Goal: Information Seeking & Learning: Understand process/instructions

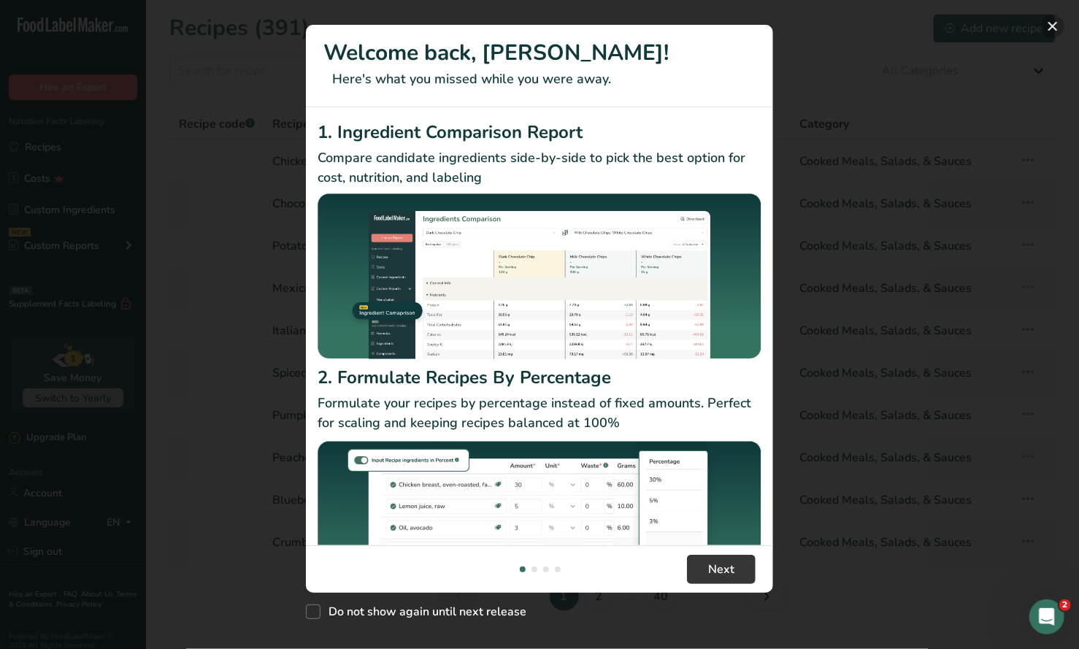
click at [1057, 24] on button "New Features" at bounding box center [1052, 26] width 23 height 23
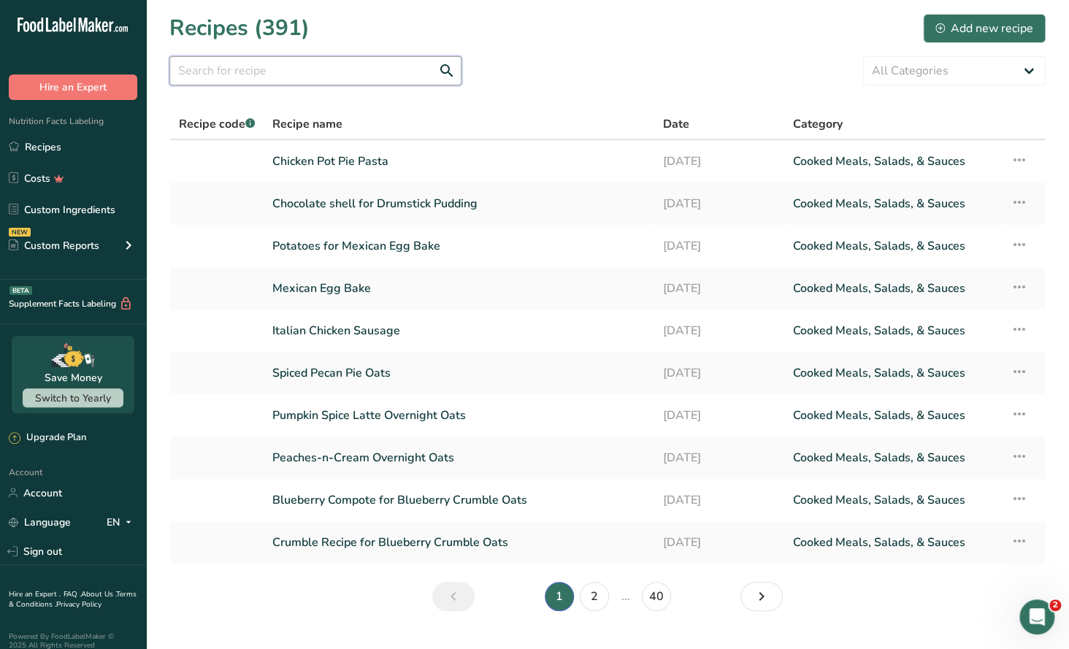
click at [205, 66] on input "text" at bounding box center [315, 70] width 292 height 29
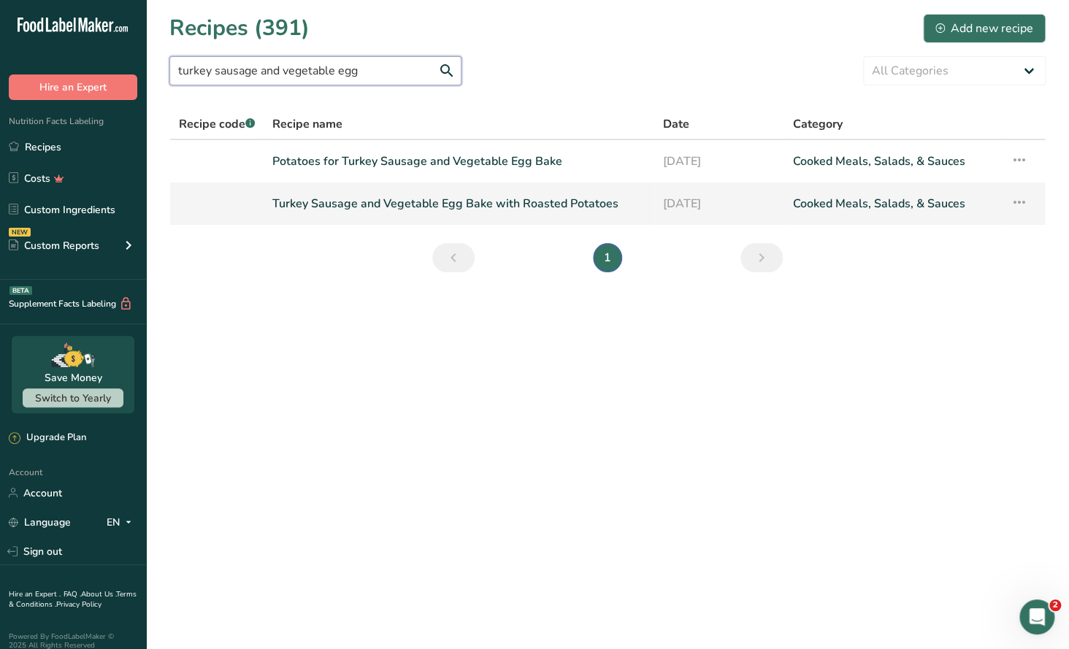
type input "turkey sausage and vegetable egg"
click at [500, 207] on link "Turkey Sausage and Vegetable Egg Bake with Roasted Potatoes" at bounding box center [458, 203] width 372 height 31
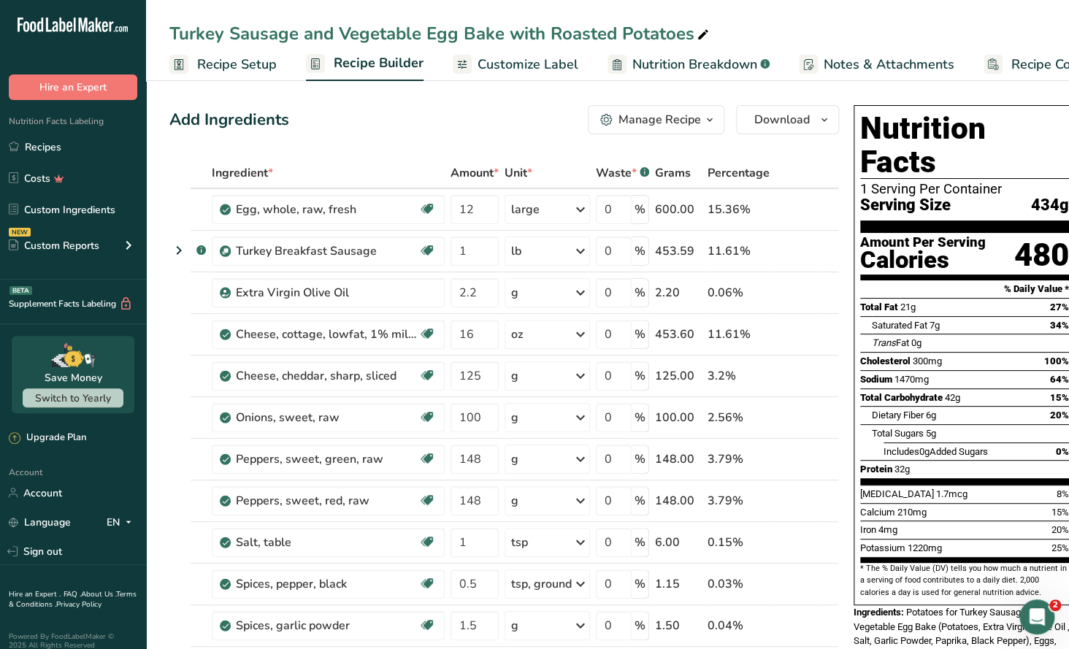
click at [677, 117] on div "Manage Recipe" at bounding box center [659, 120] width 82 height 18
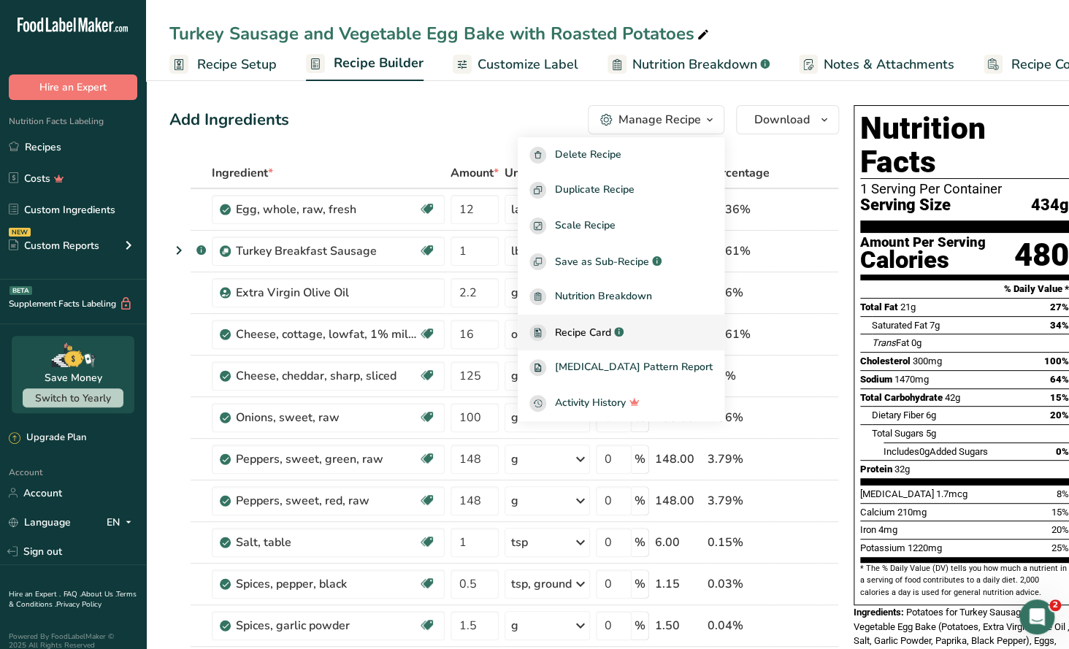
click at [611, 337] on span "Recipe Card" at bounding box center [583, 332] width 56 height 15
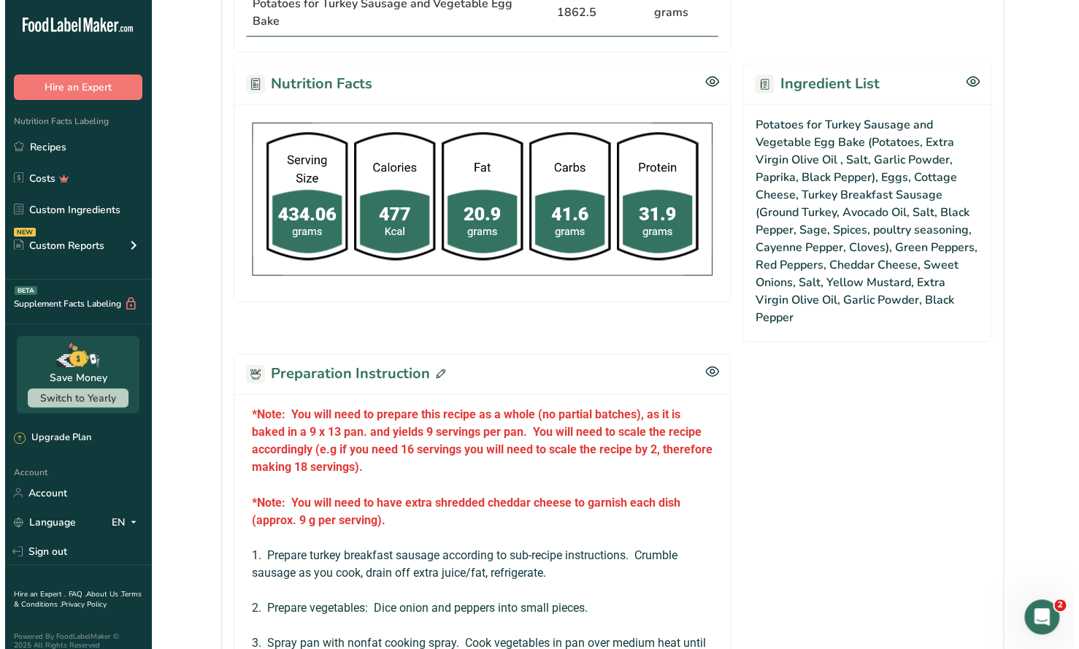
scroll to position [949, 0]
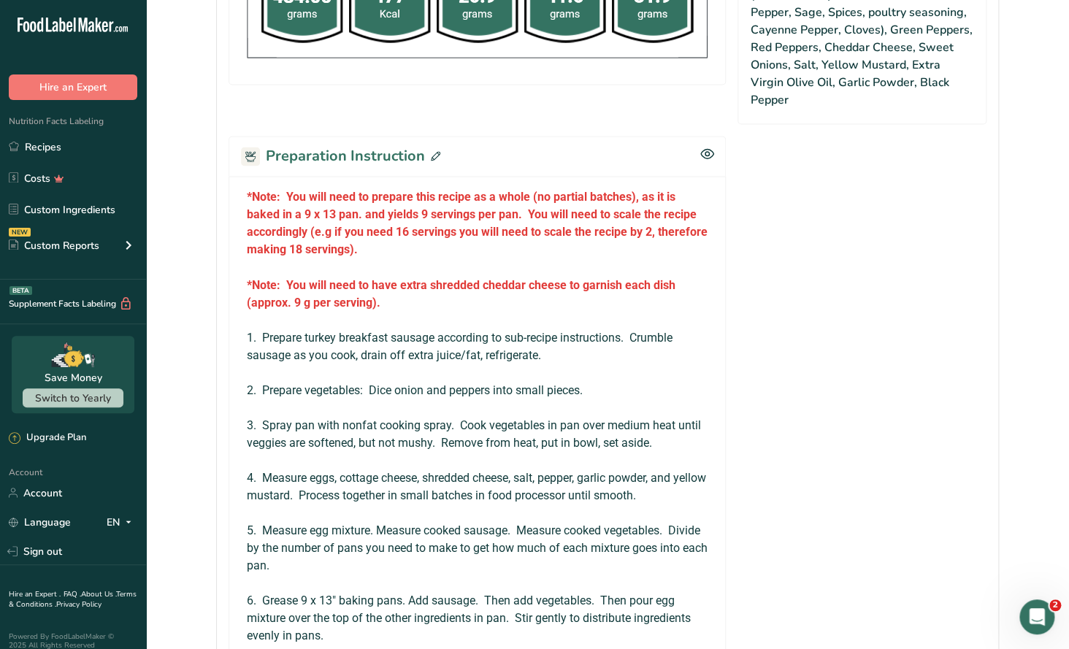
click at [431, 151] on icon at bounding box center [435, 155] width 9 height 9
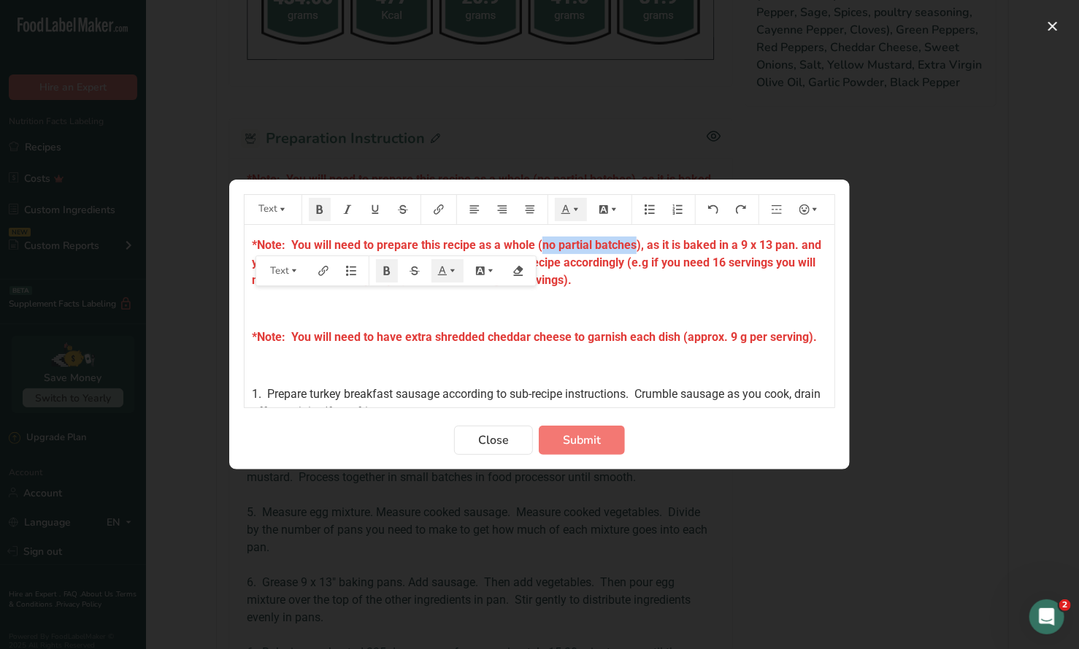
drag, startPoint x: 629, startPoint y: 242, endPoint x: 493, endPoint y: 234, distance: 136.1
click at [540, 247] on span "*Note: You will need to prepare this recipe as a whole (no partial batches), as…" at bounding box center [538, 262] width 572 height 49
click at [376, 207] on icon "Preparation instructions modal" at bounding box center [375, 209] width 10 height 10
click at [699, 296] on div "*Note: You will need to prepare this recipe as a whole ( no partial batches ), …" at bounding box center [540, 626] width 590 height 802
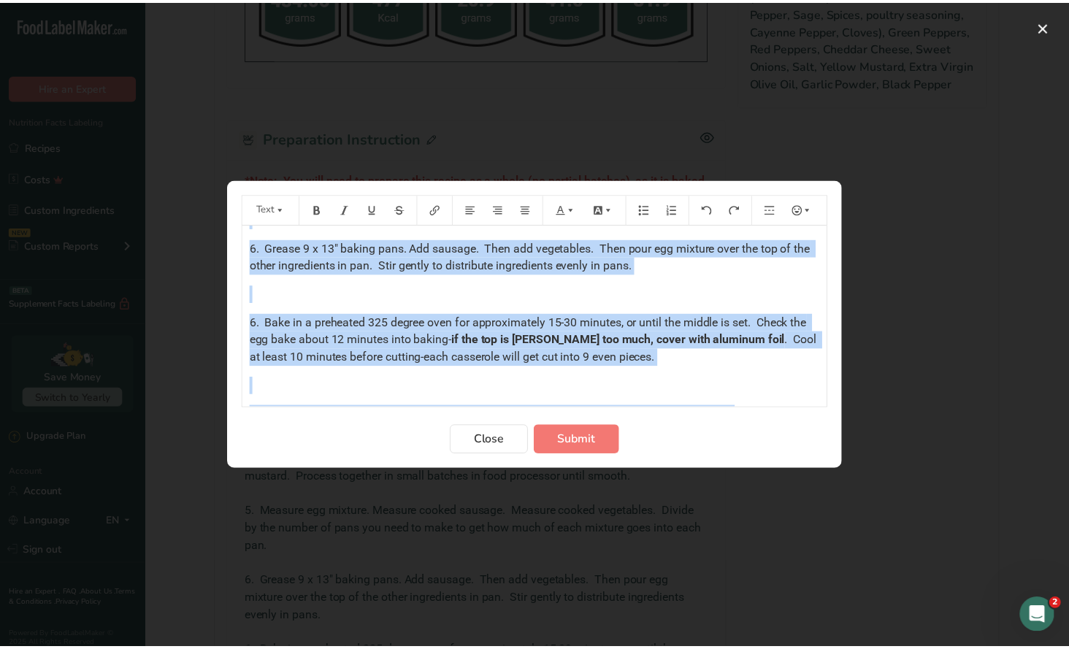
scroll to position [631, 0]
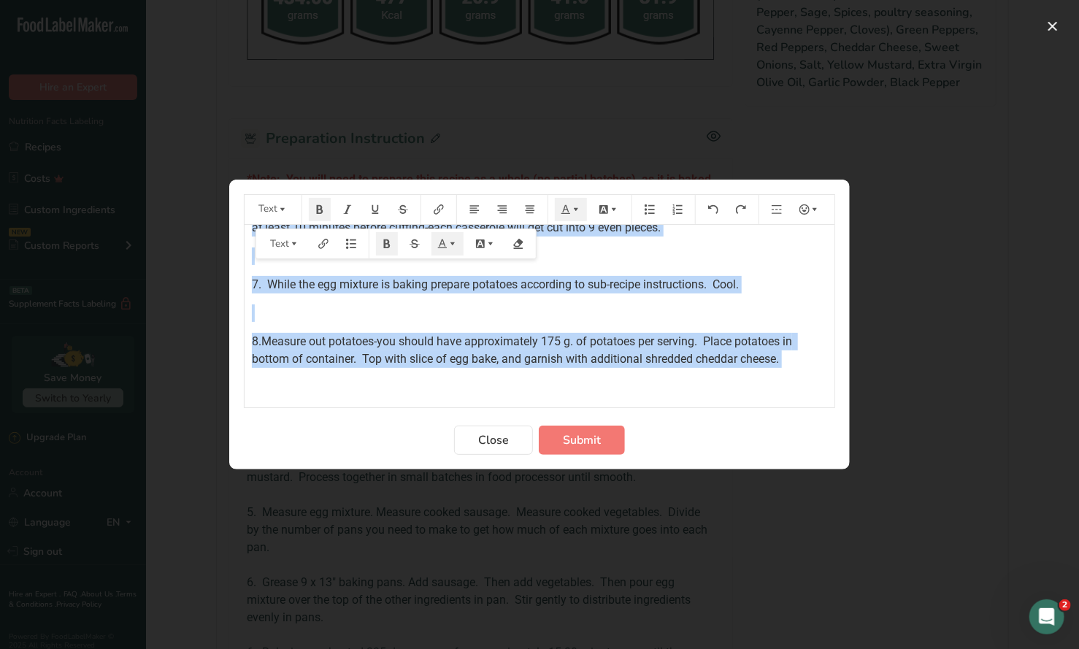
drag, startPoint x: 251, startPoint y: 261, endPoint x: 847, endPoint y: 380, distance: 607.5
click at [847, 377] on section "Text *Note: You will need to prepare this recipe as a whole ( no partial batche…" at bounding box center [539, 325] width 621 height 290
copy div "*Lore: Ips dolo sita co adipisc elit seddoe te i utlab ( et dolorem aliquae ), …"
click at [497, 442] on span "Close" at bounding box center [493, 440] width 31 height 18
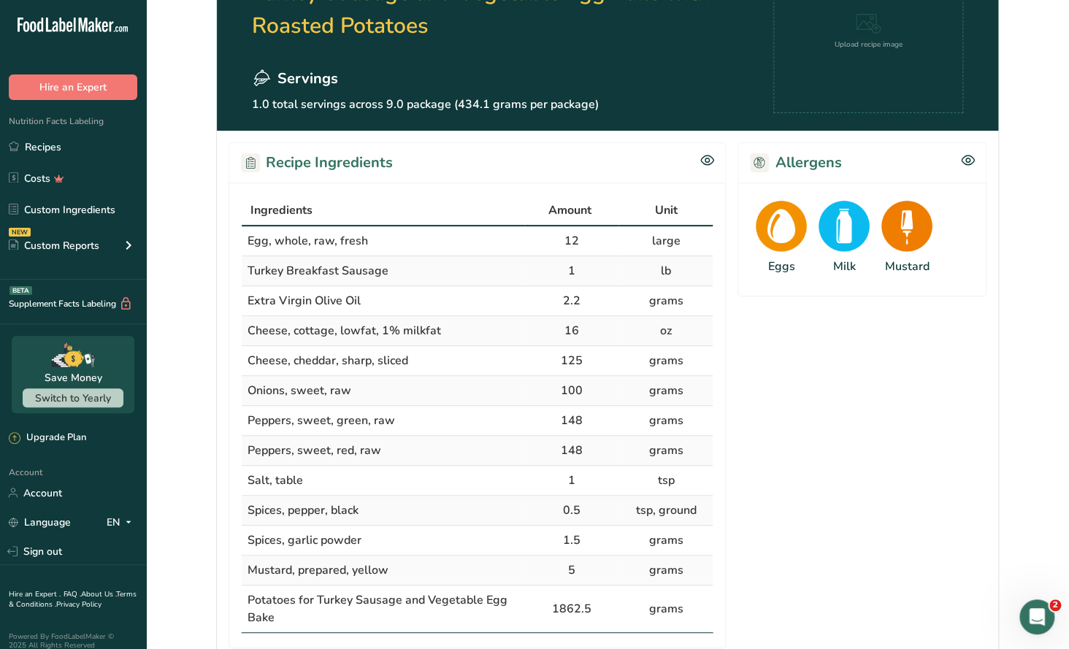
scroll to position [0, 0]
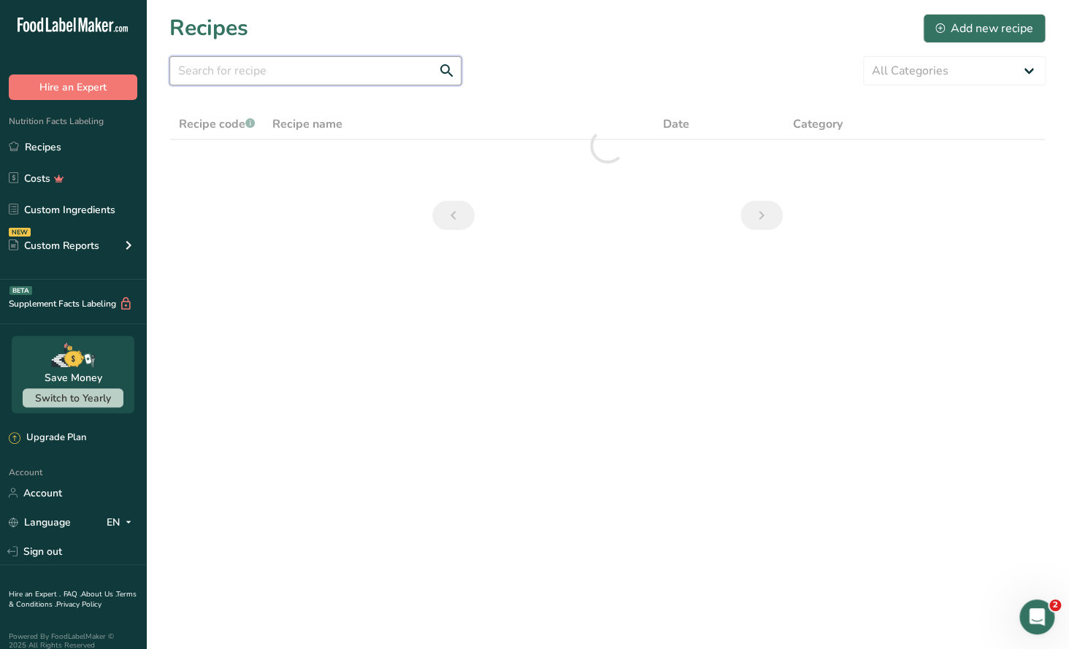
click at [221, 58] on input "text" at bounding box center [315, 70] width 292 height 29
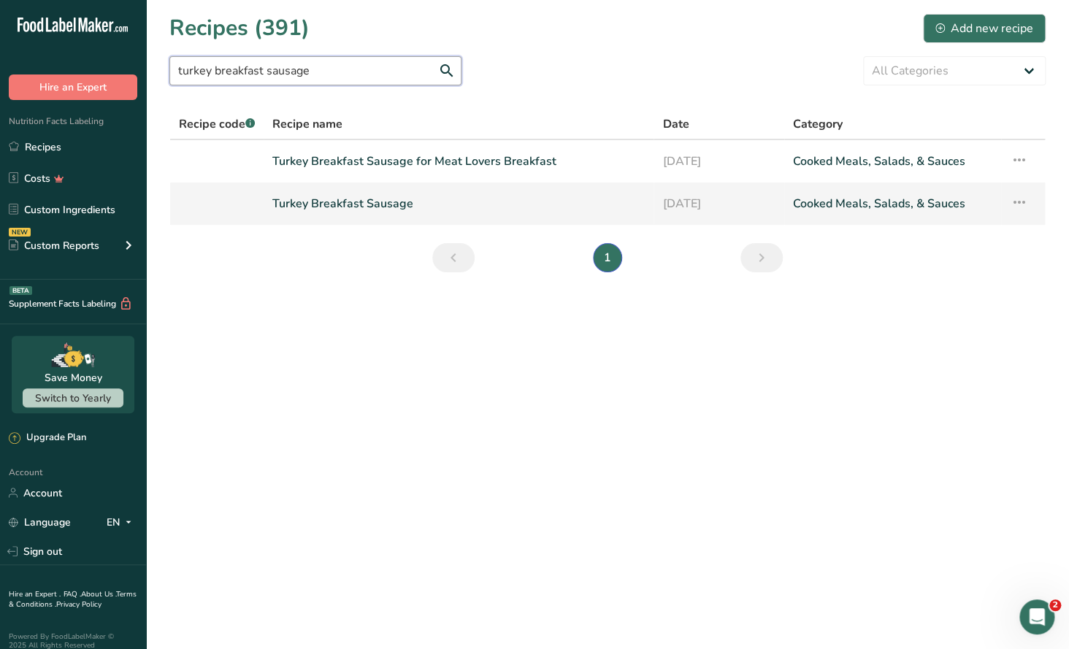
type input "turkey breakfast sausage"
click at [362, 201] on link "Turkey Breakfast Sausage" at bounding box center [458, 203] width 372 height 31
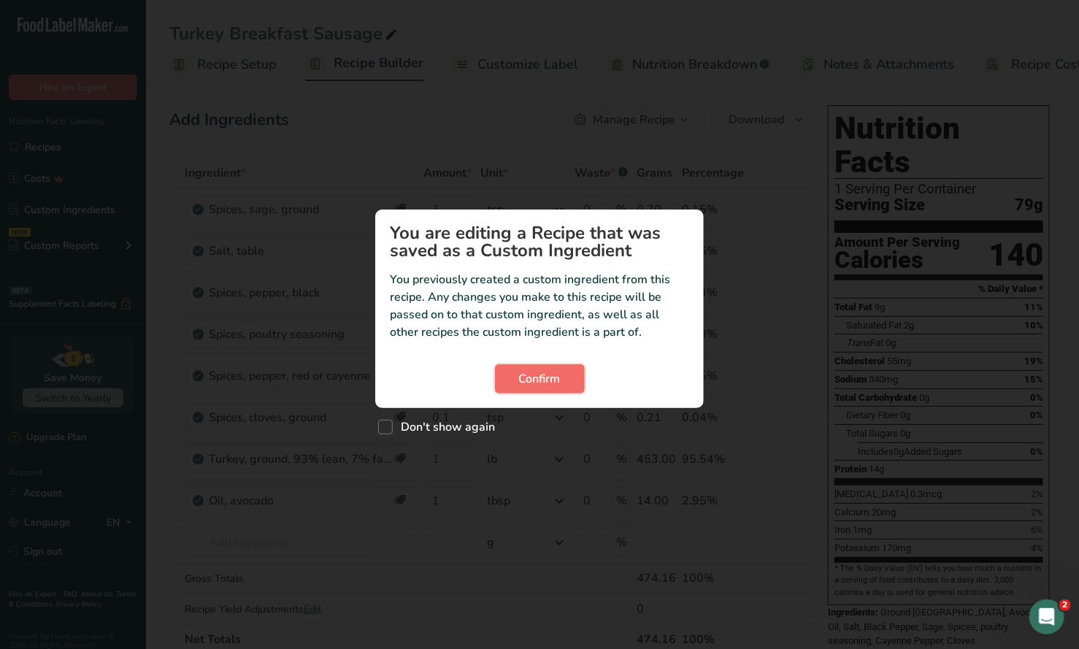
click at [542, 378] on span "Confirm" at bounding box center [540, 379] width 42 height 18
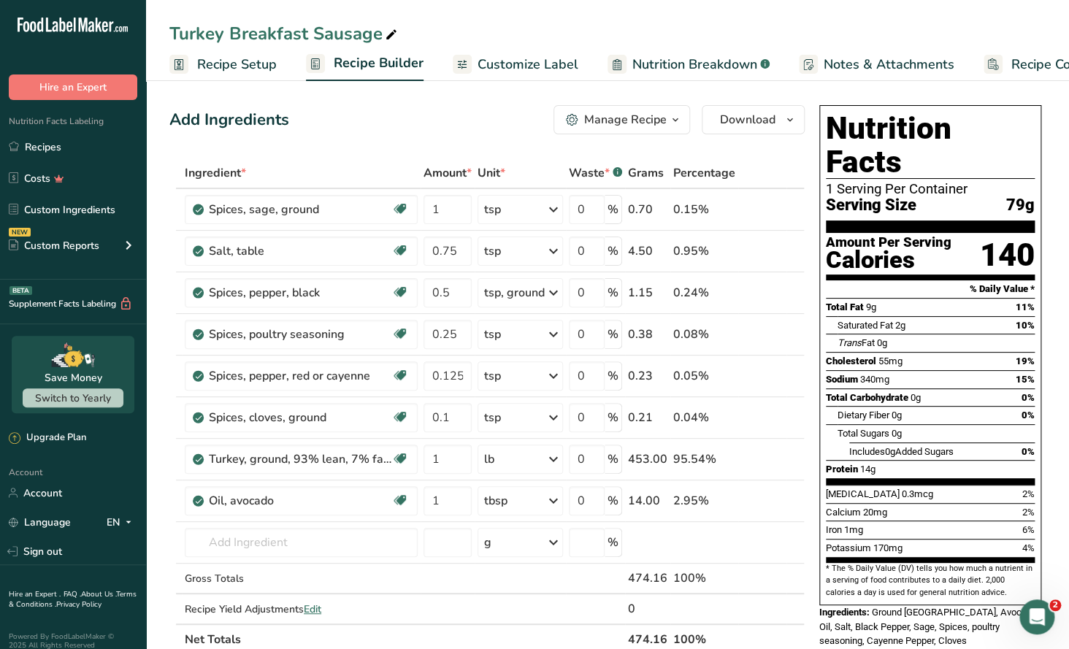
click at [671, 120] on icon "button" at bounding box center [675, 120] width 12 height 18
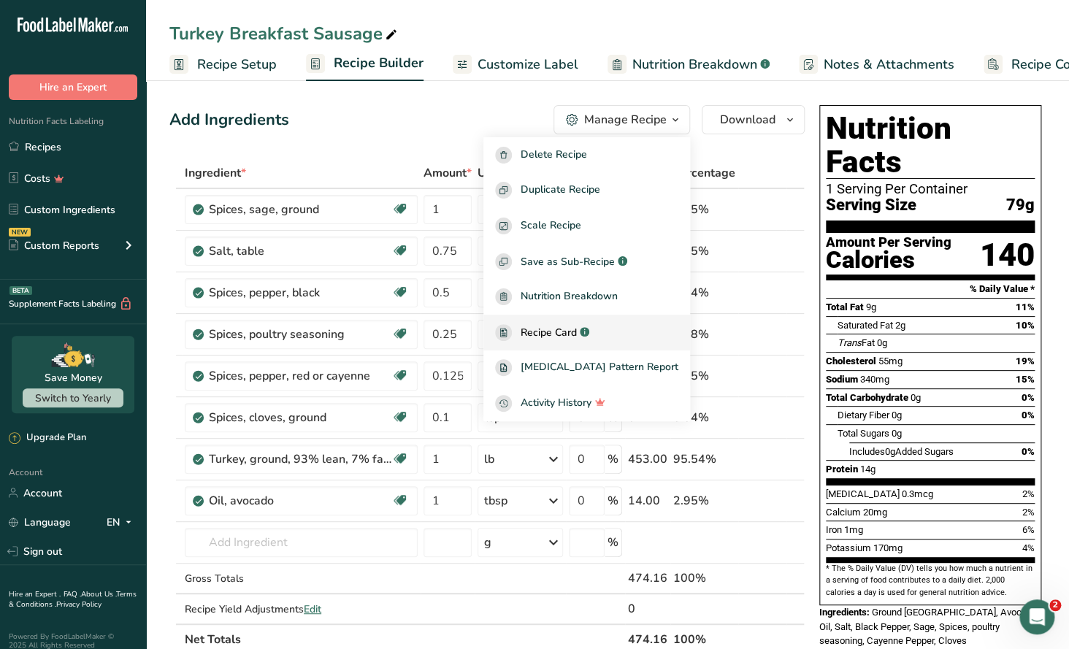
click at [577, 331] on span "Recipe Card" at bounding box center [549, 332] width 56 height 15
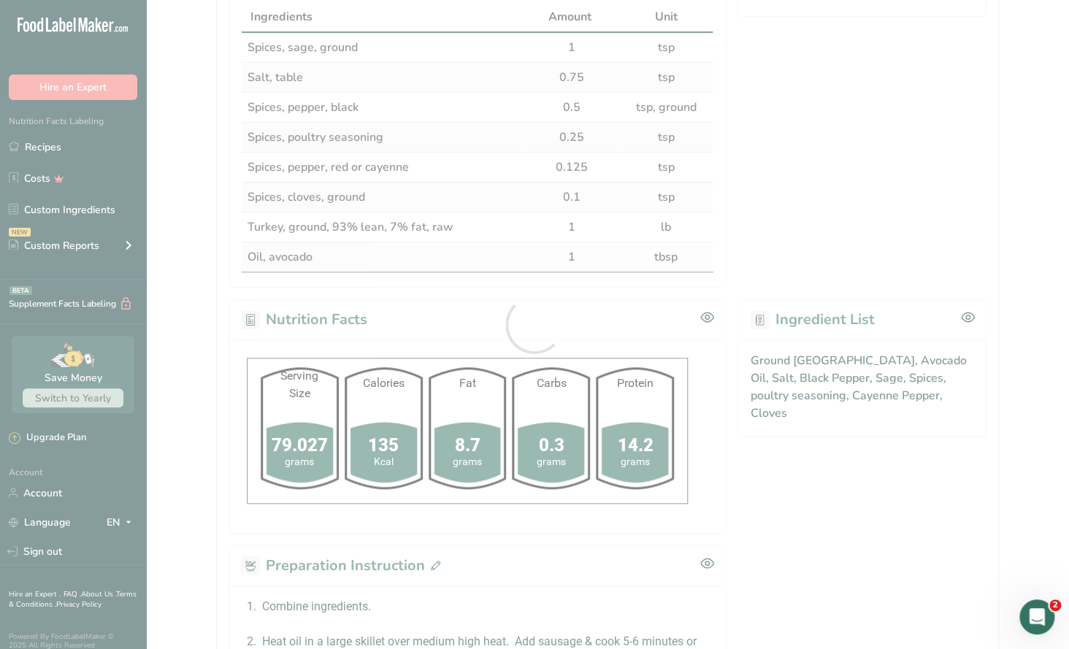
scroll to position [528, 0]
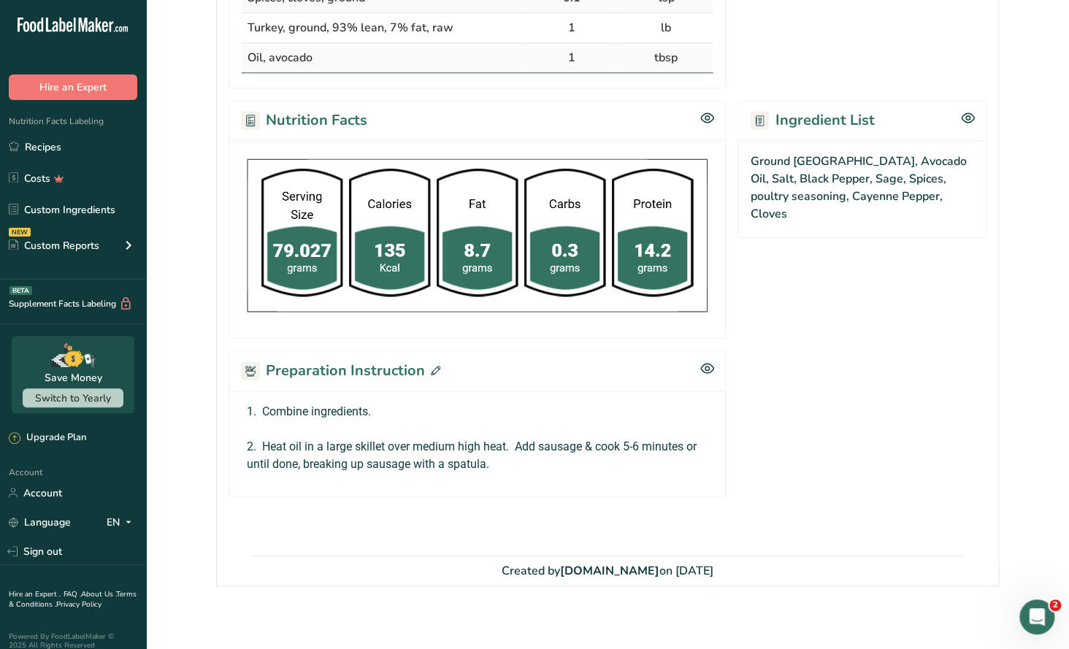
click at [437, 366] on icon at bounding box center [435, 370] width 9 height 9
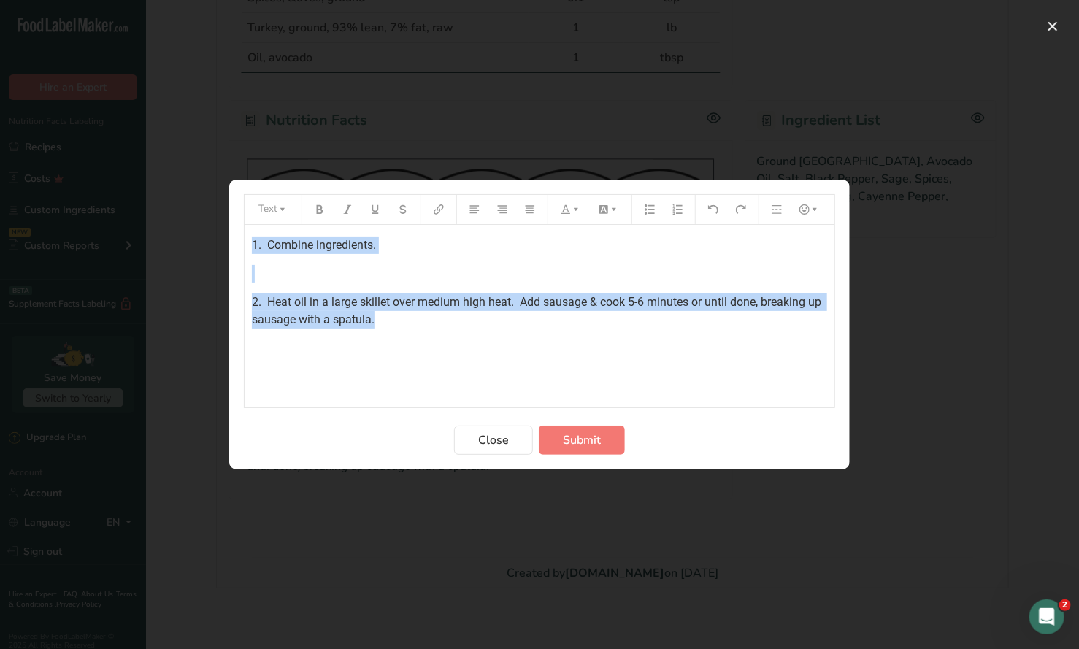
drag, startPoint x: 246, startPoint y: 249, endPoint x: 409, endPoint y: 318, distance: 177.0
click at [409, 318] on div "1. Combine ingredients. ﻿ 2. Heat oil in a large skillet over medium high heat.…" at bounding box center [540, 316] width 590 height 183
copy div "1. Combine ingredients. ﻿ 2. Heat oil in a large skillet over medium high heat.…"
click at [491, 443] on span "Close" at bounding box center [493, 440] width 31 height 18
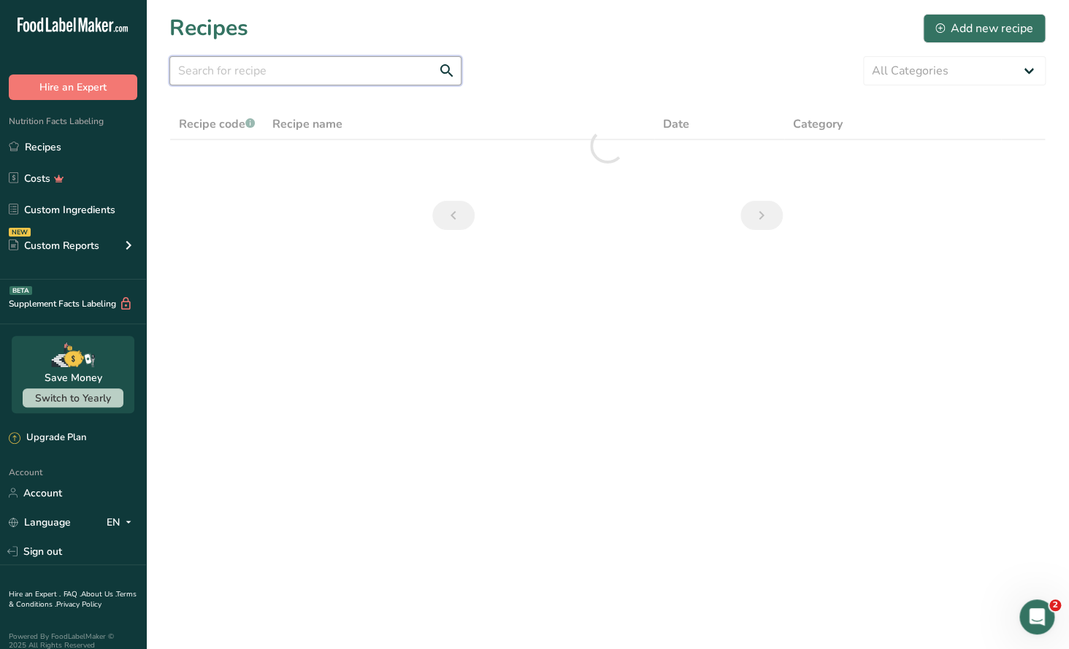
click at [218, 72] on input "text" at bounding box center [315, 70] width 292 height 29
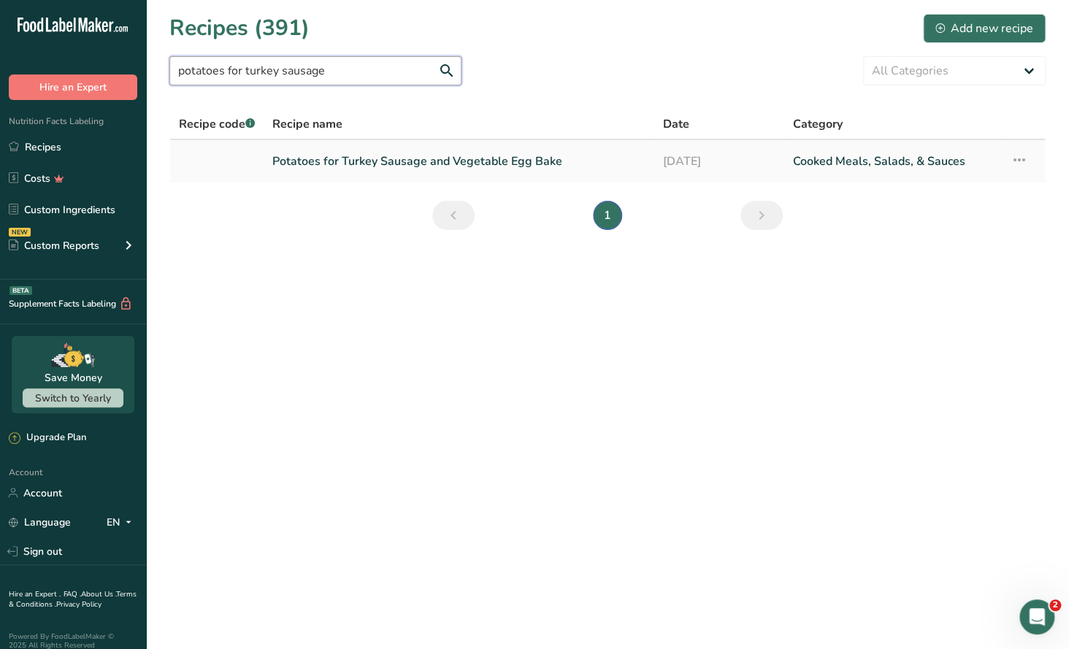
type input "potatoes for turkey sausage"
click at [445, 169] on link "Potatoes for Turkey Sausage and Vegetable Egg Bake" at bounding box center [458, 161] width 372 height 31
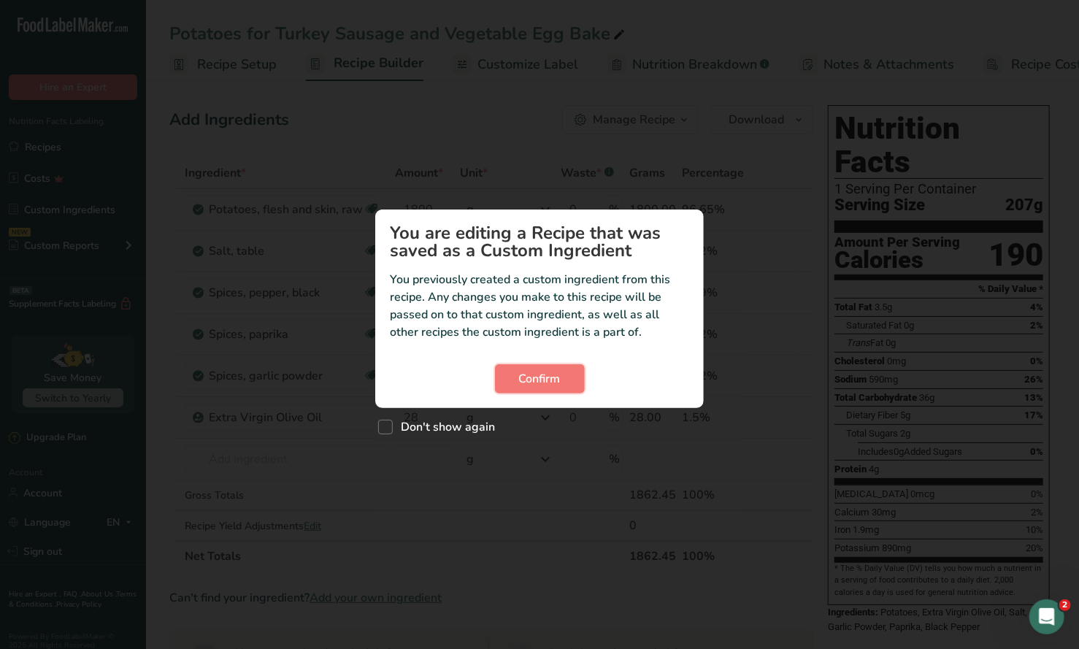
drag, startPoint x: 556, startPoint y: 383, endPoint x: 692, endPoint y: 268, distance: 178.7
click at [556, 383] on span "Confirm" at bounding box center [540, 379] width 42 height 18
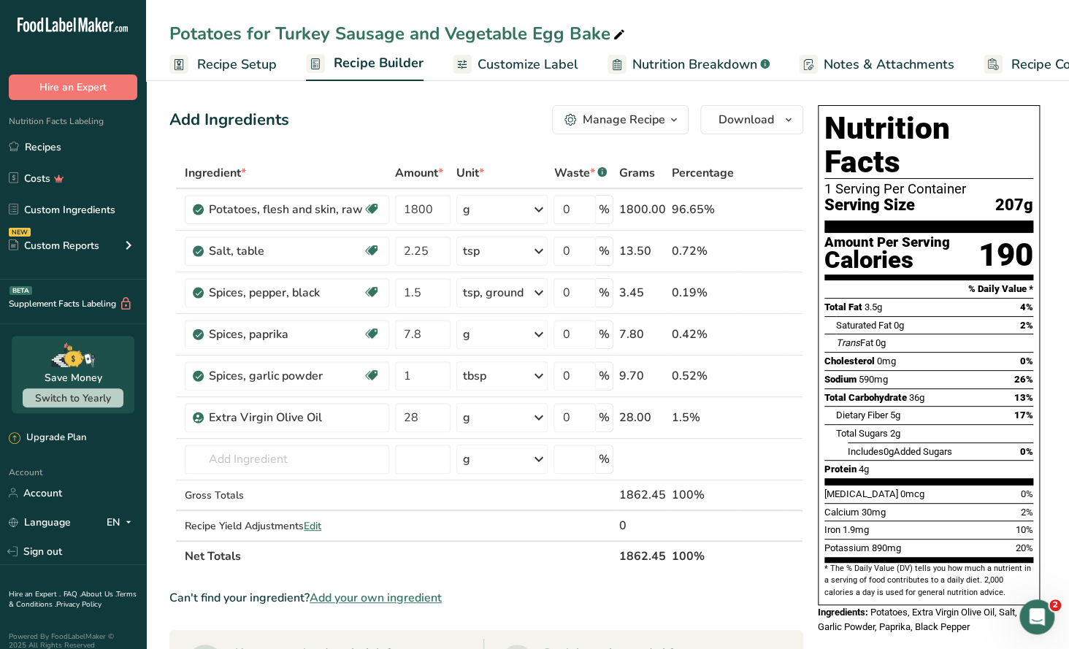
click at [678, 127] on icon "button" at bounding box center [674, 120] width 12 height 18
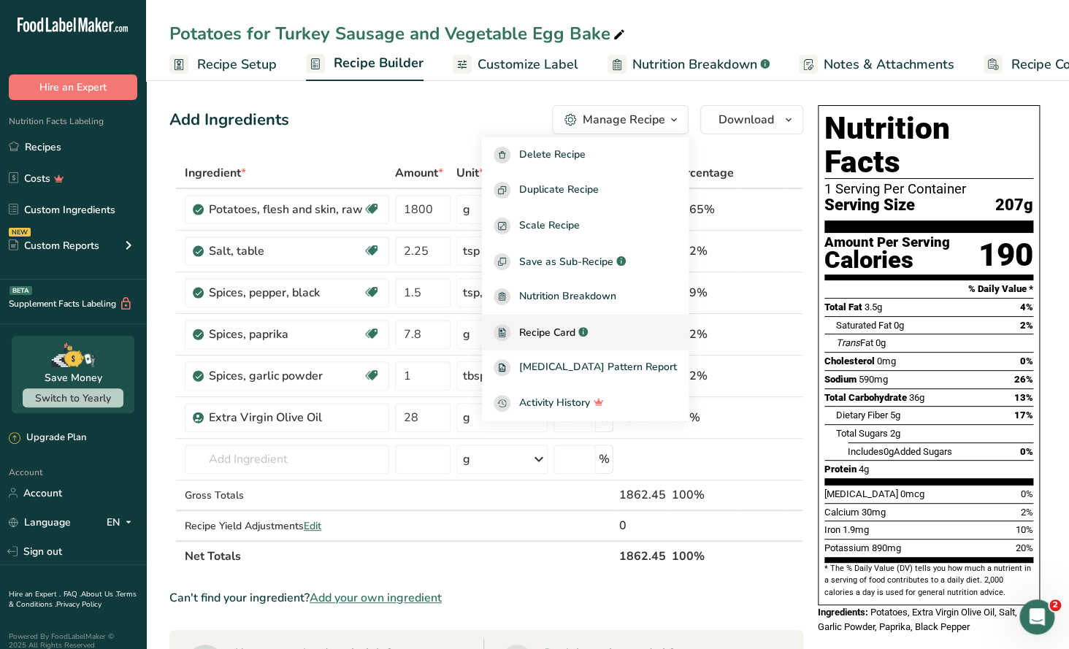
drag, startPoint x: 577, startPoint y: 330, endPoint x: 588, endPoint y: 331, distance: 11.0
click at [575, 329] on span "Recipe Card" at bounding box center [547, 332] width 56 height 15
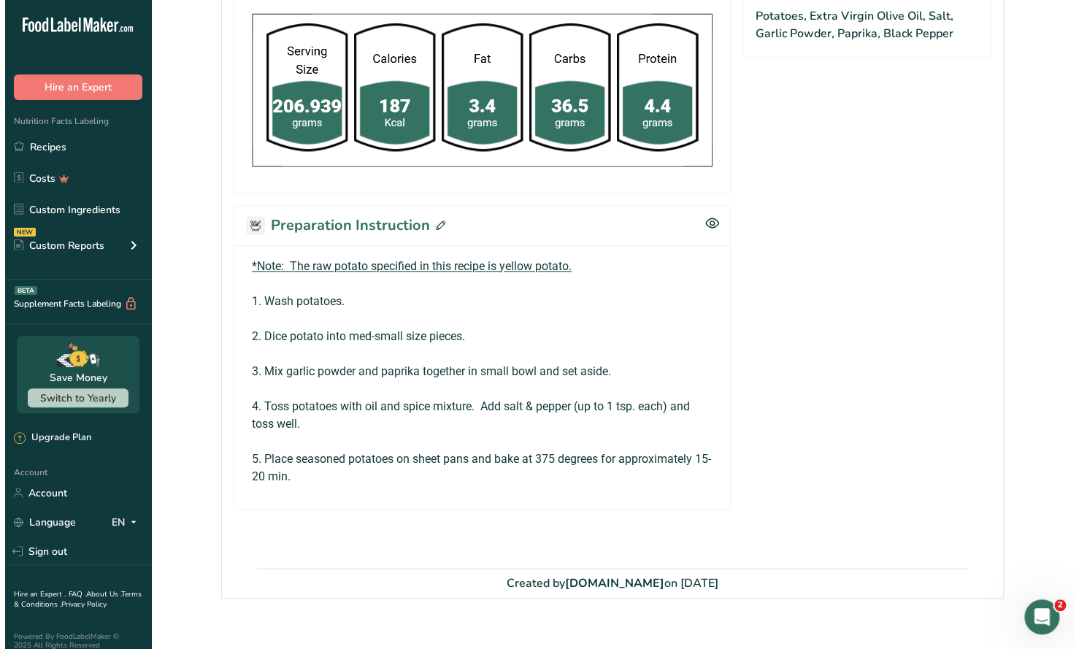
scroll to position [629, 0]
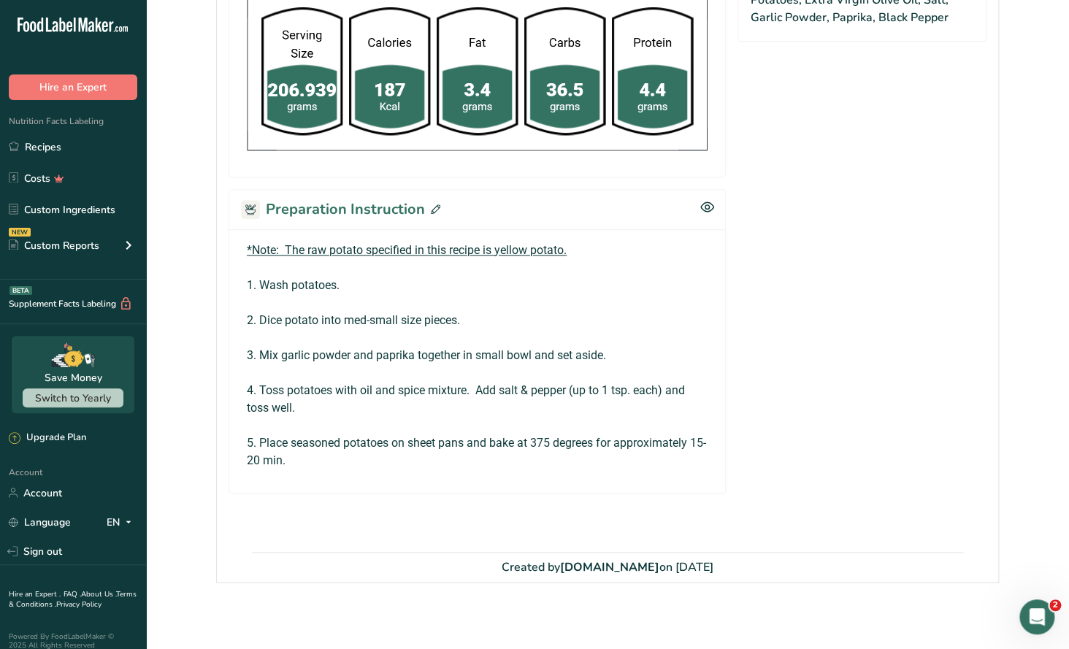
click at [431, 206] on icon at bounding box center [435, 208] width 9 height 9
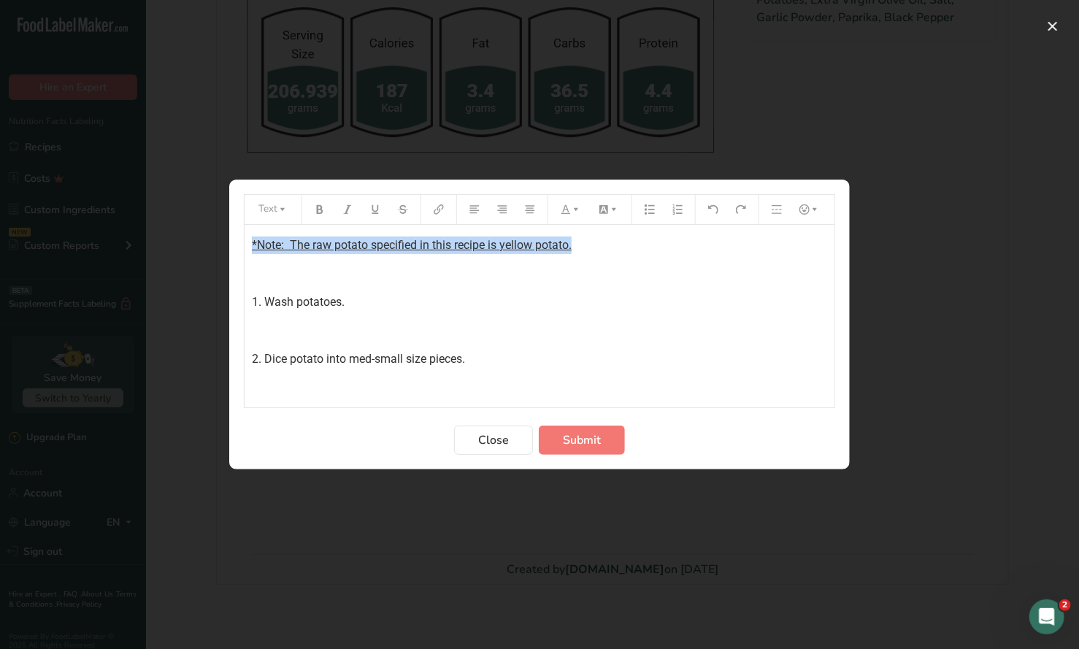
drag, startPoint x: 582, startPoint y: 245, endPoint x: 274, endPoint y: 234, distance: 308.3
click at [237, 250] on section "Text *Note: The raw potato specified in this recipe is yellow potato. ﻿ 1. Wash…" at bounding box center [539, 325] width 621 height 290
click at [315, 207] on icon "Preparation instructions modal" at bounding box center [320, 209] width 10 height 10
click at [377, 215] on button "Preparation instructions modal" at bounding box center [375, 209] width 22 height 23
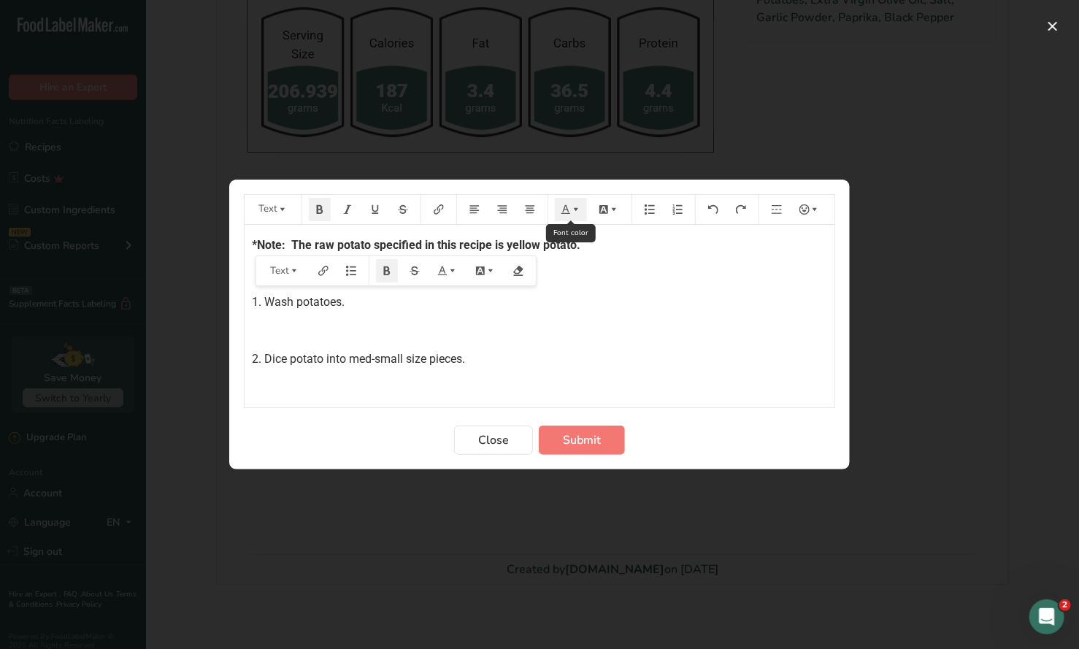
click at [566, 209] on icon "Preparation instructions modal" at bounding box center [566, 209] width 10 height 10
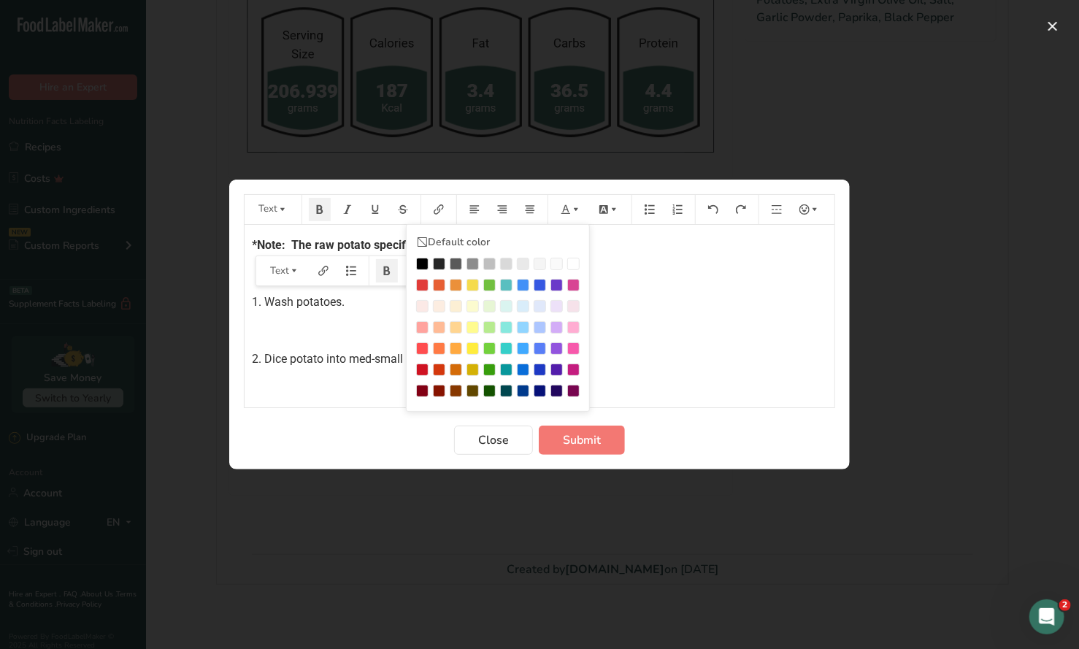
click at [422, 280] on div "Preparation instructions modal" at bounding box center [422, 285] width 12 height 12
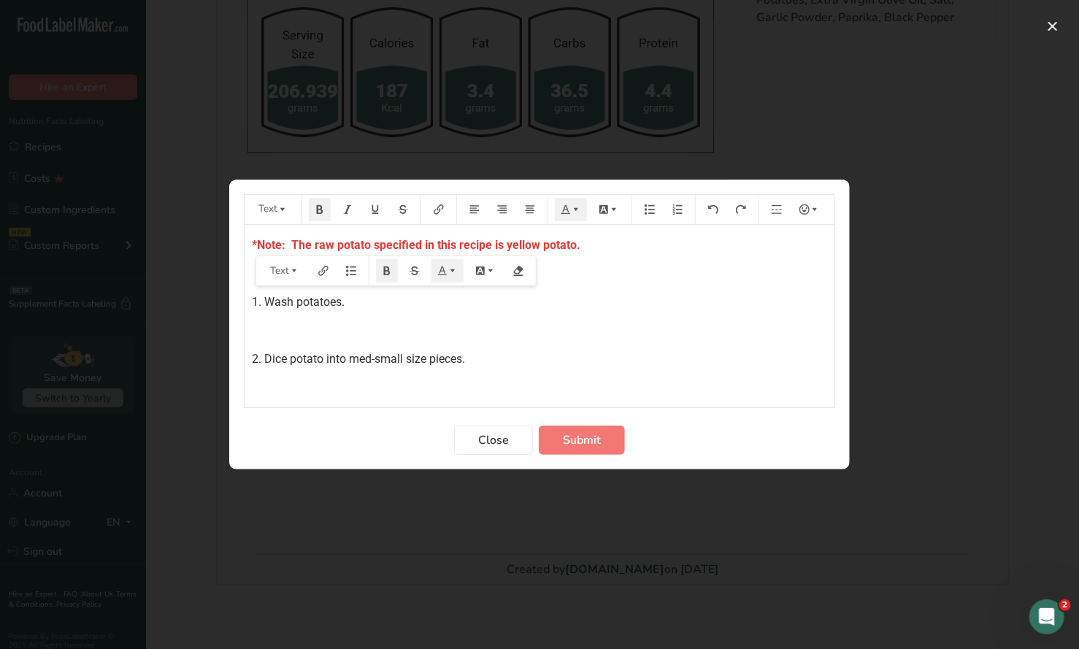
drag, startPoint x: 683, startPoint y: 314, endPoint x: 413, endPoint y: 299, distance: 270.5
click at [682, 313] on div "*Note: The raw potato specified in this recipe is yellow potato. ﻿ 1. Wash pota…" at bounding box center [540, 382] width 590 height 314
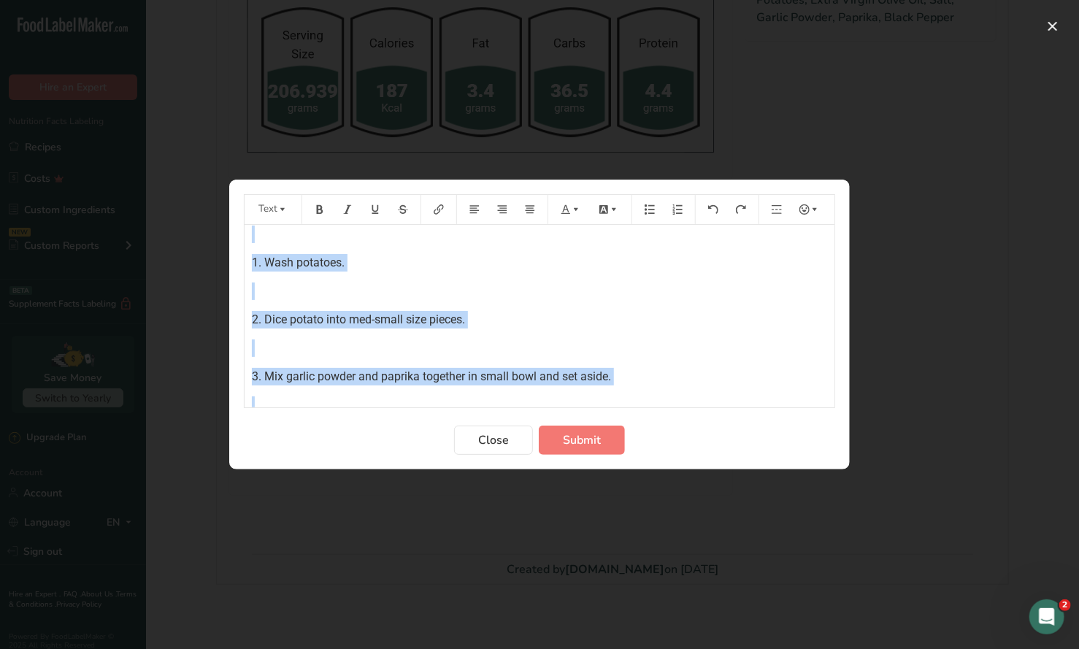
scroll to position [142, 0]
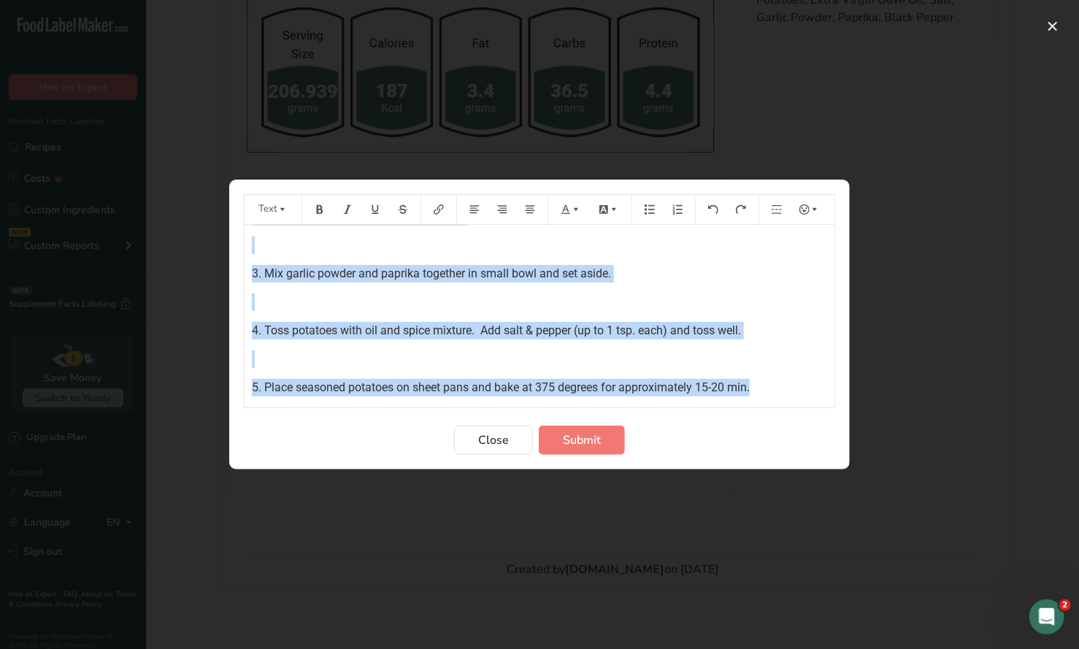
drag, startPoint x: 249, startPoint y: 240, endPoint x: 801, endPoint y: 407, distance: 576.5
click at [801, 407] on div "*Note: The raw potato specified in this recipe is yellow potato. ﻿ 1. Wash pota…" at bounding box center [540, 316] width 590 height 183
copy div "*Note: The raw potato specified in this recipe is yellow potato. ﻿ 1. Wash pota…"
drag, startPoint x: 594, startPoint y: 437, endPoint x: 598, endPoint y: 426, distance: 11.1
click at [594, 437] on span "Submit" at bounding box center [582, 440] width 38 height 18
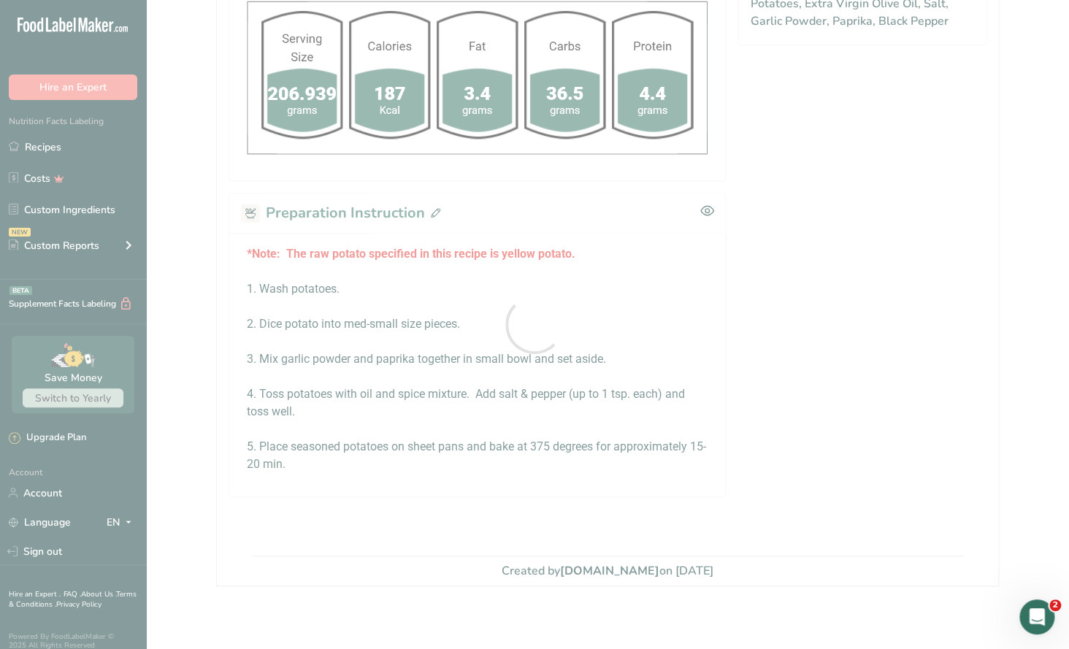
scroll to position [629, 0]
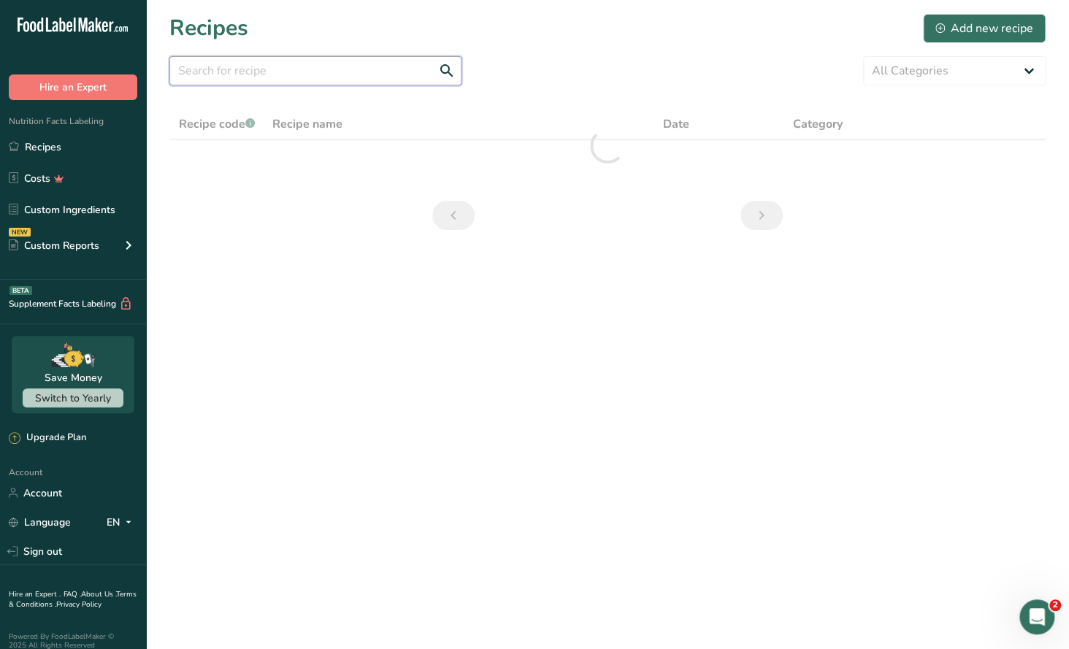
click at [268, 66] on input "text" at bounding box center [315, 70] width 292 height 29
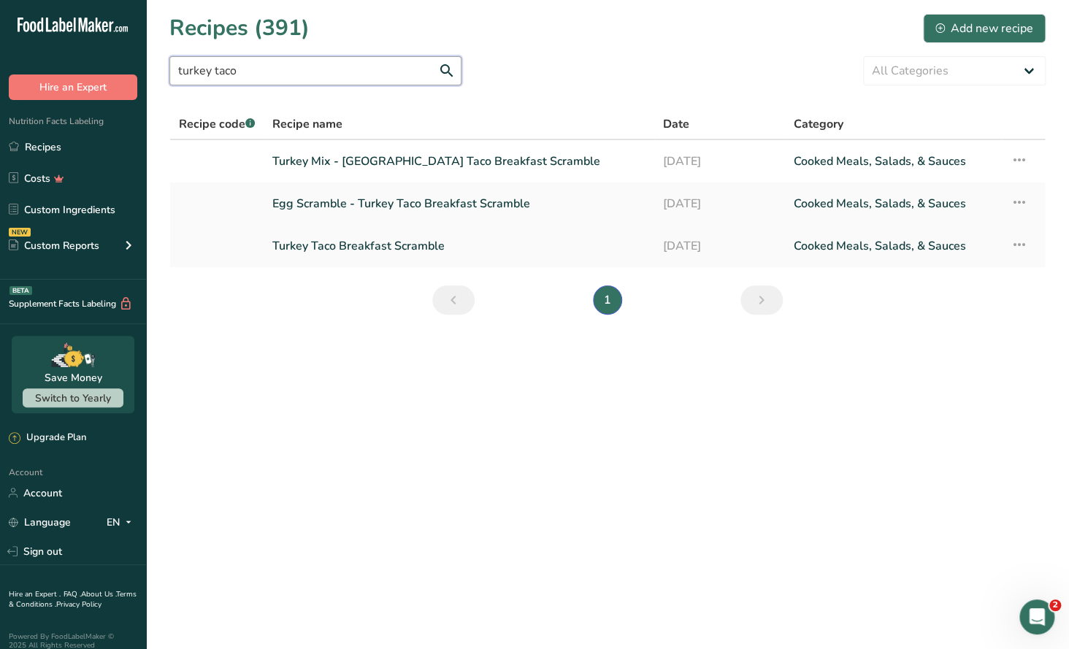
type input "turkey taco"
click at [425, 245] on link "Turkey Taco Breakfast Scramble" at bounding box center [458, 246] width 373 height 31
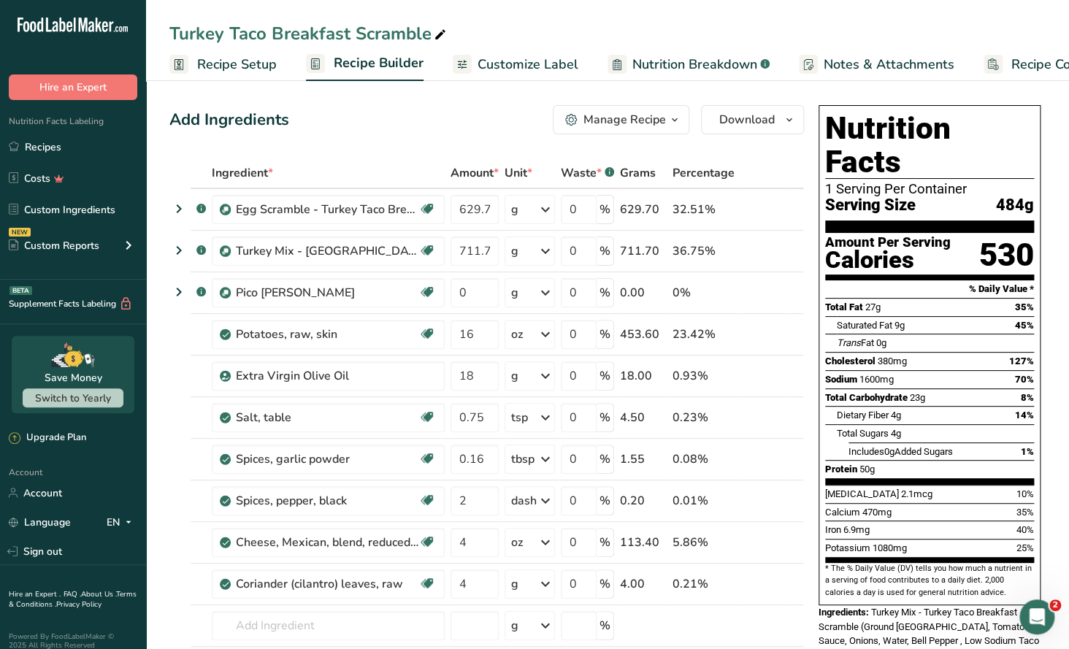
click at [664, 126] on div "Manage Recipe" at bounding box center [624, 120] width 82 height 18
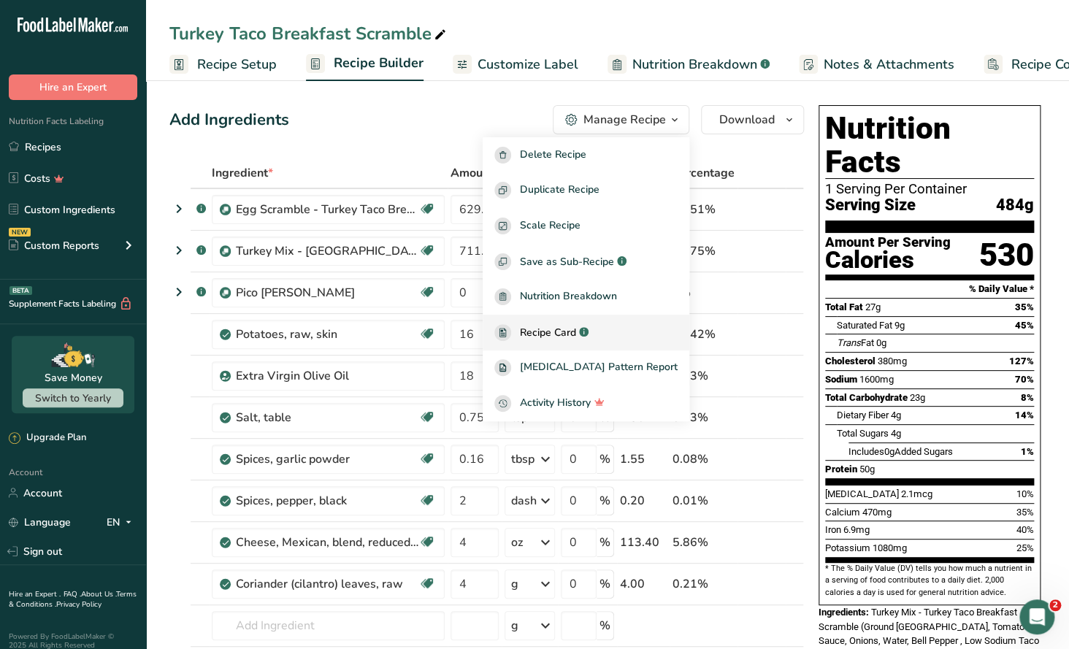
click at [565, 326] on span "Recipe Card" at bounding box center [548, 332] width 56 height 15
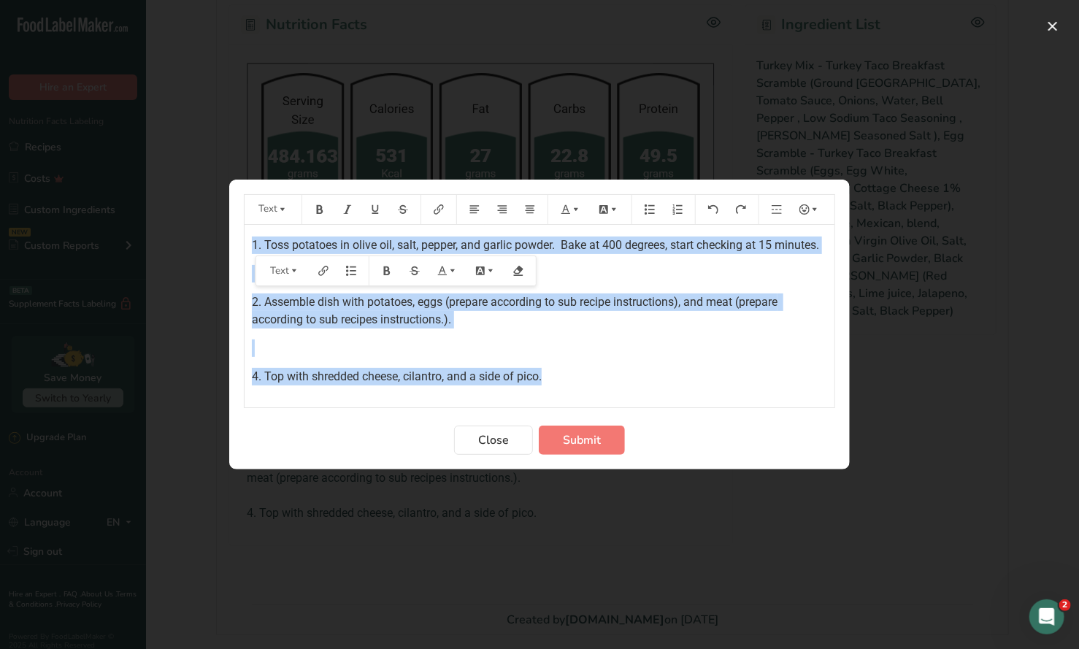
click at [636, 402] on div "1. Toss potatoes in olive oil, salt, pepper, and garlic powder. Bake at 400 deg…" at bounding box center [540, 316] width 590 height 183
drag, startPoint x: 489, startPoint y: 442, endPoint x: 545, endPoint y: 247, distance: 203.4
click at [490, 437] on span "Close" at bounding box center [493, 440] width 31 height 18
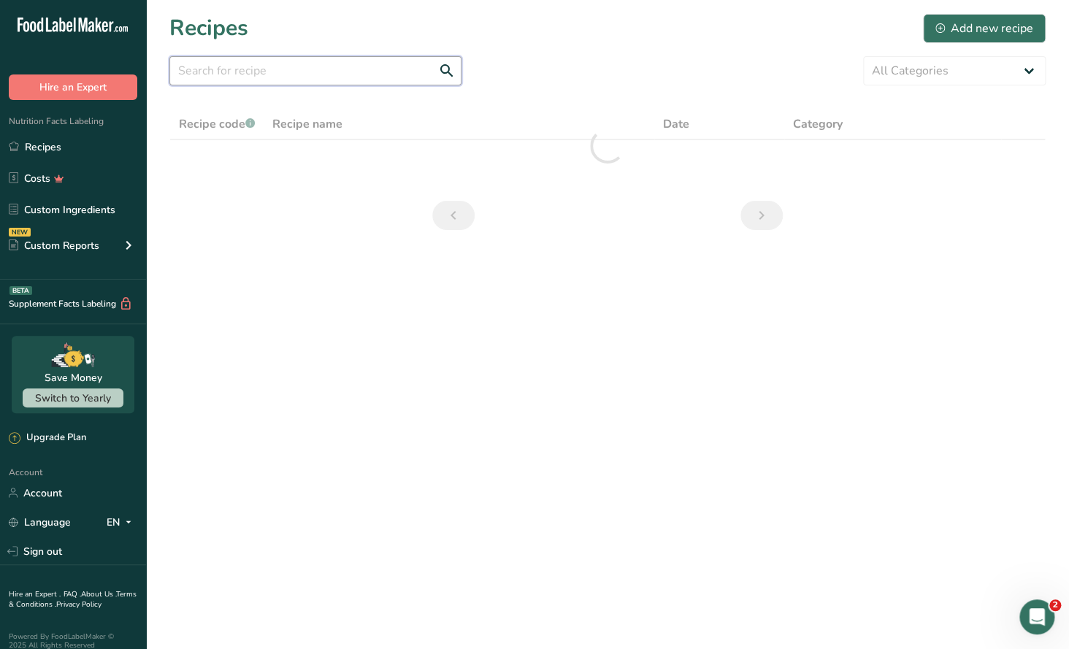
click at [234, 66] on input "text" at bounding box center [315, 70] width 292 height 29
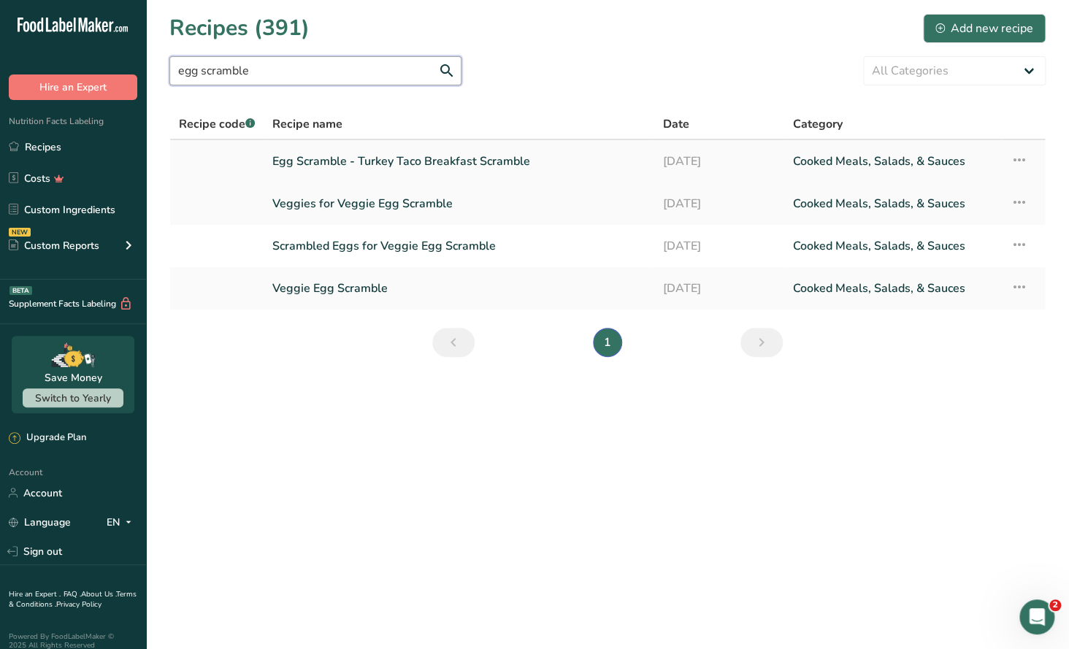
type input "egg scramble"
click at [454, 168] on link "Egg Scramble - Turkey Taco Breakfast Scramble" at bounding box center [458, 161] width 372 height 31
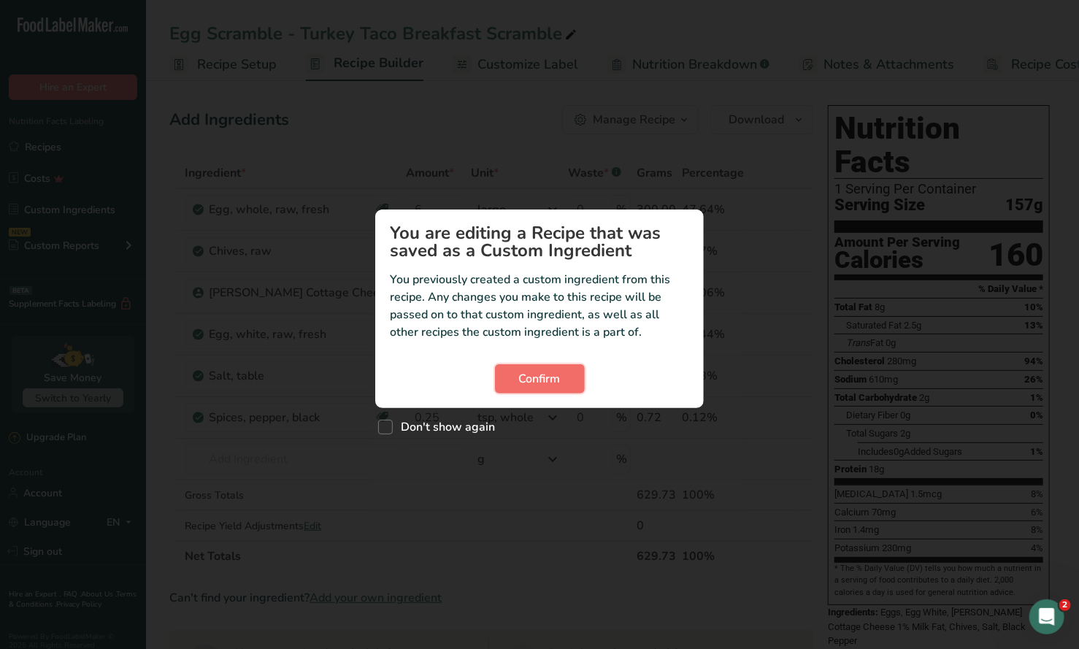
click at [517, 387] on button "Confirm" at bounding box center [540, 378] width 90 height 29
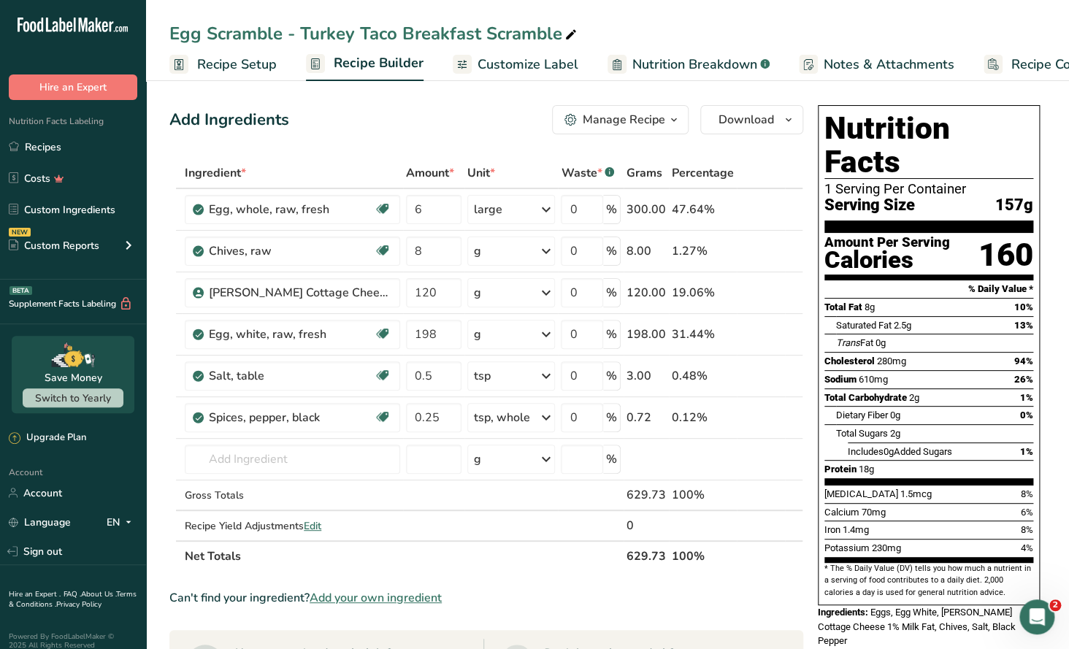
click at [658, 118] on div "Manage Recipe" at bounding box center [624, 120] width 82 height 18
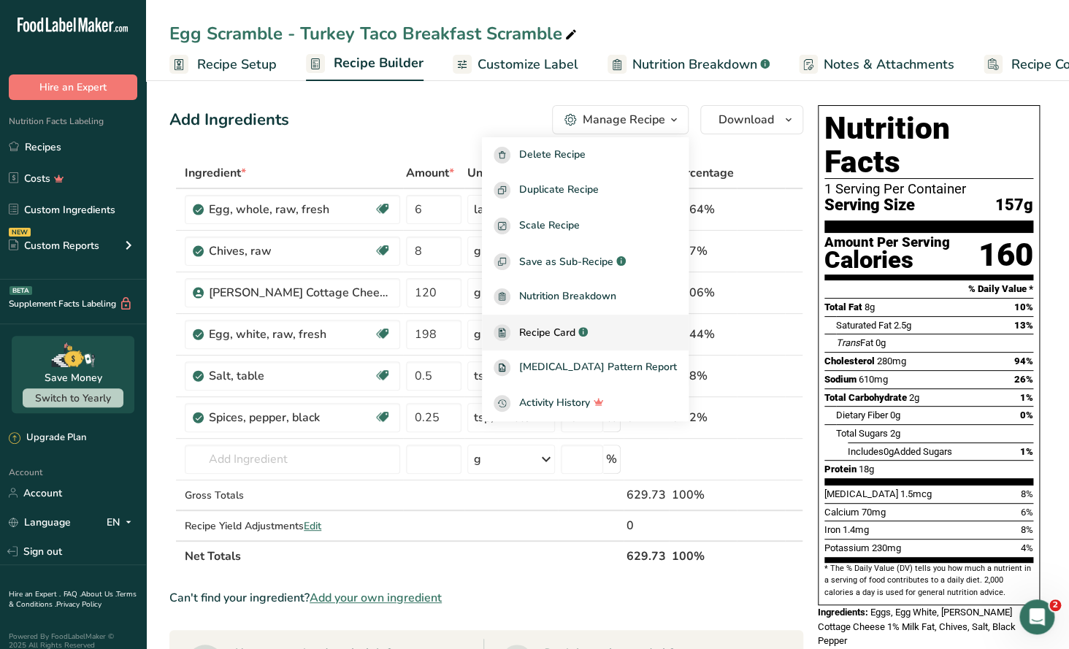
click at [575, 336] on span "Recipe Card" at bounding box center [547, 332] width 56 height 15
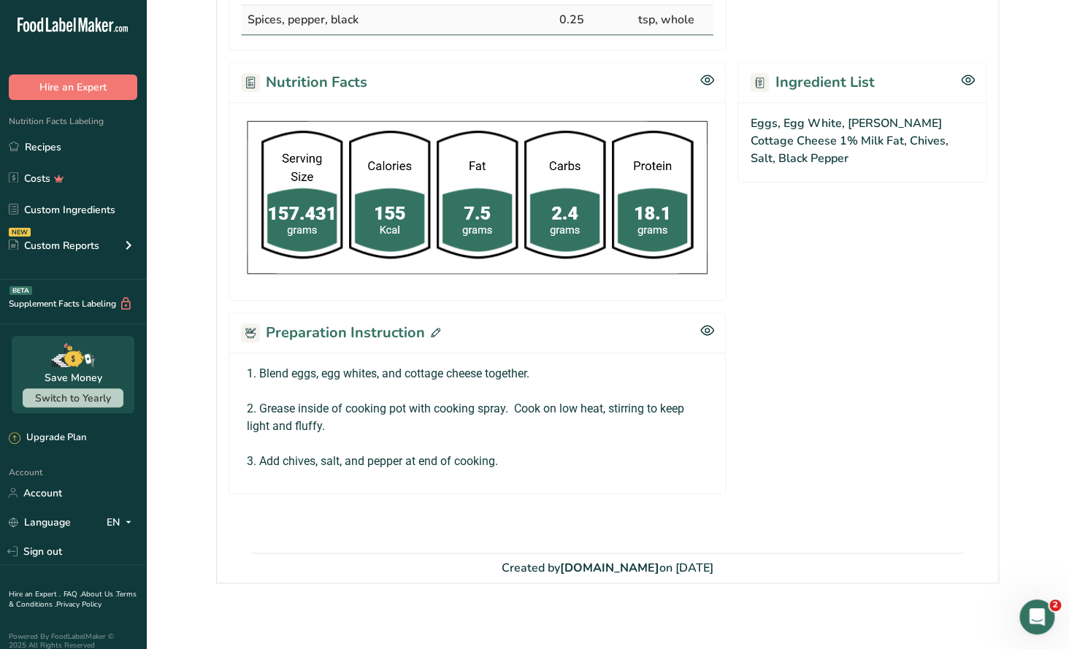
scroll to position [507, 0]
click at [431, 330] on icon at bounding box center [435, 331] width 9 height 9
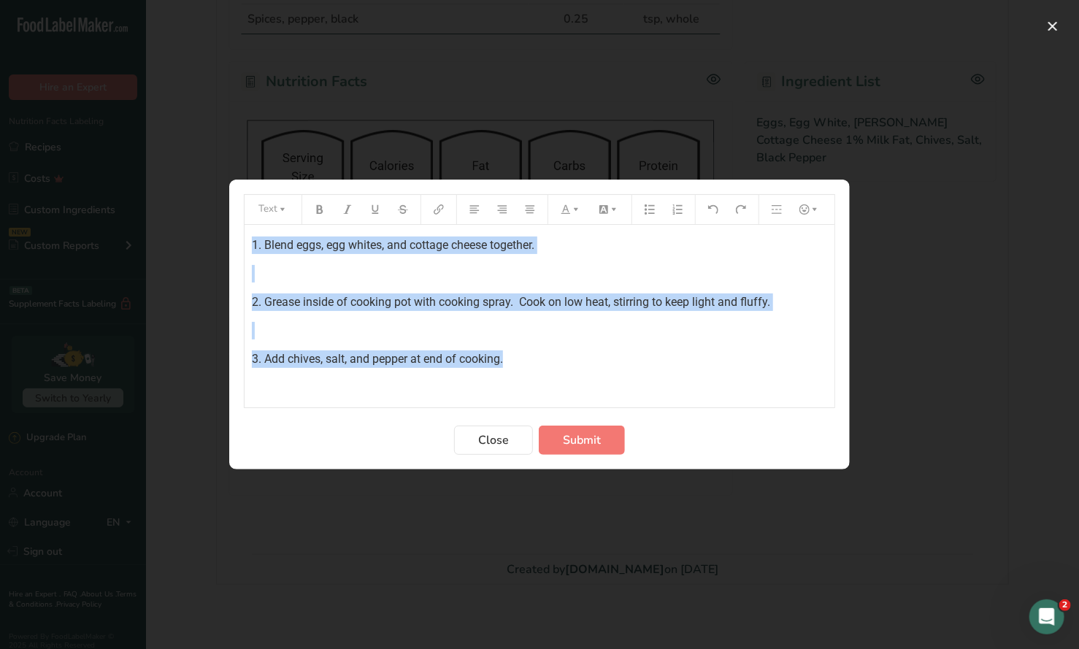
drag, startPoint x: 250, startPoint y: 239, endPoint x: 705, endPoint y: 387, distance: 477.4
click at [705, 387] on div "1. Blend eggs, egg whites, and cottage cheese together. ﻿ 2. Grease inside of c…" at bounding box center [540, 316] width 590 height 183
copy div "1. Blend eggs, egg whites, and cottage cheese together. ﻿ 2. Grease inside of c…"
click at [495, 431] on span "Close" at bounding box center [493, 440] width 31 height 18
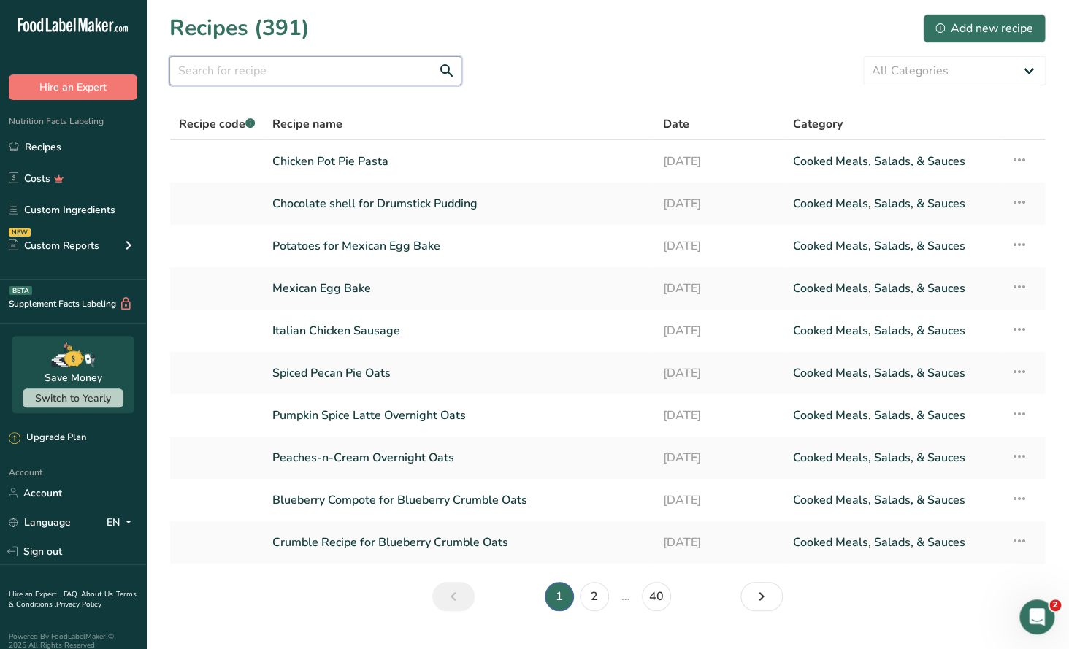
click at [224, 76] on input "text" at bounding box center [315, 70] width 292 height 29
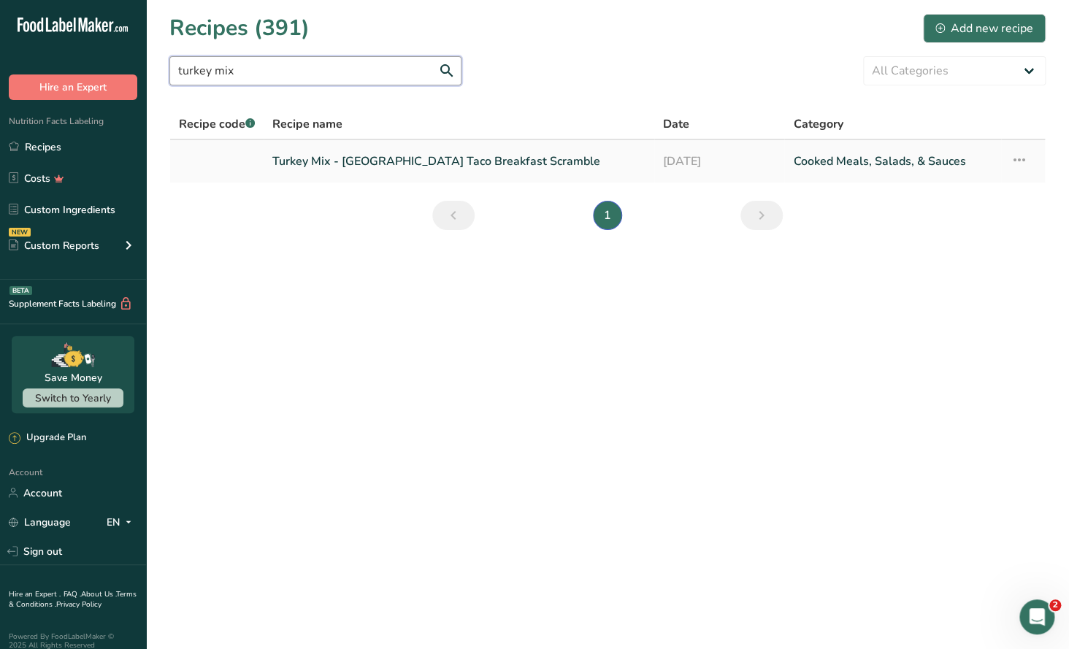
type input "turkey mix"
click at [390, 173] on link "Turkey Mix - [GEOGRAPHIC_DATA] Taco Breakfast Scramble" at bounding box center [458, 161] width 373 height 31
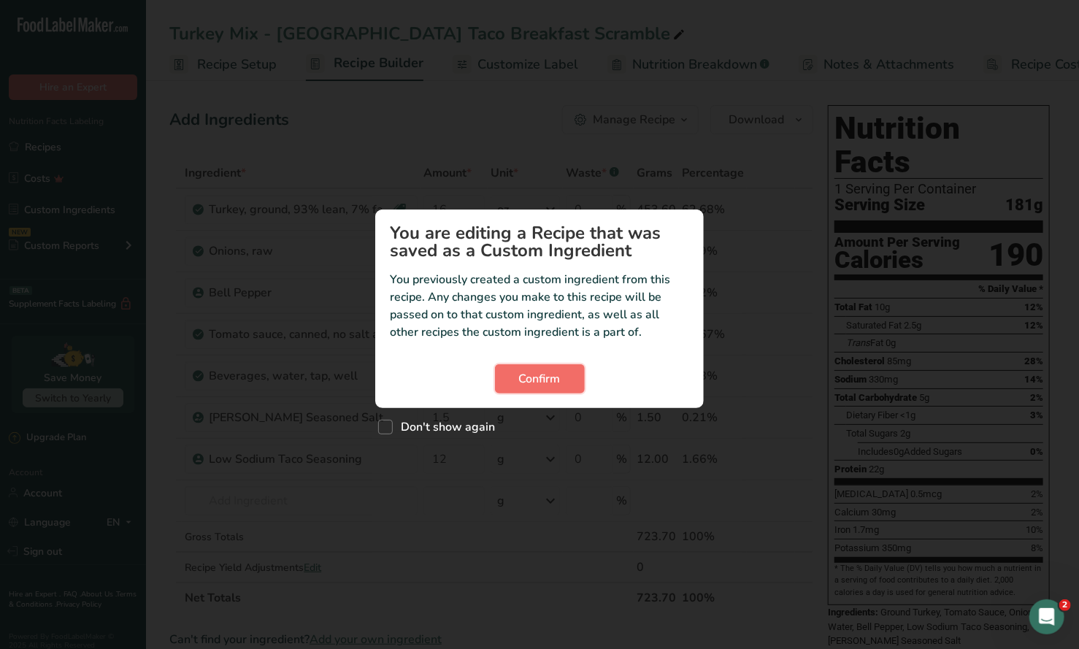
click at [542, 379] on span "Confirm" at bounding box center [540, 379] width 42 height 18
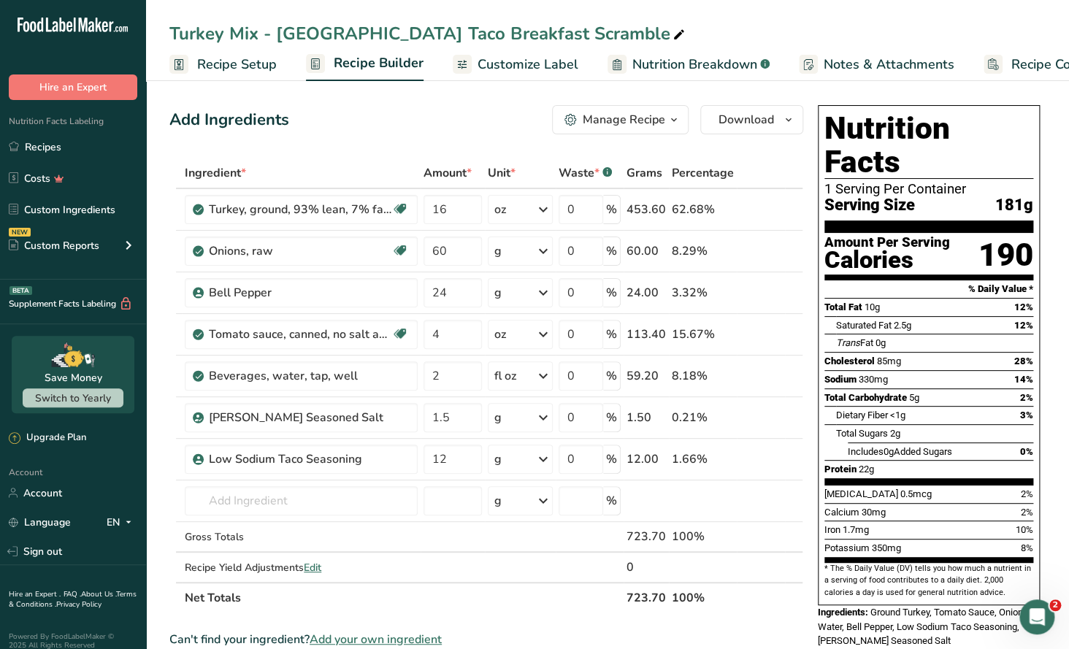
click at [677, 121] on icon "button" at bounding box center [674, 120] width 12 height 18
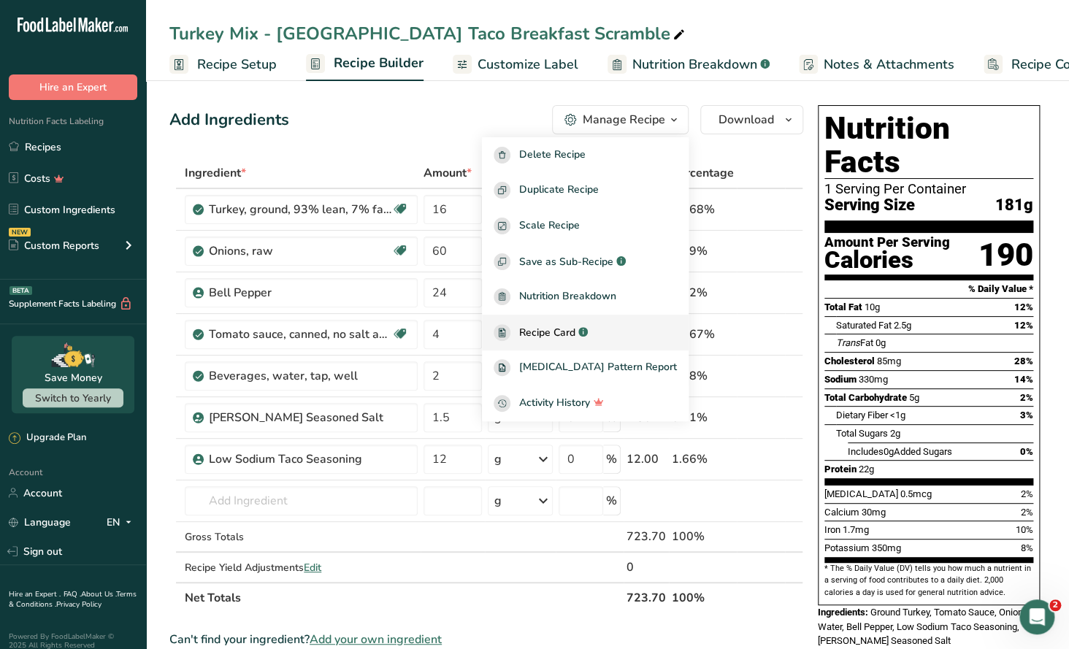
click at [575, 334] on span "Recipe Card" at bounding box center [547, 332] width 56 height 15
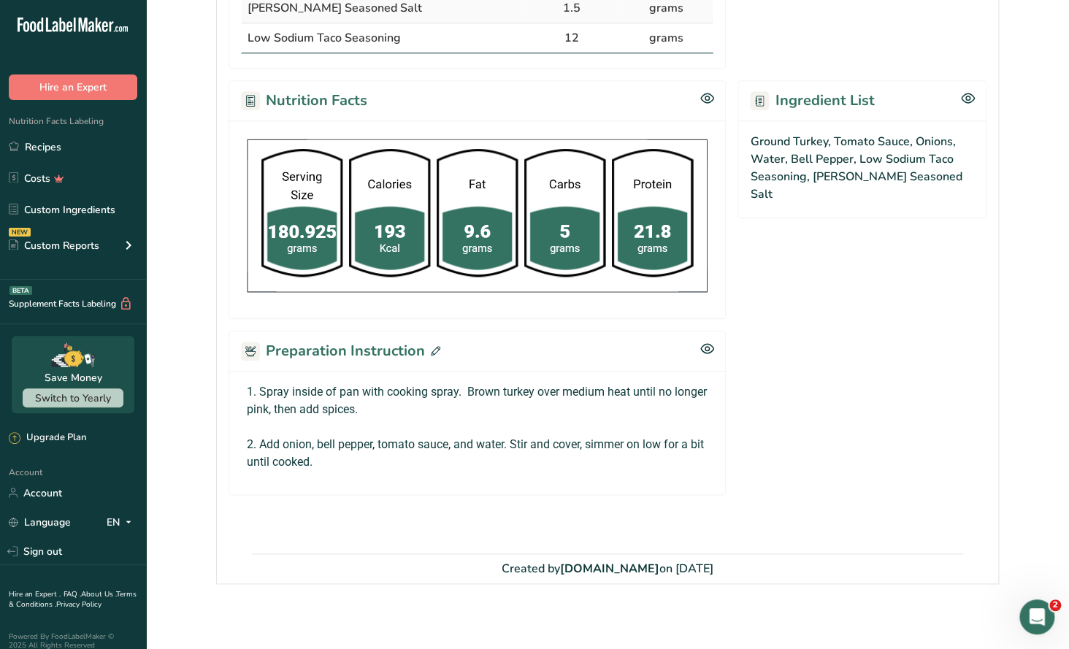
scroll to position [519, 0]
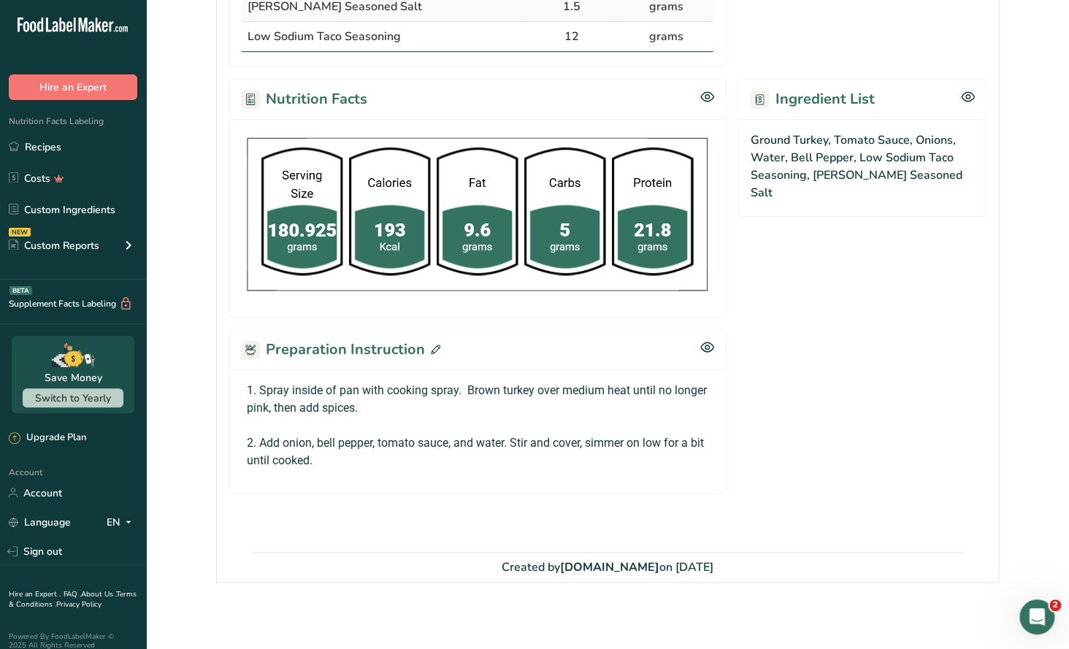
click at [431, 350] on icon at bounding box center [435, 349] width 9 height 9
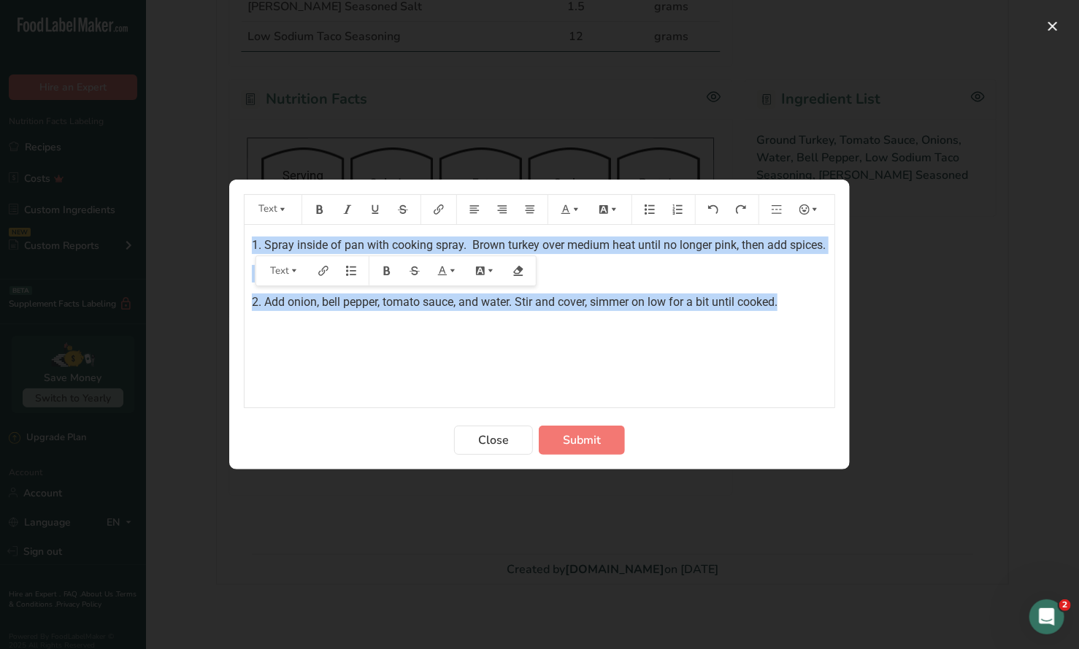
drag, startPoint x: 247, startPoint y: 242, endPoint x: 845, endPoint y: 315, distance: 601.7
click at [845, 315] on section "Text 1. Spray inside of pan with cooking spray. Brown turkey over medium heat u…" at bounding box center [539, 325] width 621 height 290
copy div "1. Spray inside of pan with cooking spray. Brown turkey over medium heat until …"
drag, startPoint x: 506, startPoint y: 437, endPoint x: 499, endPoint y: 391, distance: 45.8
click at [505, 437] on span "Close" at bounding box center [493, 440] width 31 height 18
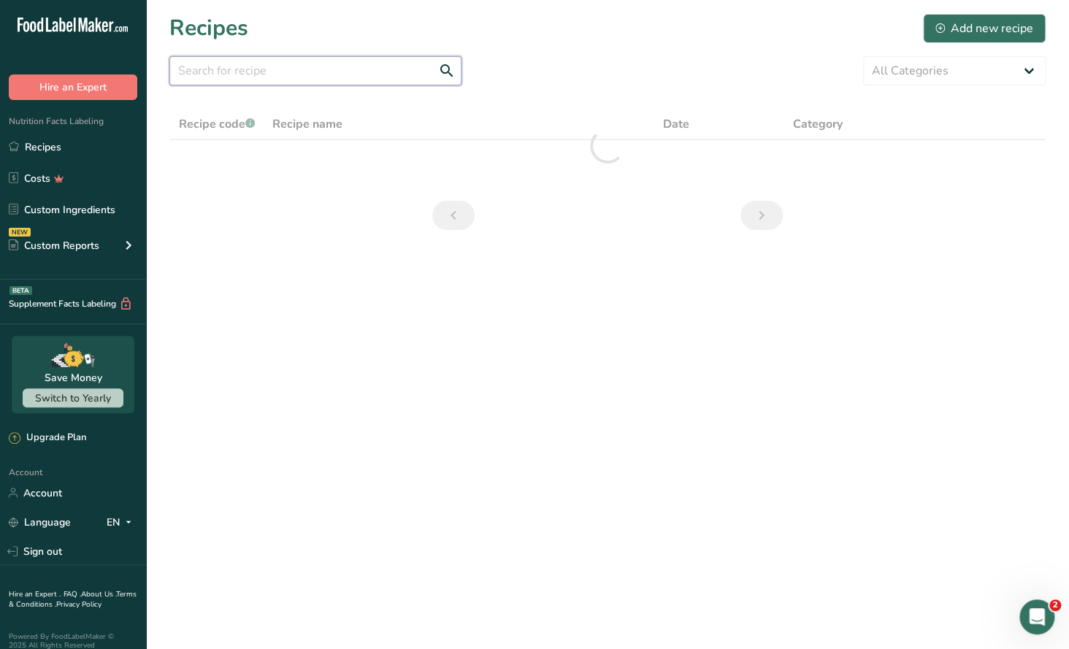
click at [228, 72] on input "text" at bounding box center [315, 70] width 292 height 29
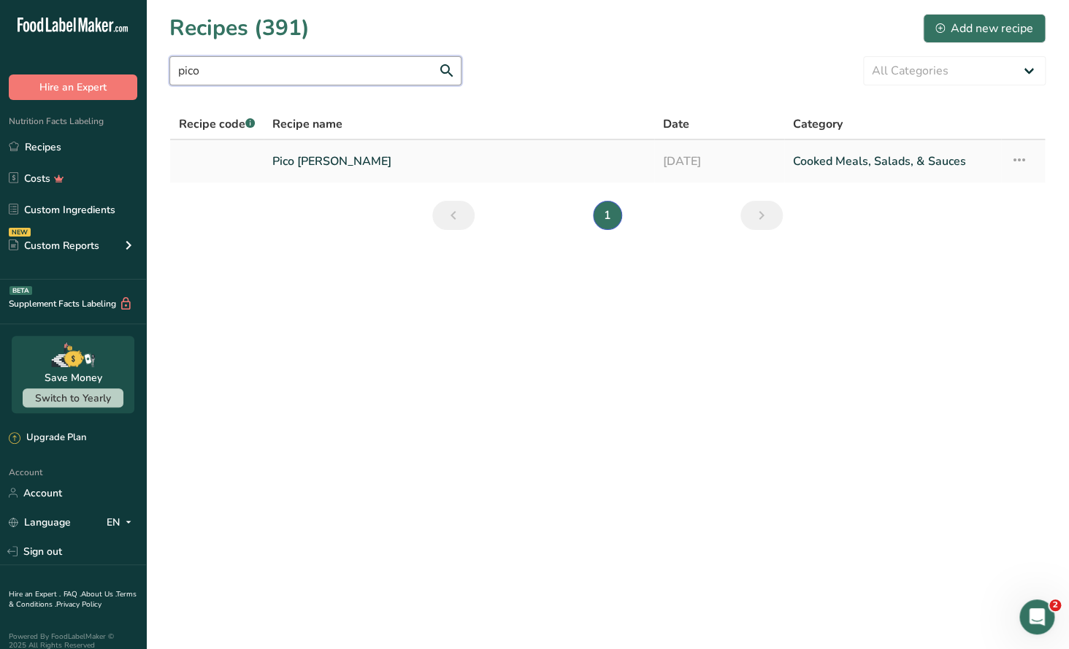
type input "pico"
click at [320, 163] on link "Pico [PERSON_NAME]" at bounding box center [458, 161] width 373 height 31
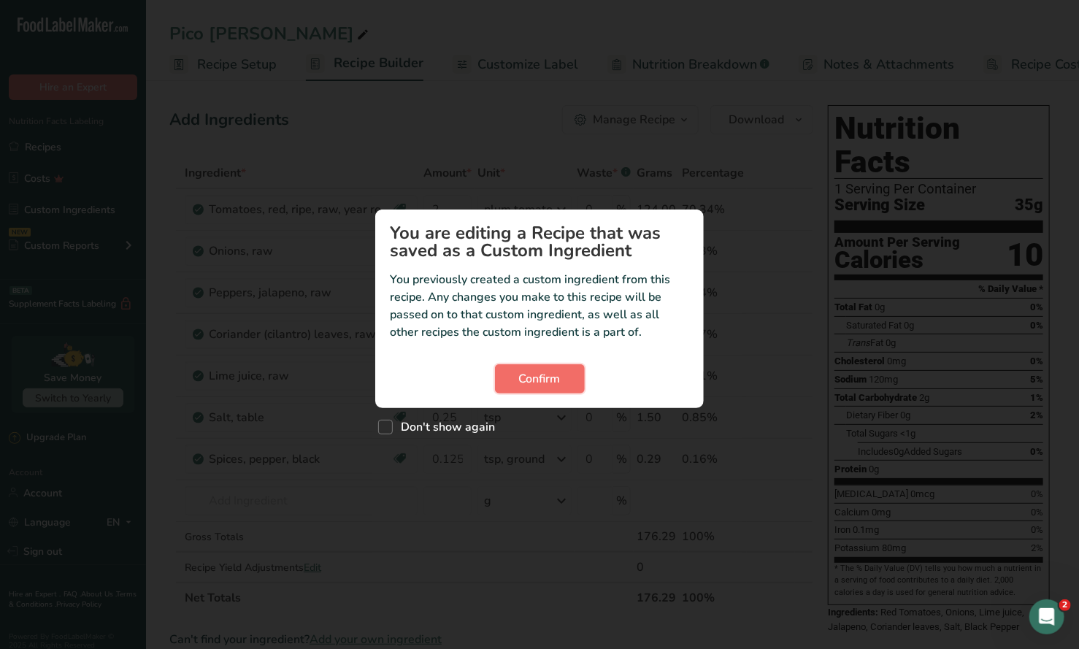
click at [550, 378] on span "Confirm" at bounding box center [540, 379] width 42 height 18
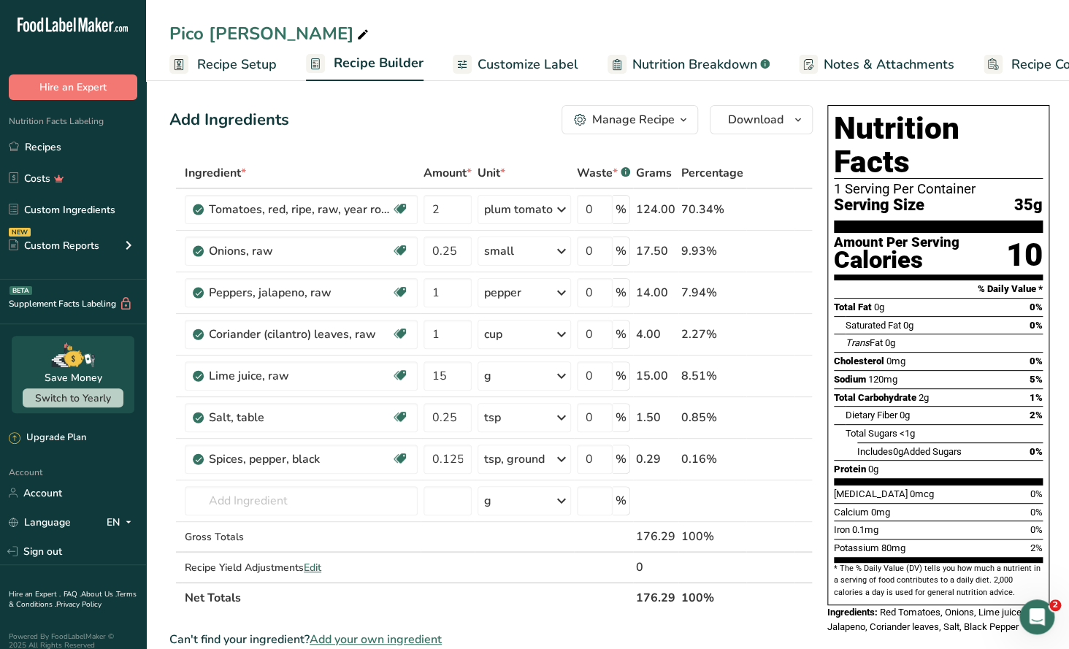
click at [677, 126] on icon "button" at bounding box center [683, 120] width 12 height 18
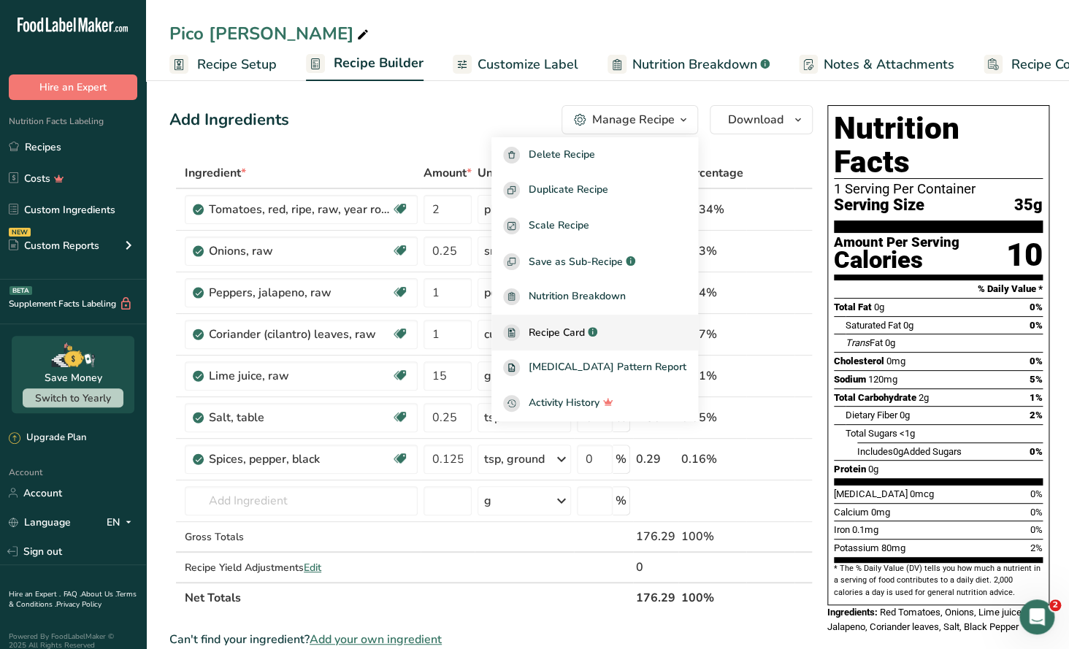
click at [585, 335] on span "Recipe Card" at bounding box center [557, 332] width 56 height 15
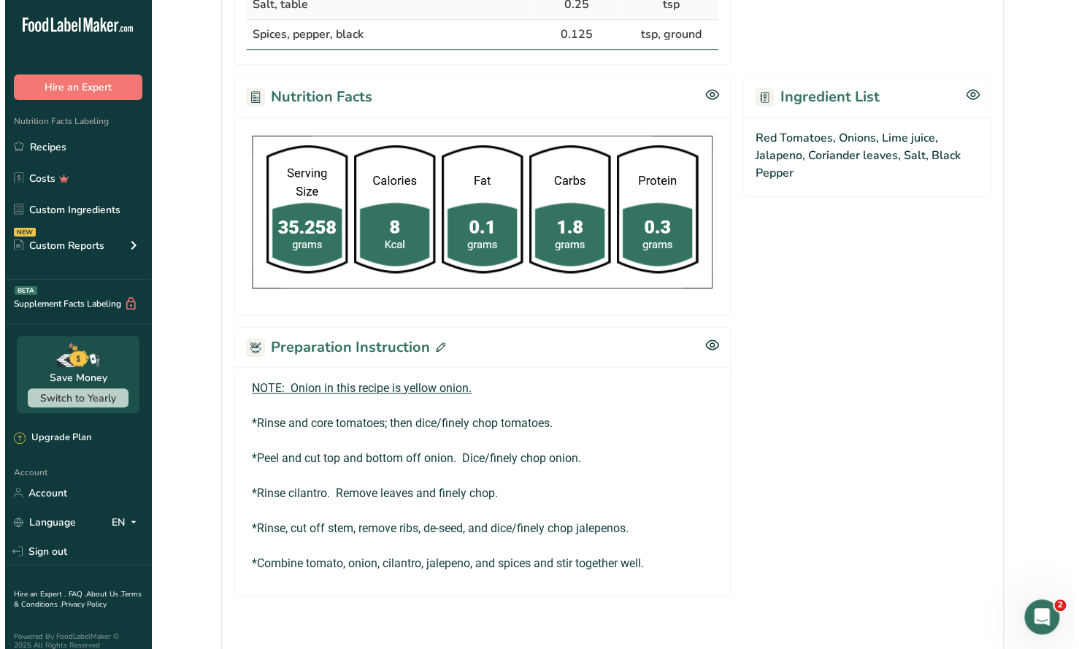
scroll to position [624, 0]
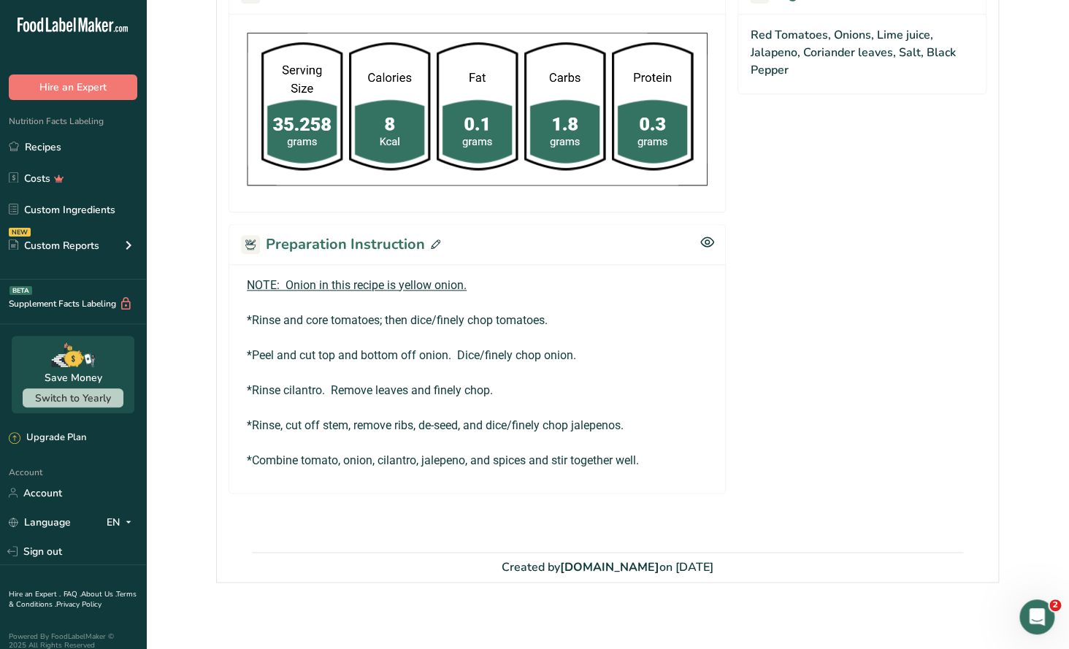
click at [432, 239] on icon at bounding box center [435, 243] width 9 height 9
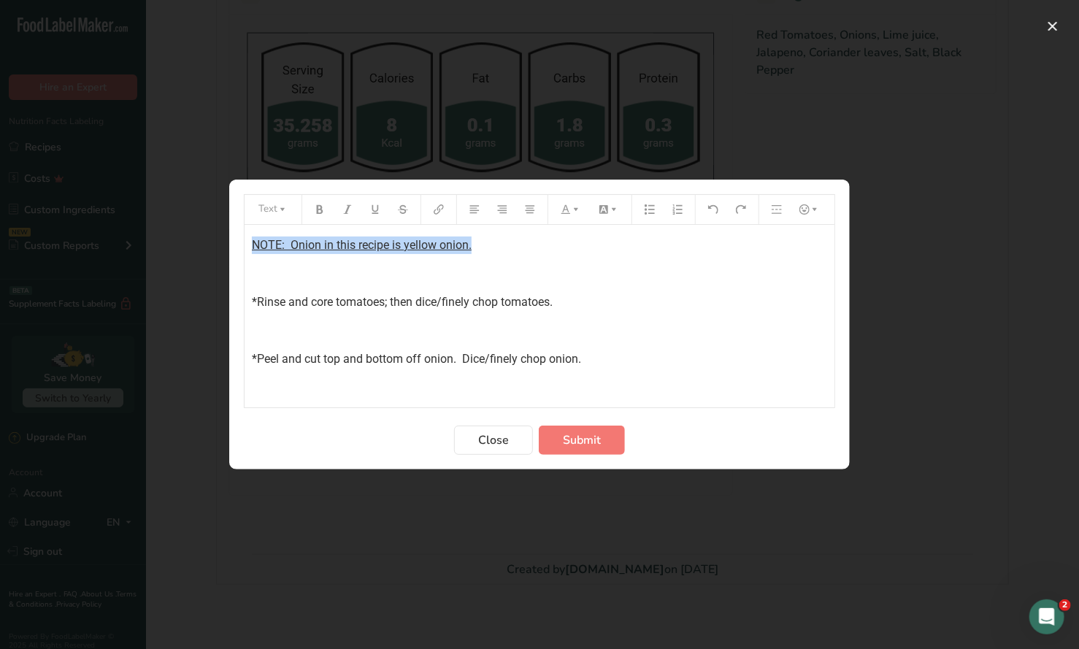
drag, startPoint x: 480, startPoint y: 245, endPoint x: 191, endPoint y: 247, distance: 289.1
click at [191, 247] on div "Text NOTE: Onion in this recipe is yellow onion. ﻿ *Rinse and core tomatoes; th…" at bounding box center [539, 324] width 1079 height 649
click at [312, 206] on button "Preparation instructions modal" at bounding box center [320, 209] width 22 height 23
click at [377, 213] on icon "Preparation instructions modal" at bounding box center [375, 209] width 10 height 10
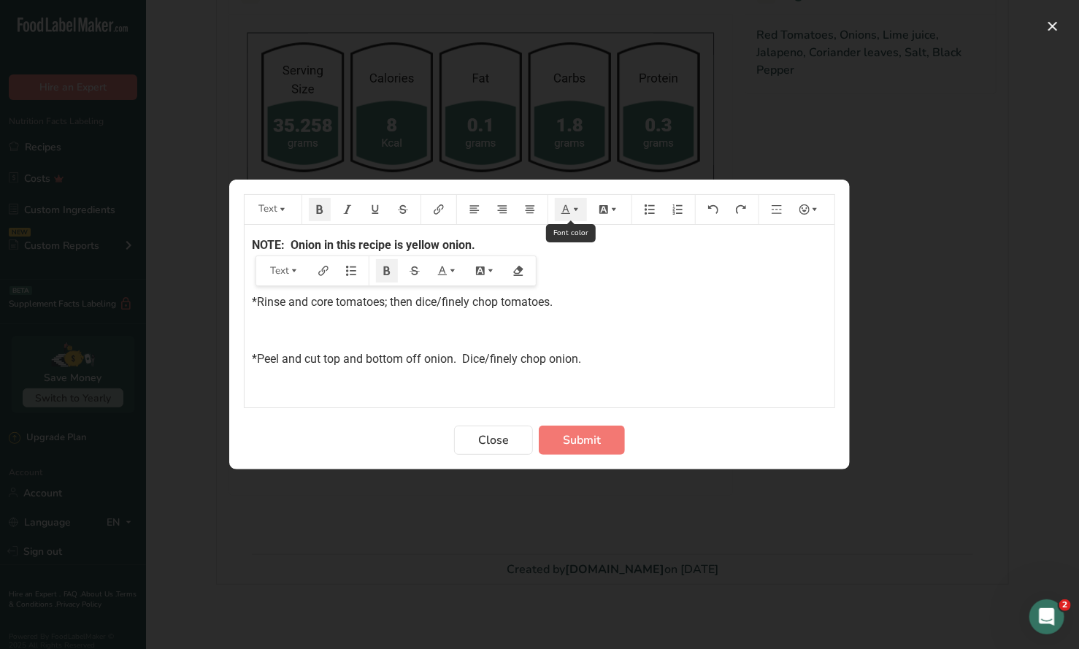
click at [568, 213] on icon "Preparation instructions modal" at bounding box center [565, 209] width 9 height 9
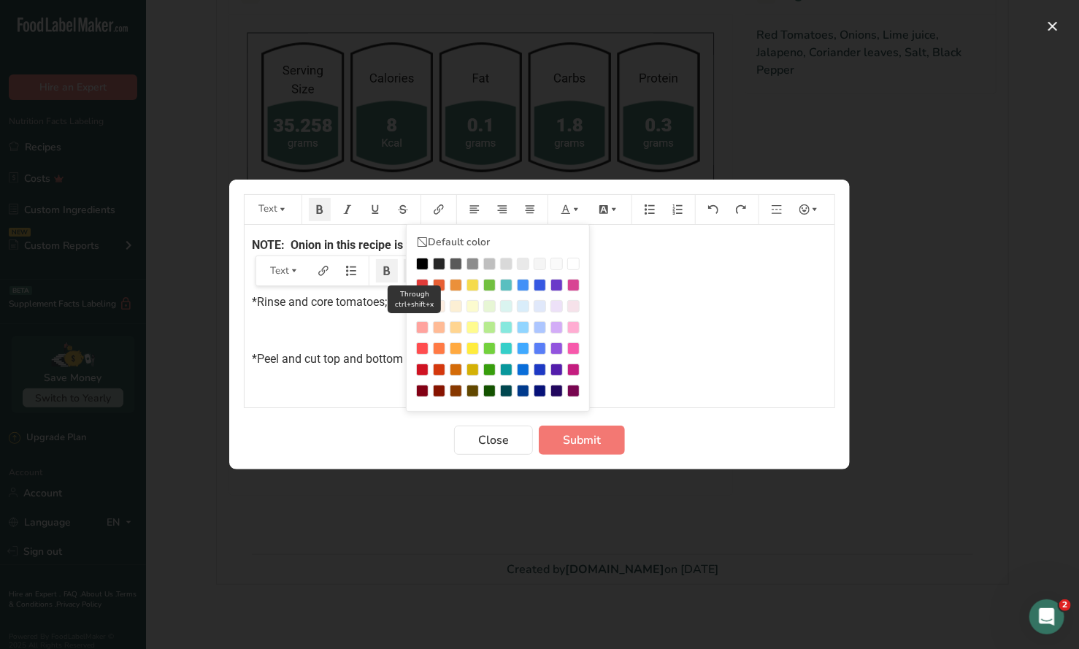
click at [421, 279] on div "Preparation instructions modal" at bounding box center [422, 285] width 12 height 12
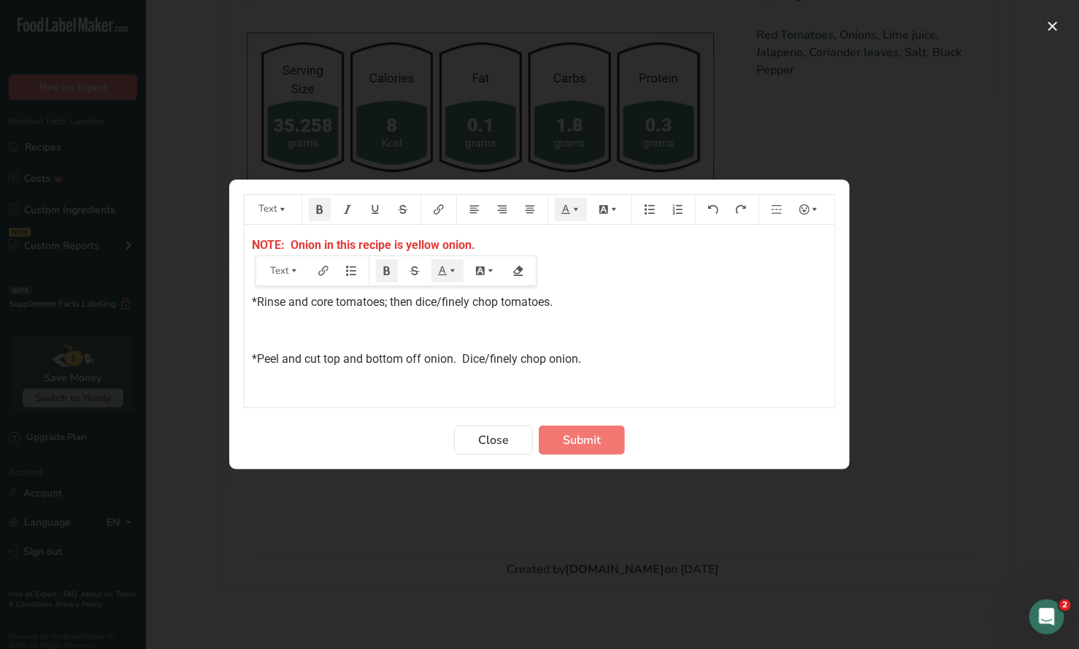
drag, startPoint x: 626, startPoint y: 284, endPoint x: 307, endPoint y: 284, distance: 318.3
click at [625, 284] on div "NOTE: Onion in this recipe is yellow onion. ﻿ *Rinse and core tomatoes; then di…" at bounding box center [540, 382] width 590 height 314
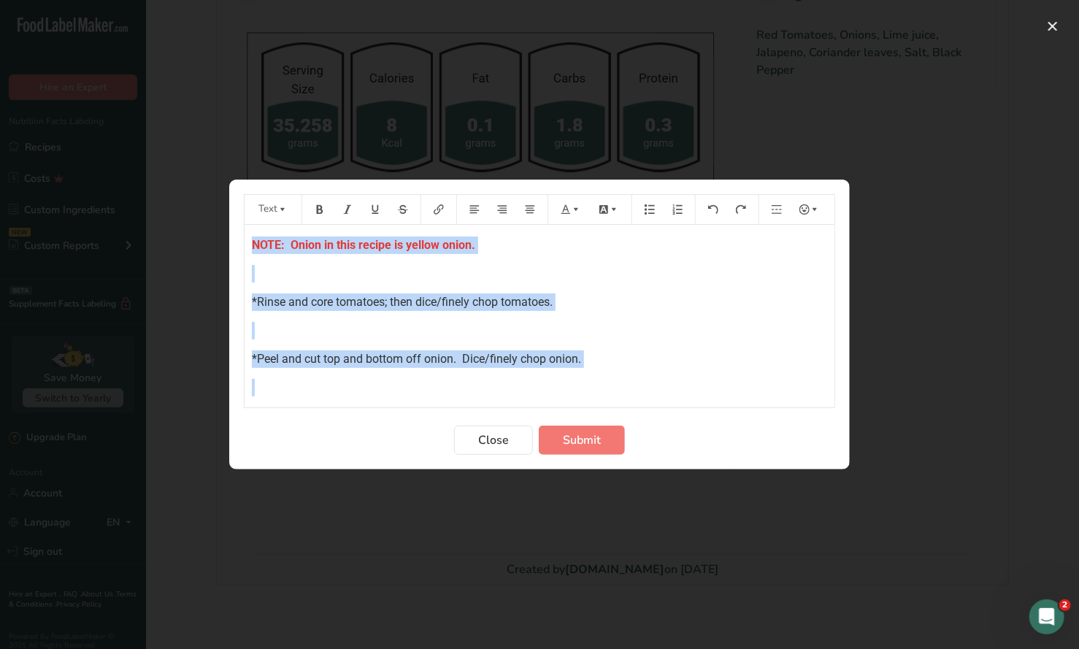
scroll to position [142, 0]
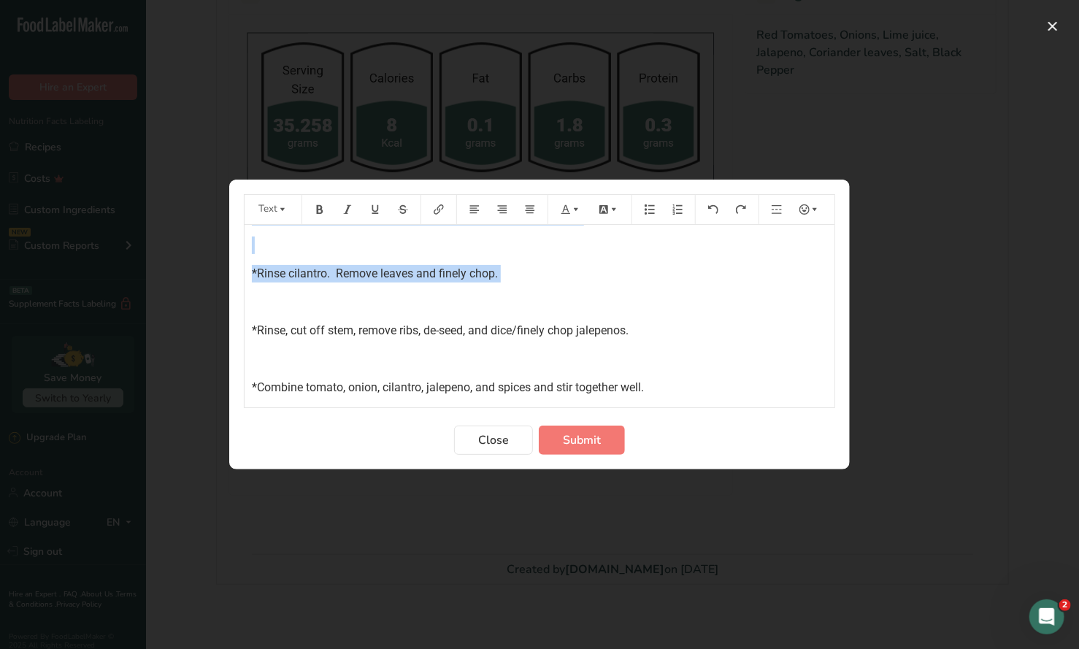
drag, startPoint x: 247, startPoint y: 242, endPoint x: 722, endPoint y: 374, distance: 493.3
click at [722, 374] on div "NOTE: Onion in this recipe is yellow onion. ﻿ *Rinse and core tomatoes; then di…" at bounding box center [540, 239] width 590 height 314
copy div "NOTE: Onion in this recipe is yellow onion. ﻿ *Rinse and core tomatoes; then di…"
click at [444, 386] on span "*Combine tomato, onion, cilantro, jalepeno, and spices and stir together well." at bounding box center [448, 387] width 392 height 14
click at [659, 336] on p "*Rinse, cut off stem, remove ribs, de-seed, and dice/finely chop jalepenos." at bounding box center [539, 331] width 575 height 18
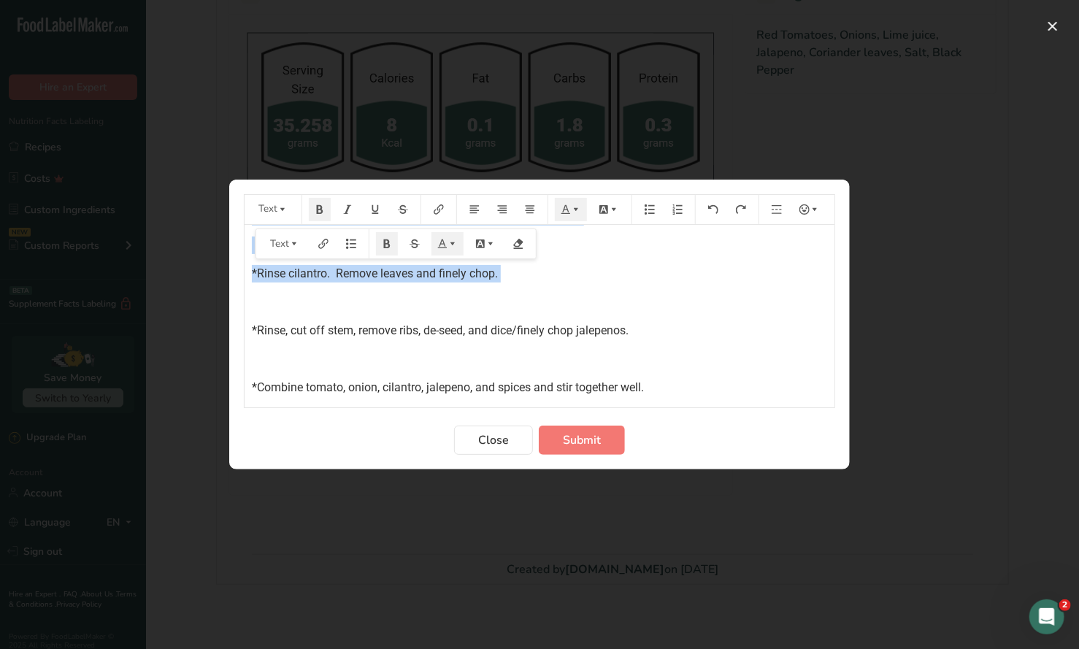
drag, startPoint x: 671, startPoint y: 339, endPoint x: 680, endPoint y: 345, distance: 11.1
click at [672, 339] on div "NOTE: Onion in this recipe is yellow onion. ﻿ *Rinse and core tomatoes; then di…" at bounding box center [540, 239] width 590 height 314
click at [702, 361] on p "﻿" at bounding box center [539, 359] width 575 height 18
click at [470, 280] on p "*Rinse cilantro. Remove leaves and finely chop." at bounding box center [539, 274] width 575 height 18
click at [463, 271] on span "*Rinse cilantro. Remove leaves and finely chop." at bounding box center [375, 273] width 246 height 14
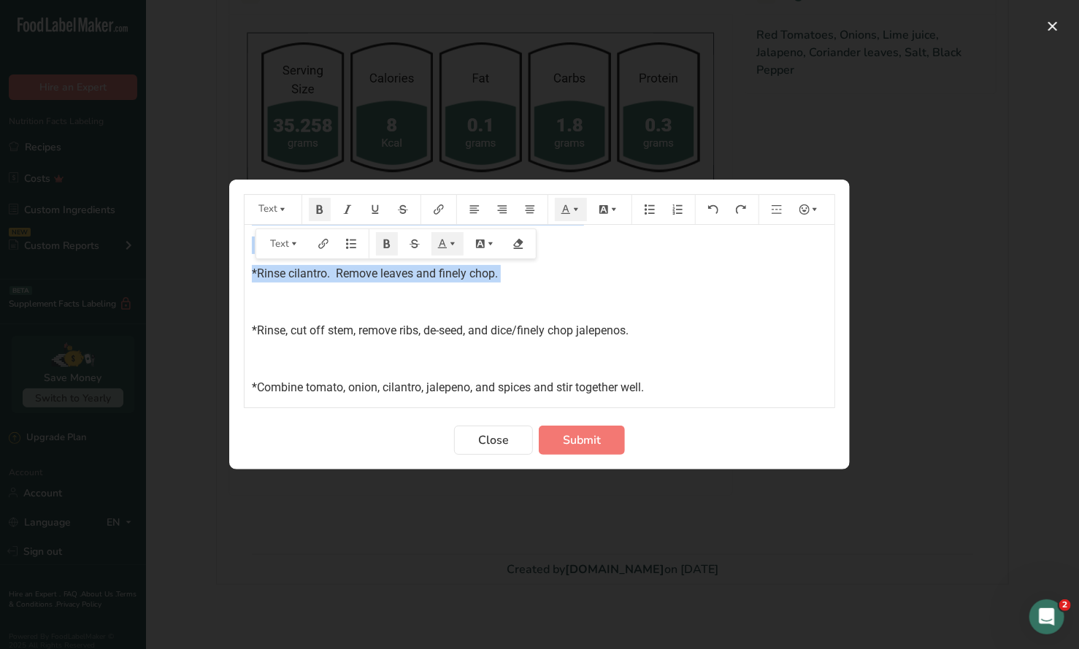
click at [463, 271] on span "*Rinse cilantro. Remove leaves and finely chop." at bounding box center [375, 273] width 246 height 14
click at [653, 314] on div "NOTE: Onion in this recipe is yellow onion. ﻿ *Rinse and core tomatoes; then di…" at bounding box center [540, 239] width 590 height 314
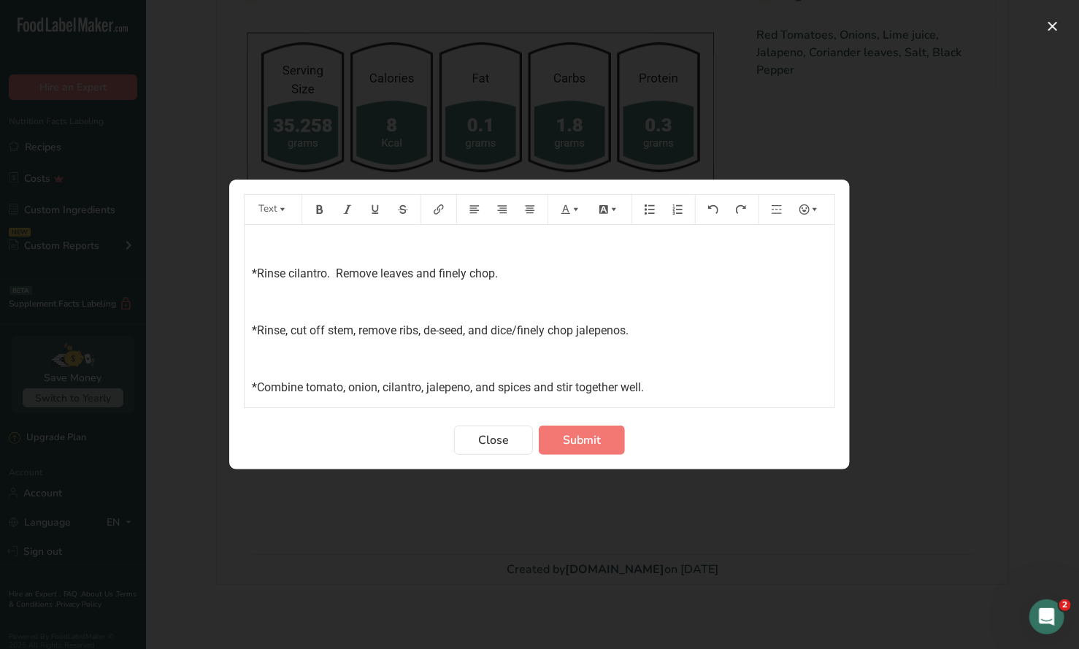
click at [445, 386] on span "*Combine tomato, onion, cilantro, jalepeno, and spices and stir together well." at bounding box center [448, 387] width 392 height 14
drag, startPoint x: 656, startPoint y: 387, endPoint x: 640, endPoint y: 366, distance: 26.6
click at [656, 385] on p "*Combine tomato, onion, cilantro, jalapeno, and spices and stir together well." at bounding box center [539, 388] width 575 height 18
click at [596, 330] on span "*Rinse, cut off stem, remove ribs, de-seed, and dice/finely chop jalepenos." at bounding box center [440, 330] width 377 height 14
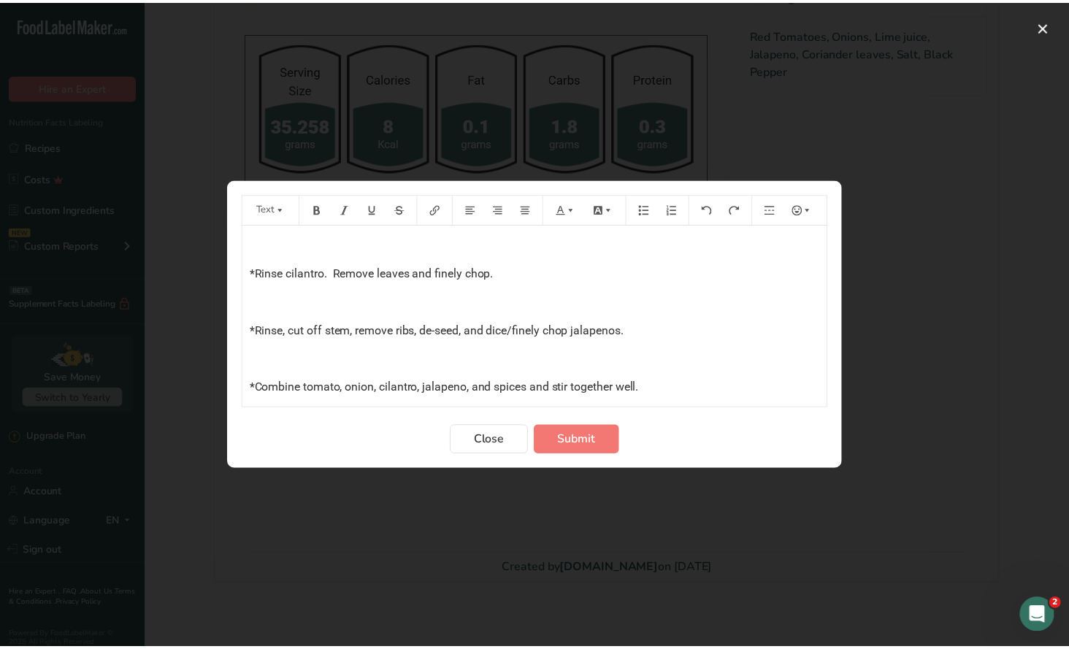
scroll to position [0, 0]
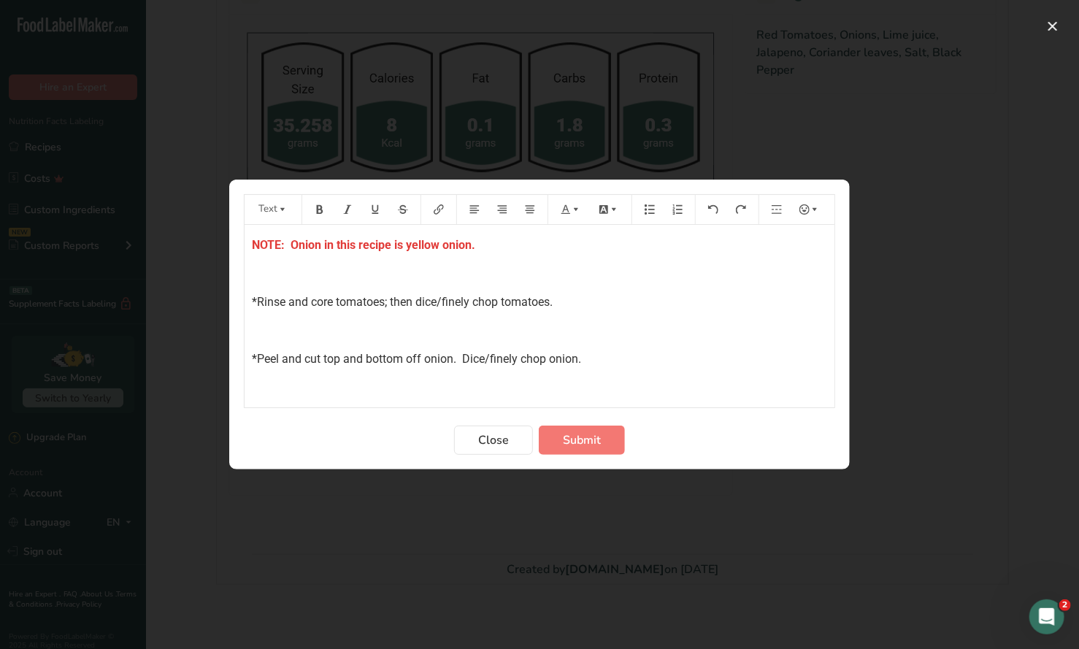
drag, startPoint x: 650, startPoint y: 387, endPoint x: 199, endPoint y: 187, distance: 494.2
click at [199, 187] on div "Text Default color NOTE: Onion in this recipe is yellow onion. ﻿ *Rinse and cor…" at bounding box center [539, 324] width 1079 height 649
copy div "NOTE: Onion in this recipe is yellow onion. ﻿ *Rinse and core tomatoes; then di…"
click at [585, 442] on span "Submit" at bounding box center [582, 440] width 38 height 18
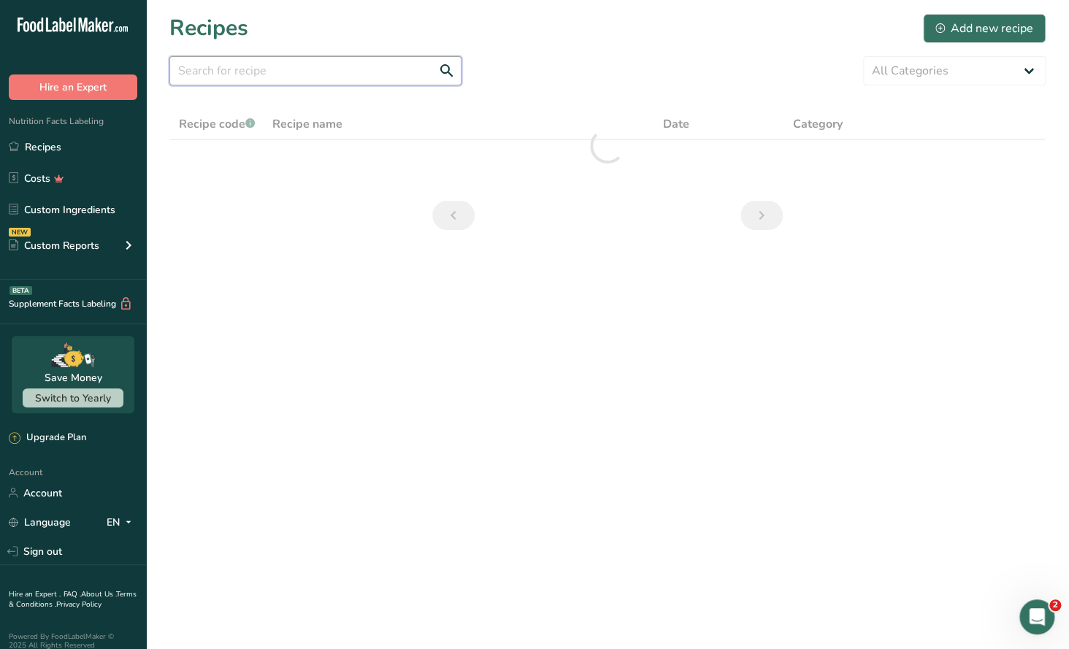
click at [250, 76] on input "text" at bounding box center [315, 70] width 292 height 29
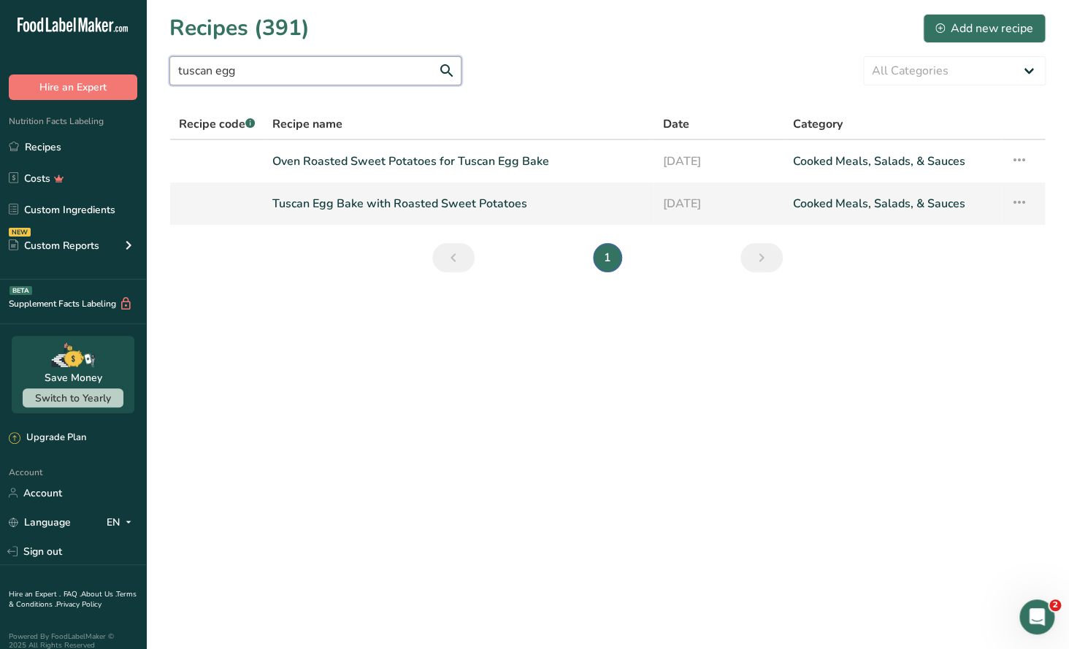
type input "tuscan egg"
click at [365, 201] on link "Tuscan Egg Bake with Roasted Sweet Potatoes" at bounding box center [458, 203] width 372 height 31
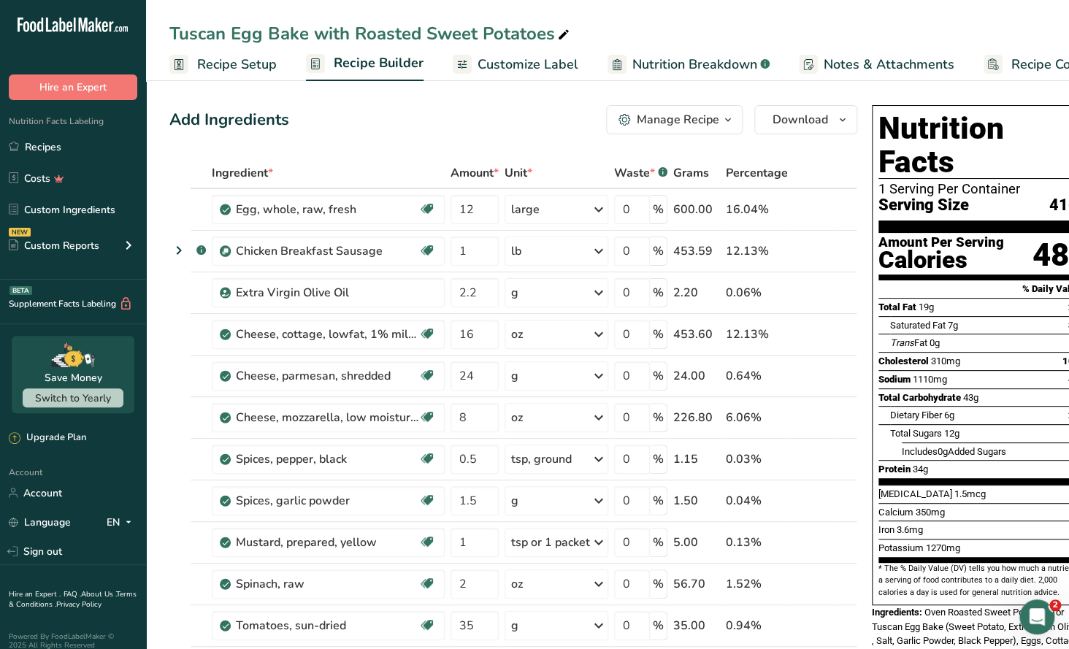
click at [715, 116] on div "Manage Recipe" at bounding box center [678, 120] width 82 height 18
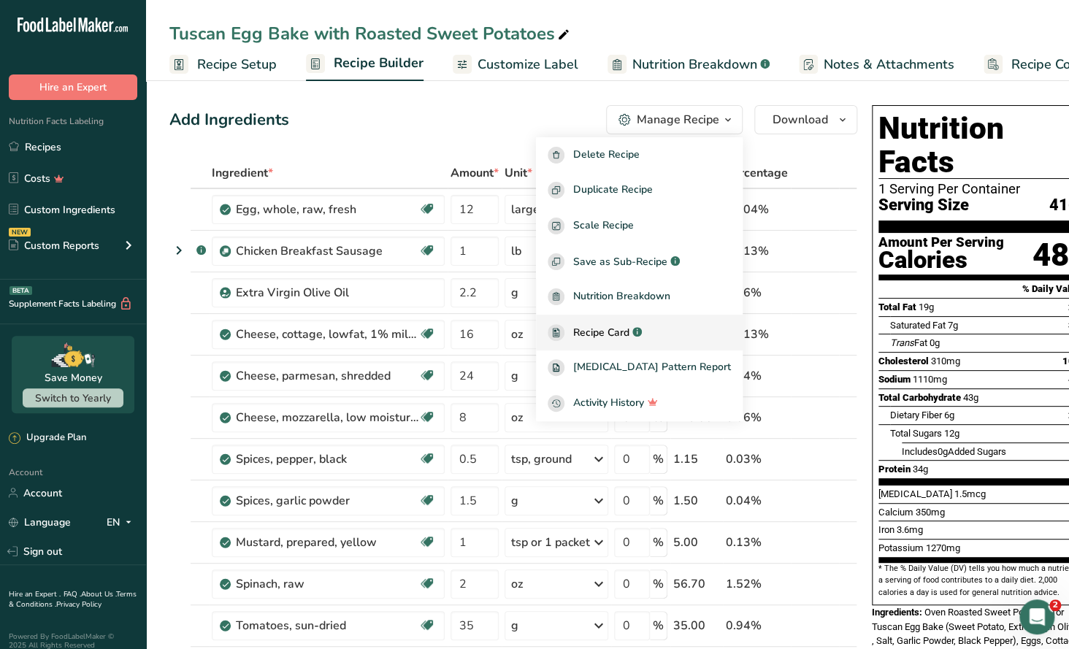
click at [629, 334] on span "Recipe Card" at bounding box center [601, 332] width 56 height 15
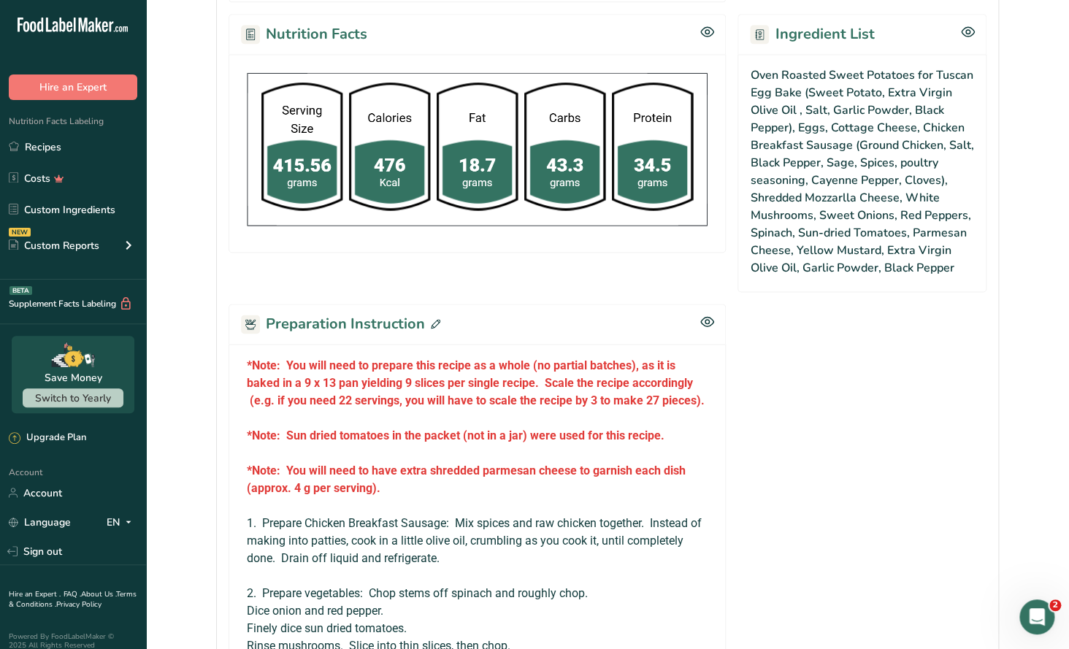
click at [431, 320] on icon at bounding box center [435, 323] width 9 height 9
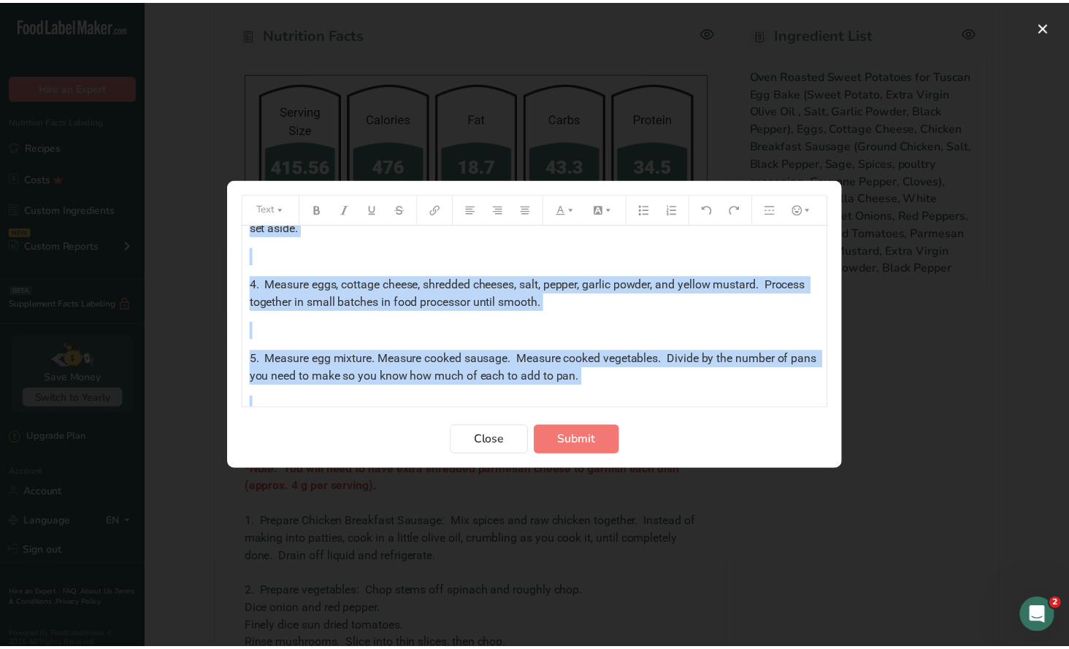
scroll to position [807, 0]
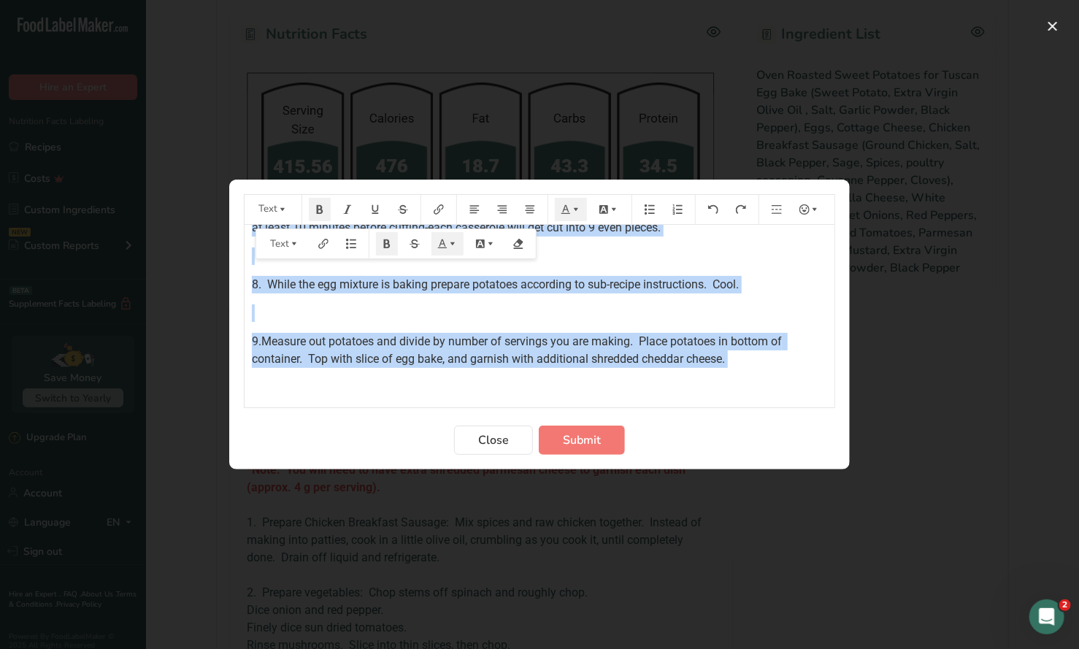
drag, startPoint x: 247, startPoint y: 243, endPoint x: 902, endPoint y: 403, distance: 674.8
click at [902, 403] on div "Text *Note: You will need to prepare this recipe as a whole (no partial batches…" at bounding box center [539, 324] width 1079 height 649
copy div "*Note: You will need to prepare this recipe as a whole (no partial batches), as…"
drag, startPoint x: 511, startPoint y: 446, endPoint x: 496, endPoint y: 422, distance: 28.6
click at [511, 445] on button "Close" at bounding box center [493, 440] width 79 height 29
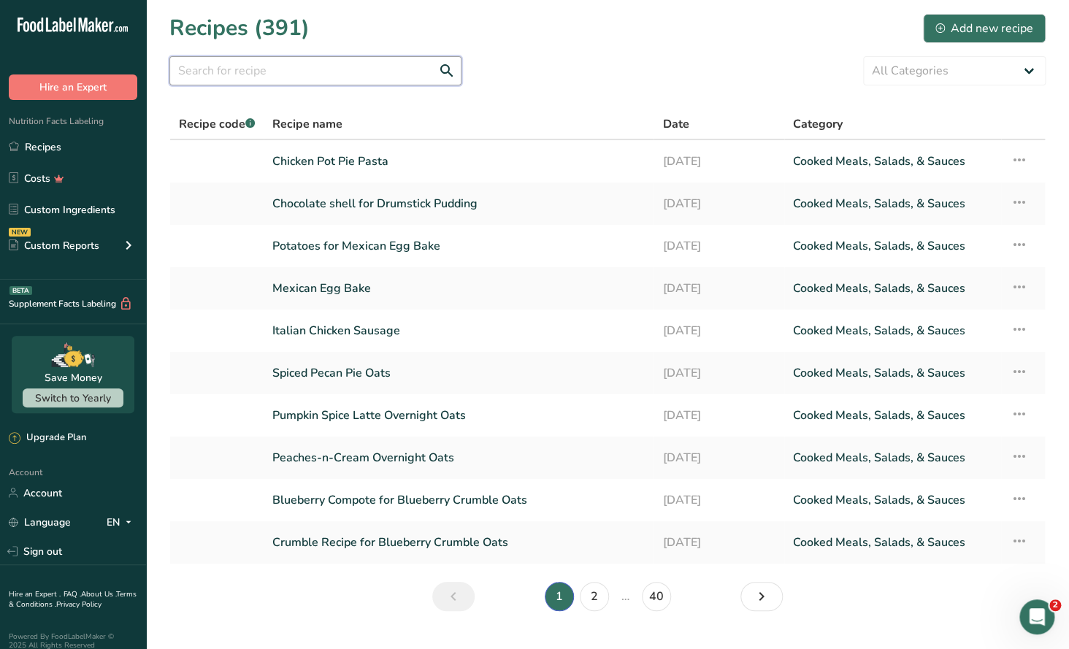
click at [196, 74] on input "text" at bounding box center [315, 70] width 292 height 29
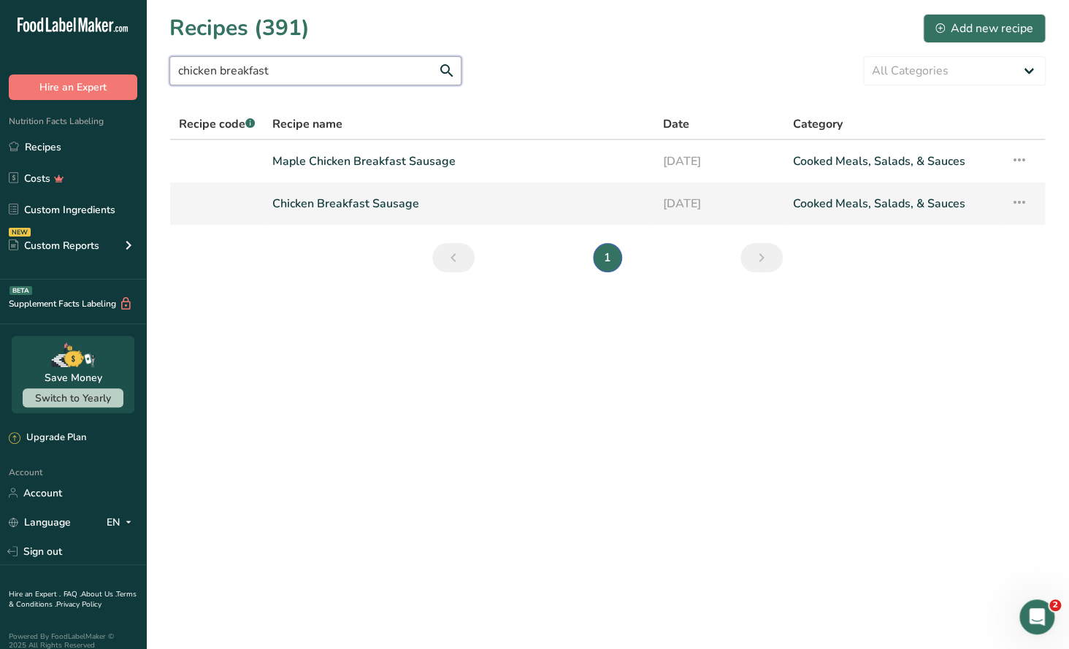
type input "chicken breakfast"
click at [352, 204] on link "Chicken Breakfast Sausage" at bounding box center [458, 203] width 372 height 31
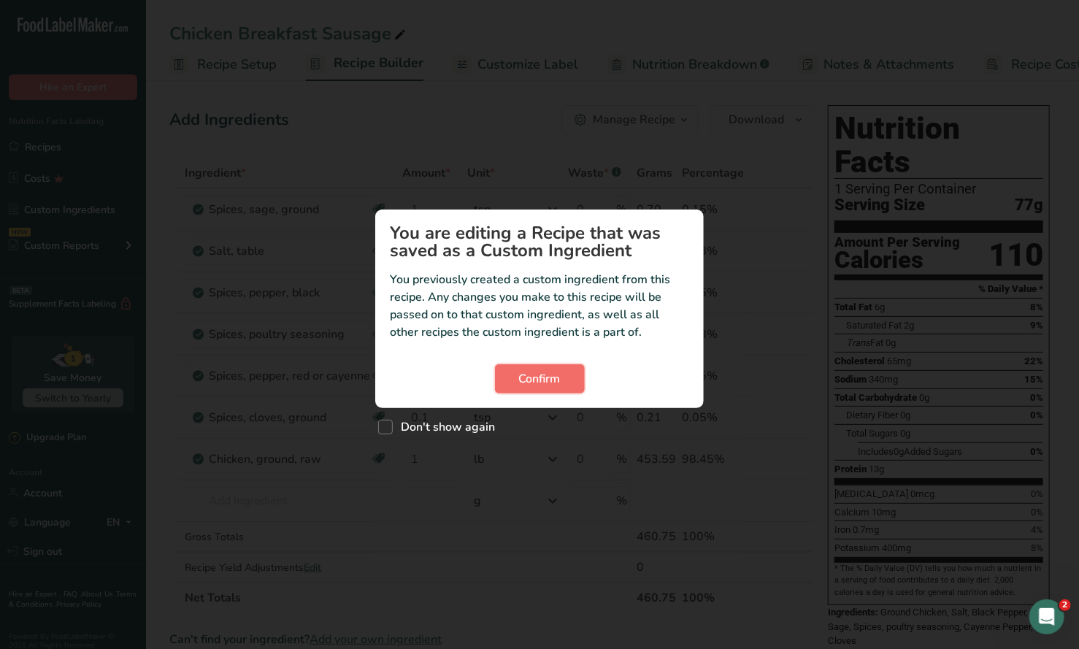
click at [540, 375] on span "Confirm" at bounding box center [540, 379] width 42 height 18
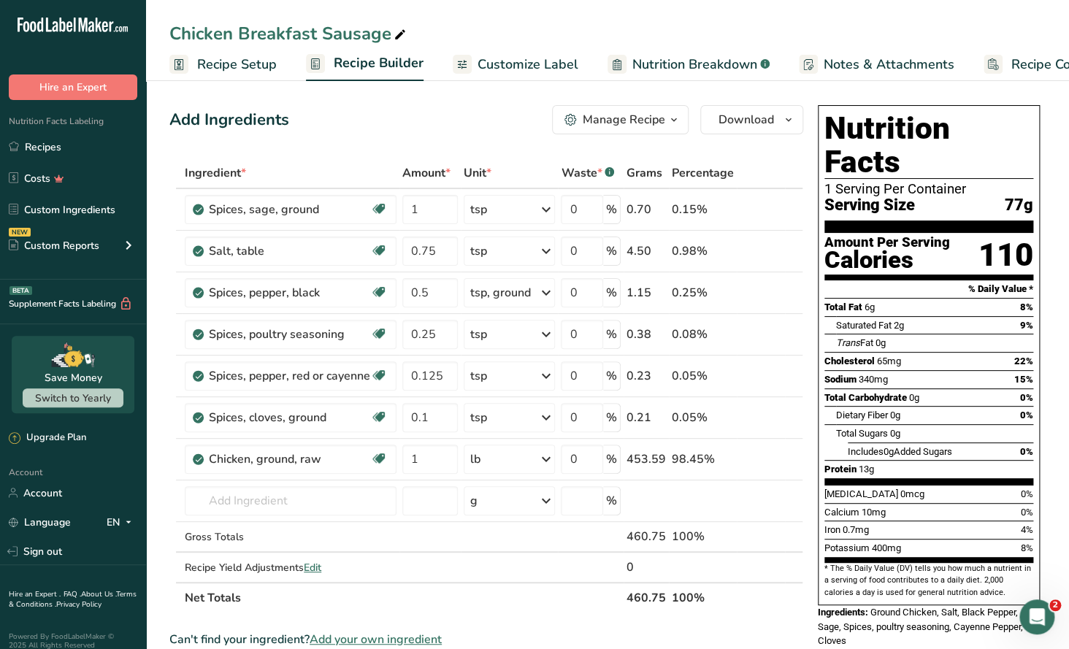
click at [662, 115] on div "Manage Recipe" at bounding box center [624, 120] width 82 height 18
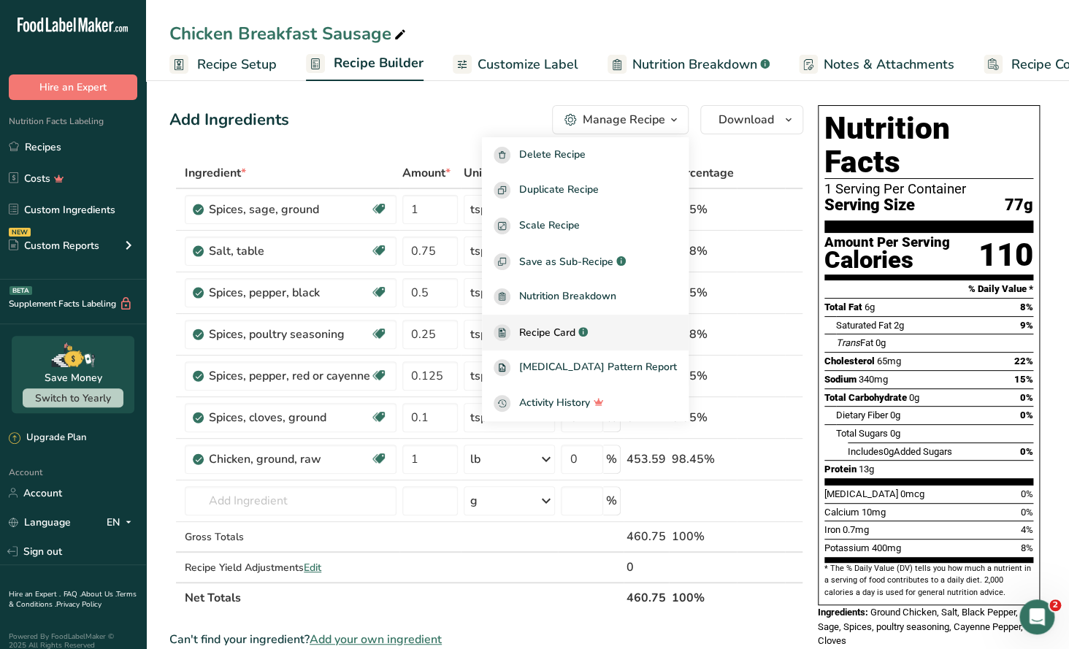
click at [575, 327] on span "Recipe Card" at bounding box center [547, 332] width 56 height 15
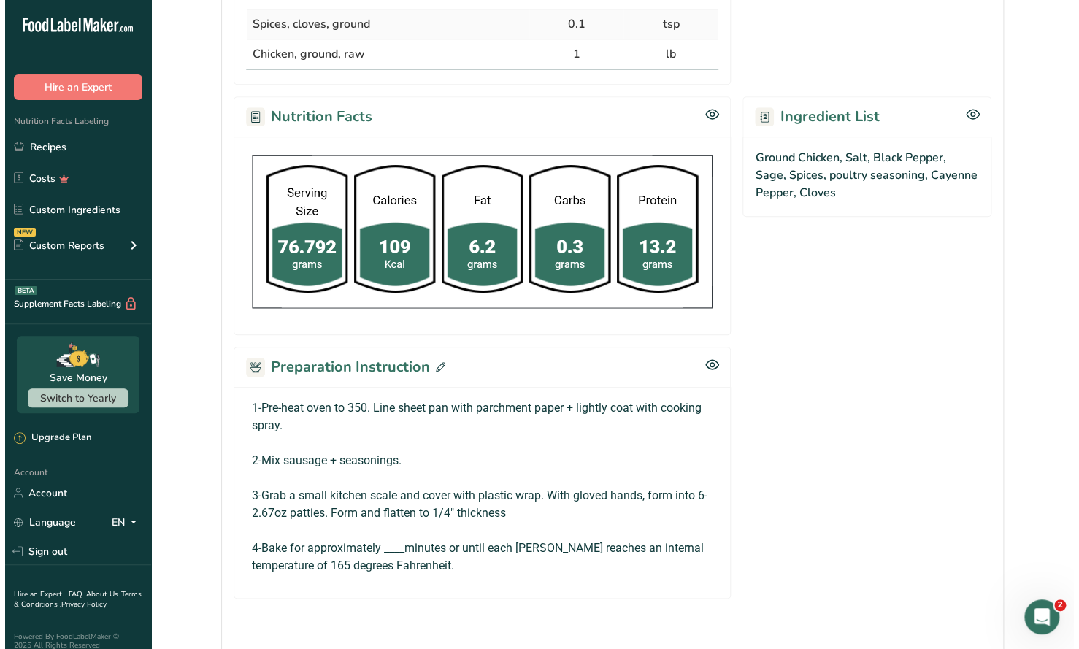
scroll to position [607, 0]
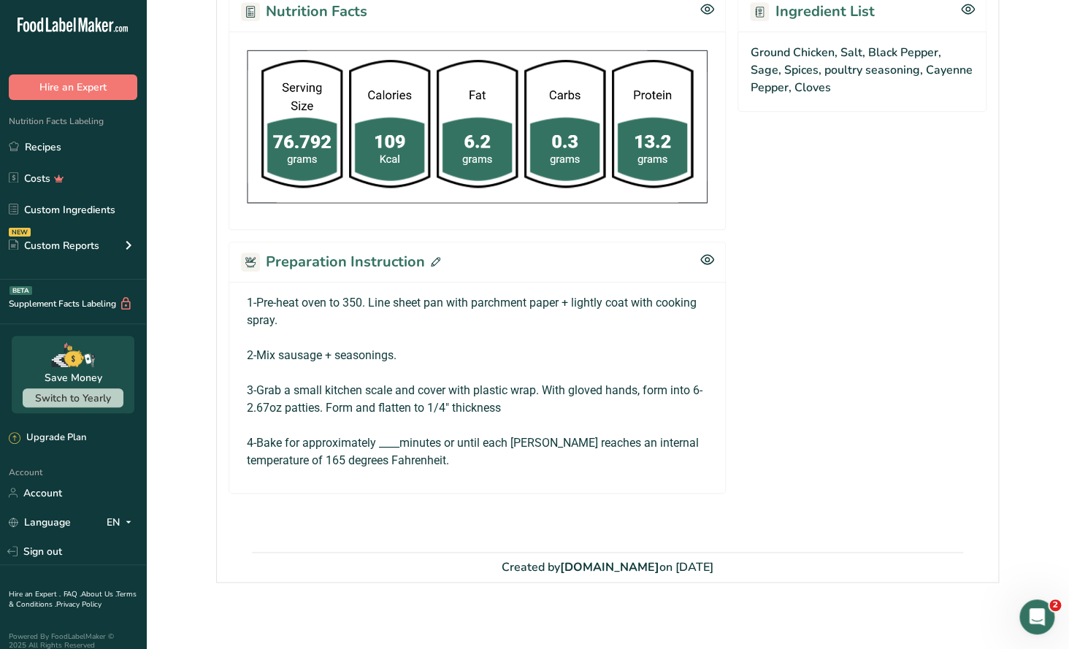
click at [437, 257] on div "Preparation Instruction" at bounding box center [477, 262] width 497 height 40
click at [434, 259] on icon at bounding box center [435, 261] width 9 height 9
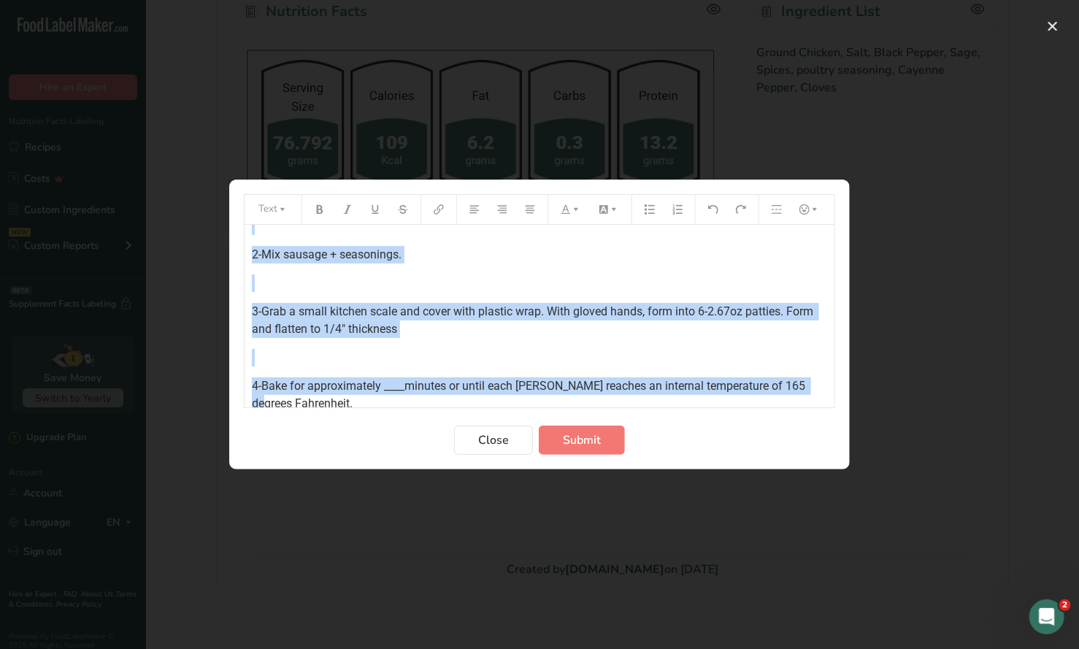
scroll to position [64, 0]
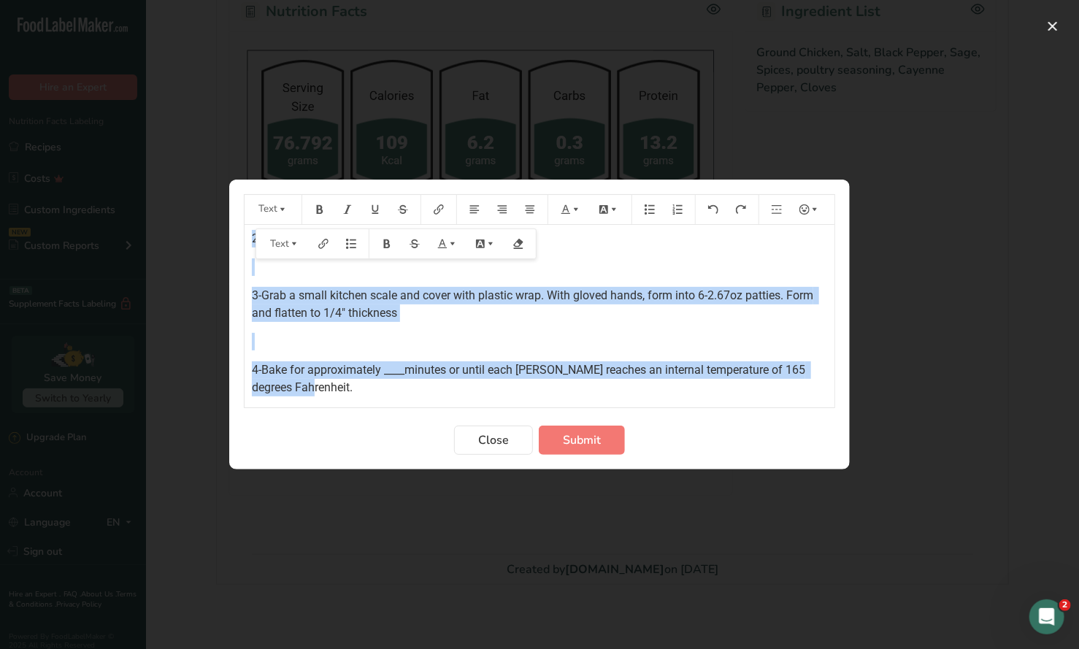
drag, startPoint x: 248, startPoint y: 242, endPoint x: 408, endPoint y: 398, distance: 223.0
click at [408, 398] on div "1-Pre-heat oven to 350. Line sheet pan with parchment paper + lightly coat with…" at bounding box center [540, 316] width 590 height 183
copy div "1-Pre-heat oven to 350. Line sheet pan with parchment paper + lightly coat with…"
drag, startPoint x: 537, startPoint y: 388, endPoint x: 604, endPoint y: 382, distance: 67.5
click at [537, 388] on p "4-Bake for approximately ____minutes or until each patty reaches an internal te…" at bounding box center [539, 378] width 575 height 35
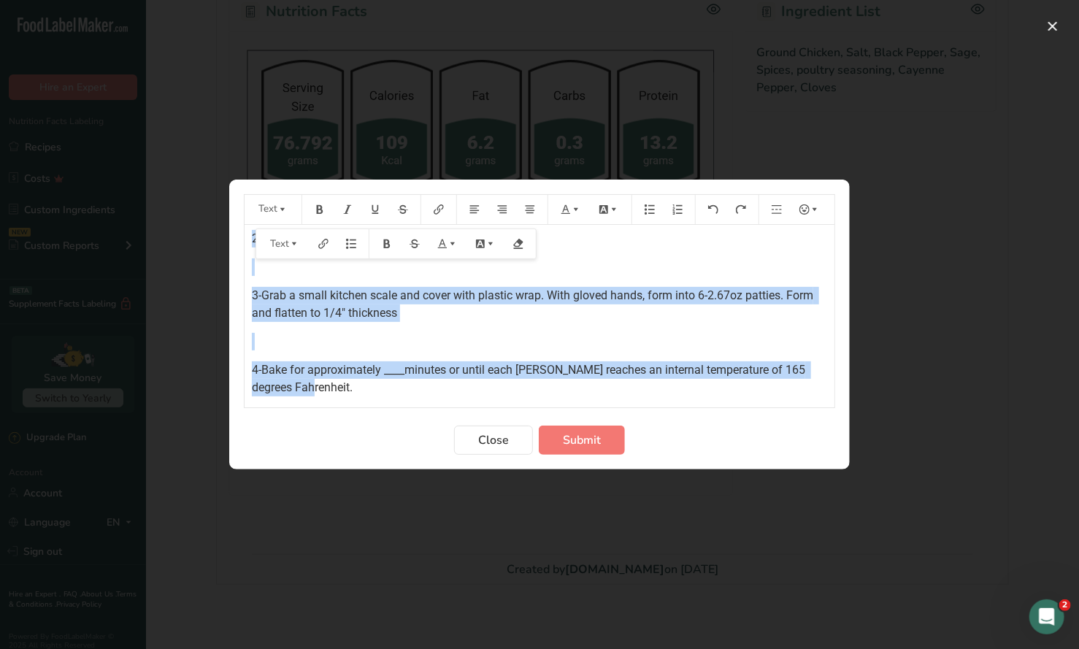
click at [605, 370] on span "4-Bake for approximately ____minutes or until each patty reaches an internal te…" at bounding box center [530, 378] width 556 height 31
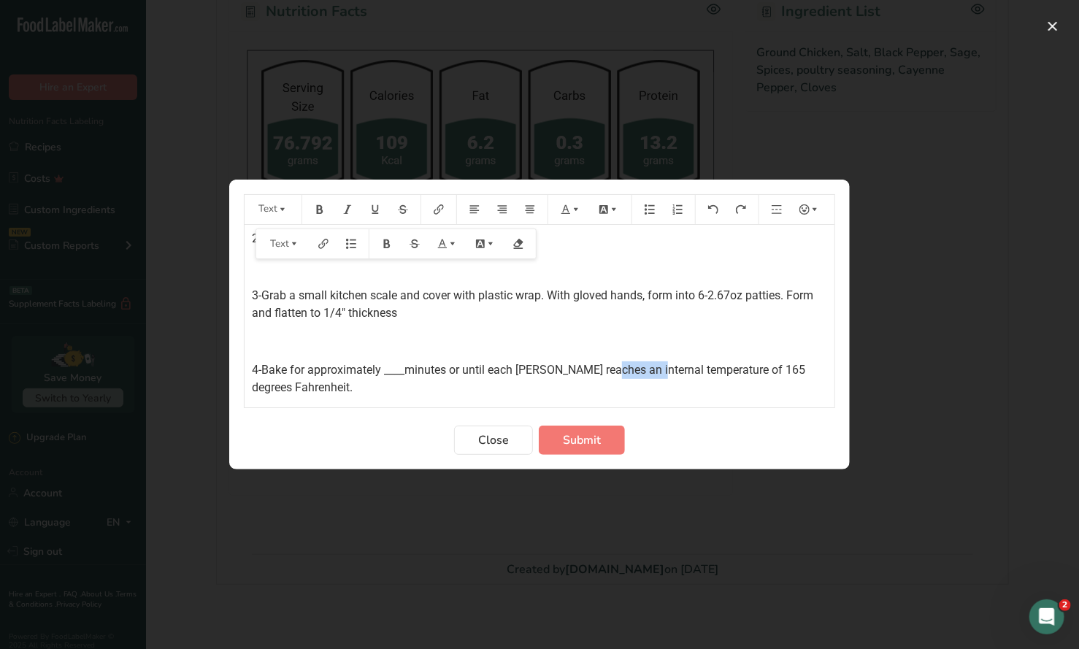
click at [605, 370] on span "4-Bake for approximately ____minutes or until each patty reaches an internal te…" at bounding box center [530, 378] width 556 height 31
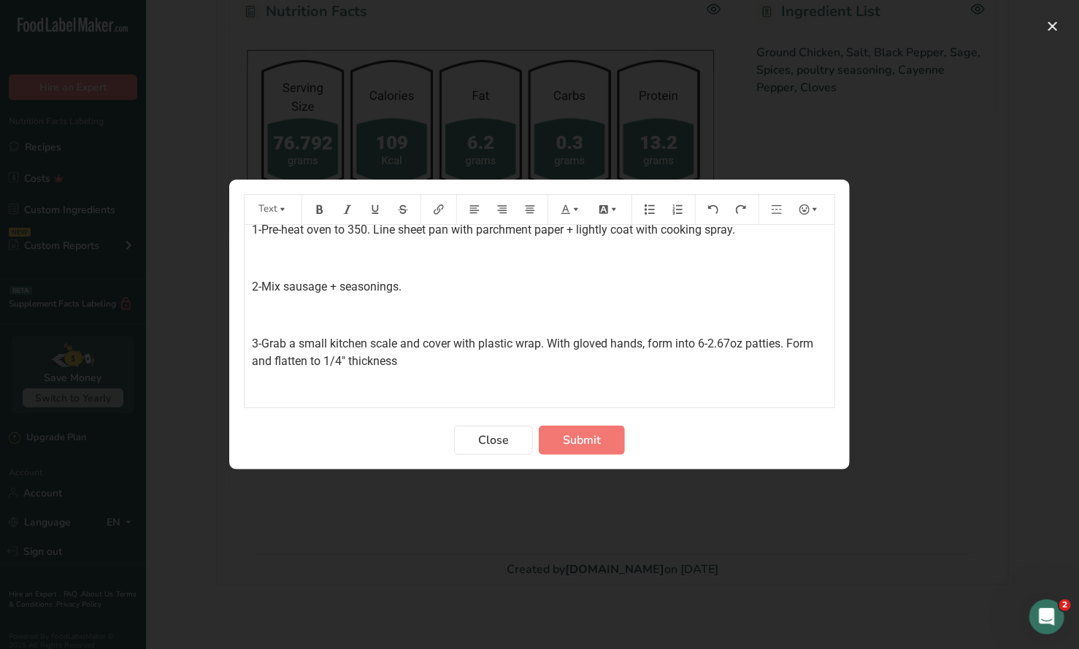
scroll to position [0, 0]
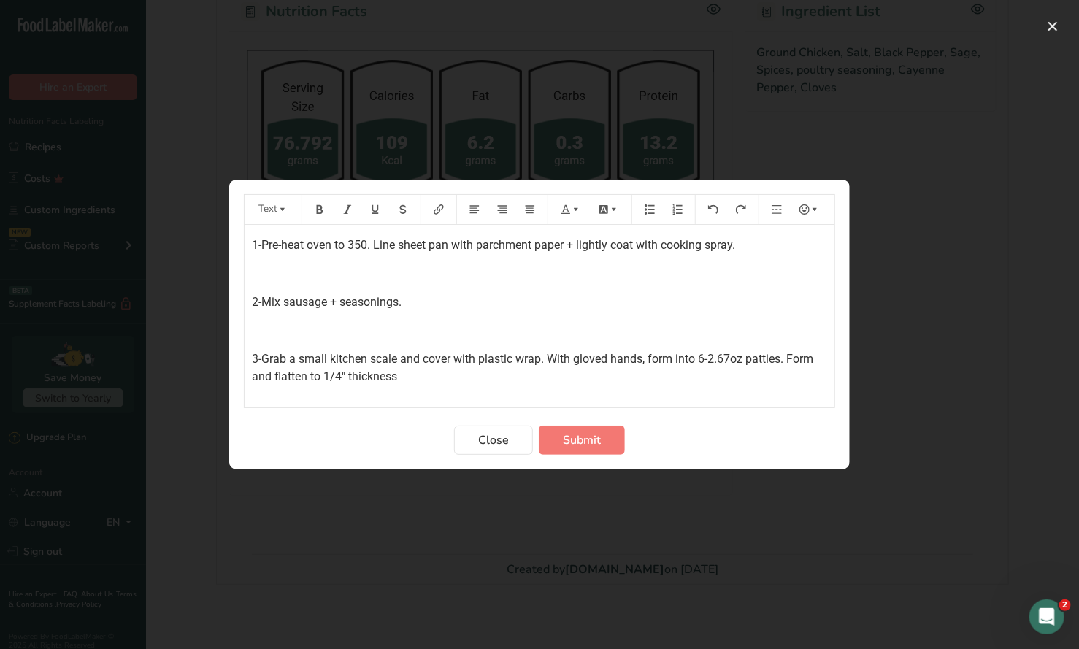
click at [248, 242] on div "1-Pre-heat oven to 350. Line sheet pan with parchment paper + lightly coat with…" at bounding box center [540, 342] width 590 height 235
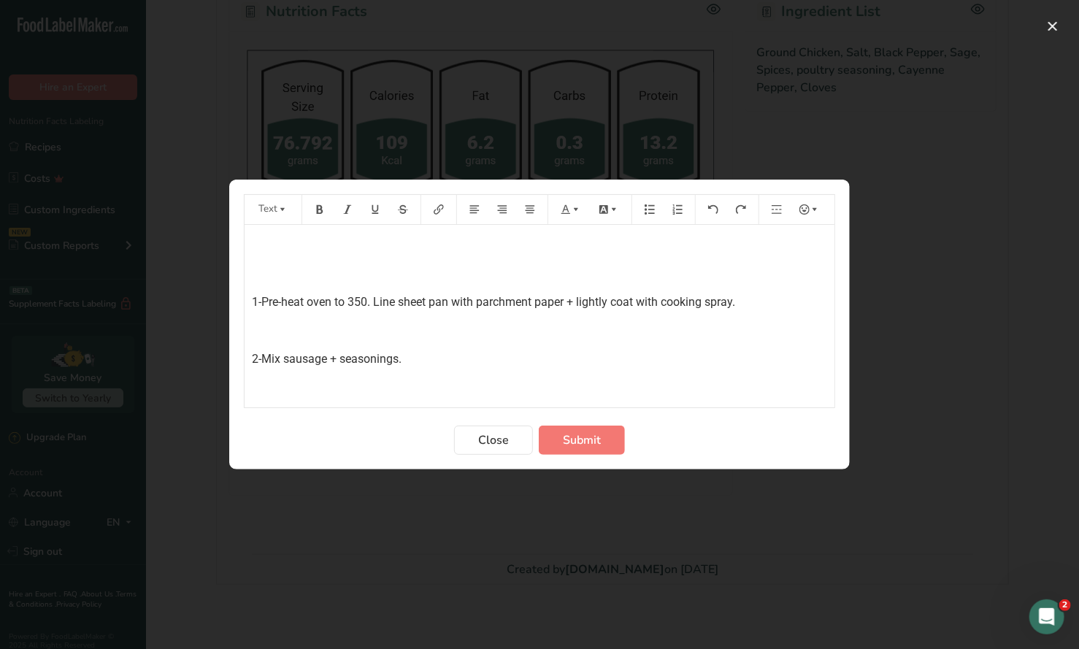
click at [252, 244] on p "﻿" at bounding box center [539, 246] width 575 height 18
click at [322, 212] on icon "Preparation instructions modal" at bounding box center [320, 209] width 7 height 9
click at [576, 213] on icon "Preparation instructions modal" at bounding box center [576, 209] width 10 height 10
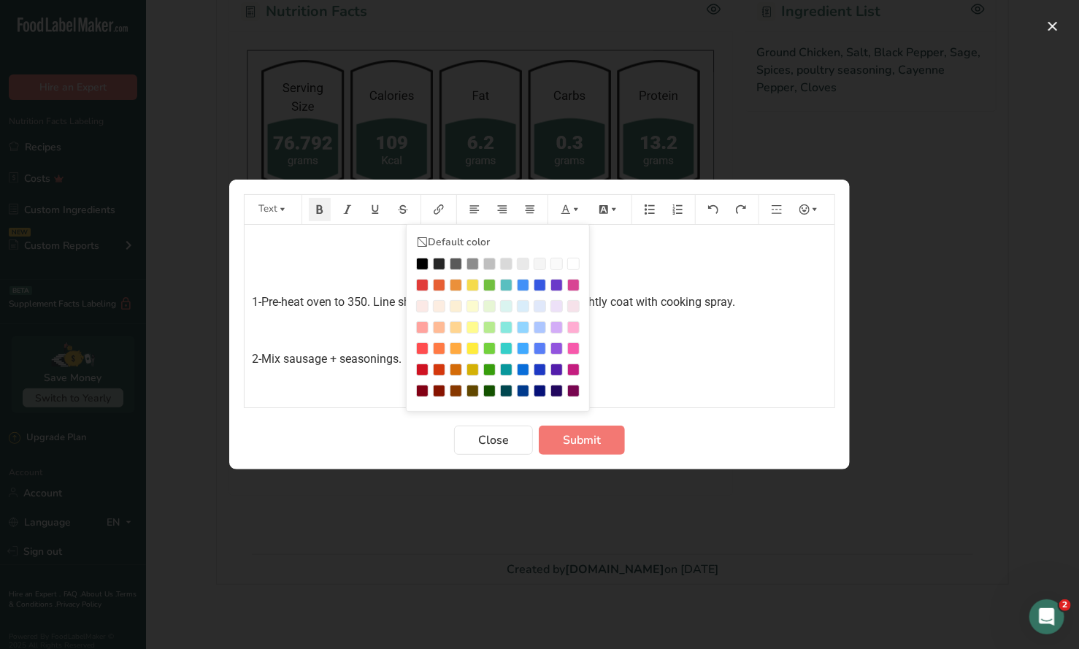
click at [419, 285] on div "Preparation instructions modal" at bounding box center [422, 285] width 12 height 12
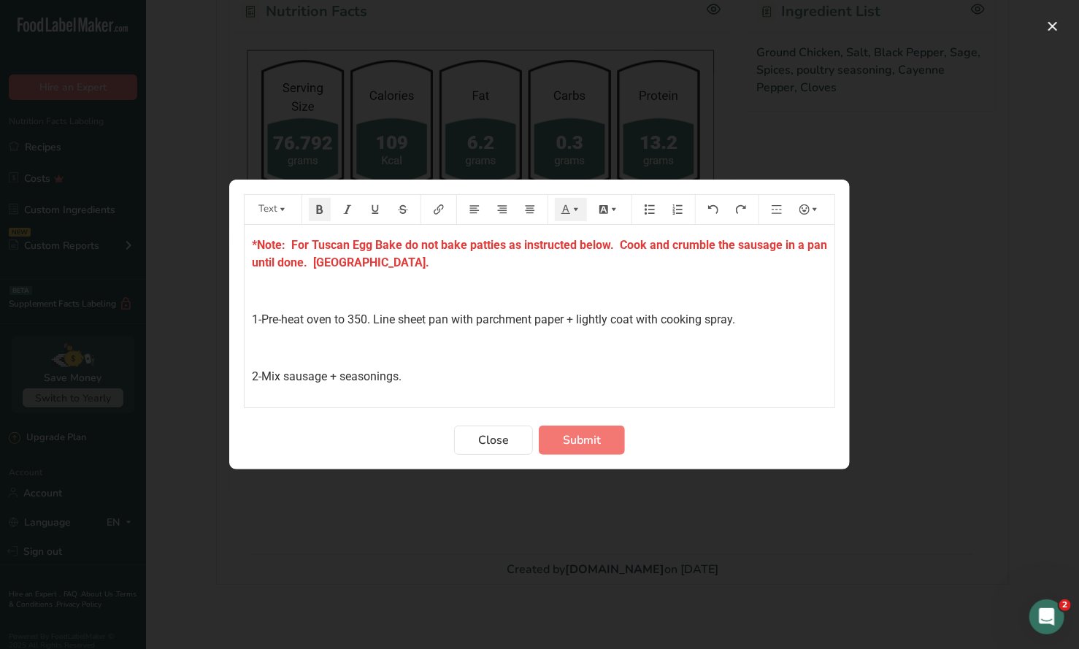
click at [619, 245] on span "*Note: For Tuscan Egg Bake do not bake patties as instructed below. Cook and cr…" at bounding box center [541, 253] width 578 height 31
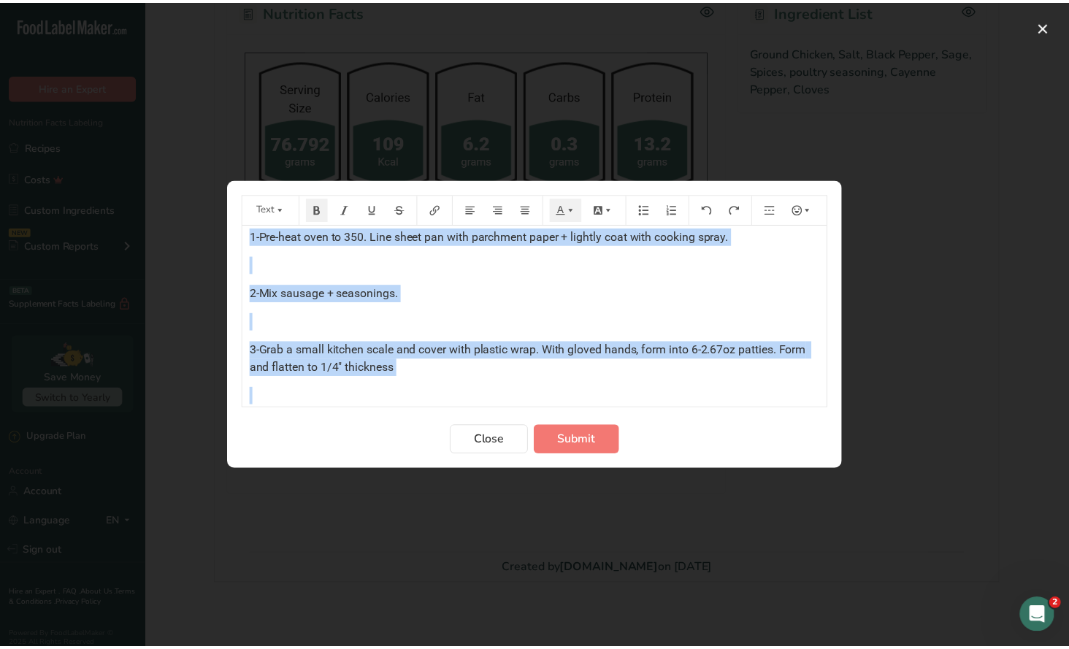
scroll to position [138, 0]
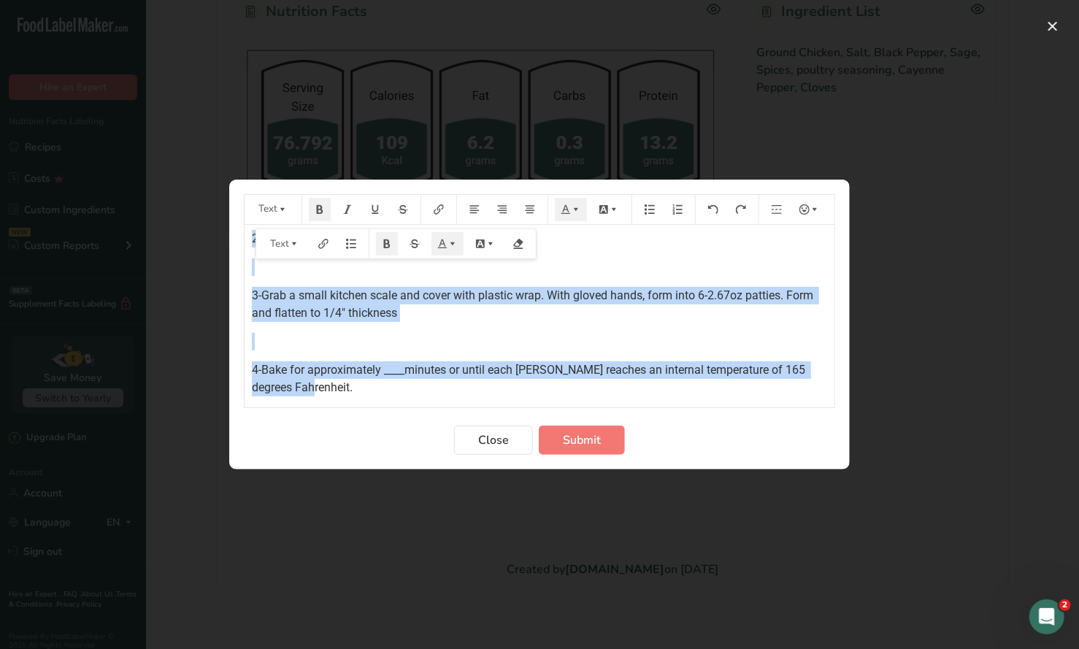
drag, startPoint x: 246, startPoint y: 242, endPoint x: 829, endPoint y: 403, distance: 605.0
click at [829, 403] on div "*Note: For Tuscan Egg Bake do not bake patties as instructed below. Combine all…" at bounding box center [540, 316] width 590 height 183
copy div "*Note: For Tuscan Egg Bake do not bake patties as instructed below. Combine all…"
click at [594, 442] on span "Submit" at bounding box center [582, 440] width 38 height 18
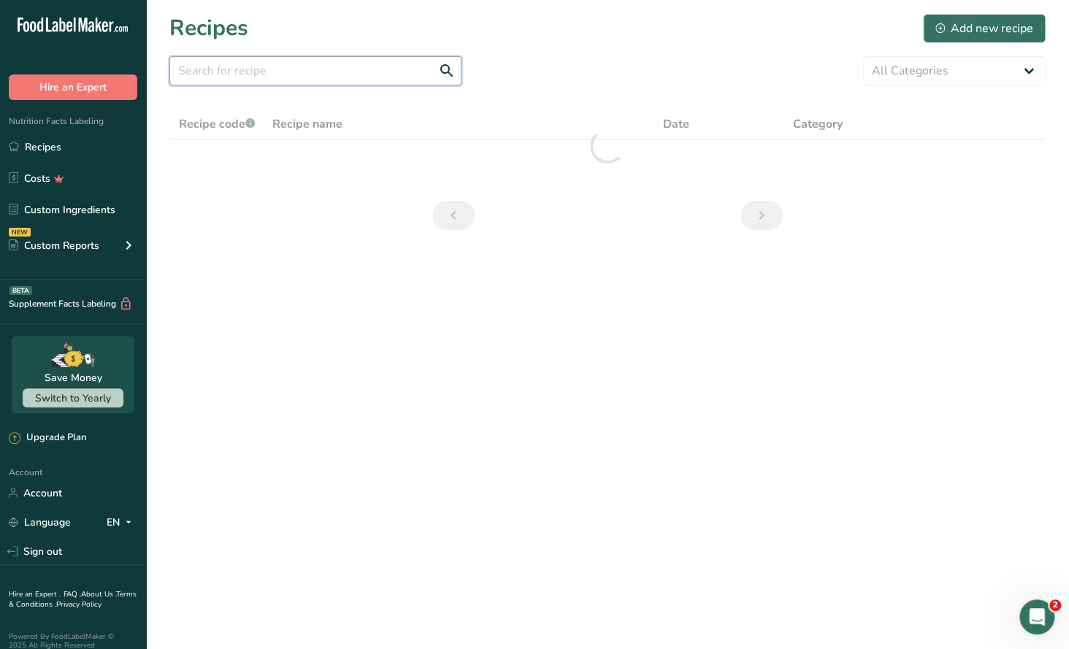
click at [229, 76] on input "text" at bounding box center [315, 70] width 292 height 29
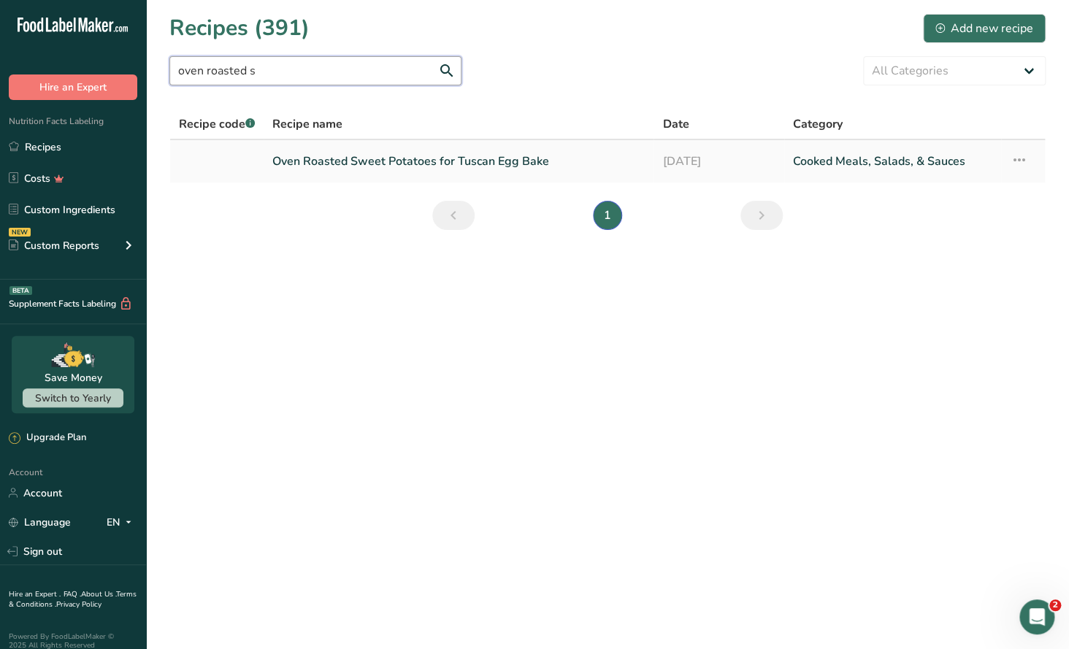
type input "oven roasted s"
click at [351, 150] on link "Oven Roasted Sweet Potatoes for Tuscan Egg Bake" at bounding box center [458, 161] width 372 height 31
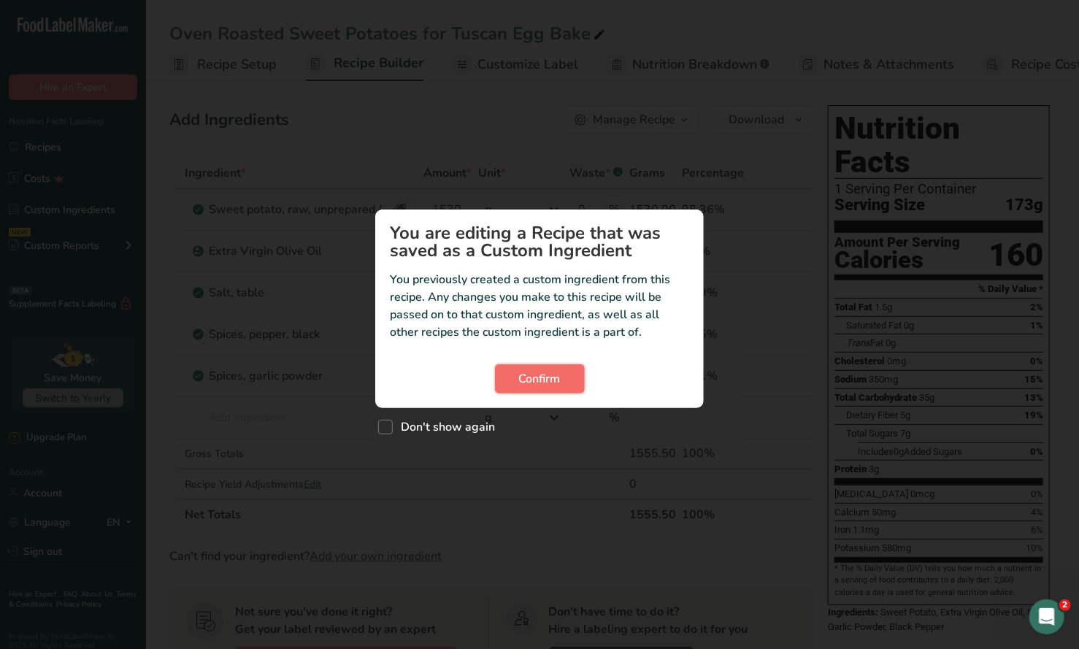
click at [552, 372] on span "Confirm" at bounding box center [540, 379] width 42 height 18
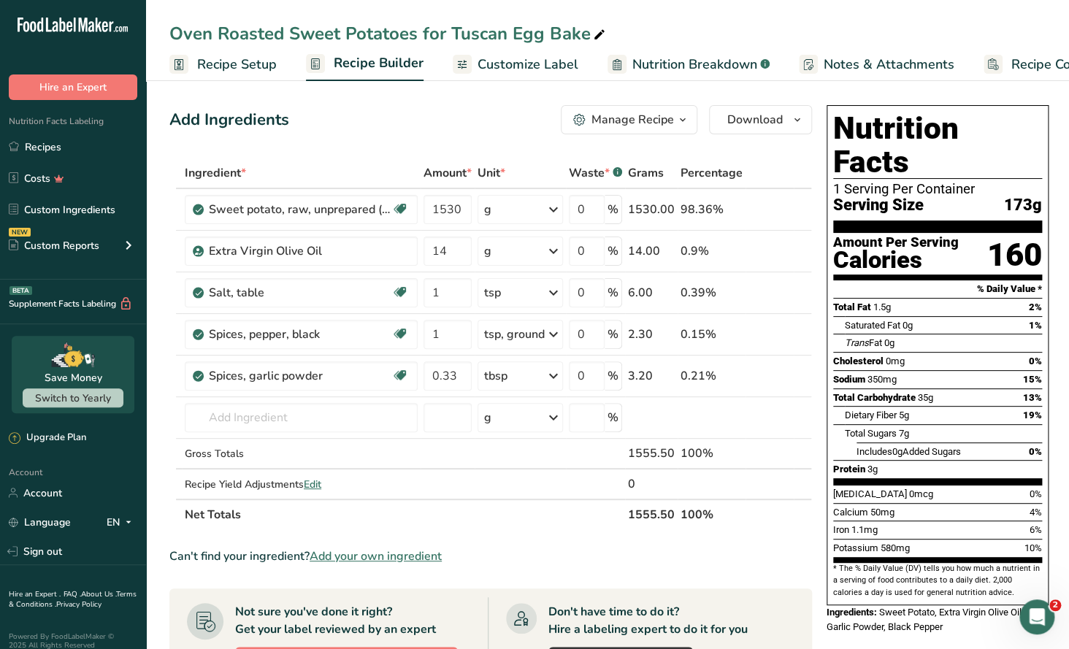
click at [667, 123] on div "Manage Recipe" at bounding box center [632, 120] width 82 height 18
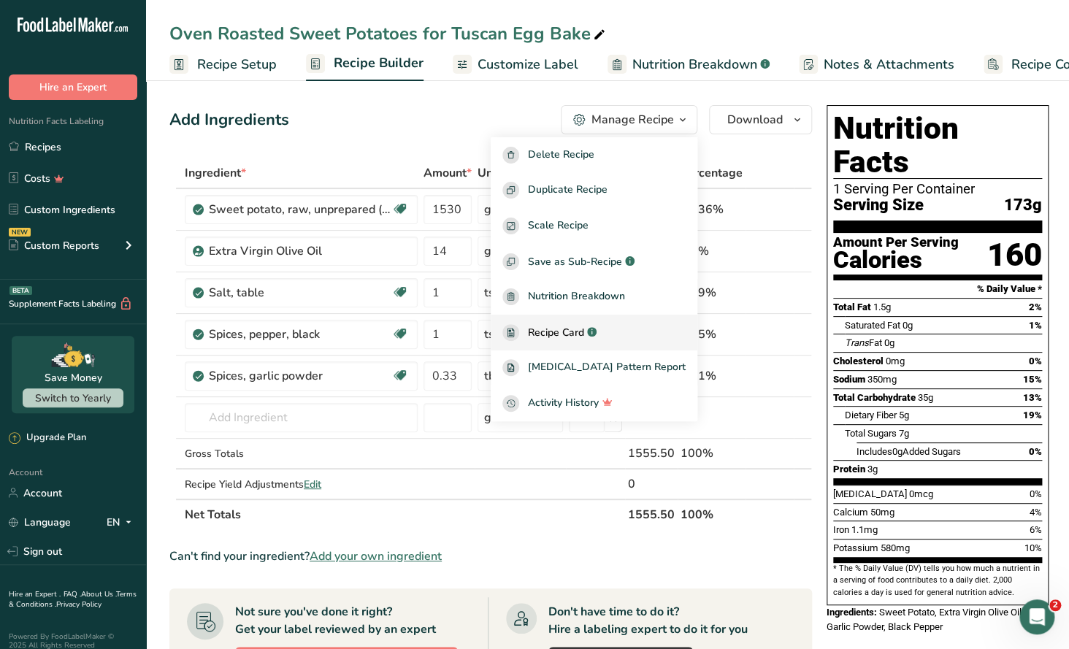
click at [584, 334] on span "Recipe Card" at bounding box center [556, 332] width 56 height 15
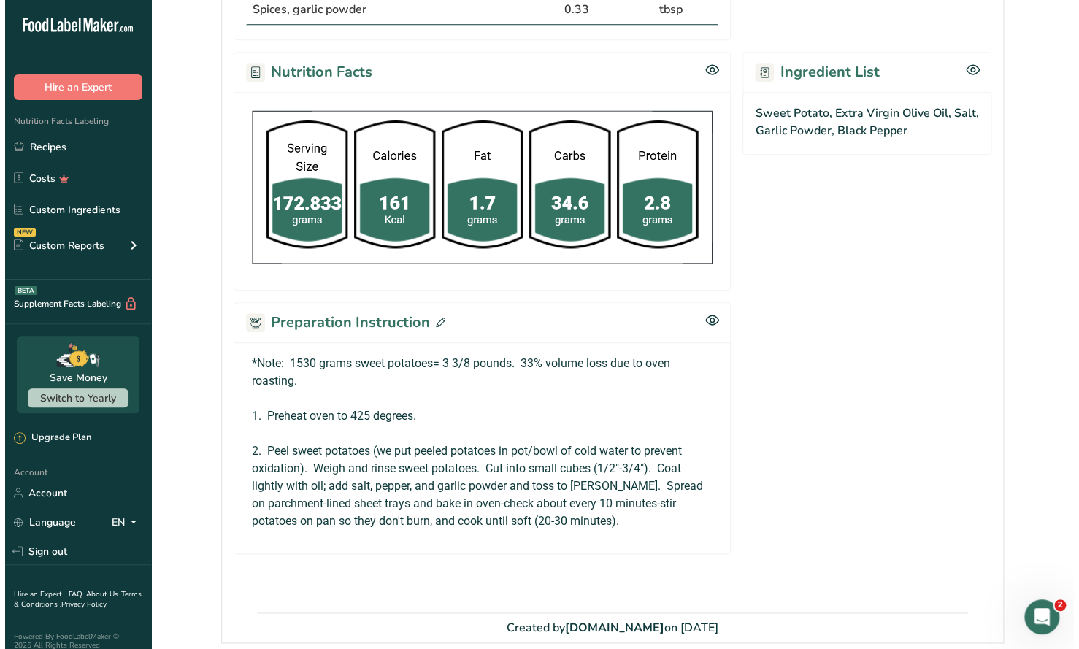
scroll to position [565, 0]
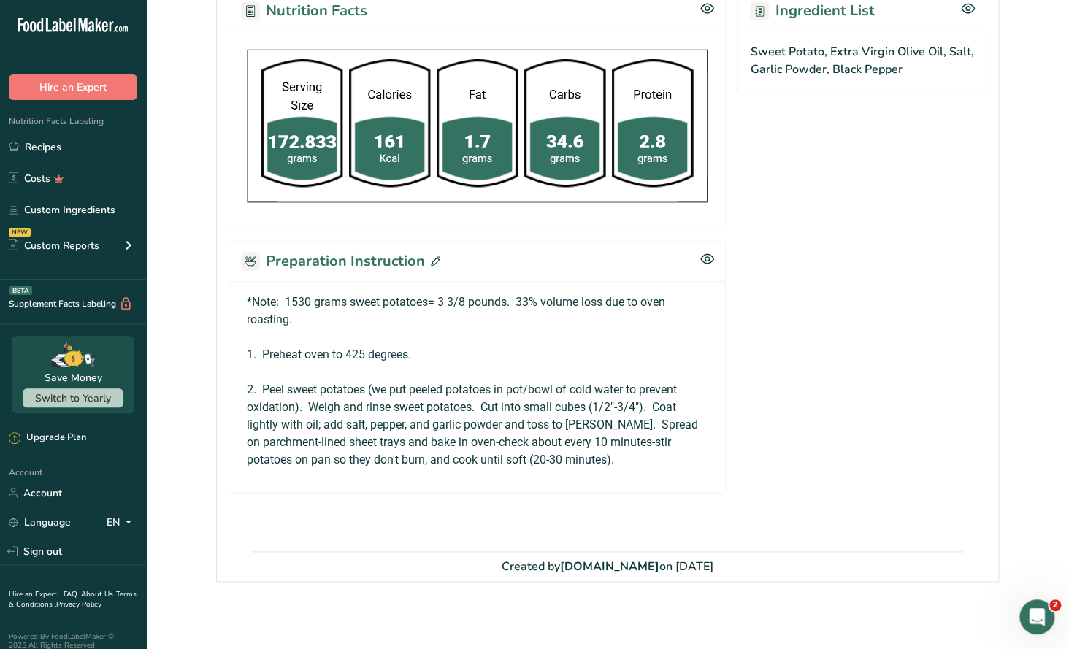
click at [435, 256] on icon at bounding box center [435, 260] width 9 height 9
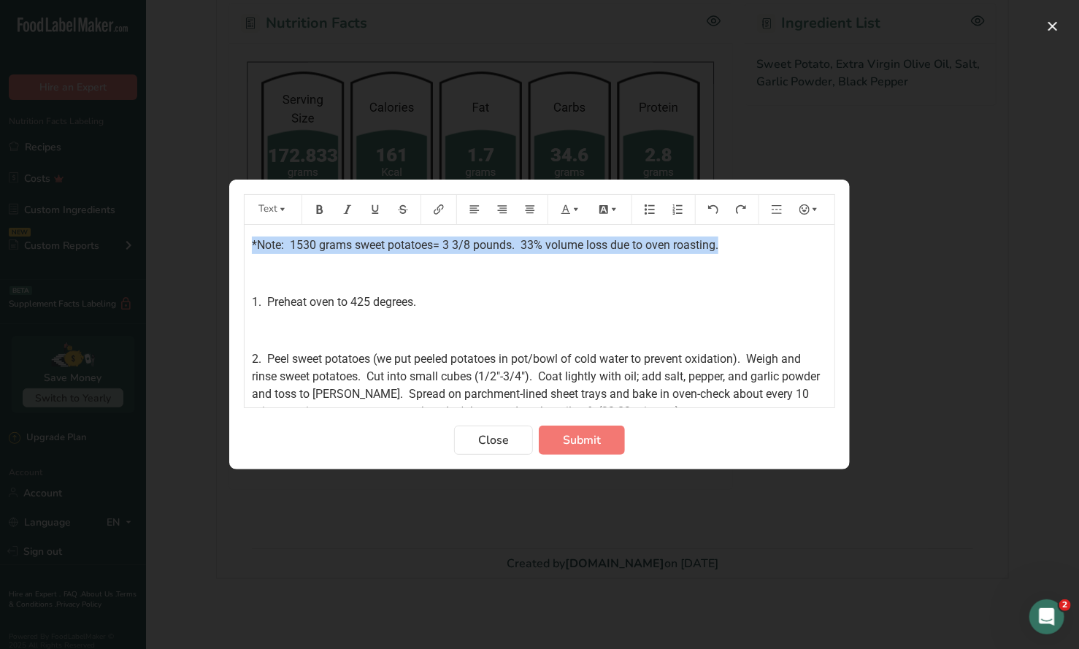
drag, startPoint x: 248, startPoint y: 242, endPoint x: 402, endPoint y: 210, distance: 157.4
click at [759, 253] on div "*Note: 1530 grams sweet potatoes= 3 3/8 pounds. 33% volume loss due to oven roa…" at bounding box center [540, 323] width 590 height 196
click at [319, 212] on icon "Preparation instructions modal" at bounding box center [320, 209] width 7 height 9
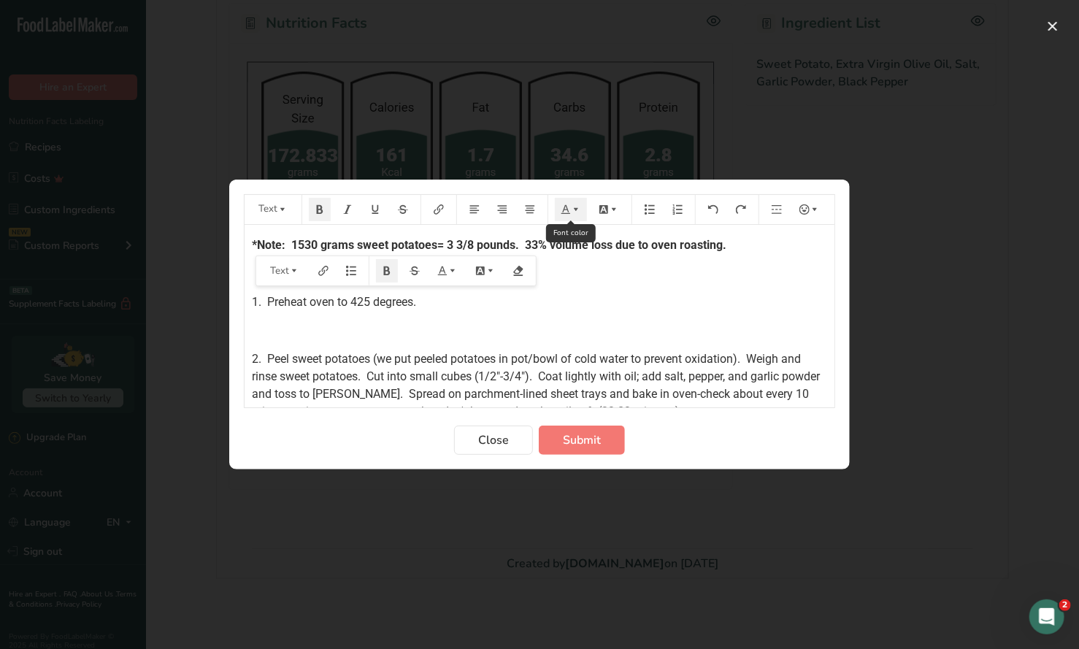
click at [565, 212] on icon "Preparation instructions modal" at bounding box center [566, 209] width 10 height 10
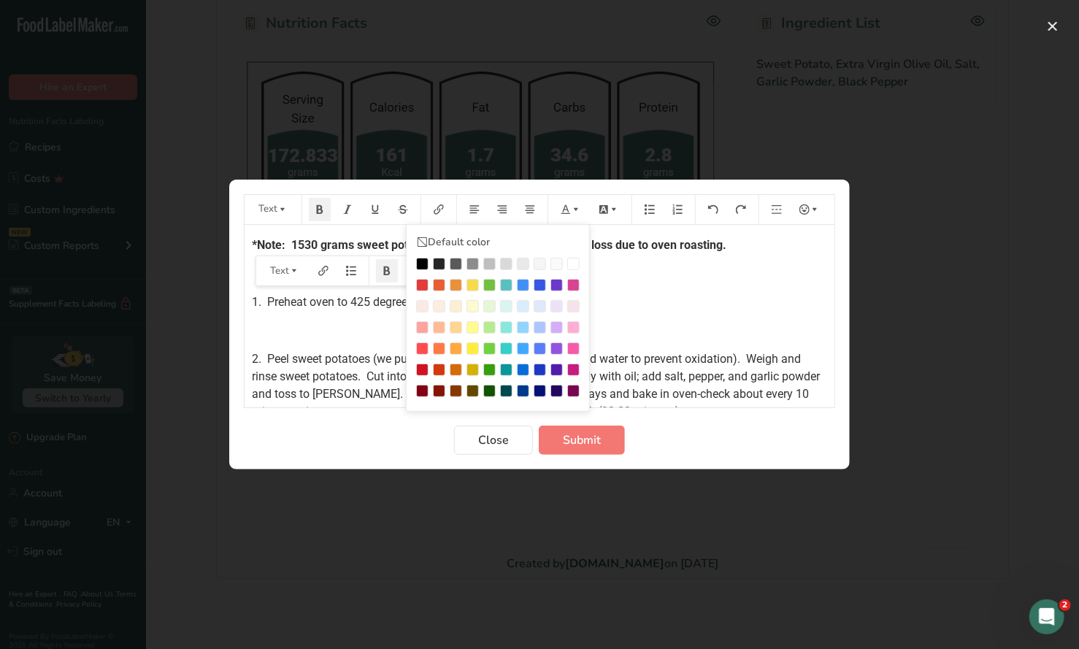
click at [425, 282] on div "Preparation instructions modal" at bounding box center [422, 285] width 12 height 12
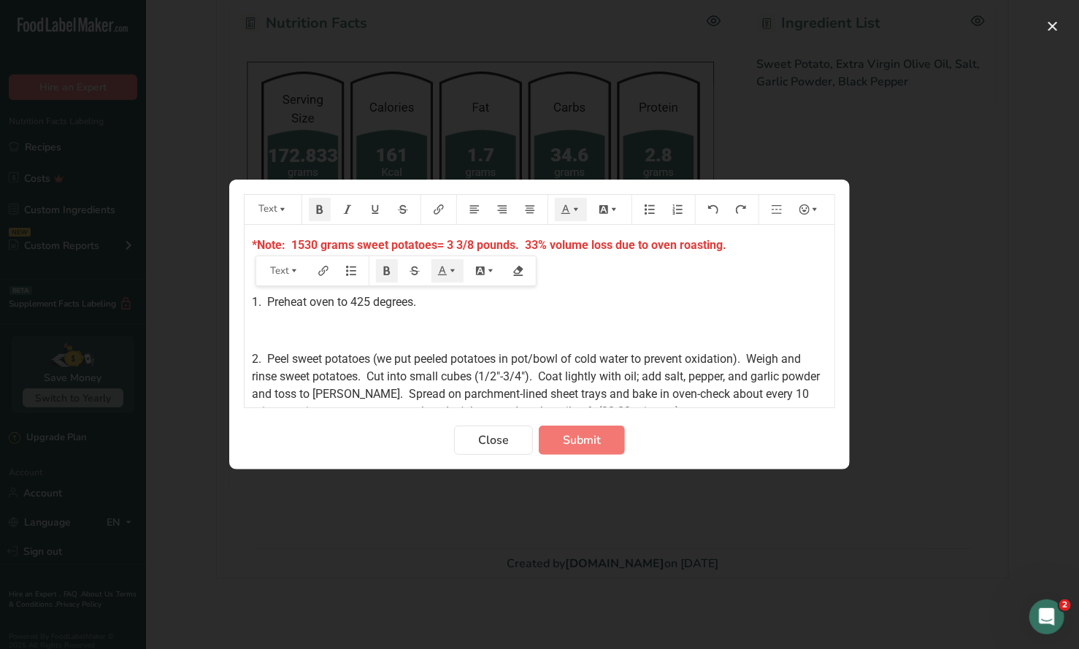
click at [613, 307] on p "1. Preheat oven to 425 degrees." at bounding box center [539, 302] width 575 height 18
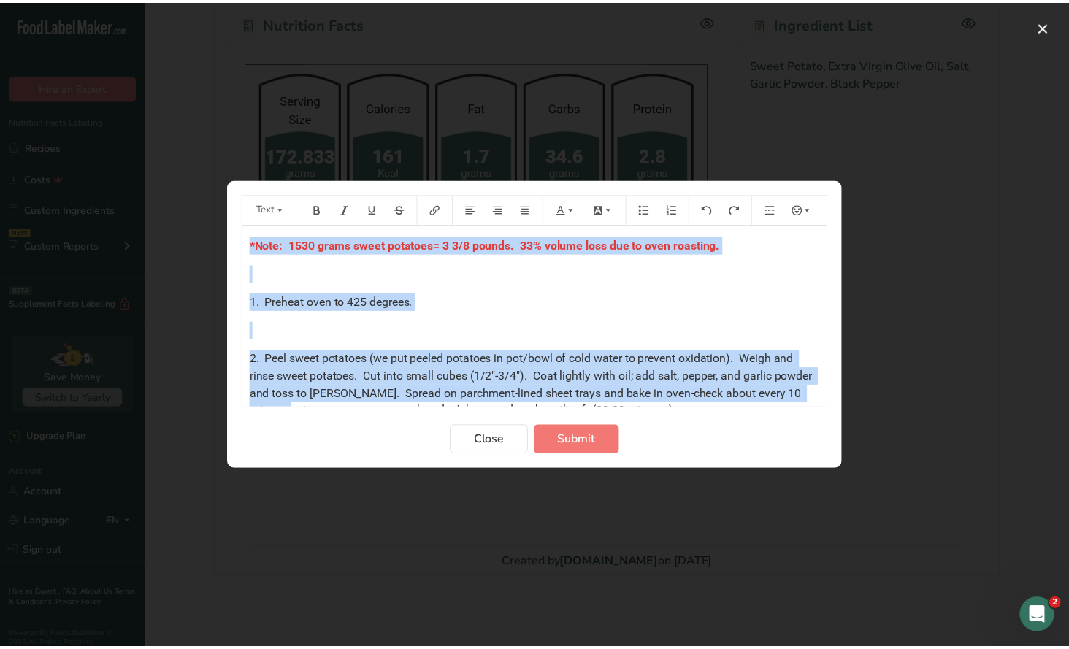
scroll to position [24, 0]
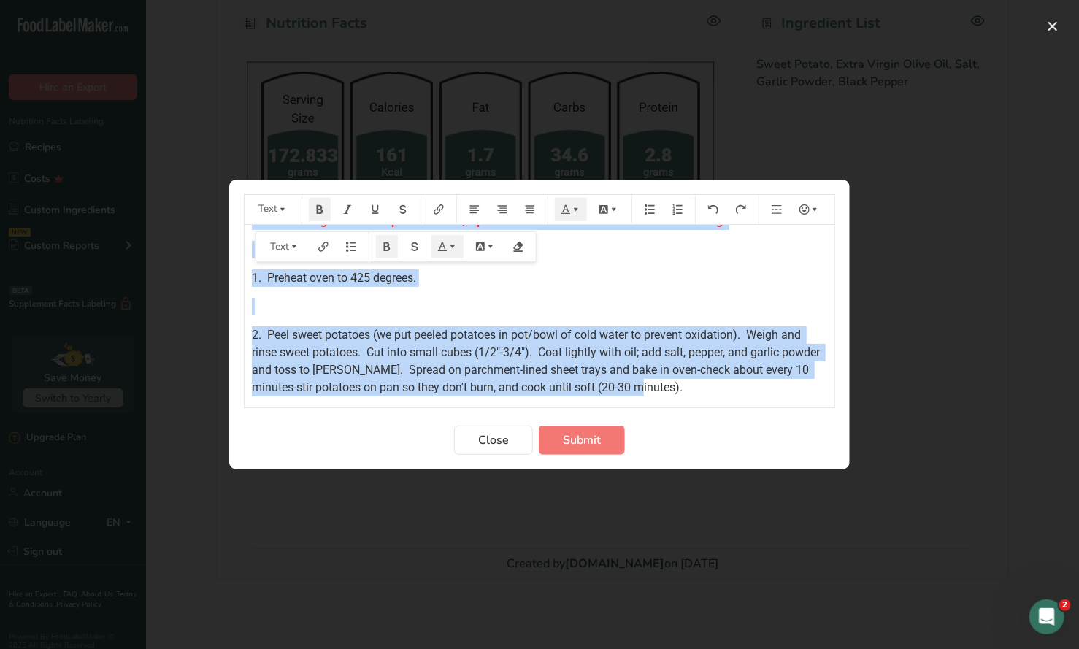
drag, startPoint x: 250, startPoint y: 240, endPoint x: 744, endPoint y: 395, distance: 517.2
click at [753, 397] on div "*Note: 1530 grams sweet potatoes= 3 3/8 pounds. 33% volume loss due to oven roa…" at bounding box center [540, 316] width 590 height 183
copy div "*Note: 1530 grams sweet potatoes= 3 3/8 pounds. 33% volume loss due to oven roa…"
click at [603, 448] on button "Submit" at bounding box center [582, 440] width 86 height 29
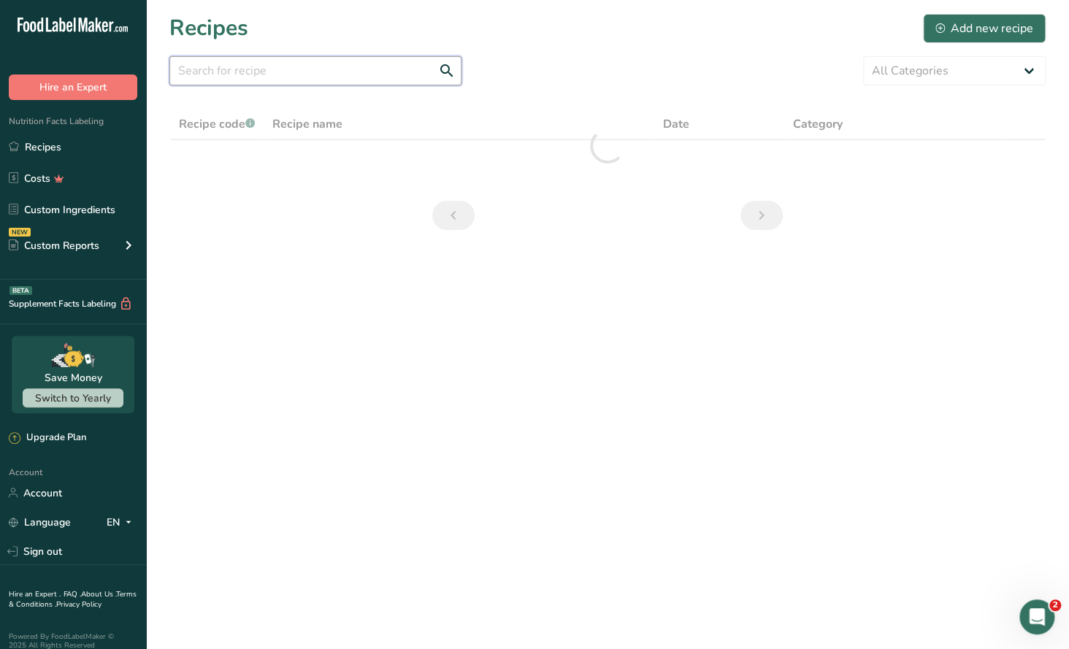
click at [235, 76] on input "text" at bounding box center [315, 70] width 292 height 29
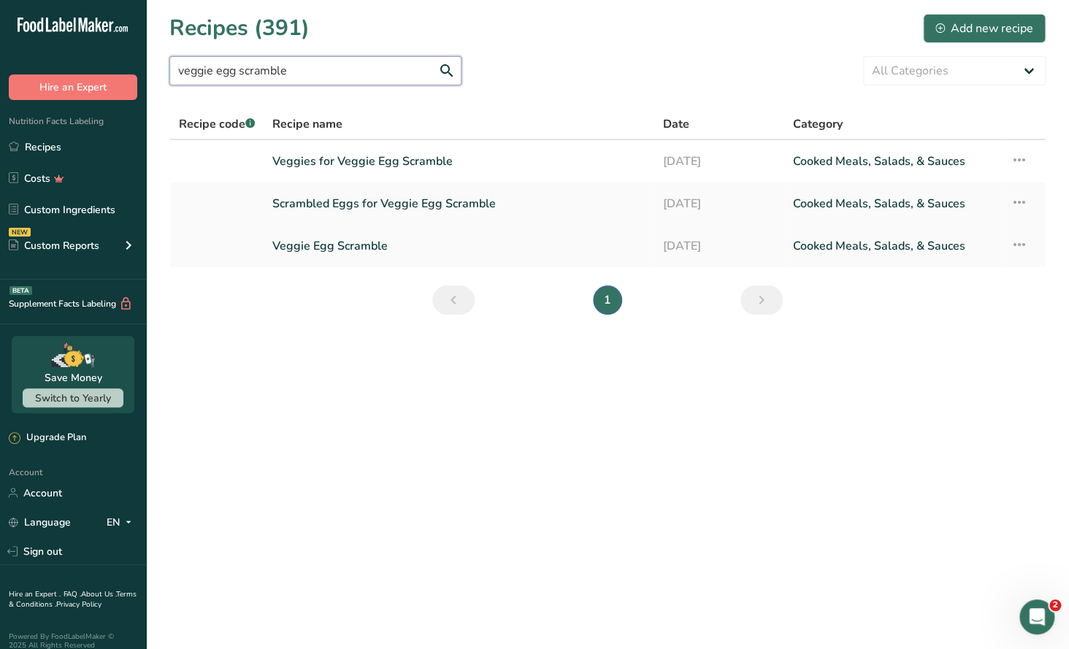
type input "veggie egg scramble"
click at [321, 250] on link "Veggie Egg Scramble" at bounding box center [458, 246] width 372 height 31
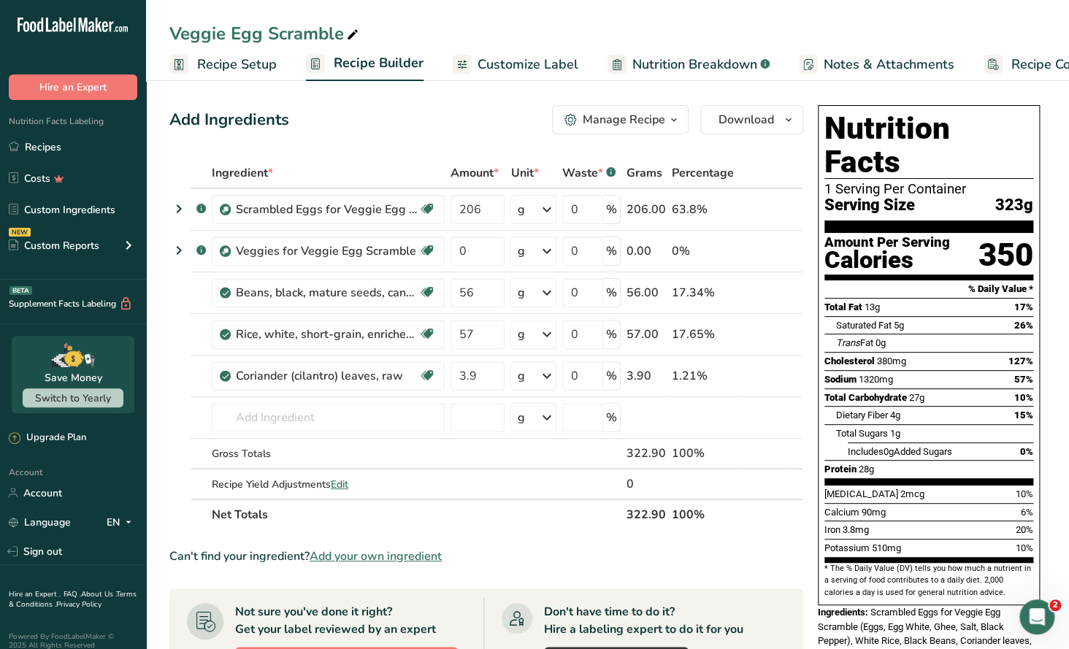
click at [668, 118] on icon "button" at bounding box center [674, 120] width 12 height 18
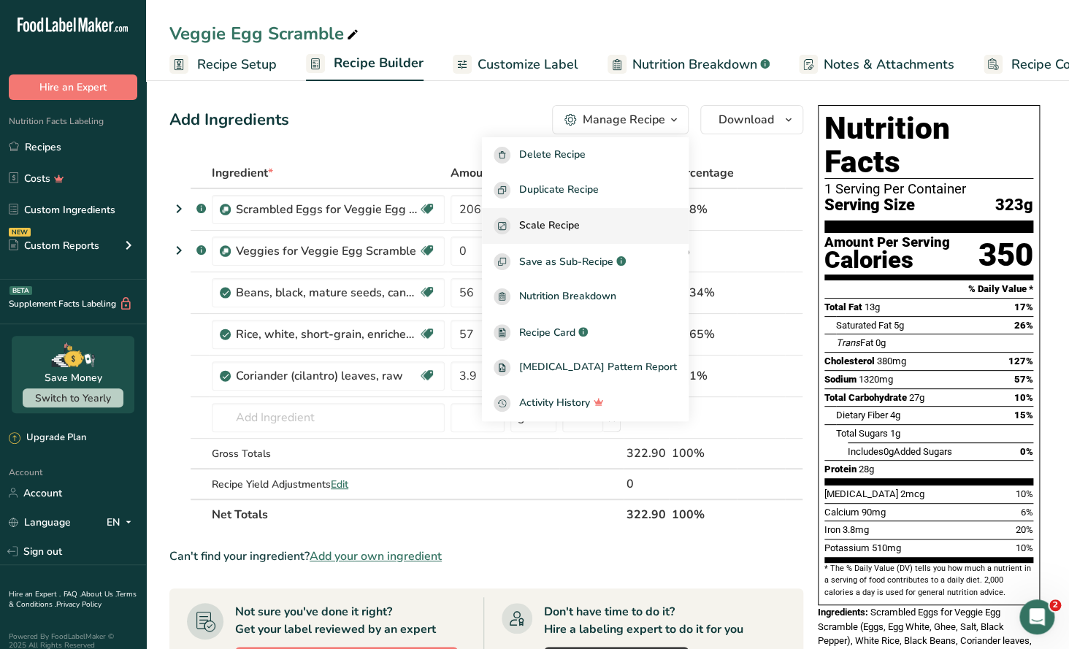
drag, startPoint x: 581, startPoint y: 333, endPoint x: 556, endPoint y: 210, distance: 125.3
click at [575, 332] on span "Recipe Card" at bounding box center [547, 332] width 56 height 15
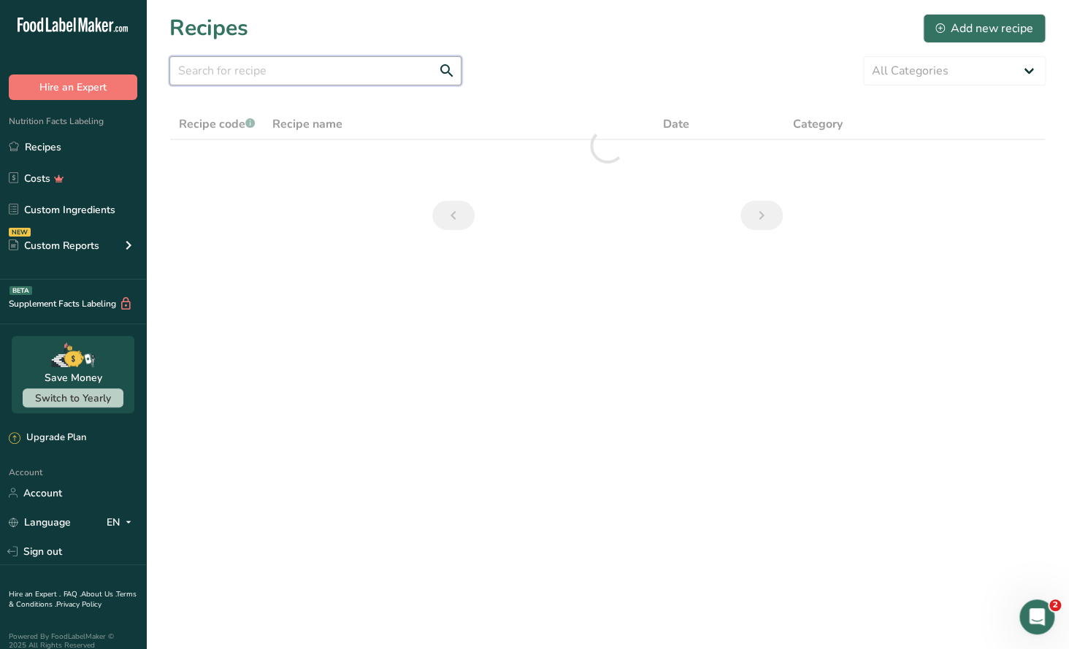
click at [207, 64] on input "text" at bounding box center [315, 70] width 292 height 29
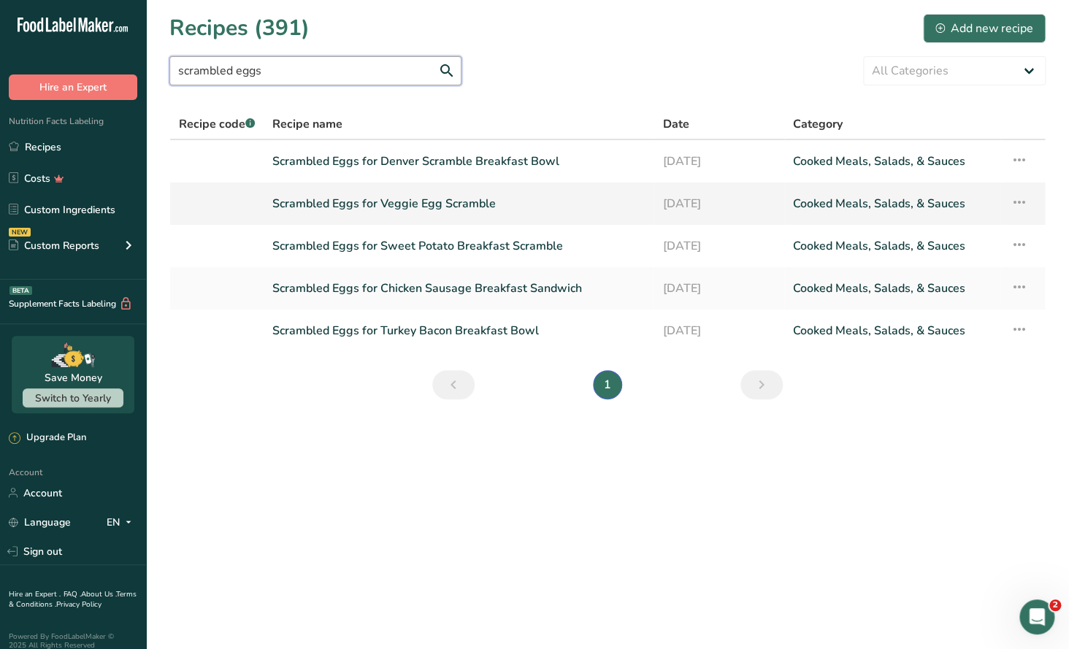
type input "scrambled eggs"
click at [408, 206] on link "Scrambled Eggs for Veggie Egg Scramble" at bounding box center [458, 203] width 372 height 31
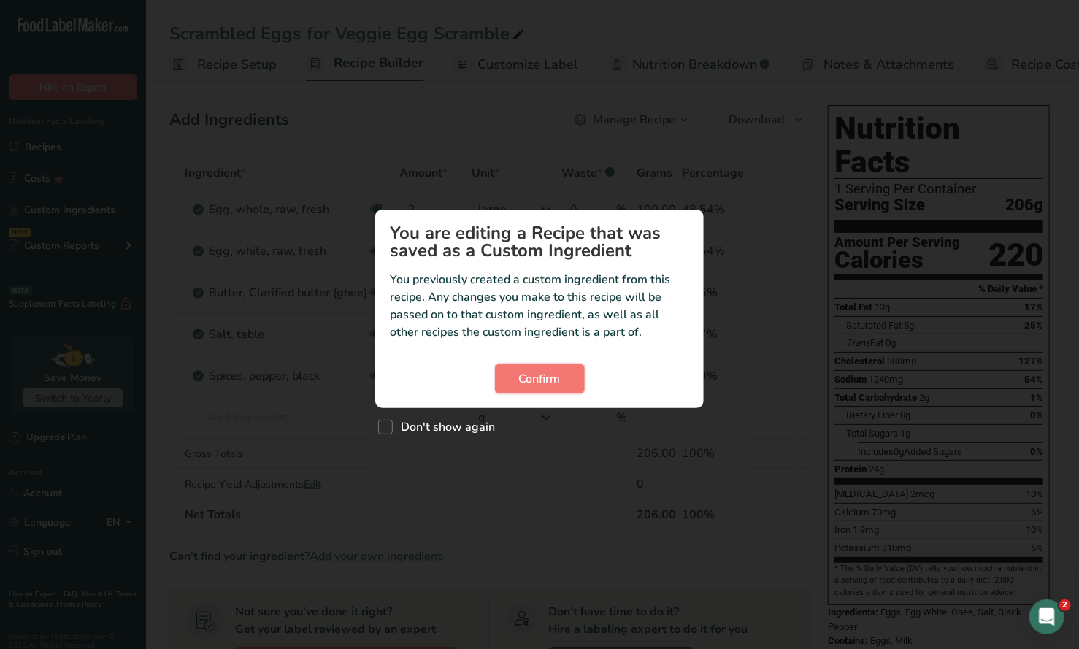
drag, startPoint x: 556, startPoint y: 379, endPoint x: 667, endPoint y: 265, distance: 159.0
click at [561, 368] on button "Confirm" at bounding box center [540, 378] width 90 height 29
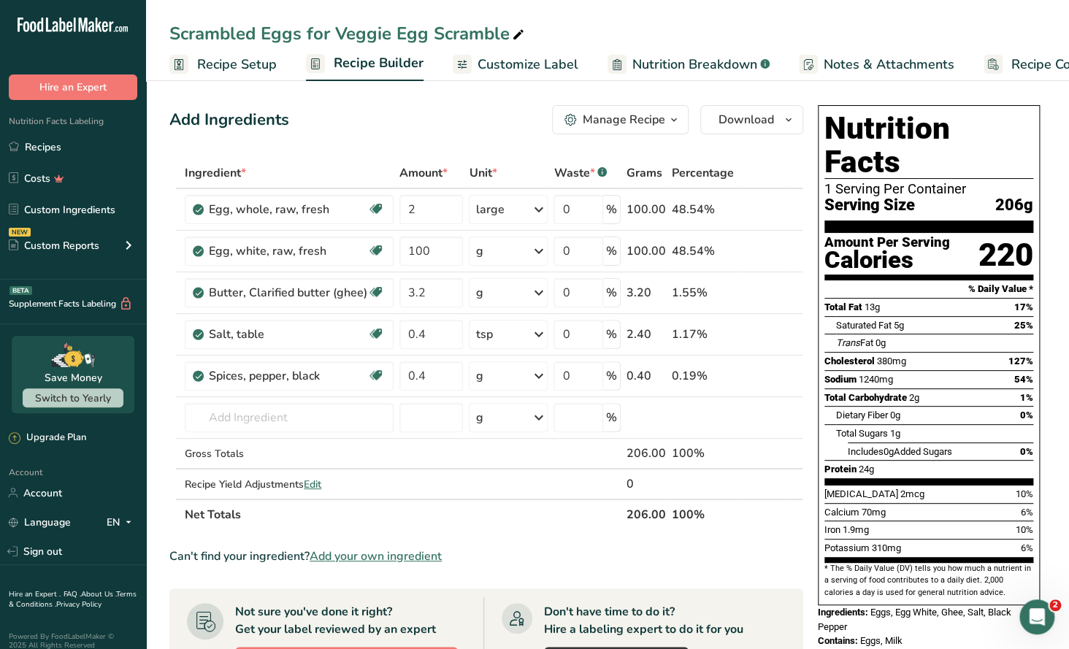
click at [670, 121] on icon "button" at bounding box center [674, 120] width 12 height 18
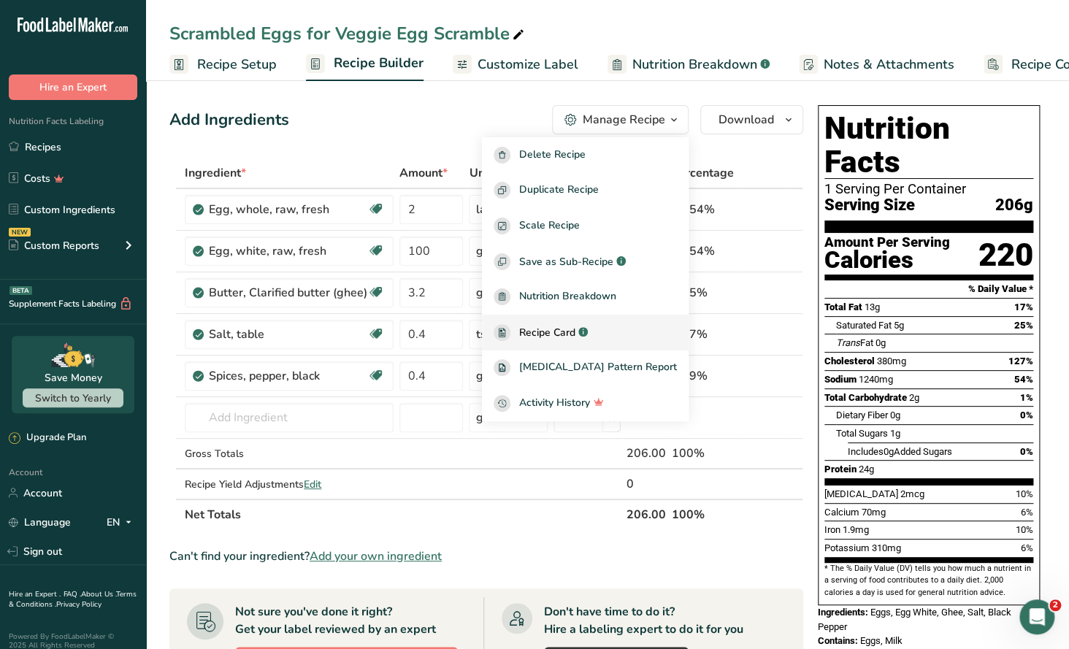
click at [575, 326] on span "Recipe Card" at bounding box center [547, 332] width 56 height 15
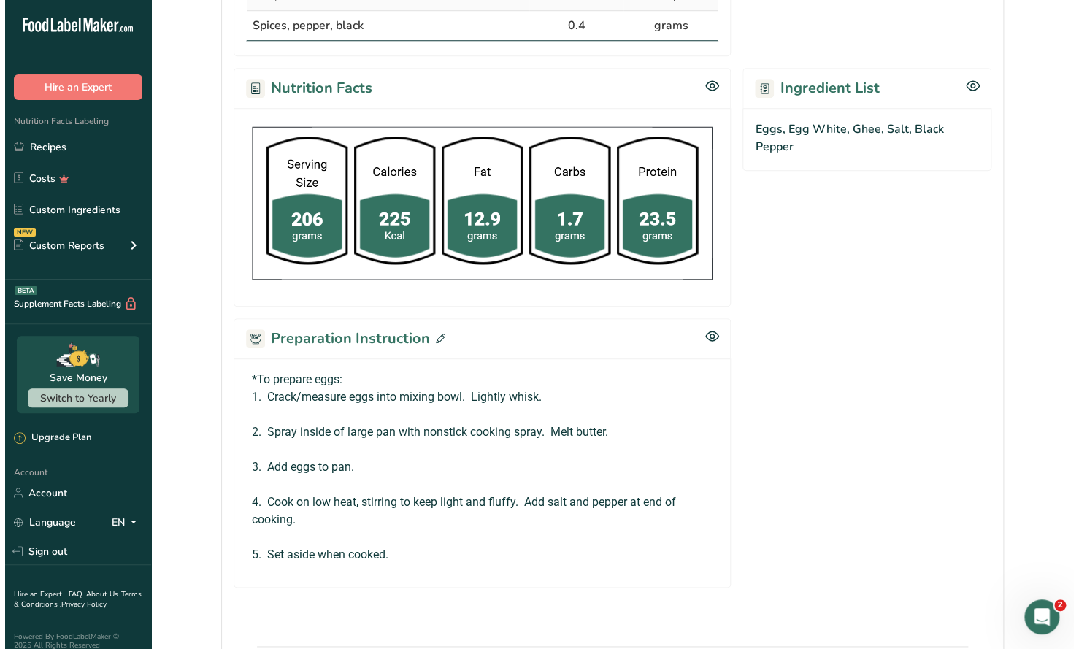
scroll to position [565, 0]
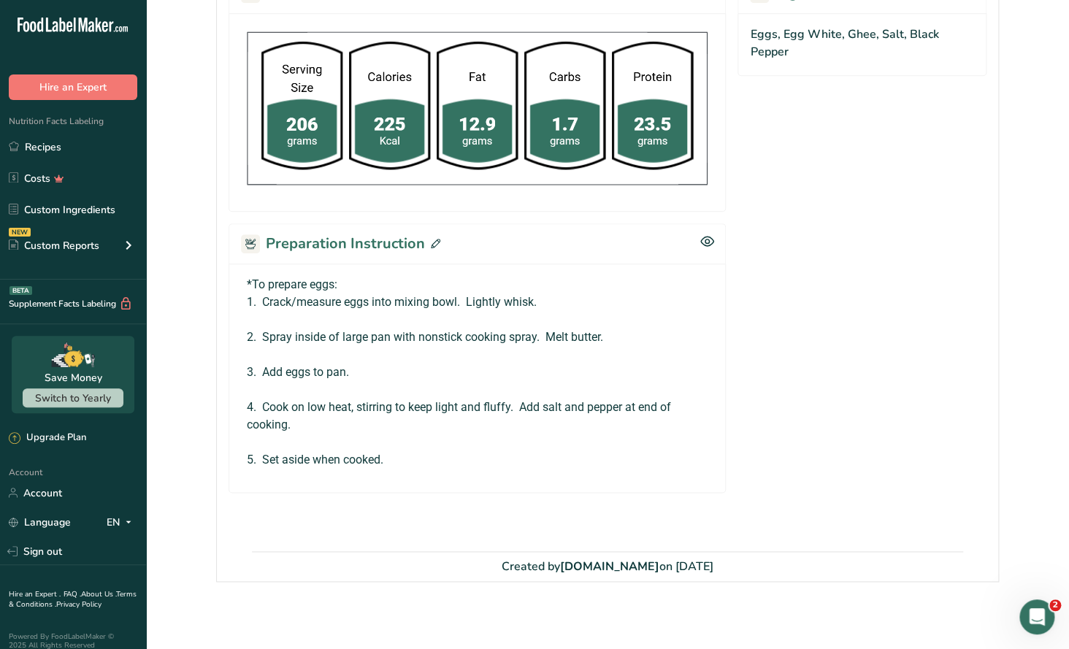
click at [431, 239] on icon at bounding box center [435, 243] width 9 height 9
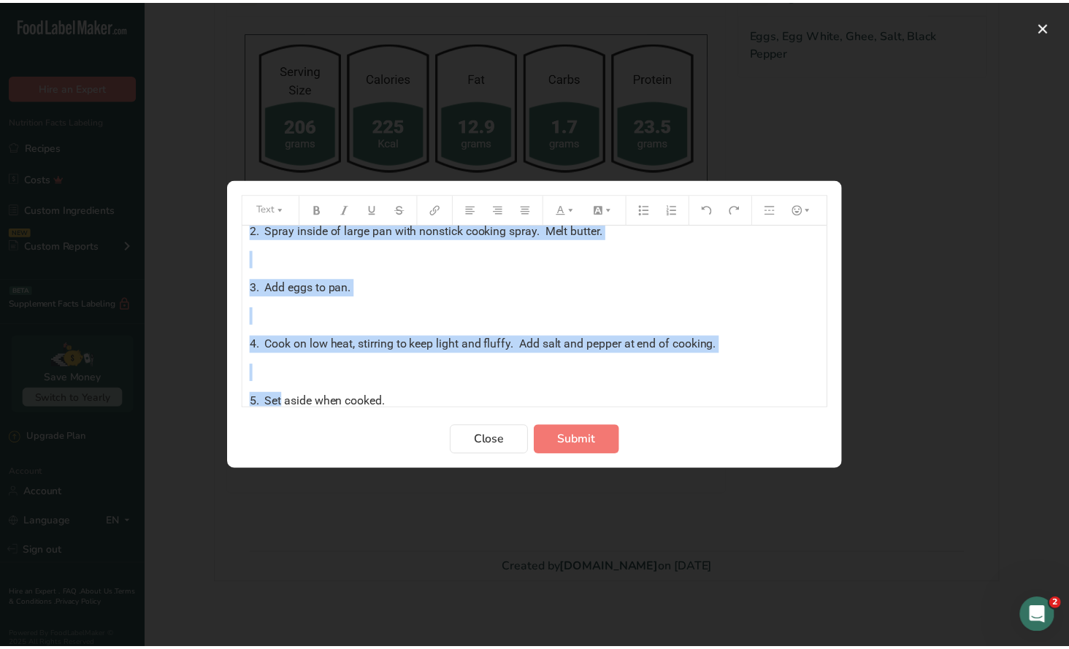
scroll to position [114, 0]
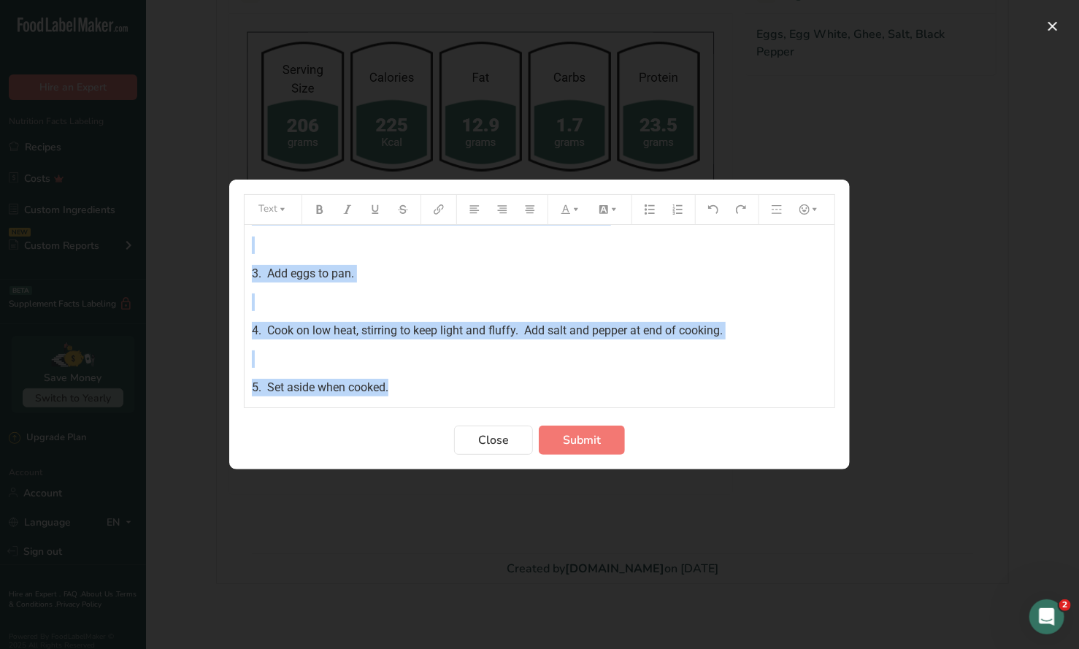
drag, startPoint x: 250, startPoint y: 241, endPoint x: 512, endPoint y: 387, distance: 300.0
click at [512, 387] on div "*To prepare eggs: 1. Crack/measure eggs into mixing bowl. Lightly whisk. ﻿ 2. S…" at bounding box center [540, 253] width 590 height 285
copy div "*To prepare eggs: 1. Crack/measure eggs into mixing bowl. Lightly whisk. ﻿ 2. S…"
drag, startPoint x: 498, startPoint y: 440, endPoint x: 490, endPoint y: 435, distance: 9.5
click at [497, 440] on span "Close" at bounding box center [493, 440] width 31 height 18
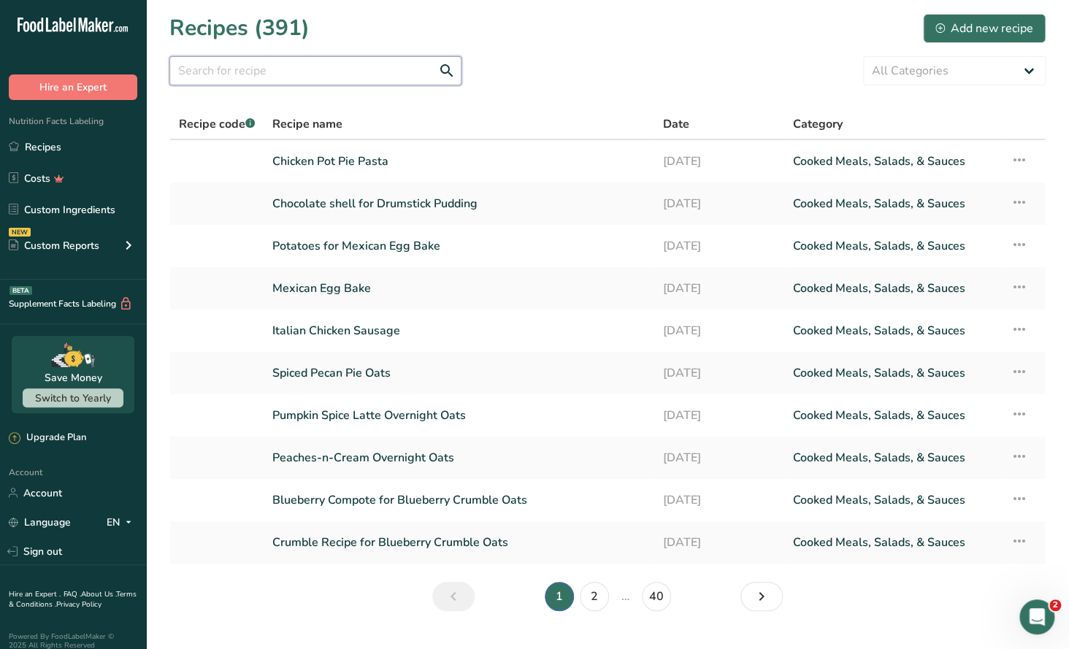
click at [221, 72] on input "text" at bounding box center [315, 70] width 292 height 29
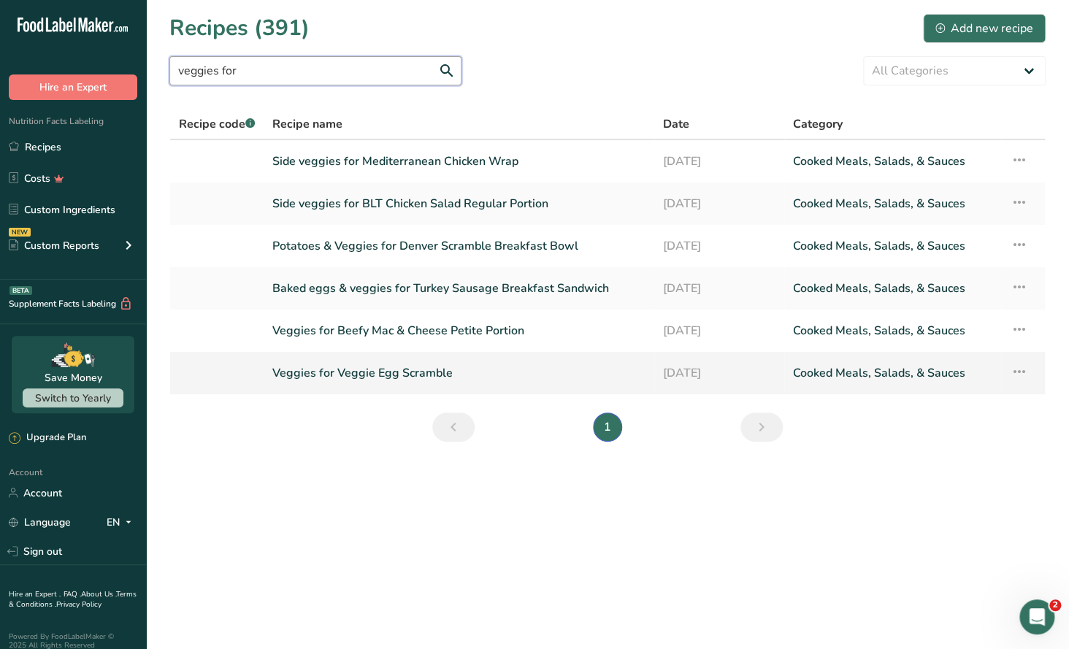
type input "veggies for"
click at [390, 372] on link "Veggies for Veggie Egg Scramble" at bounding box center [458, 373] width 373 height 31
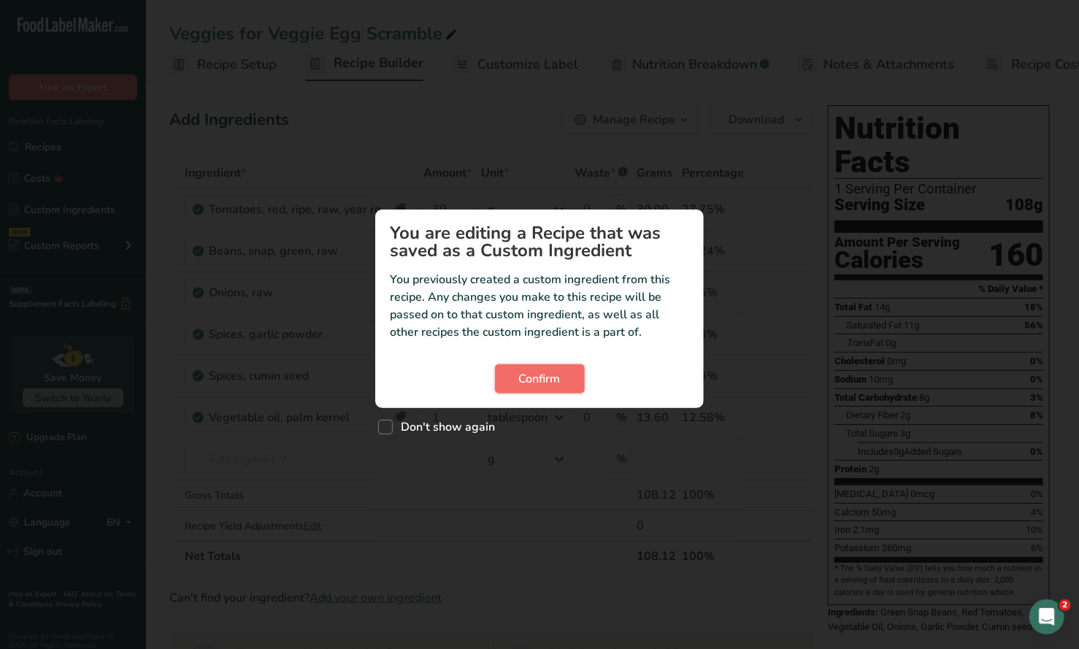
click at [534, 380] on span "Confirm" at bounding box center [540, 379] width 42 height 18
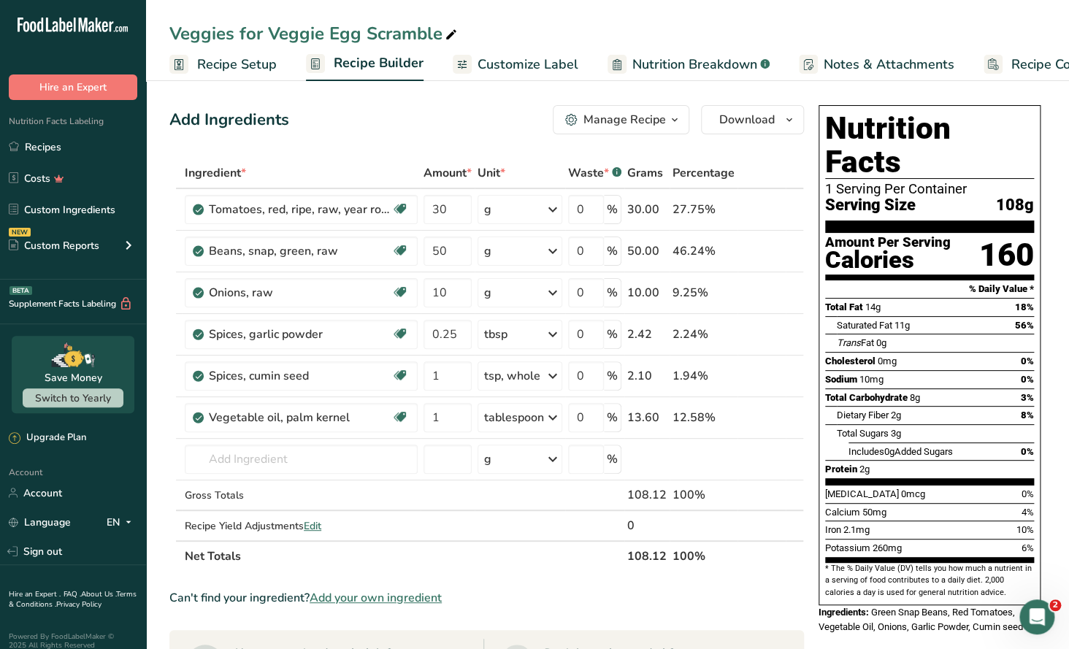
click at [670, 122] on icon "button" at bounding box center [675, 120] width 12 height 18
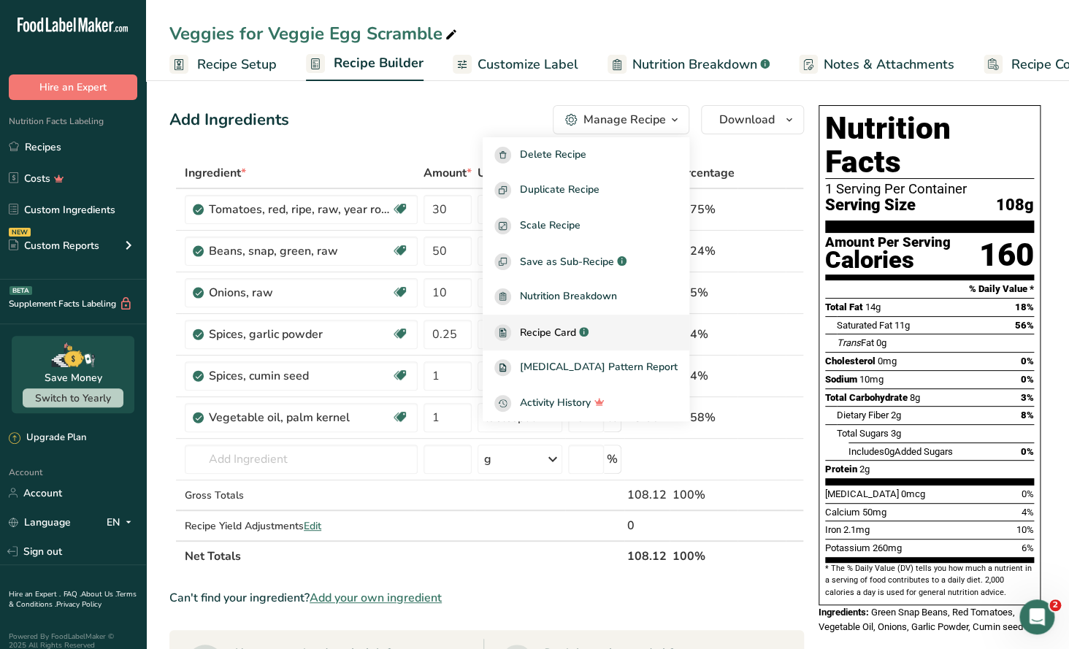
click at [576, 335] on span "Recipe Card" at bounding box center [548, 332] width 56 height 15
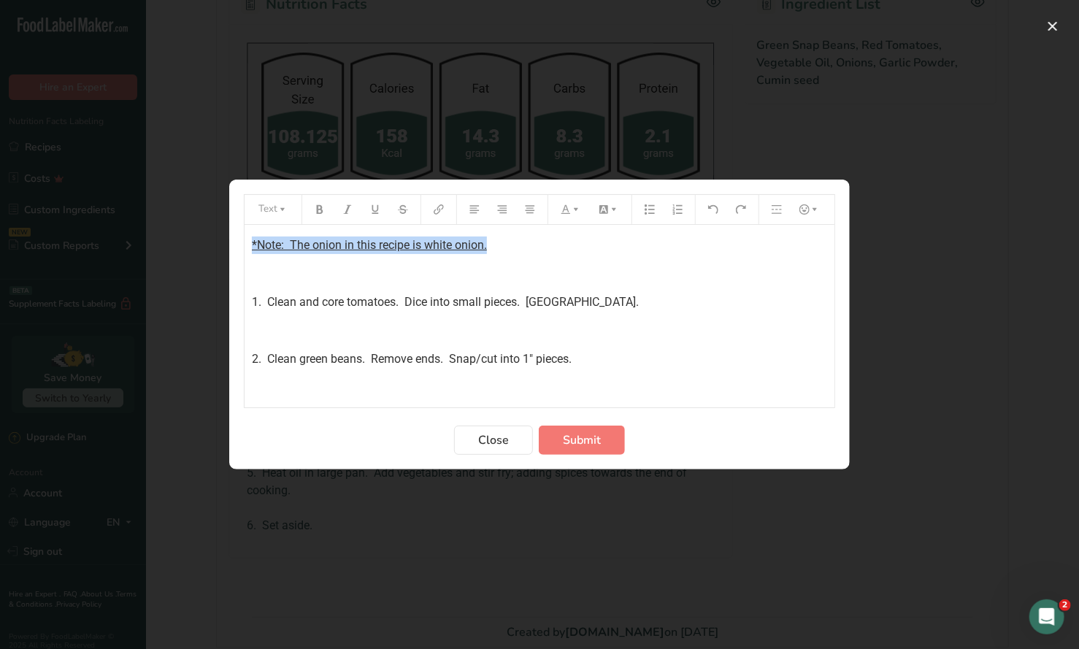
drag, startPoint x: 0, startPoint y: 0, endPoint x: 507, endPoint y: 242, distance: 562.3
click at [534, 246] on div "*Note: The onion in this recipe is white onion. ﻿ 1. Clean and core tomatoes. D…" at bounding box center [540, 410] width 590 height 371
click at [323, 213] on icon "Preparation instructions modal" at bounding box center [320, 209] width 10 height 10
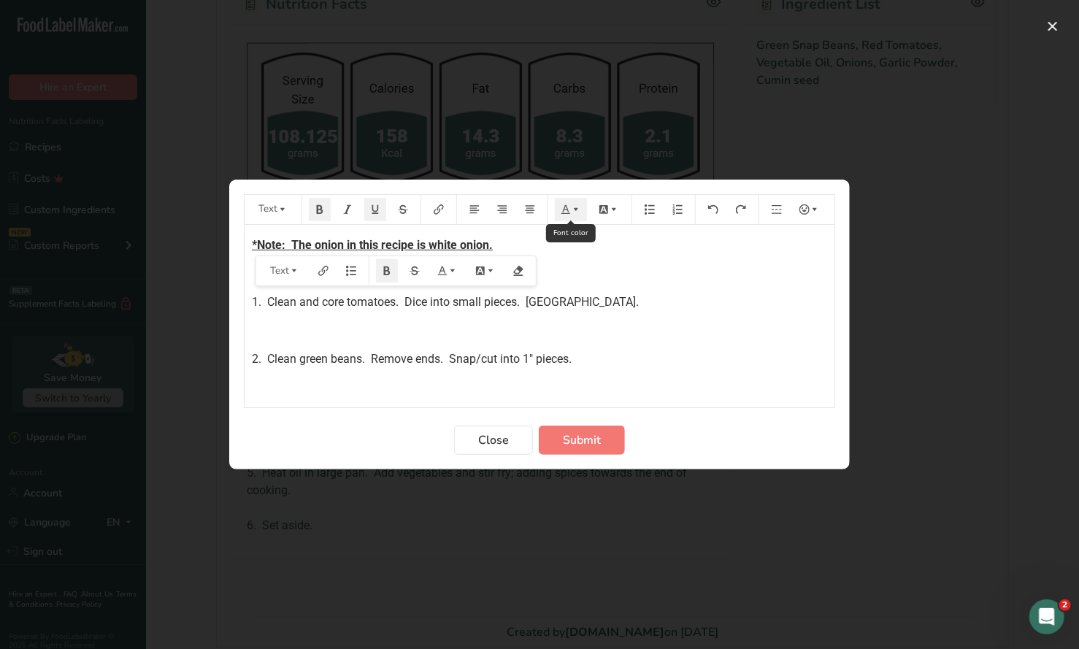
click at [568, 212] on icon "Preparation instructions modal" at bounding box center [566, 209] width 10 height 10
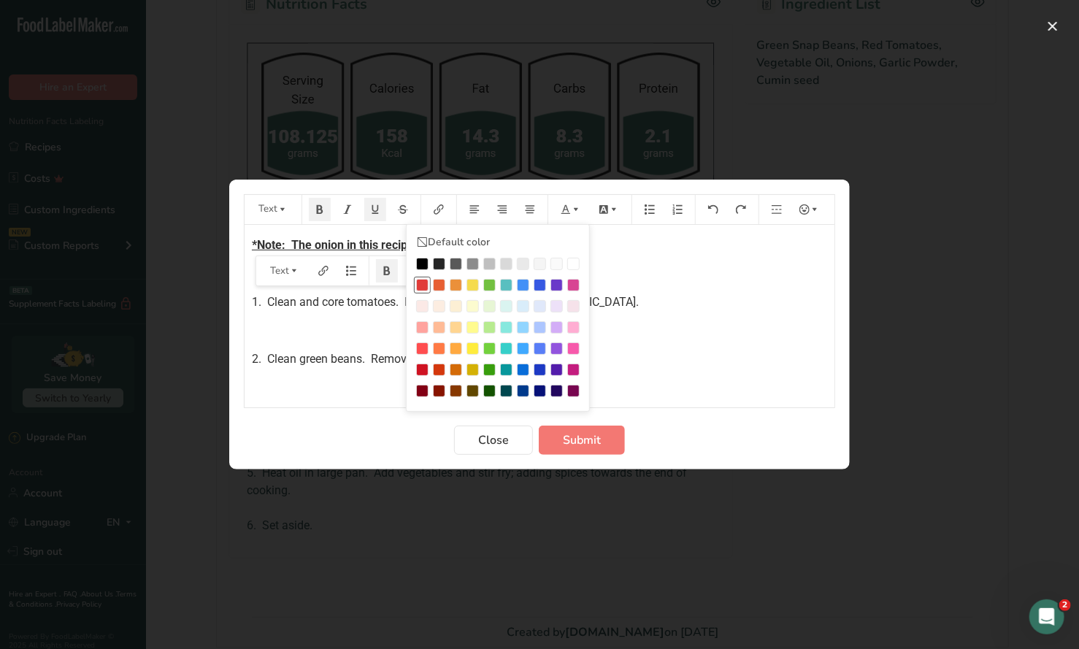
click at [426, 284] on div "Preparation instructions modal" at bounding box center [422, 285] width 12 height 12
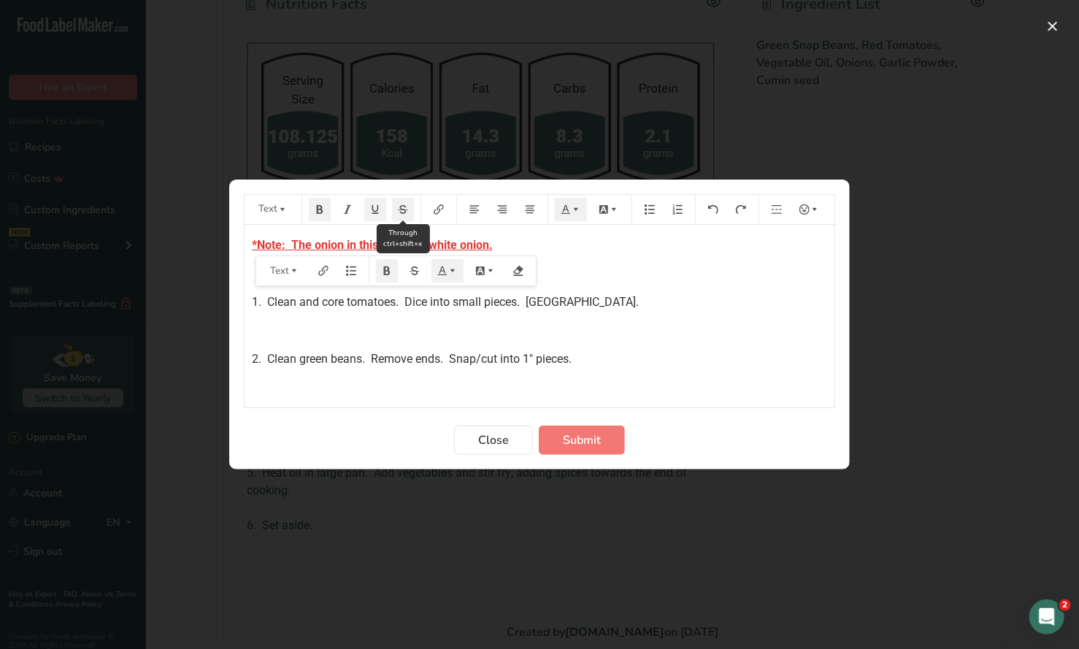
drag, startPoint x: 377, startPoint y: 212, endPoint x: 421, endPoint y: 231, distance: 48.4
click at [378, 212] on icon "Preparation instructions modal" at bounding box center [375, 209] width 10 height 10
drag, startPoint x: 607, startPoint y: 296, endPoint x: 339, endPoint y: 258, distance: 271.3
click at [606, 296] on p "1. Clean and core tomatoes. Dice into small pieces. Weigh." at bounding box center [539, 302] width 575 height 18
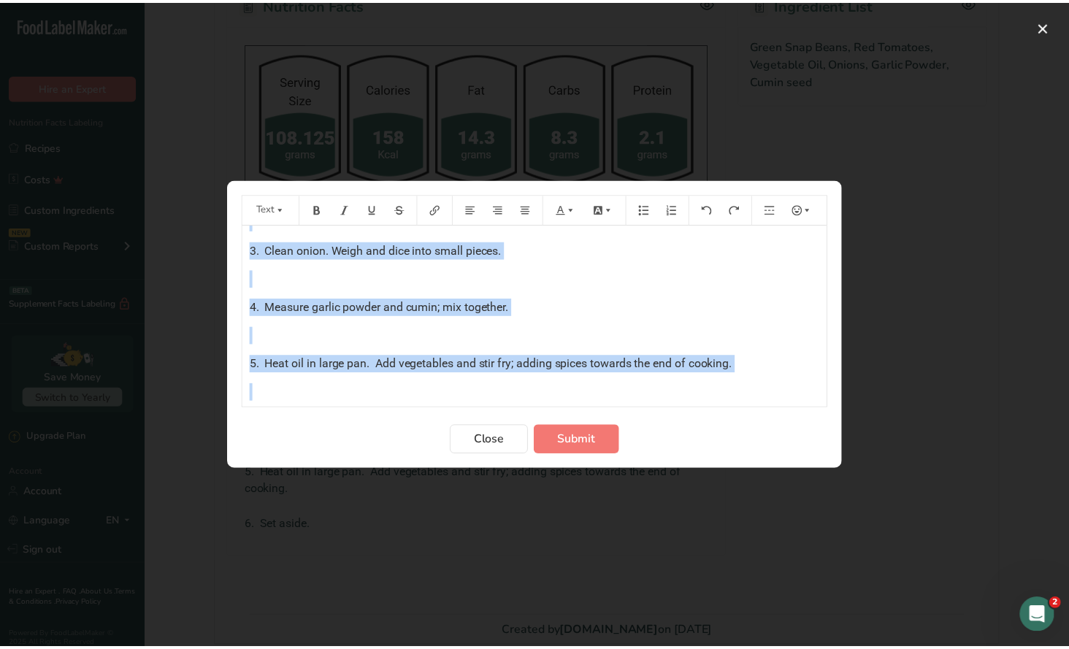
scroll to position [199, 0]
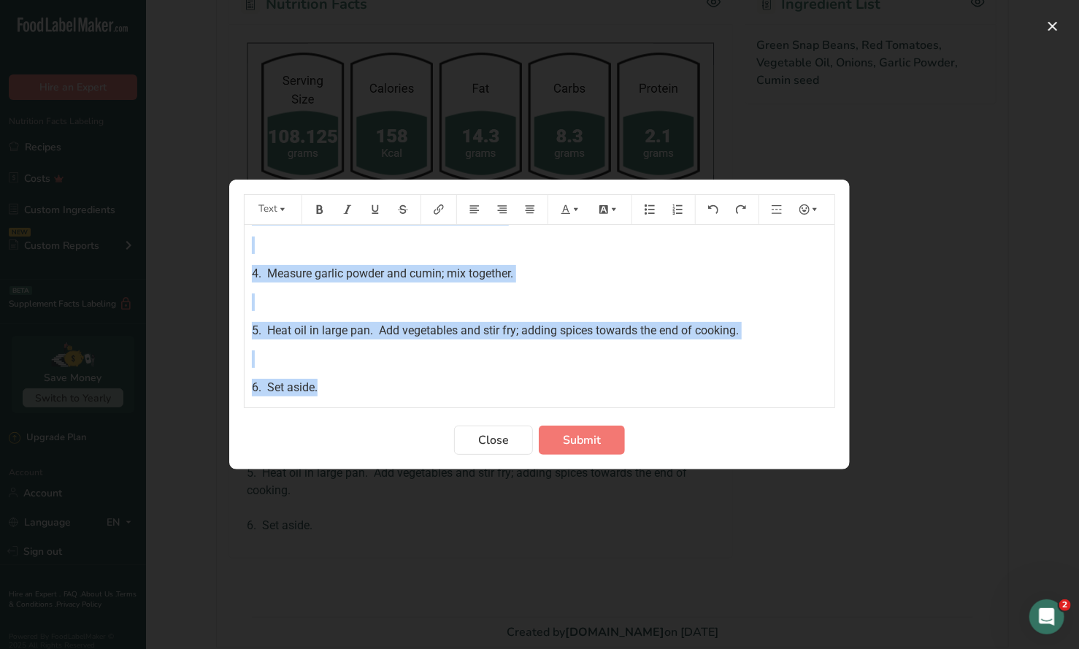
drag, startPoint x: 250, startPoint y: 242, endPoint x: 602, endPoint y: 390, distance: 381.8
click at [602, 390] on div "*Note: The onion in this recipe is white onion. ﻿ 1. Clean and core tomatoes. D…" at bounding box center [540, 211] width 590 height 371
copy div "*Note: The onion in this recipe is white onion. ﻿ 1. Clean and core tomatoes. D…"
click at [575, 440] on span "Submit" at bounding box center [582, 440] width 38 height 18
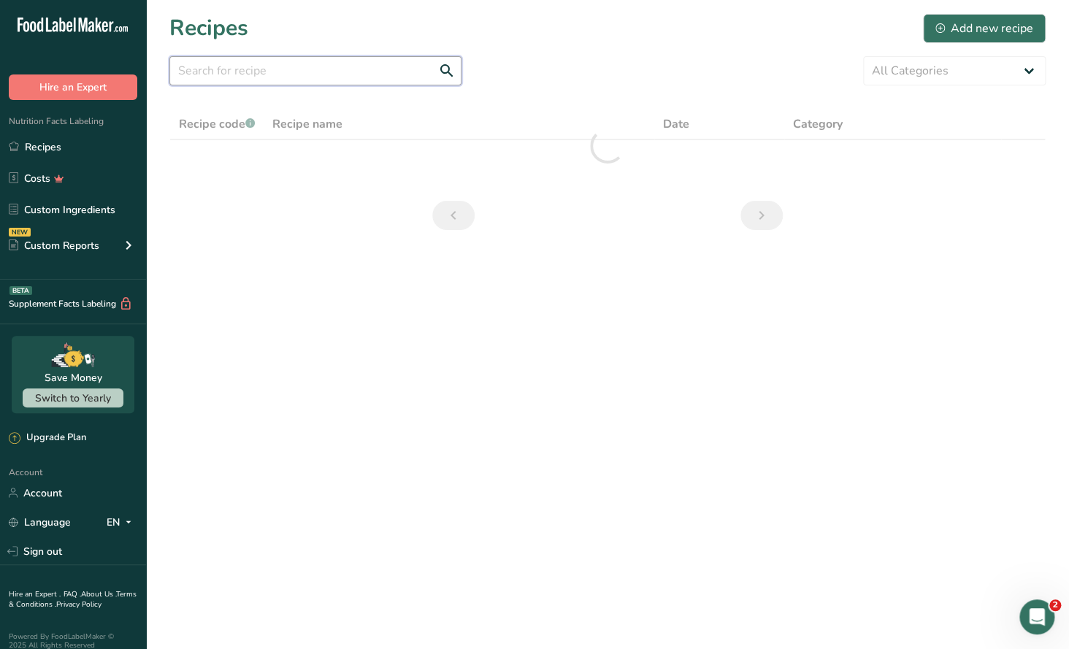
click at [238, 74] on input "text" at bounding box center [315, 70] width 292 height 29
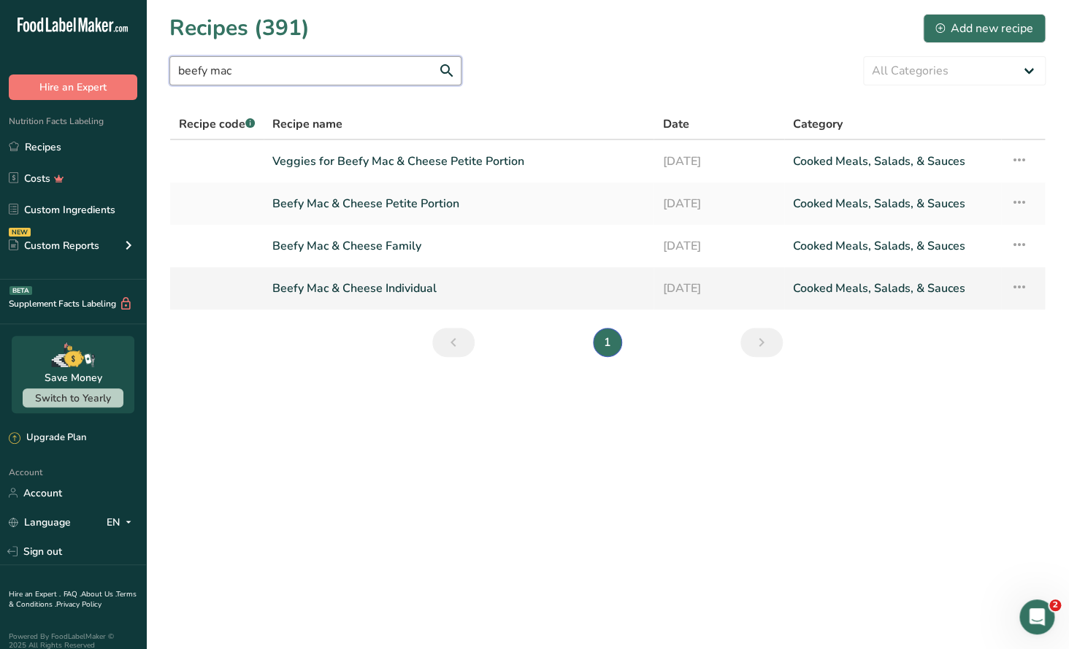
type input "beefy mac"
click at [425, 292] on link "Beefy Mac & Cheese Individual" at bounding box center [458, 288] width 372 height 31
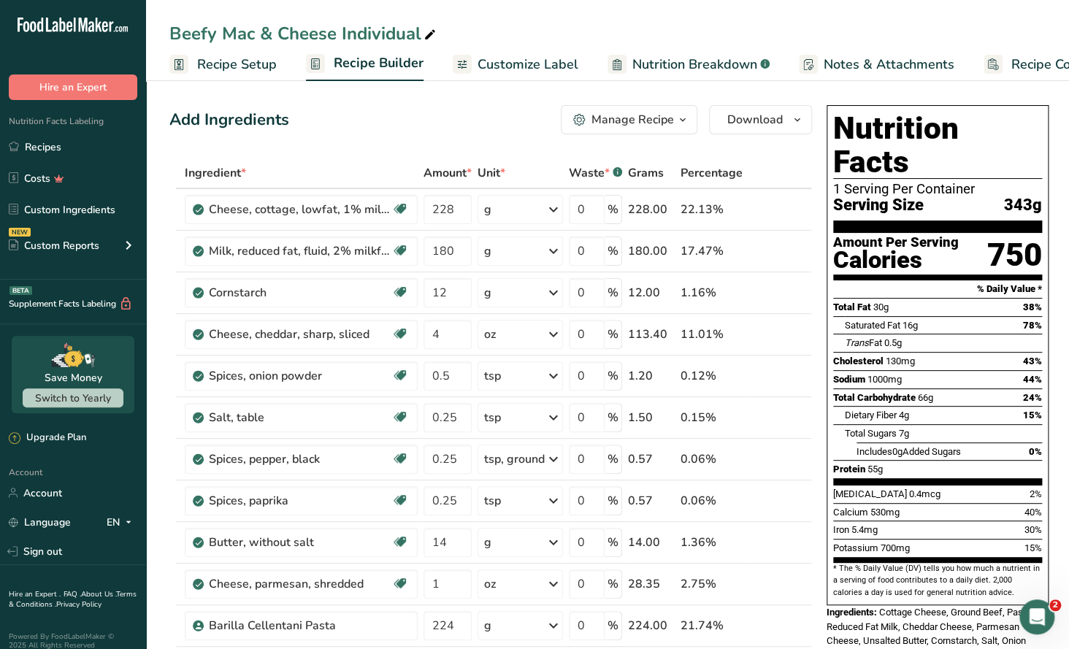
click at [656, 123] on div "Manage Recipe" at bounding box center [632, 120] width 82 height 18
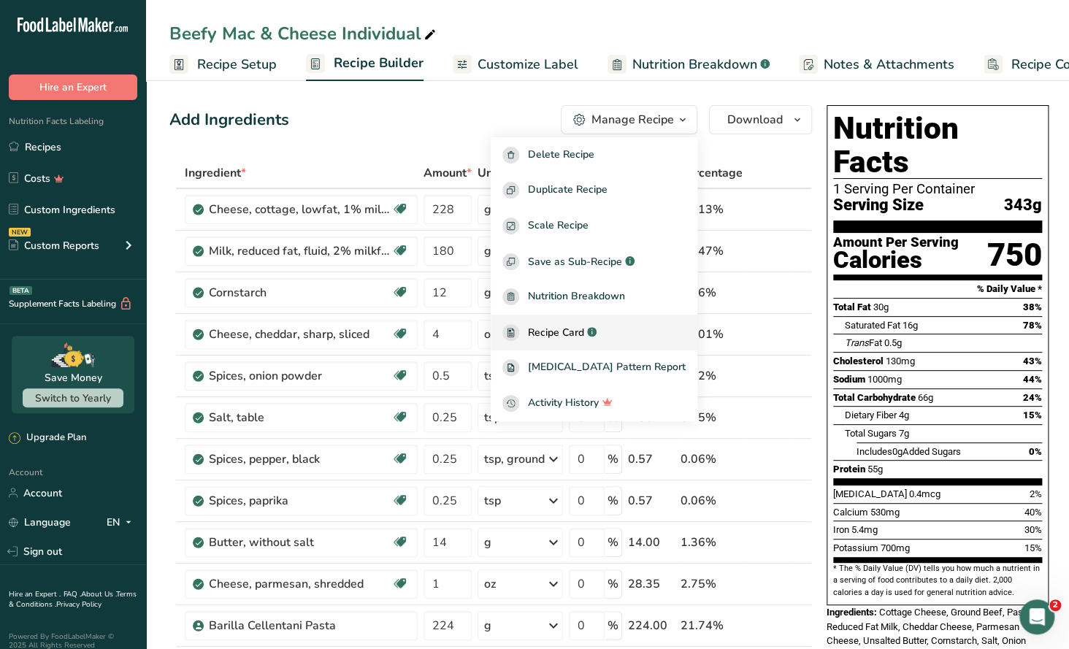
click at [563, 332] on span "Recipe Card" at bounding box center [556, 332] width 56 height 15
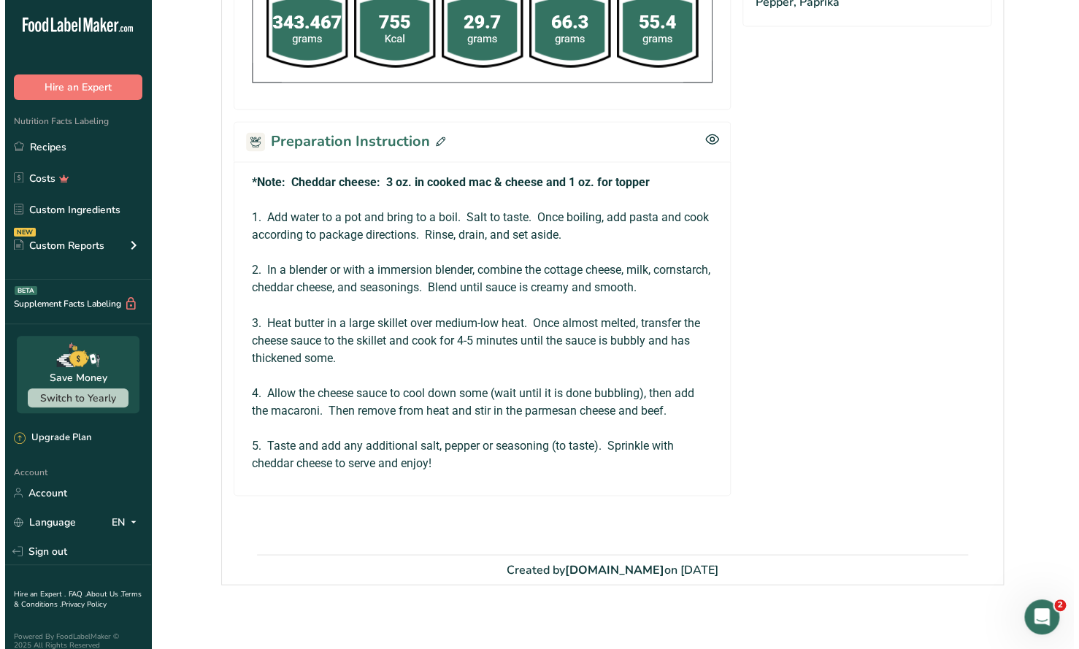
scroll to position [913, 0]
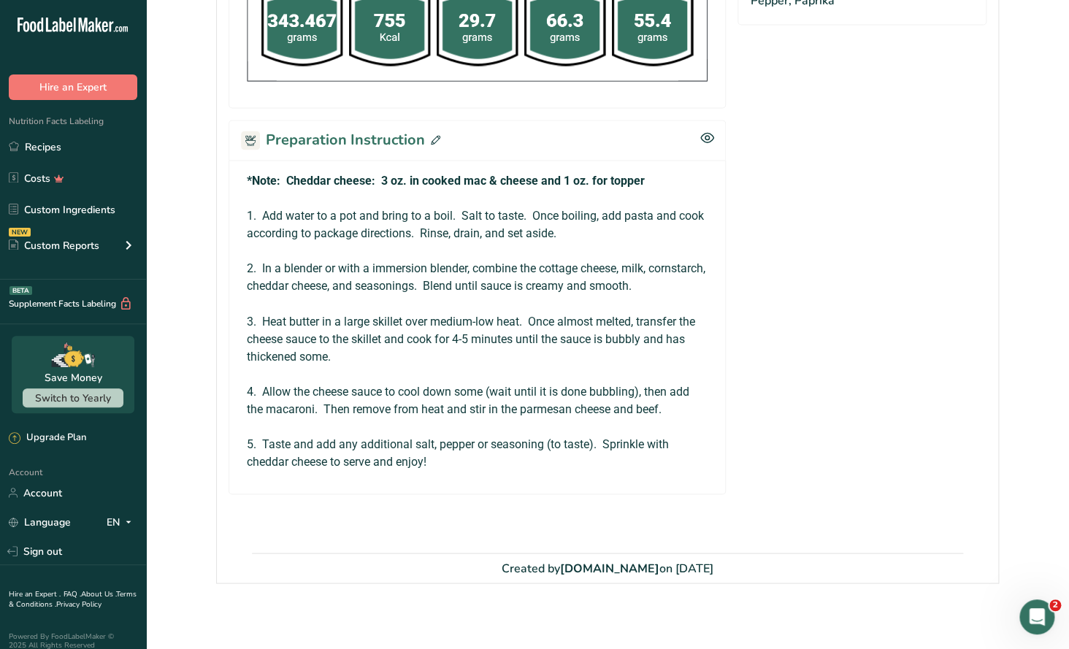
click at [431, 137] on icon at bounding box center [435, 139] width 9 height 9
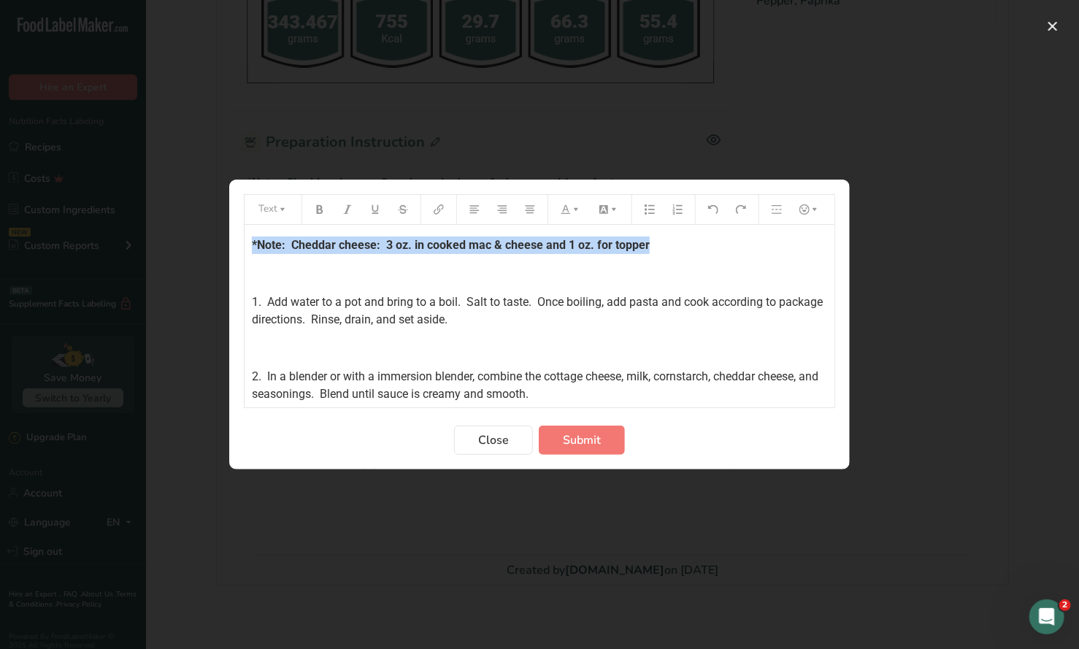
drag, startPoint x: 250, startPoint y: 244, endPoint x: 667, endPoint y: 241, distance: 416.9
click at [667, 241] on div "*Note: Cheddar cheese: 3 oz. in cooked mac & cheese and 1 oz. for topper ﻿ 1. A…" at bounding box center [540, 426] width 590 height 402
click at [318, 215] on button "Preparation instructions modal" at bounding box center [320, 209] width 22 height 23
click at [572, 214] on button "Preparation instructions modal" at bounding box center [571, 209] width 32 height 23
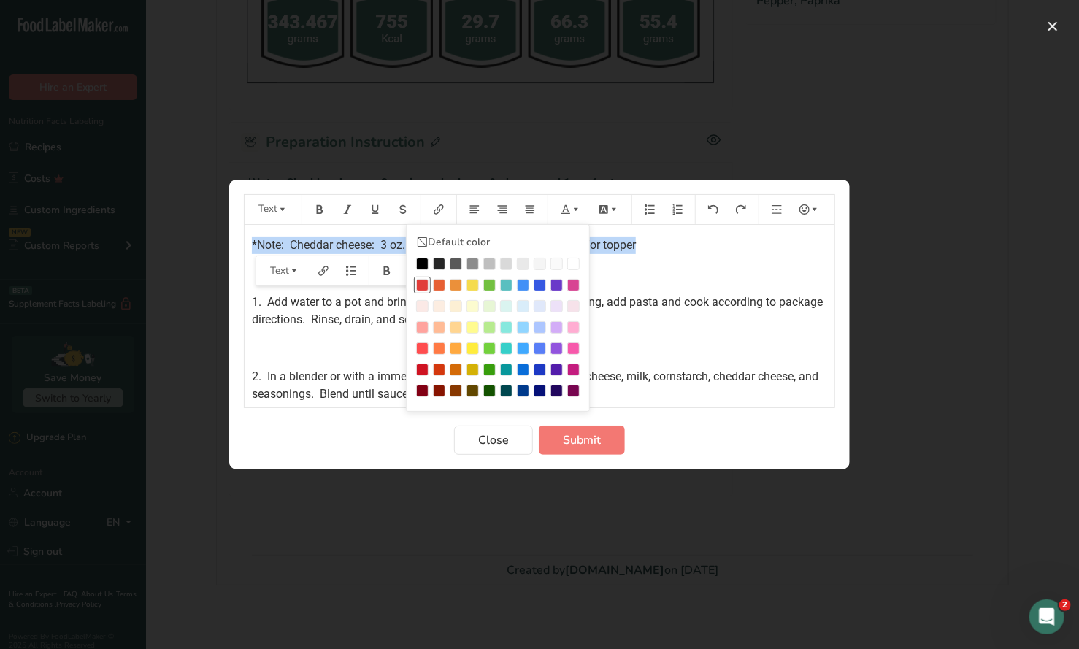
click at [424, 282] on div "Preparation instructions modal" at bounding box center [422, 285] width 12 height 12
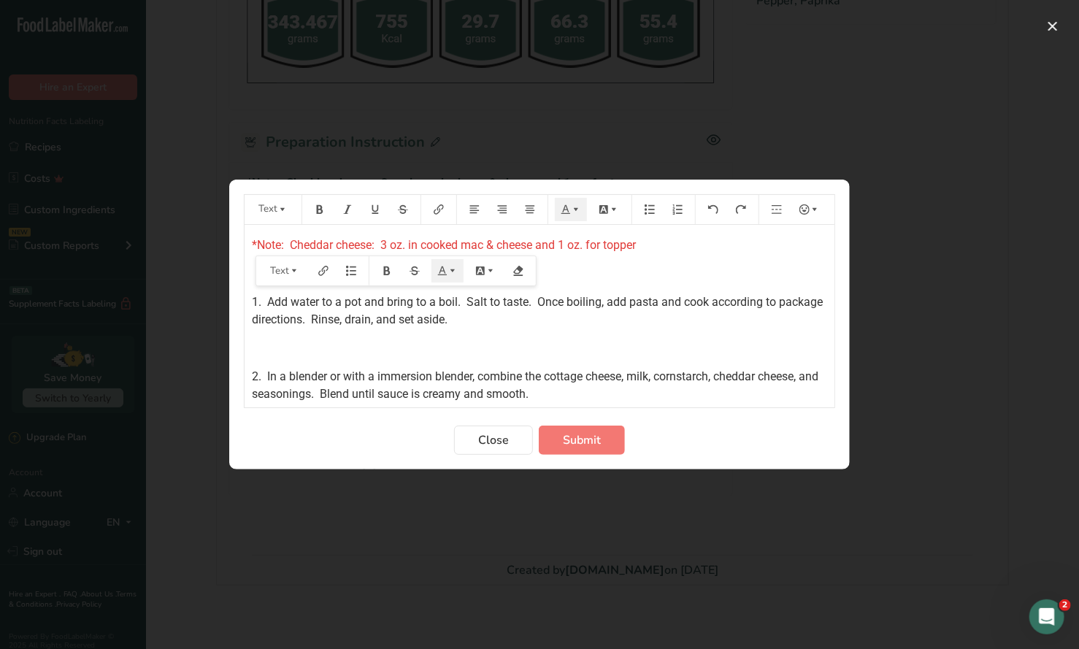
click at [678, 265] on p "﻿" at bounding box center [539, 274] width 575 height 18
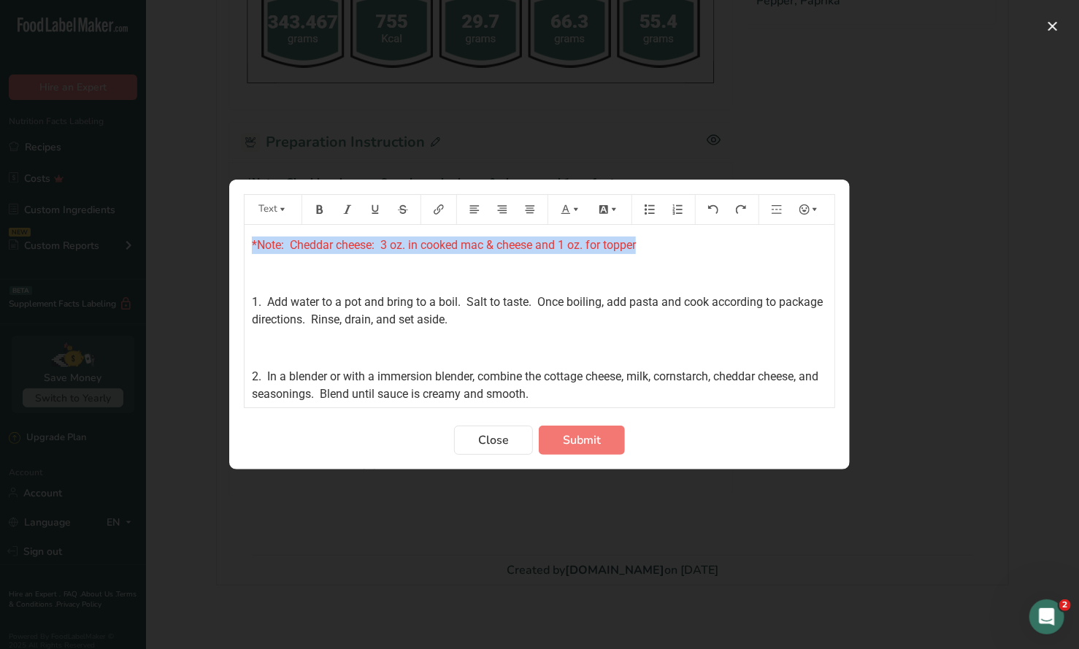
drag, startPoint x: 605, startPoint y: 247, endPoint x: 280, endPoint y: 231, distance: 326.0
click at [249, 245] on div "*Note: Cheddar cheese: 3 oz. in cooked mac & cheese and 1 oz. for topper ﻿ 1. A…" at bounding box center [540, 426] width 590 height 402
click at [318, 211] on icon "Preparation instructions modal" at bounding box center [320, 209] width 7 height 9
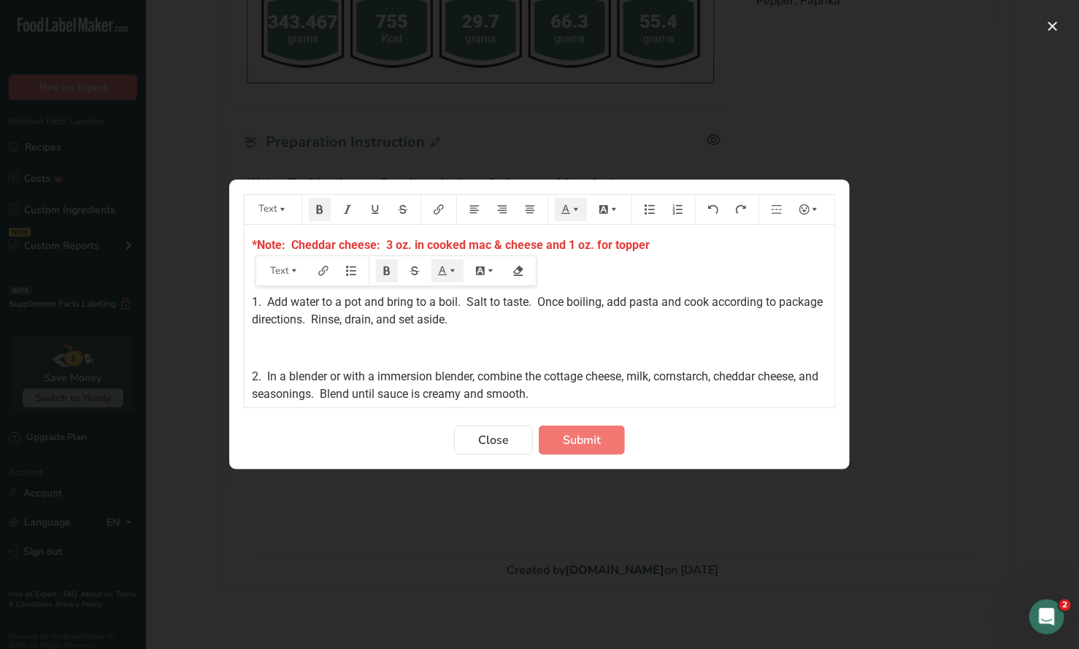
click at [696, 260] on div "*Note: Cheddar cheese: 3 oz. in cooked mac & cheese and 1 oz. for topper ﻿ 1. A…" at bounding box center [540, 426] width 590 height 402
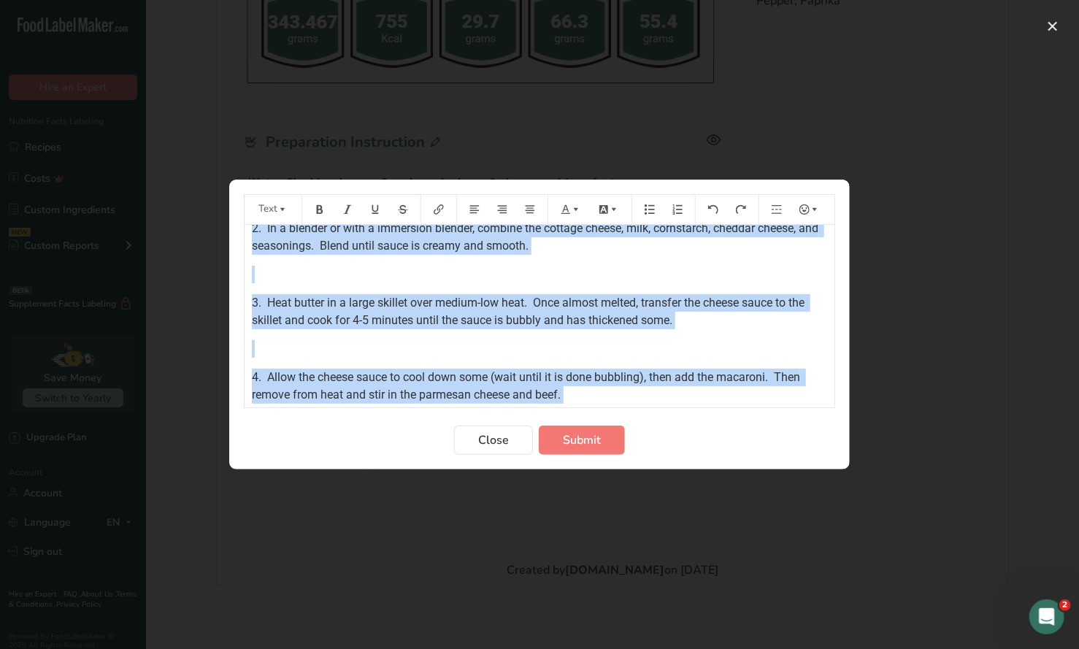
scroll to position [230, 0]
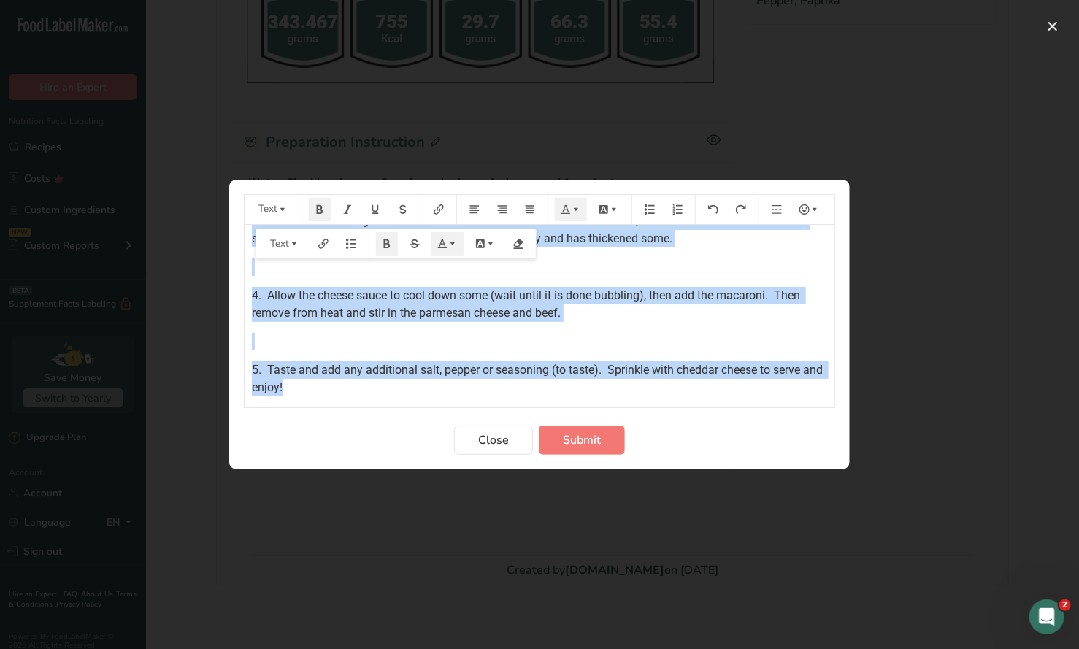
drag, startPoint x: 248, startPoint y: 245, endPoint x: 764, endPoint y: 402, distance: 539.0
click at [764, 402] on div "*Note: Cheddar cheese: 3 oz. in cooked mac & cheese and 1 oz. for topper ﻿ 1. A…" at bounding box center [540, 316] width 590 height 183
copy div "*Note: Cheddar cheese: 3 oz. in cooked mac & cheese and 1 oz. for topper ﻿ 1. A…"
click at [591, 442] on span "Submit" at bounding box center [582, 440] width 38 height 18
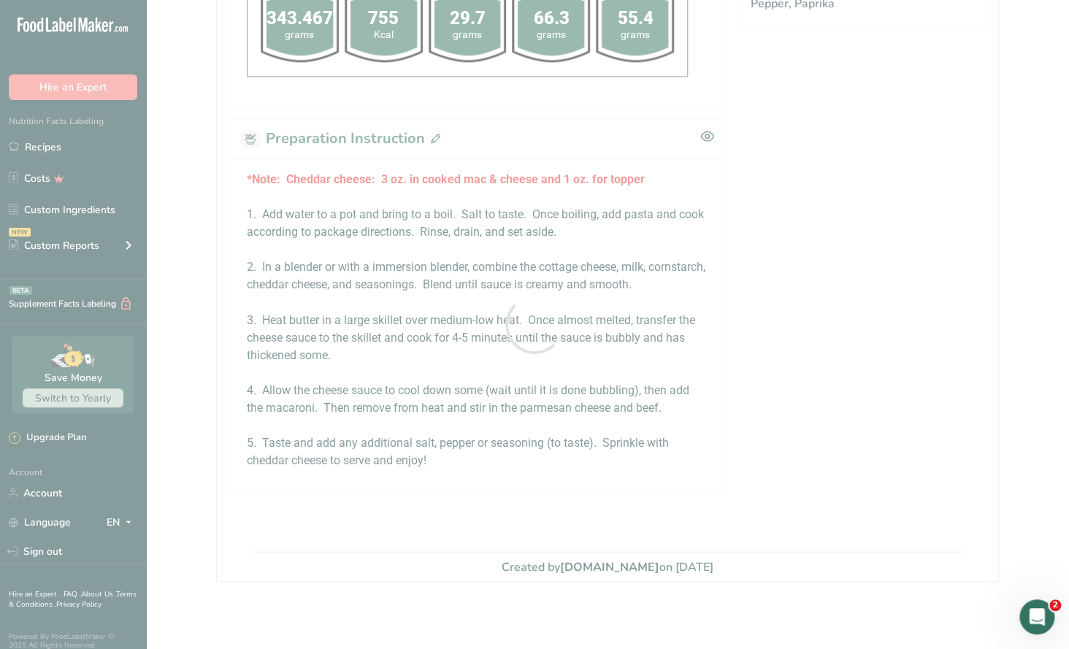
scroll to position [0, 0]
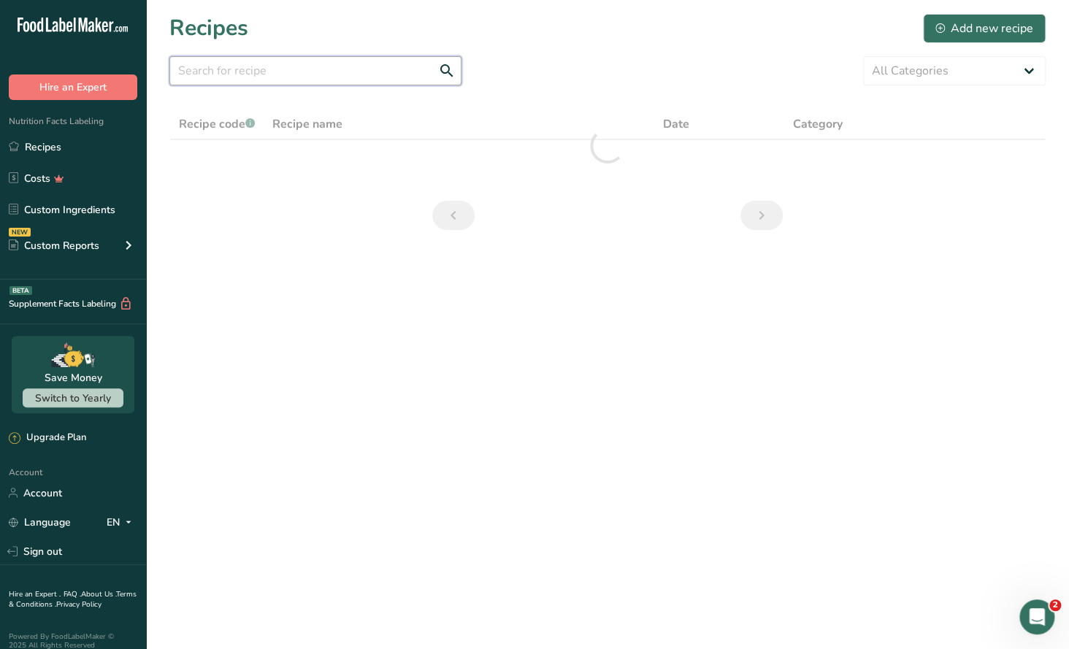
drag, startPoint x: 249, startPoint y: 72, endPoint x: 246, endPoint y: 61, distance: 10.6
click at [249, 66] on input "text" at bounding box center [315, 70] width 292 height 29
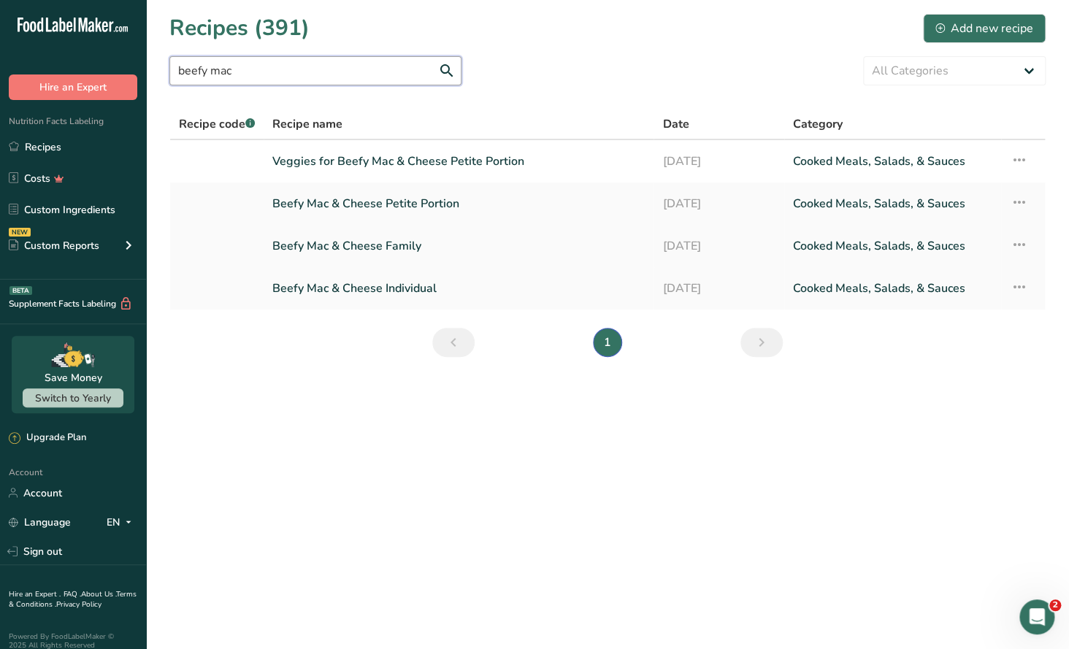
type input "beefy mac"
click at [415, 254] on link "Beefy Mac & Cheese Family" at bounding box center [458, 246] width 372 height 31
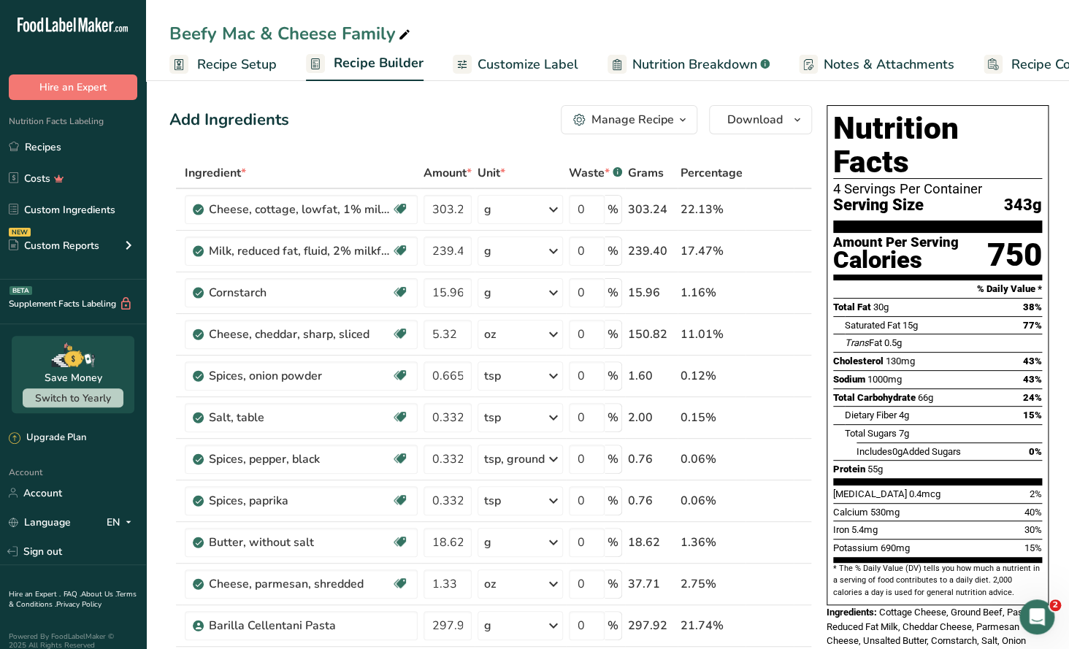
click at [677, 123] on icon "button" at bounding box center [683, 120] width 12 height 18
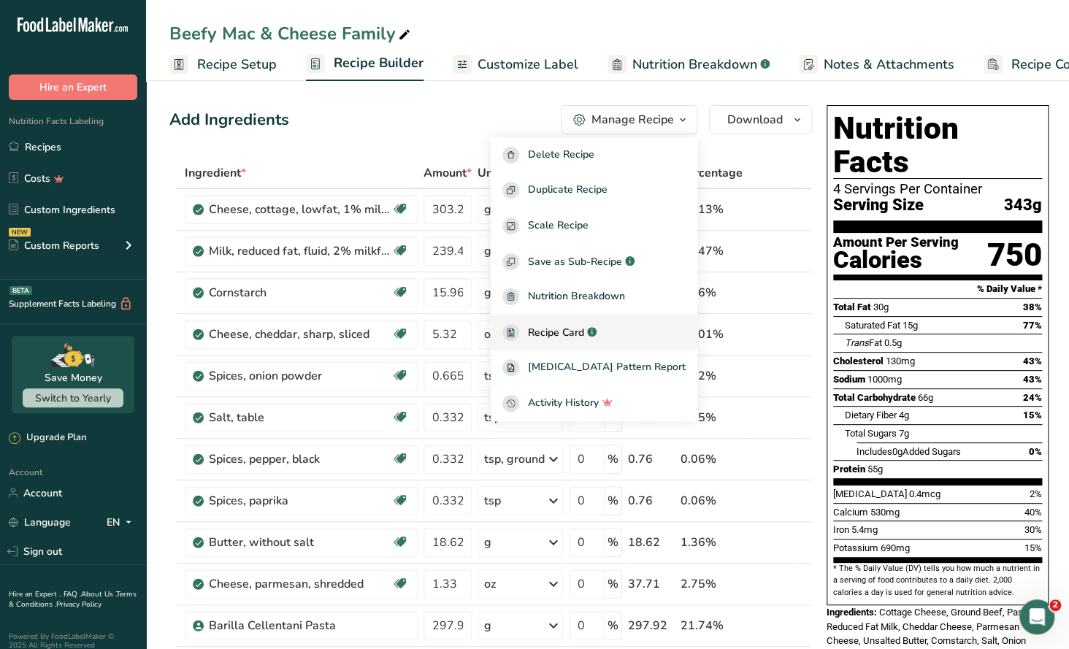
click at [584, 329] on span "Recipe Card" at bounding box center [556, 332] width 56 height 15
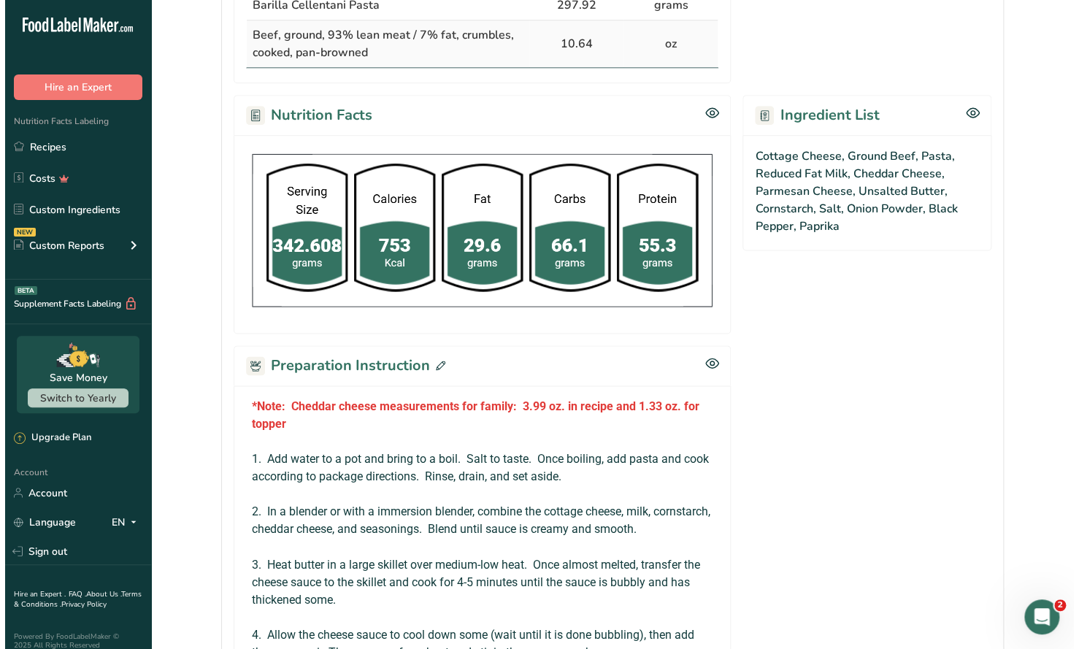
scroll to position [949, 0]
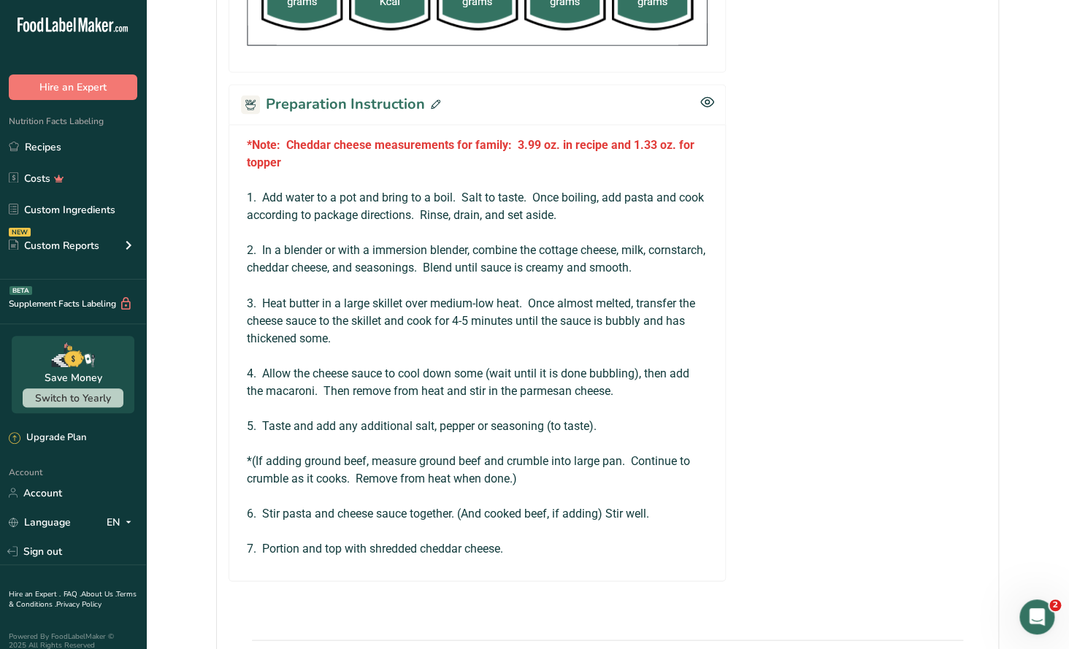
click at [435, 99] on icon at bounding box center [435, 103] width 9 height 9
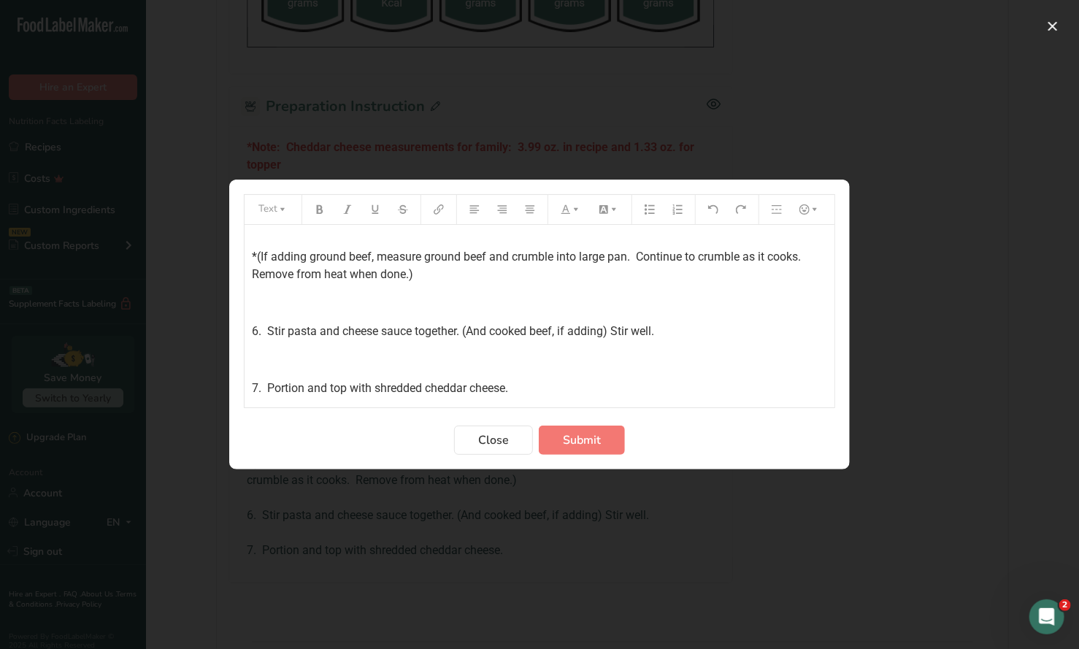
scroll to position [327, 0]
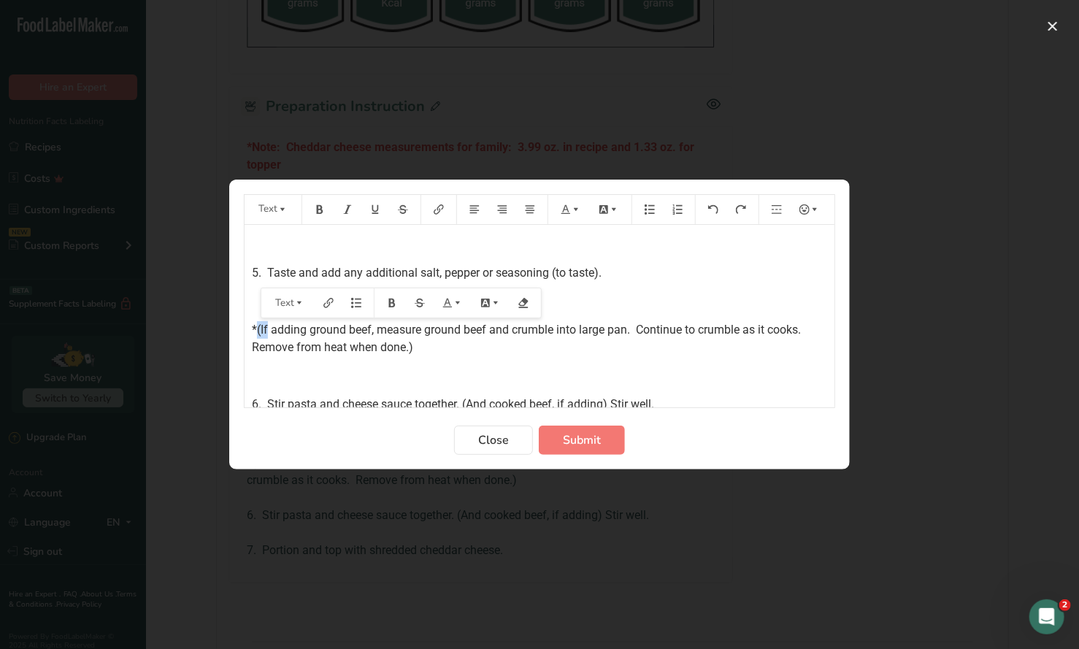
drag, startPoint x: 268, startPoint y: 327, endPoint x: 256, endPoint y: 329, distance: 12.6
click at [256, 329] on span "*(If adding ground beef, measure ground beef and crumble into large pan. Contin…" at bounding box center [529, 338] width 555 height 31
click at [415, 347] on p "*For adding ground beef, measure ground beef and crumble into large pan. Contin…" at bounding box center [539, 338] width 575 height 35
drag, startPoint x: 458, startPoint y: 350, endPoint x: 542, endPoint y: 348, distance: 84.7
click at [458, 350] on p "*For adding ground beef, measure ground beef and crumble into large pan. Contin…" at bounding box center [539, 338] width 575 height 35
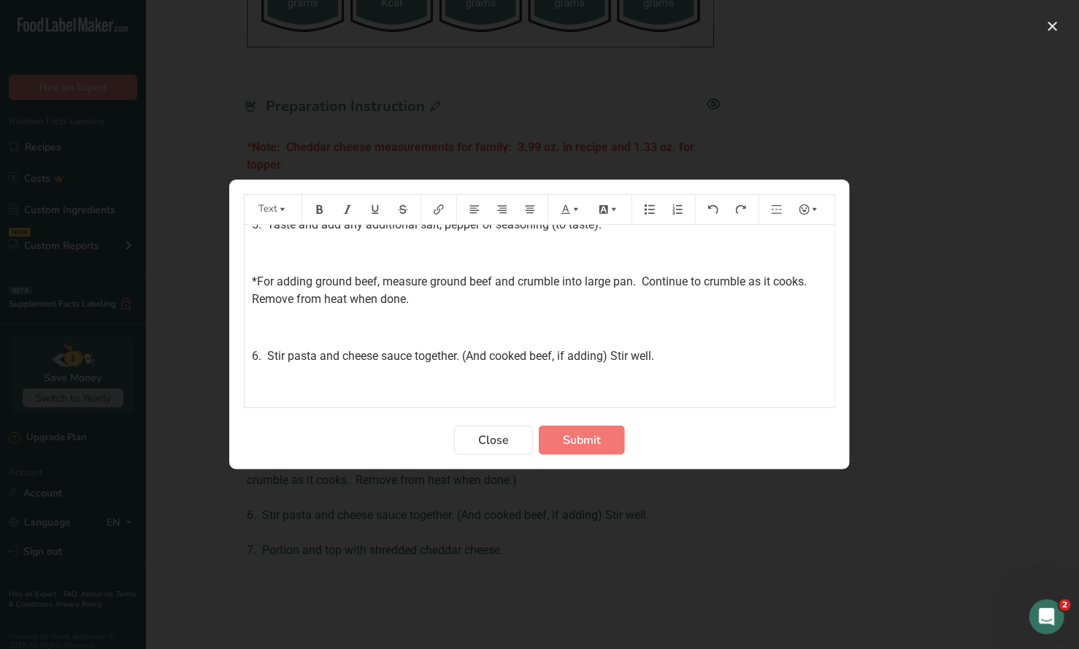
scroll to position [400, 0]
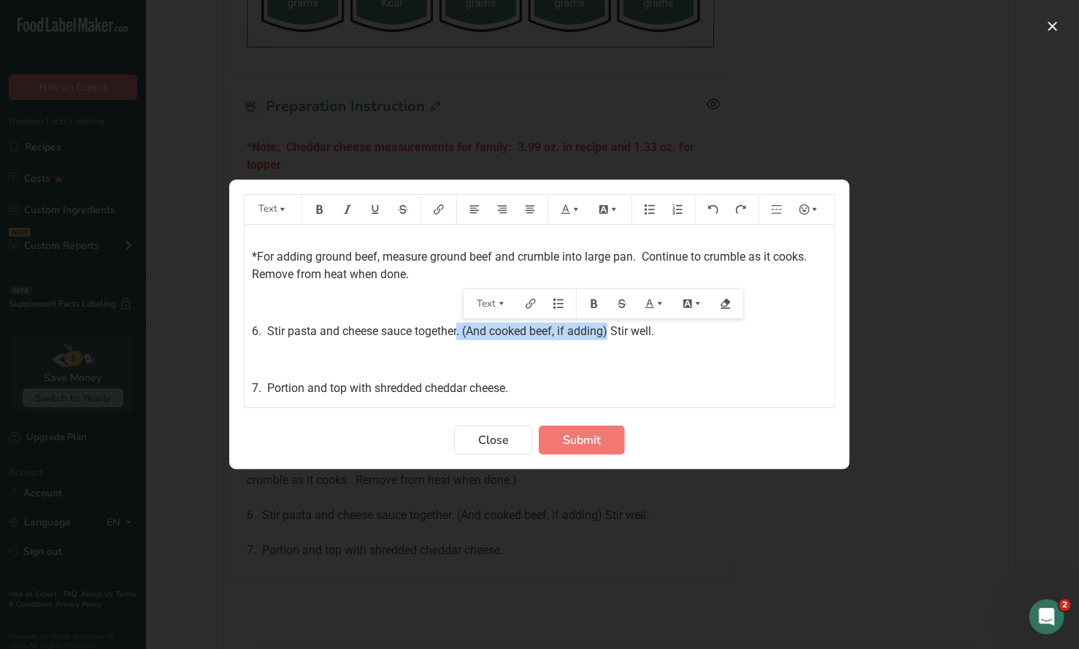
drag, startPoint x: 610, startPoint y: 331, endPoint x: 457, endPoint y: 330, distance: 153.3
click at [457, 330] on span "6. Stir pasta and cheese sauce together. (And cooked beef, if adding) Stir well." at bounding box center [453, 331] width 402 height 14
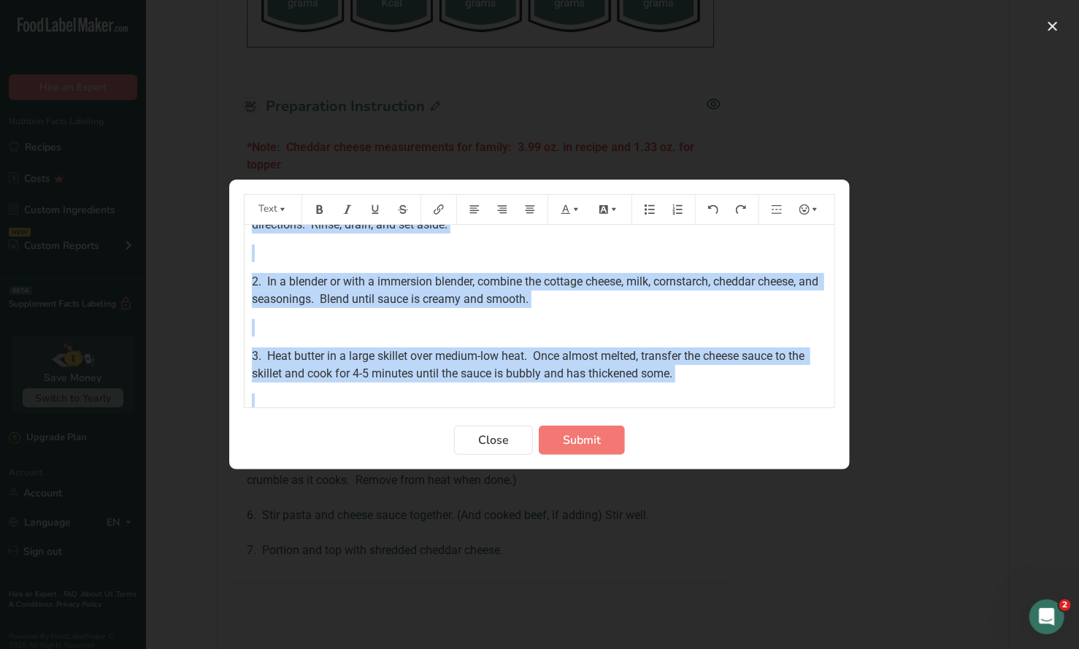
scroll to position [0, 0]
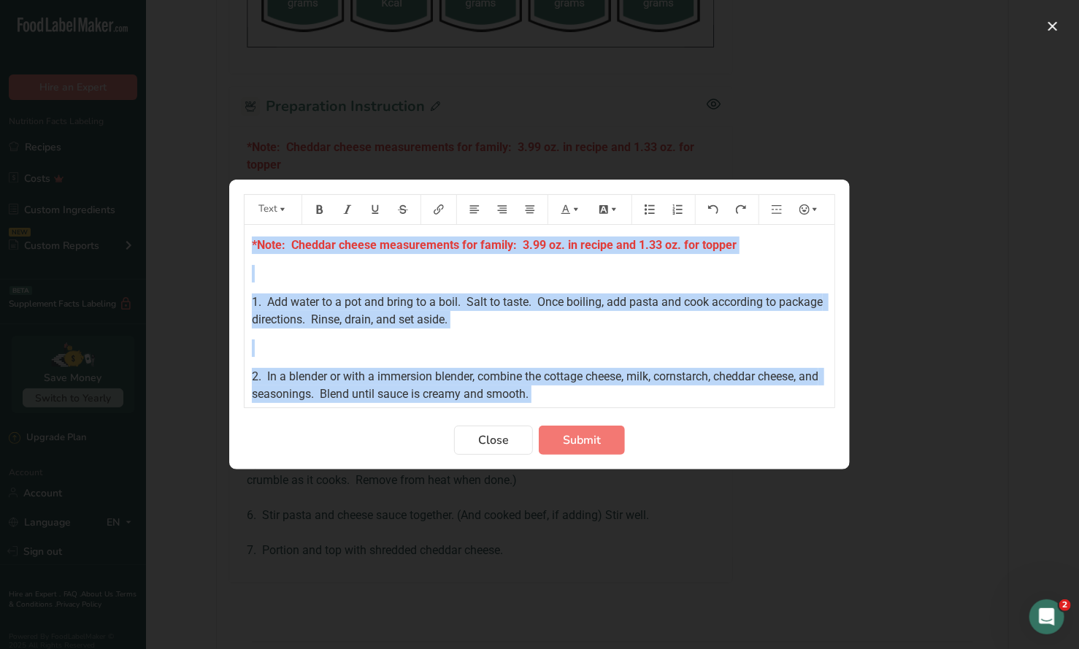
drag, startPoint x: 529, startPoint y: 390, endPoint x: 230, endPoint y: 218, distance: 344.7
click at [230, 218] on section "Text *Note: Cheddar cheese measurements for family: 3.99 oz. in recipe and 1.33…" at bounding box center [539, 325] width 621 height 290
copy div "*Note: Cheddar cheese measurements for family: 3.99 oz. in recipe and 1.33 oz. …"
click at [591, 437] on span "Submit" at bounding box center [582, 440] width 38 height 18
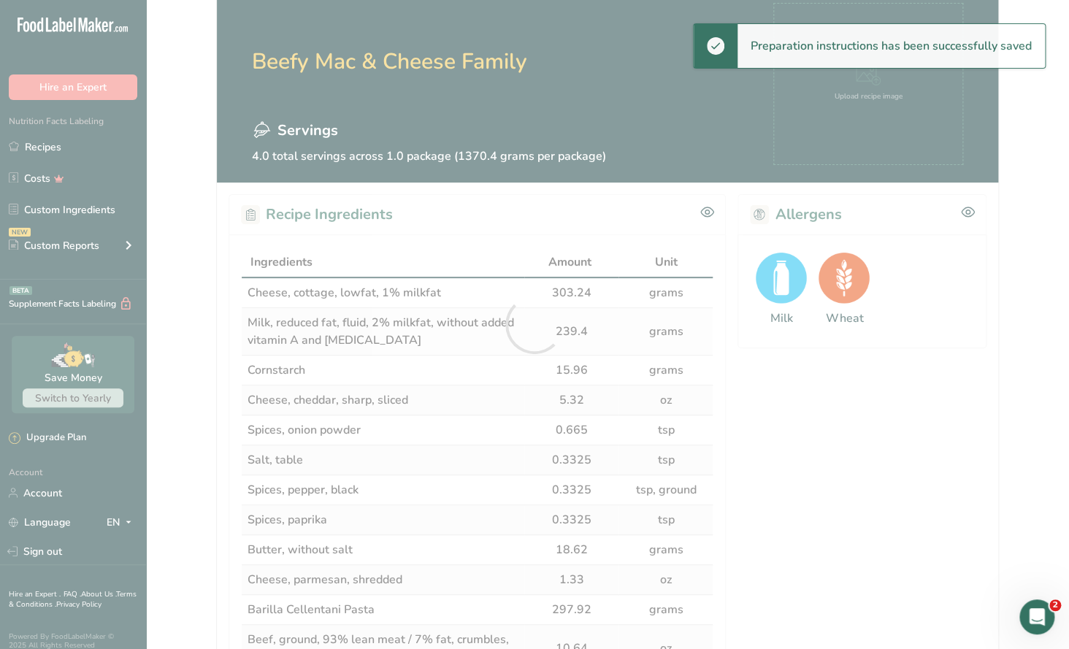
scroll to position [625, 0]
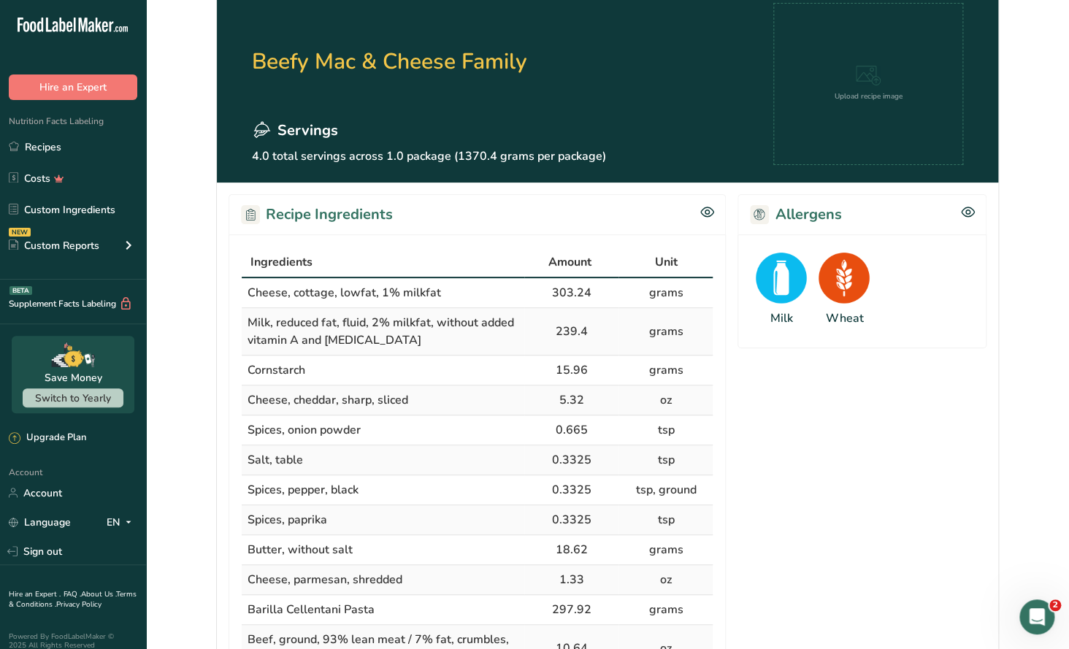
scroll to position [83, 0]
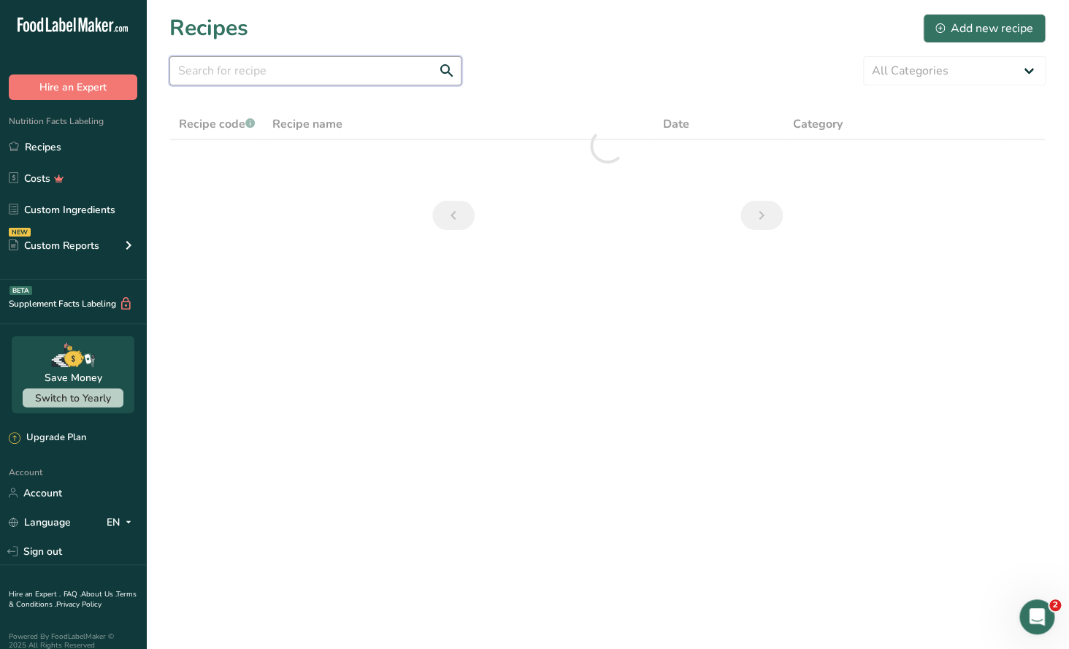
click at [225, 69] on input "text" at bounding box center [315, 70] width 292 height 29
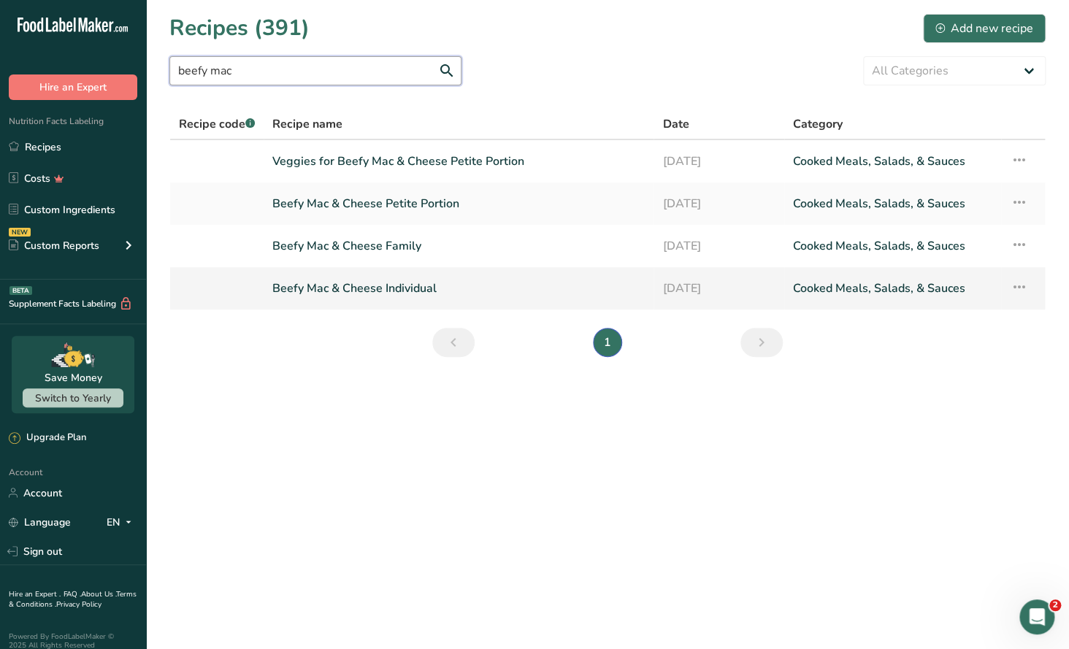
type input "beefy mac"
click at [417, 296] on link "Beefy Mac & Cheese Individual" at bounding box center [458, 288] width 372 height 31
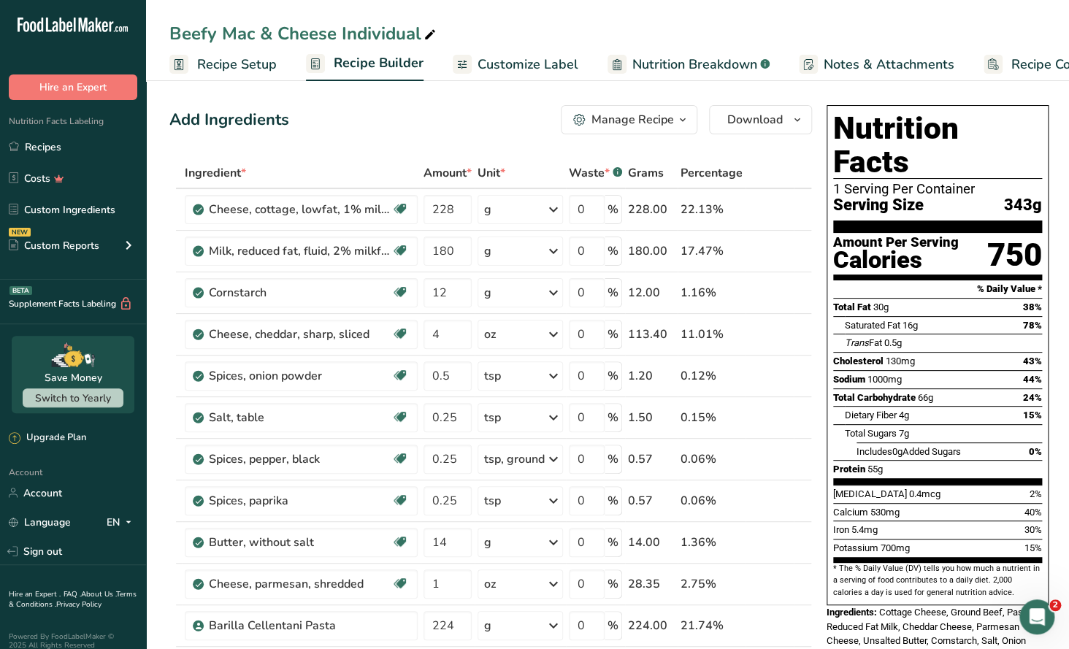
click at [677, 118] on icon "button" at bounding box center [683, 120] width 12 height 18
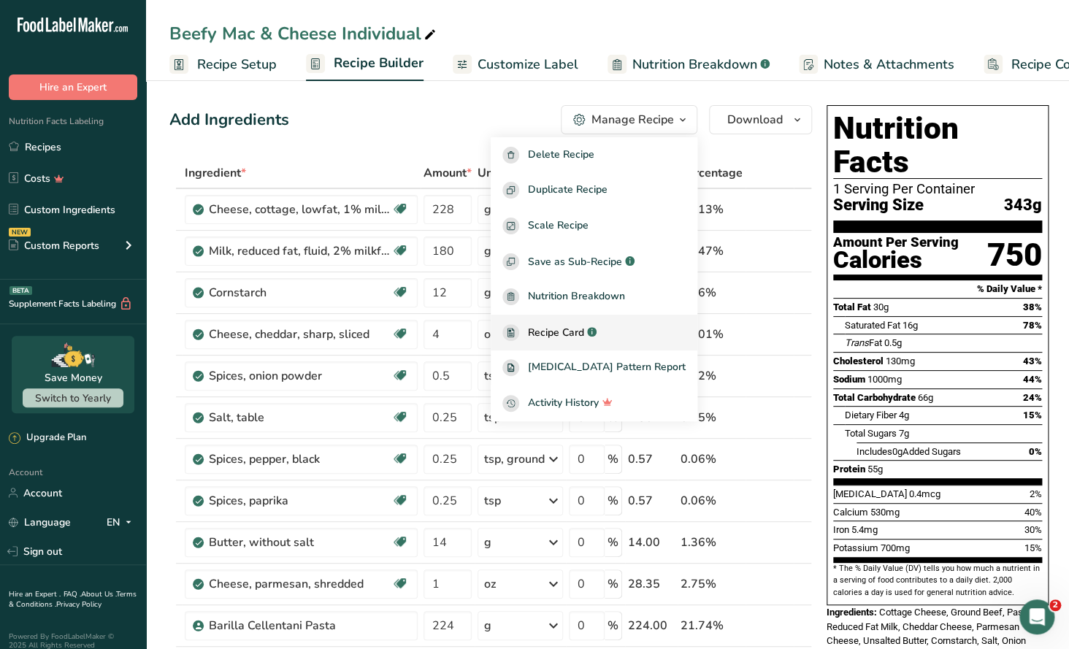
click at [584, 326] on span "Recipe Card" at bounding box center [556, 332] width 56 height 15
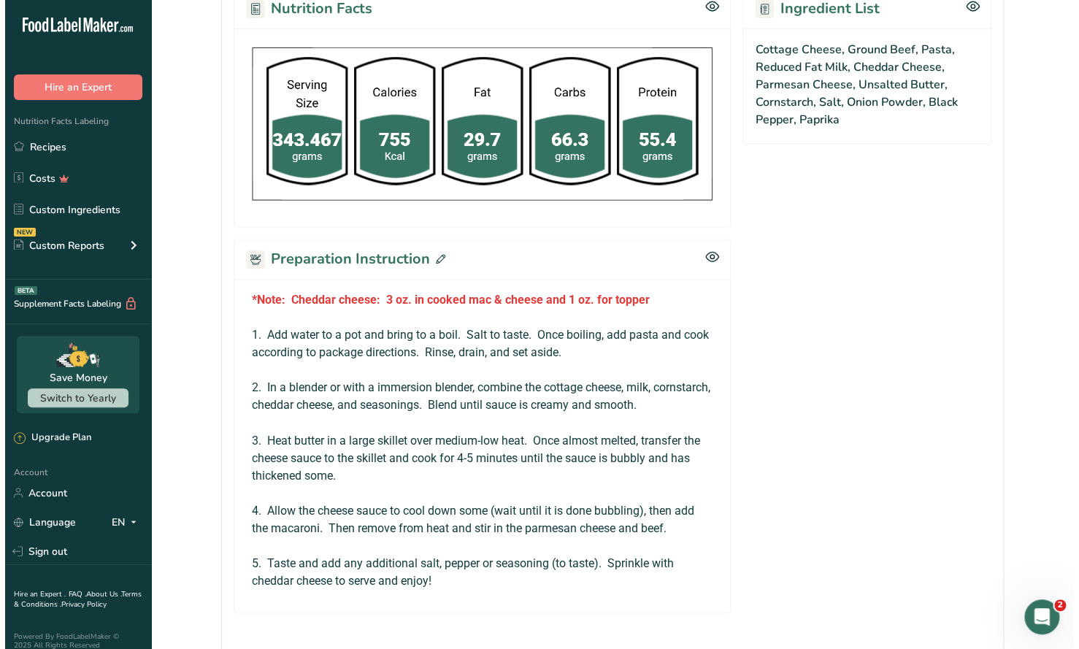
scroll to position [802, 0]
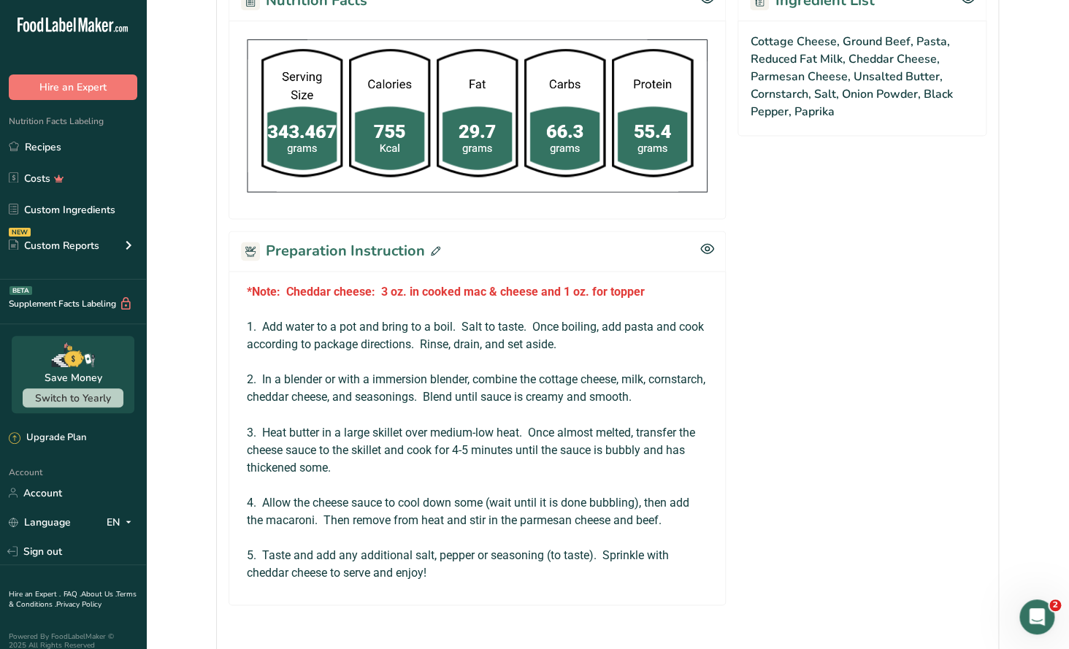
click at [431, 247] on icon at bounding box center [435, 250] width 9 height 9
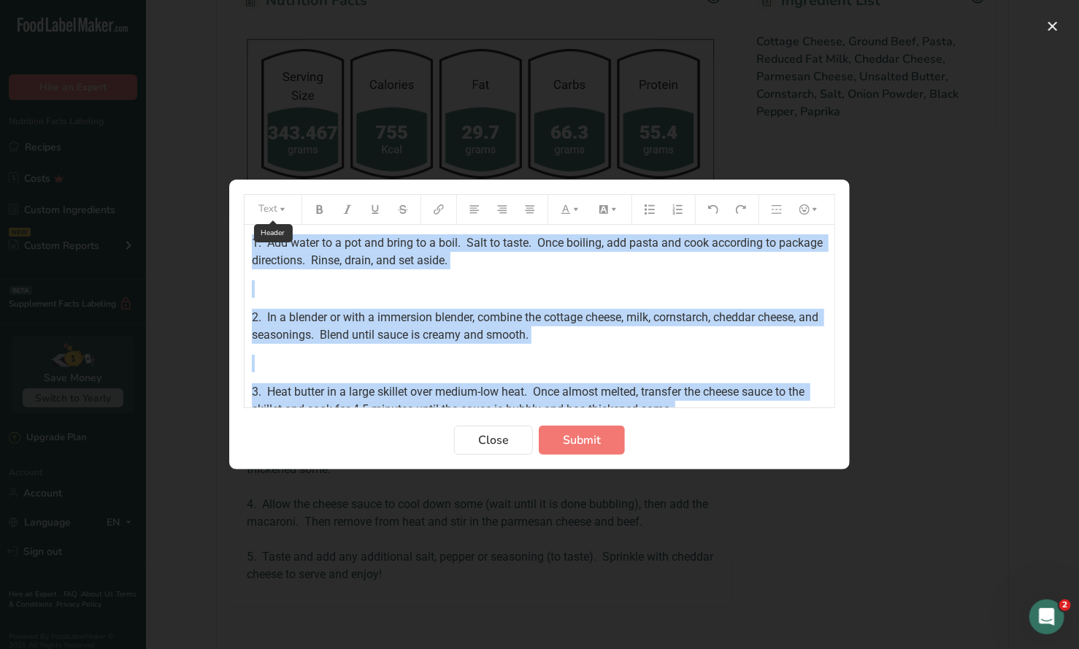
scroll to position [0, 0]
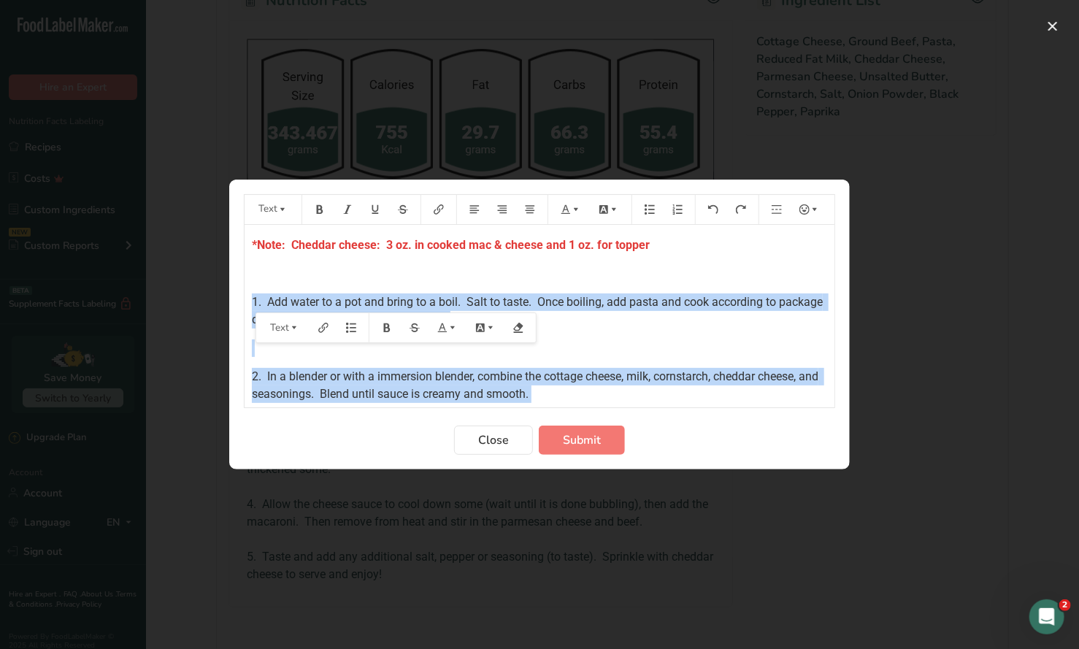
drag, startPoint x: 318, startPoint y: 385, endPoint x: 240, endPoint y: 305, distance: 111.0
click at [240, 305] on section "Text *Note: Cheddar cheese: 3 oz. in cooked mac & cheese and 1 oz. for topper ﻿…" at bounding box center [539, 325] width 621 height 290
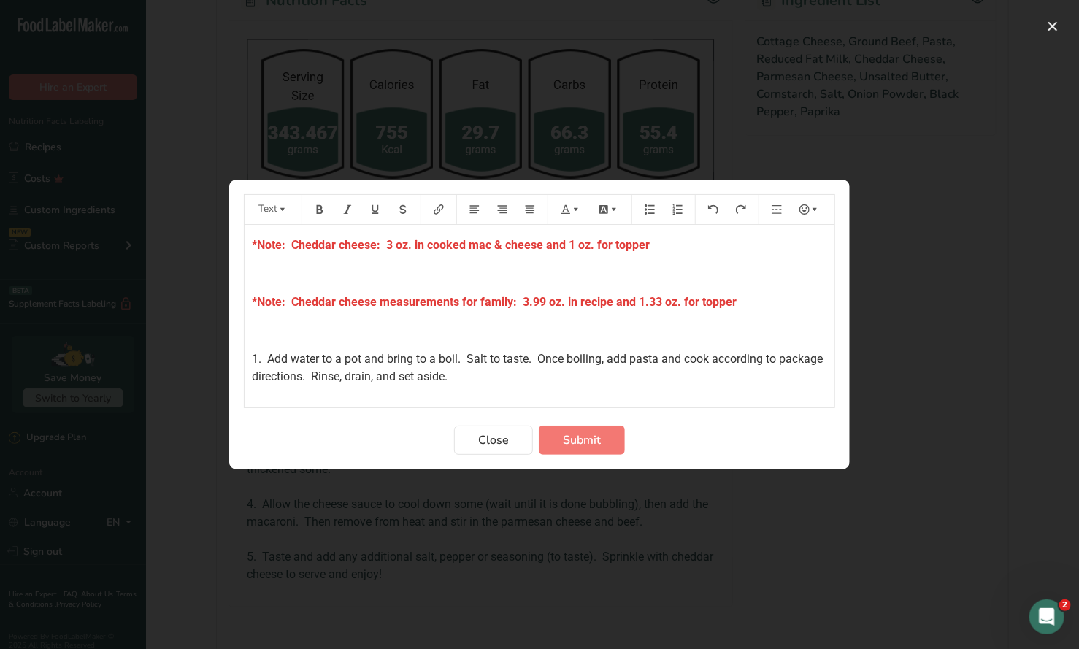
click at [375, 244] on span "*Note: Cheddar cheese: 3 oz. in cooked mac & cheese and 1 oz. for topper" at bounding box center [451, 245] width 398 height 14
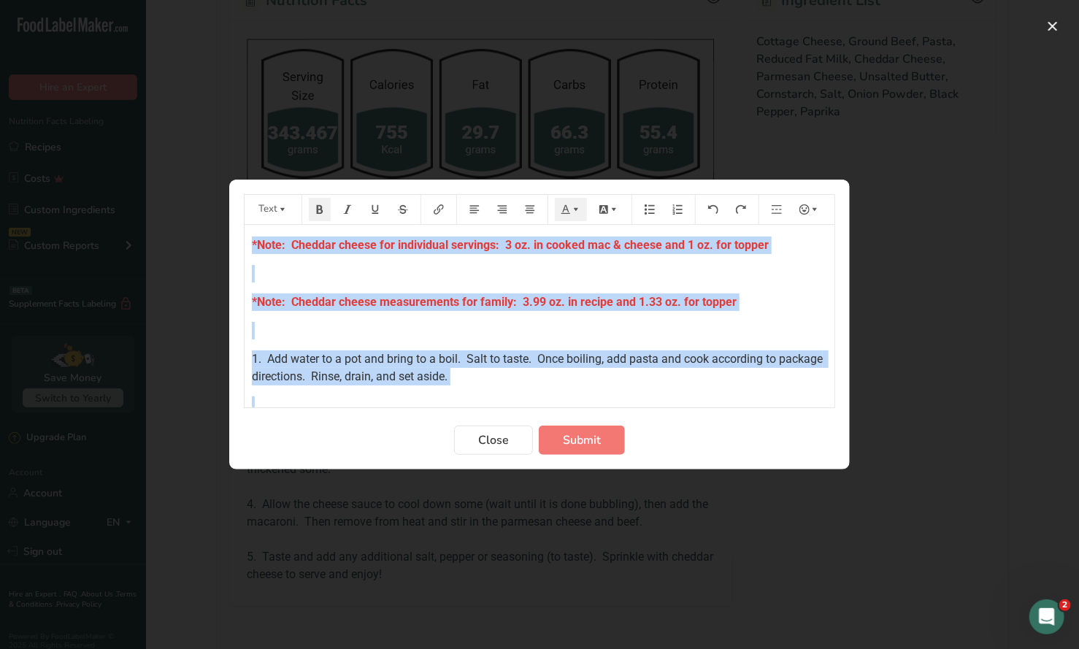
drag, startPoint x: 511, startPoint y: 391, endPoint x: 225, endPoint y: 182, distance: 354.3
click at [225, 182] on div "Text *Note: Cheddar cheese for individual servings: 3 oz. in cooked mac & chees…" at bounding box center [539, 324] width 1079 height 649
copy div "*Lore: Ipsumdo sitame con adipiscing elitsedd: 0 ei. te incidi utl & etdolo mag…"
click at [580, 442] on span "Submit" at bounding box center [582, 440] width 38 height 18
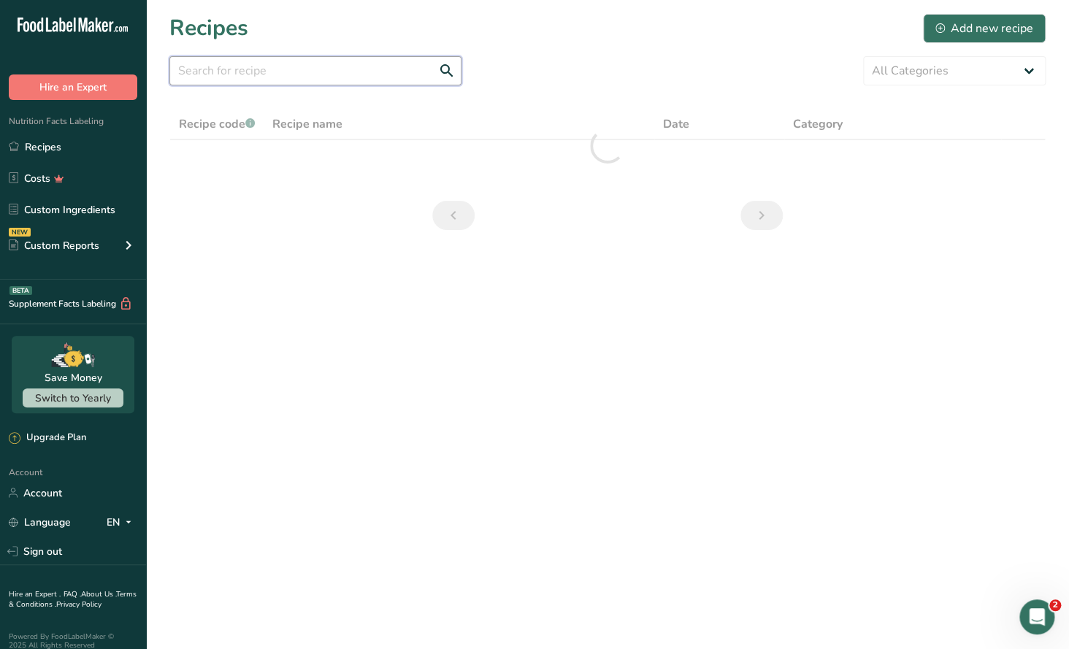
click at [276, 72] on input "text" at bounding box center [315, 70] width 292 height 29
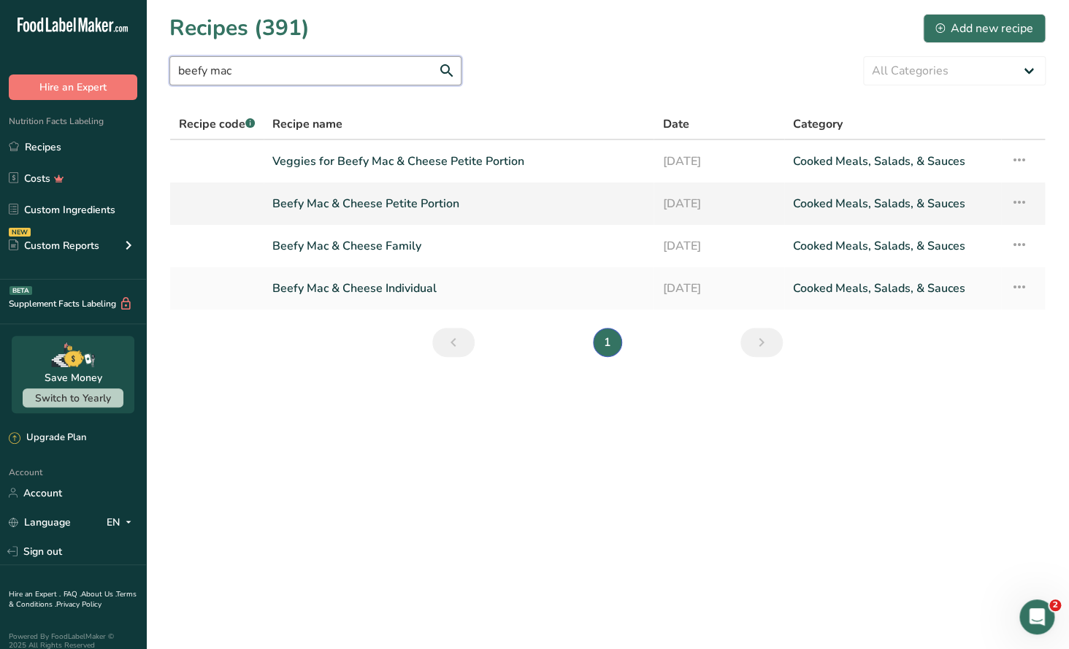
type input "beefy mac"
click at [435, 210] on link "Beefy Mac & Cheese Petite Portion" at bounding box center [458, 203] width 372 height 31
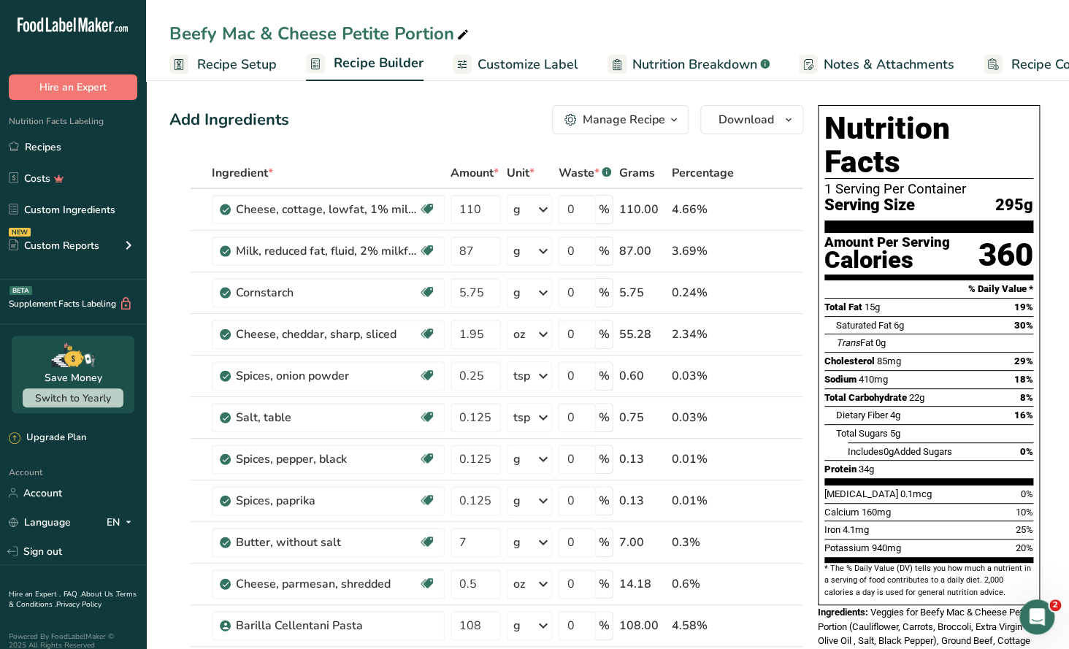
click at [645, 129] on button "Manage Recipe" at bounding box center [620, 119] width 137 height 29
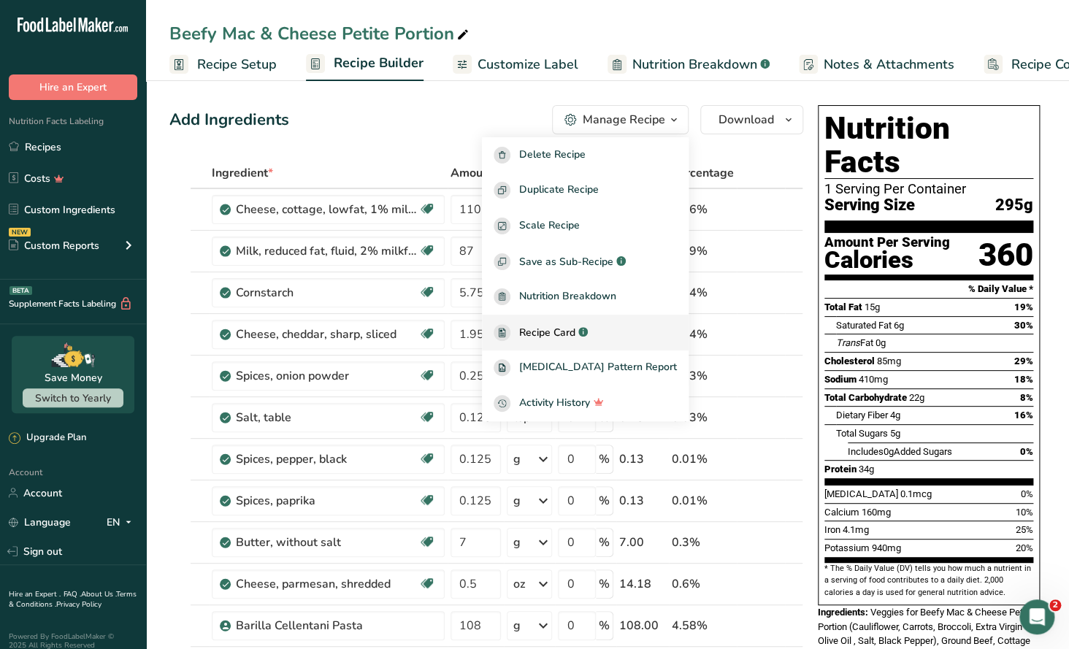
click at [575, 331] on span "Recipe Card" at bounding box center [547, 332] width 56 height 15
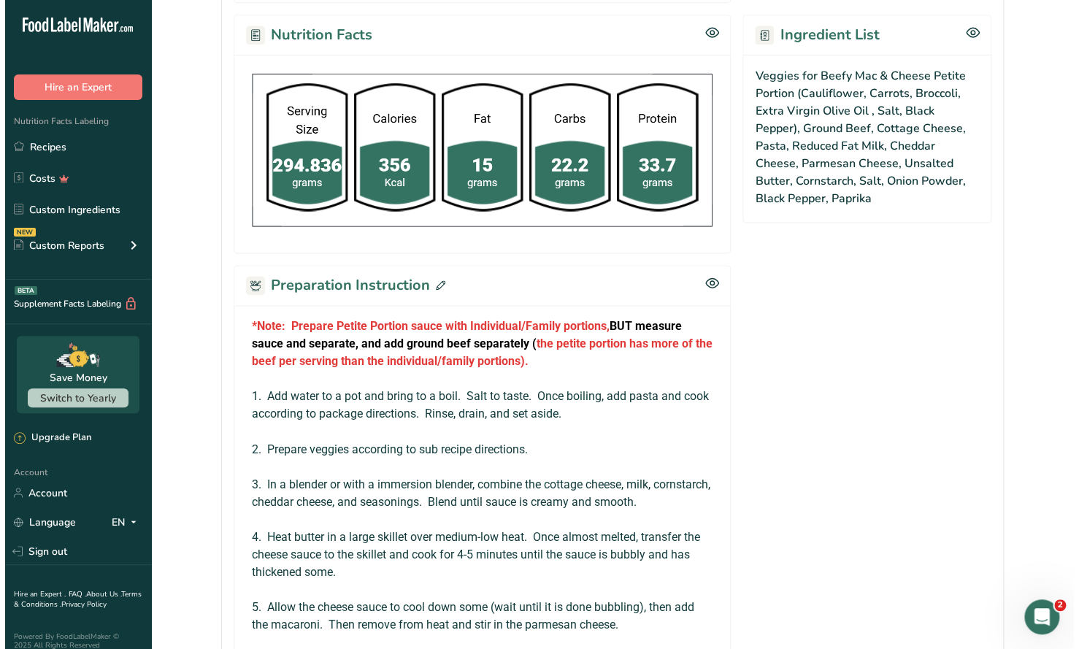
scroll to position [802, 0]
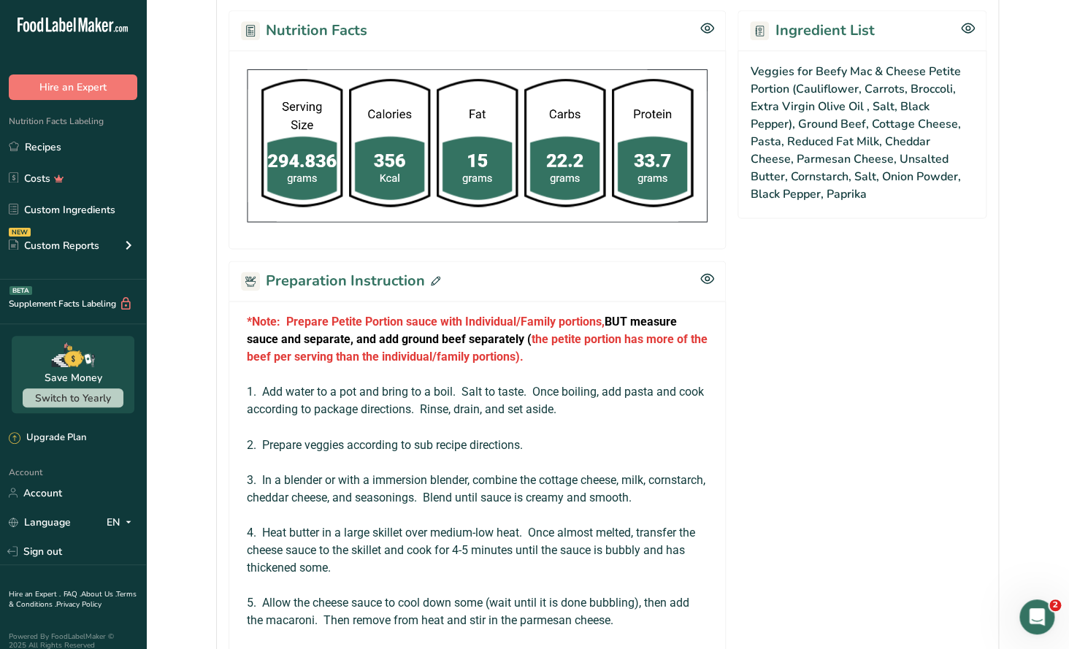
click at [433, 276] on icon at bounding box center [435, 280] width 9 height 9
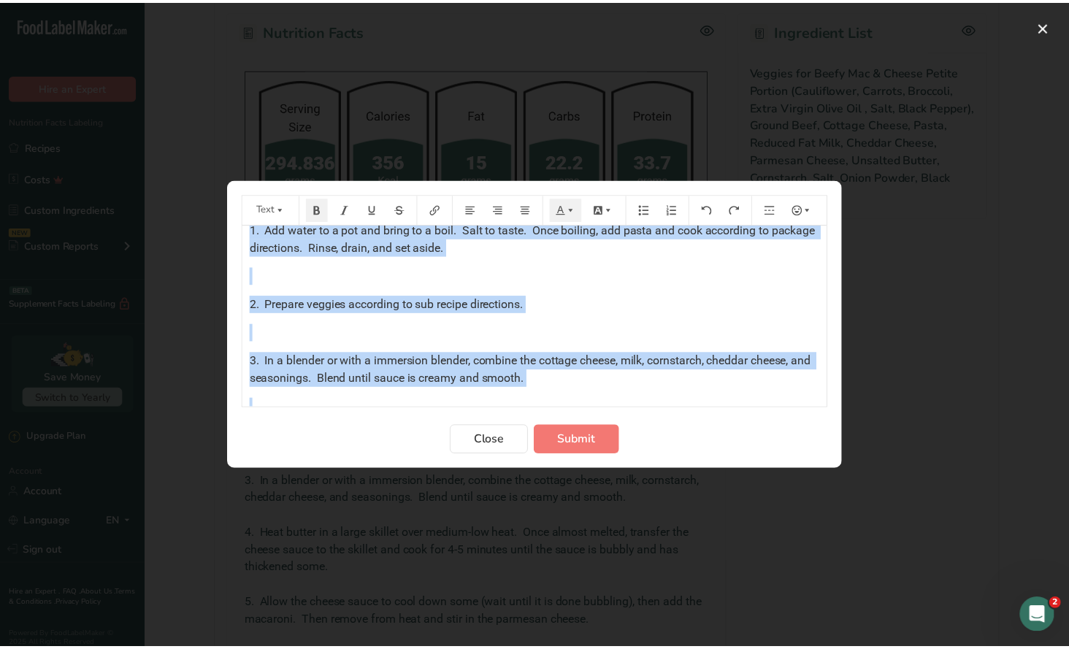
scroll to position [481, 0]
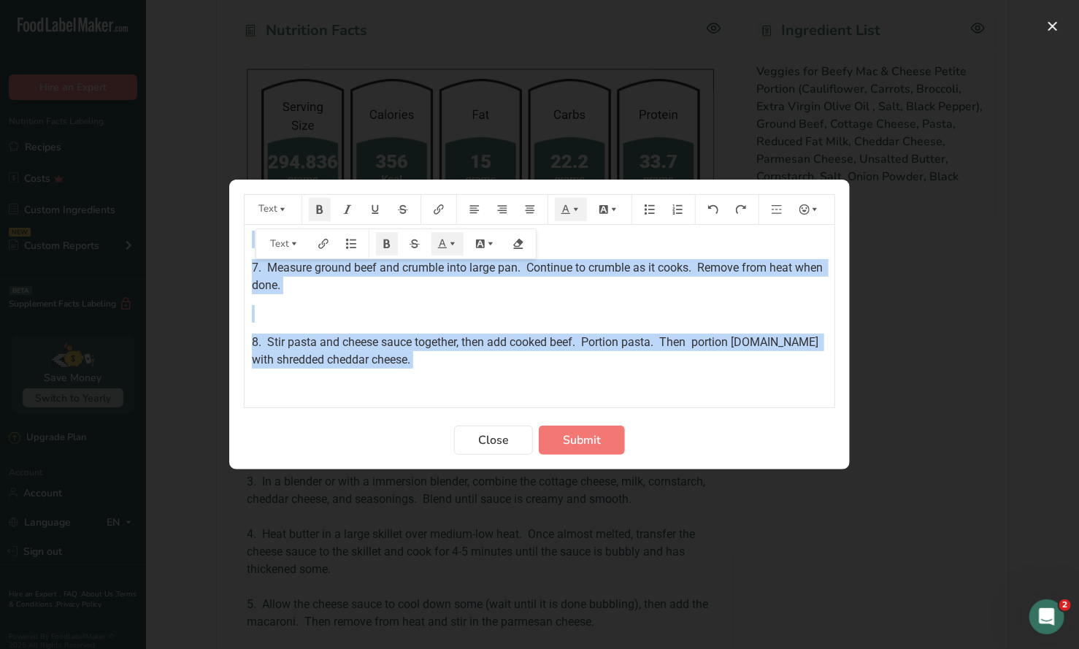
drag, startPoint x: 250, startPoint y: 241, endPoint x: 727, endPoint y: 388, distance: 499.5
click at [727, 388] on div "*Note: Prepare Petite Portion sauce with Individual/Family portions, BUT measur…" at bounding box center [540, 70] width 590 height 653
copy div "*Note: Prepare Petite Portion sauce with Individual/Family portions, BUT measur…"
click at [490, 444] on span "Close" at bounding box center [493, 440] width 31 height 18
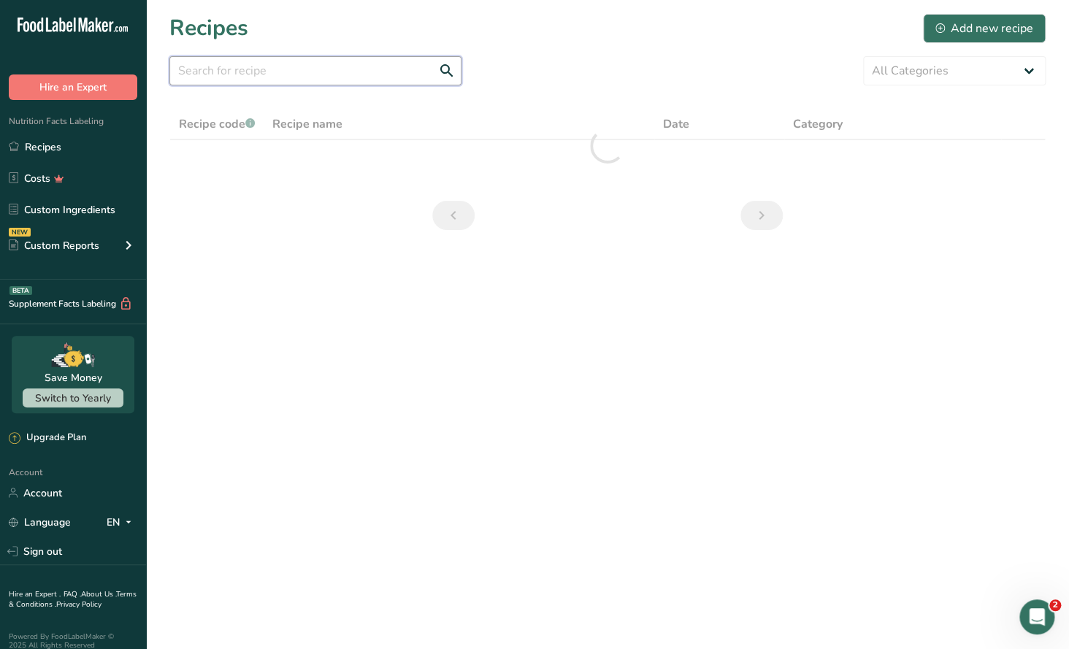
click at [265, 76] on input "text" at bounding box center [315, 70] width 292 height 29
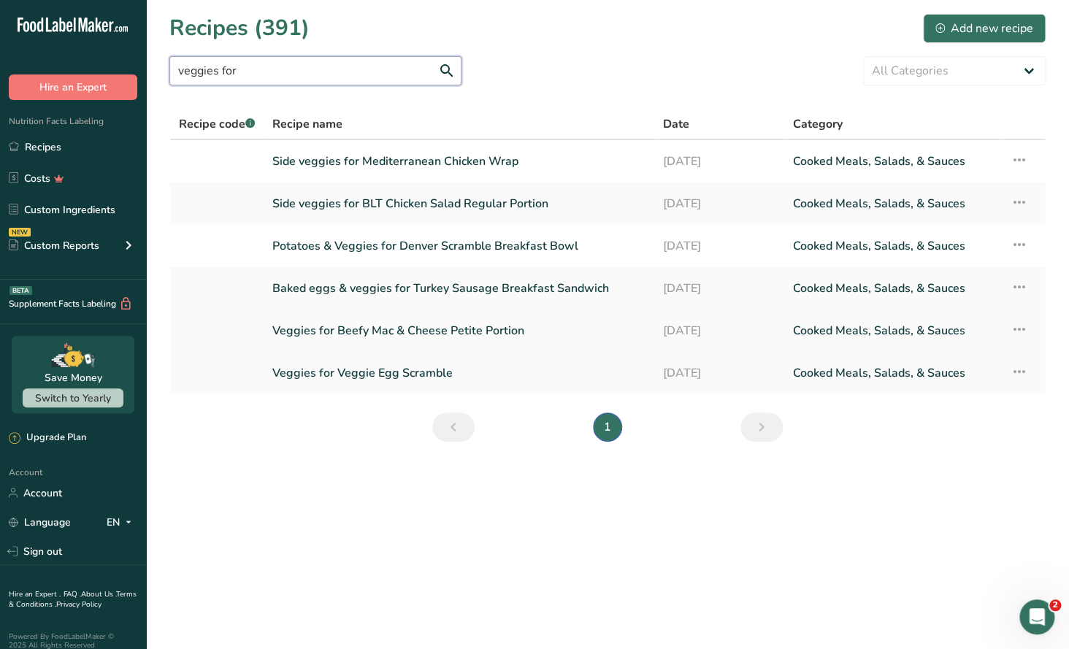
type input "veggies for"
click at [382, 328] on link "Veggies for Beefy Mac & Cheese Petite Portion" at bounding box center [458, 330] width 373 height 31
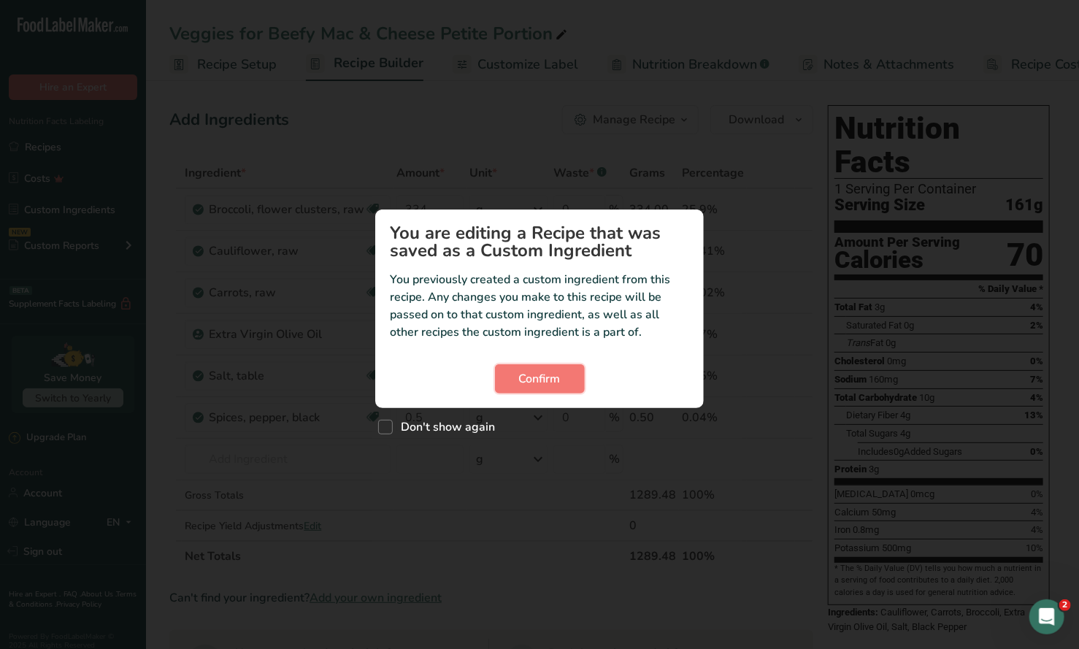
drag, startPoint x: 550, startPoint y: 380, endPoint x: 595, endPoint y: 302, distance: 89.3
click at [560, 366] on button "Confirm" at bounding box center [540, 378] width 90 height 29
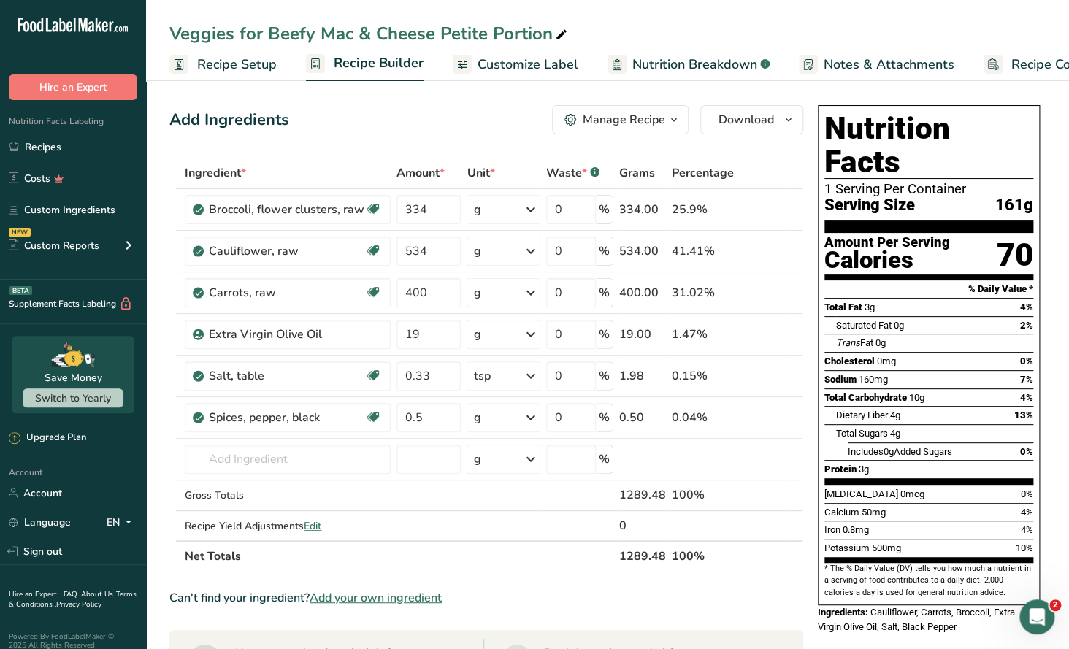
click at [671, 117] on icon "button" at bounding box center [674, 120] width 12 height 18
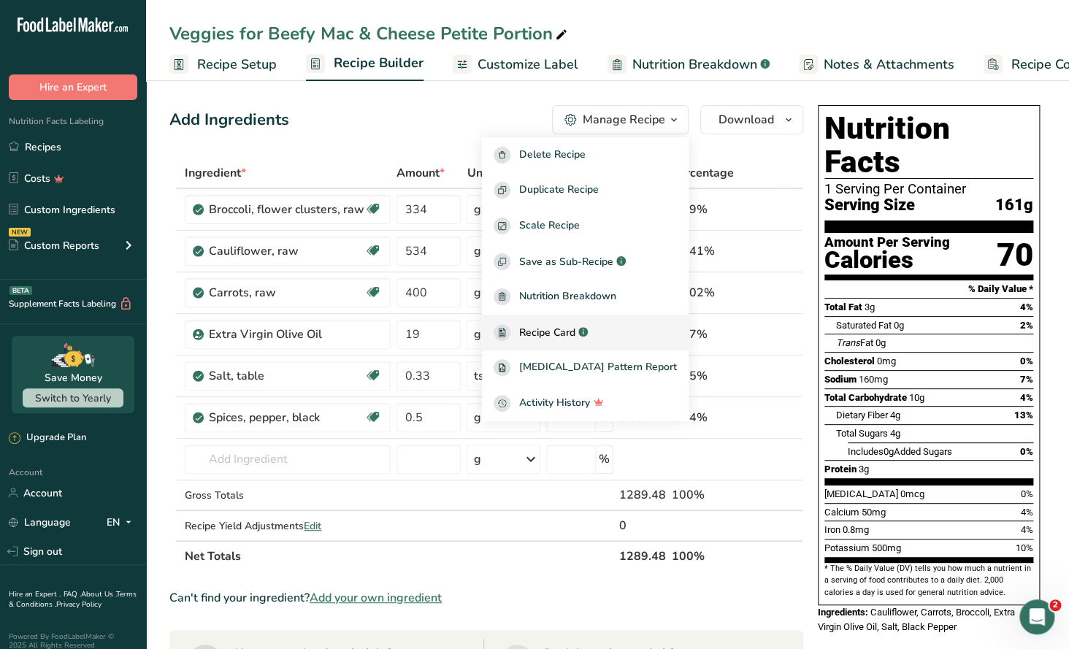
click at [575, 332] on span "Recipe Card" at bounding box center [547, 332] width 56 height 15
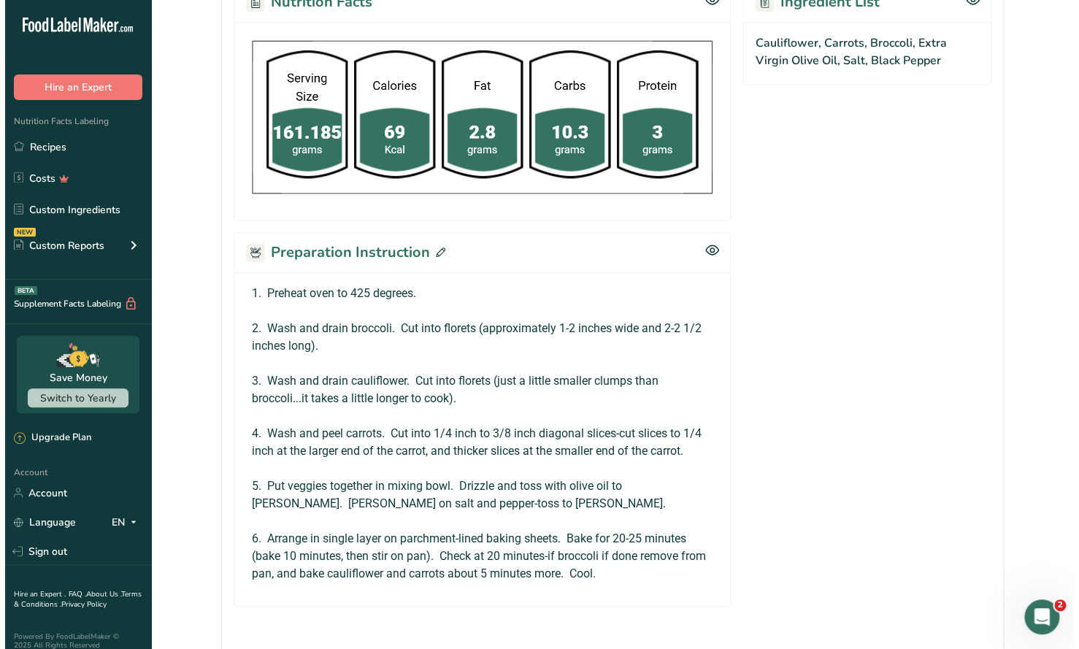
scroll to position [699, 0]
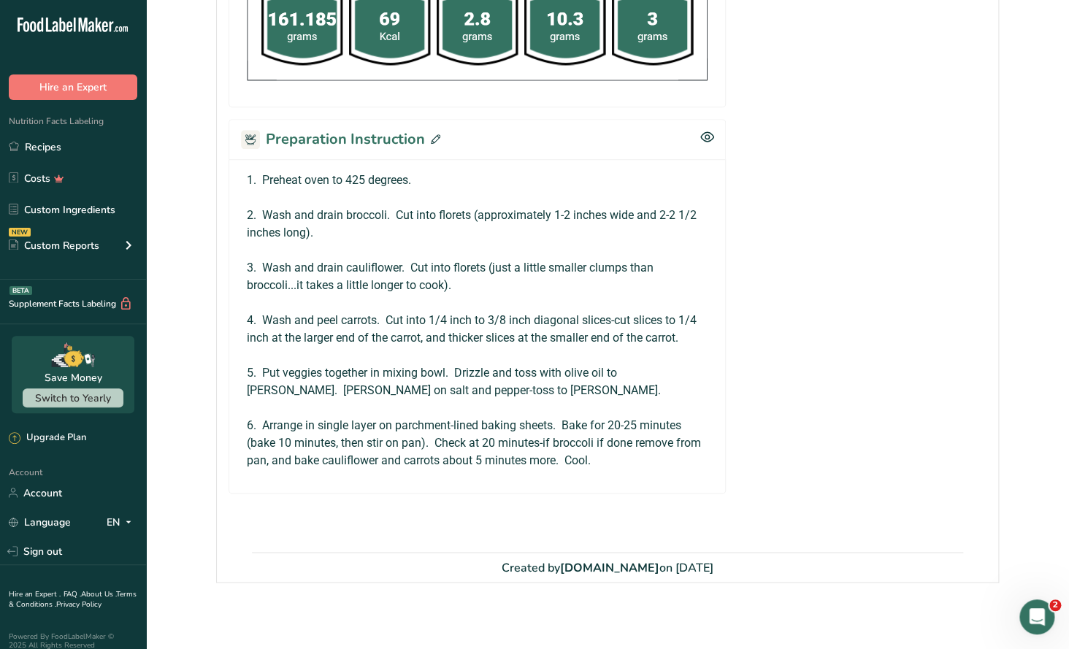
click at [433, 135] on icon at bounding box center [435, 138] width 9 height 9
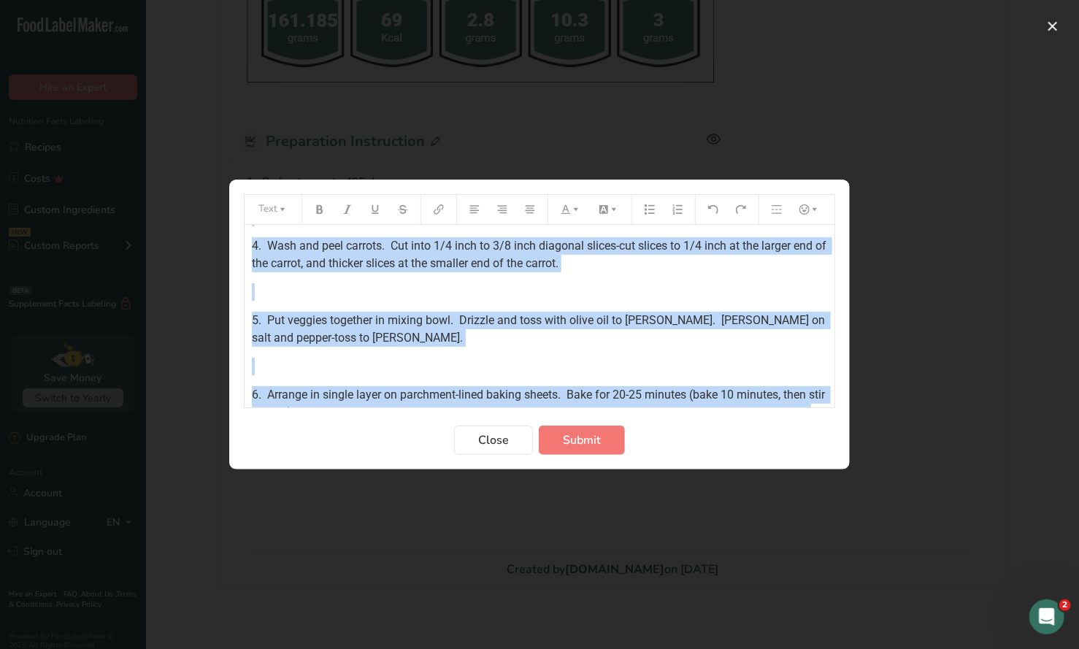
scroll to position [230, 0]
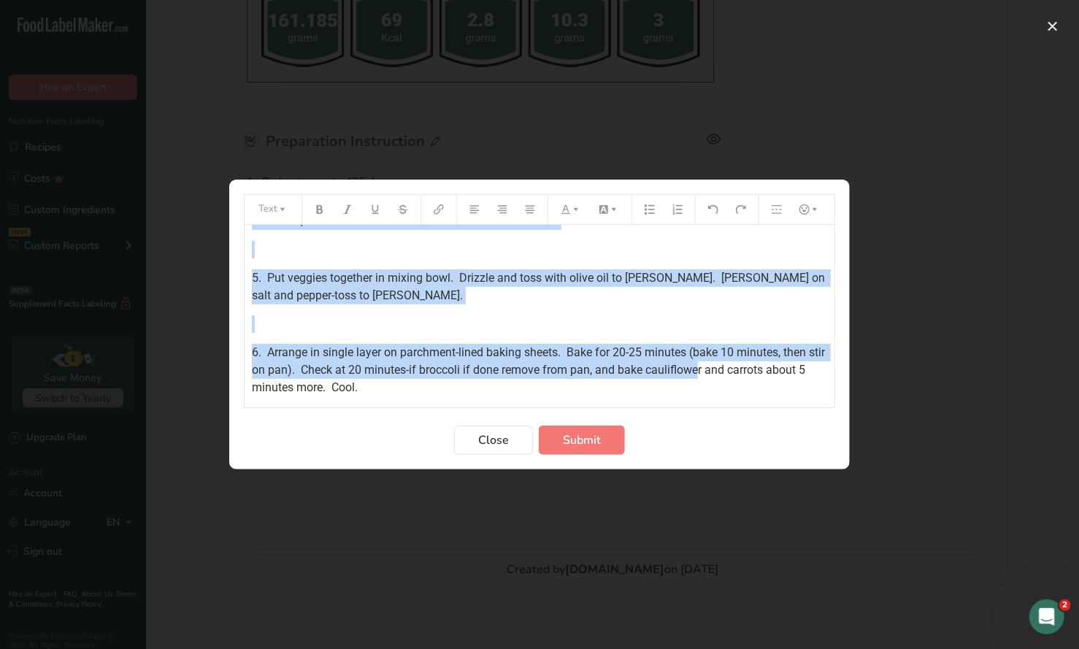
drag, startPoint x: 250, startPoint y: 242, endPoint x: 715, endPoint y: 366, distance: 482.2
click at [715, 366] on div "1. Preheat oven to 425 degrees. ﻿ 2. Wash and drain broccoli. Cut into florets …" at bounding box center [540, 196] width 590 height 402
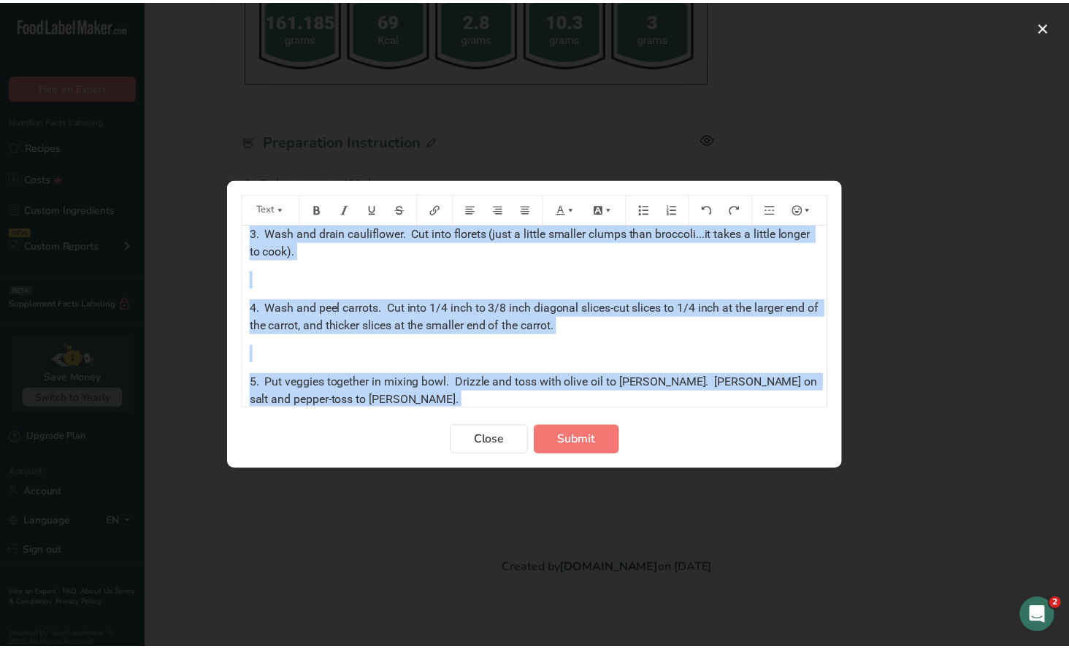
scroll to position [0, 0]
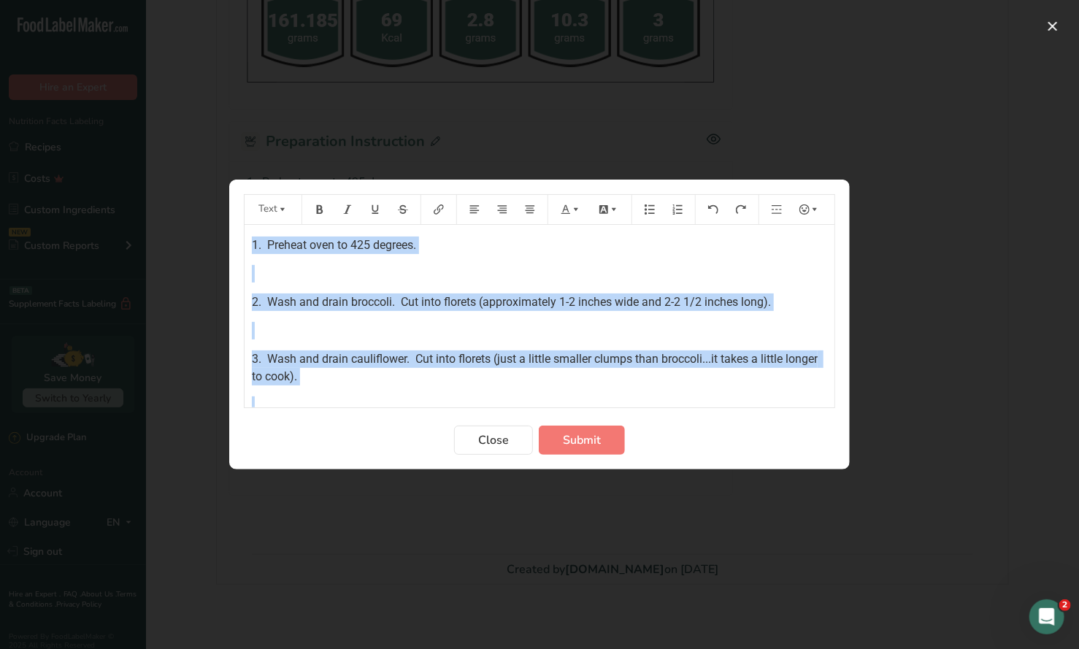
drag, startPoint x: 415, startPoint y: 392, endPoint x: 472, endPoint y: 212, distance: 188.6
click at [206, 203] on div "Text 1. Preheat oven to 425 degrees. ﻿ 2. Wash and drain broccoli. Cut into flo…" at bounding box center [539, 324] width 1079 height 649
copy div "1. Preheat oven to 425 degrees. ﻿ 2. Wash and drain broccoli. Cut into florets …"
click at [490, 442] on span "Close" at bounding box center [493, 440] width 31 height 18
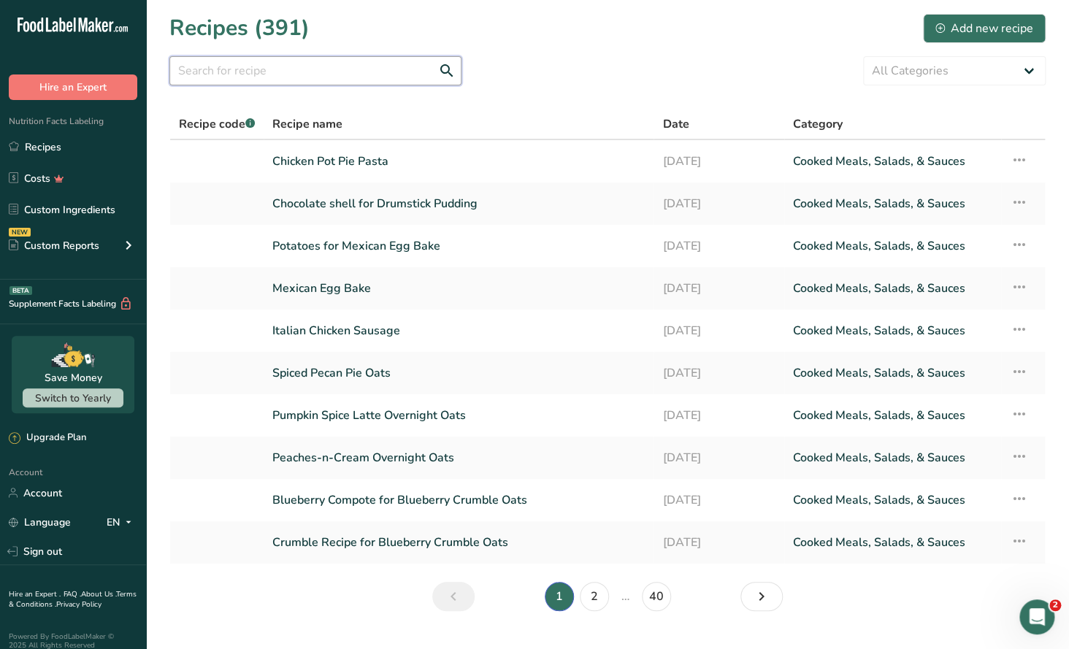
click at [215, 72] on input "text" at bounding box center [315, 70] width 292 height 29
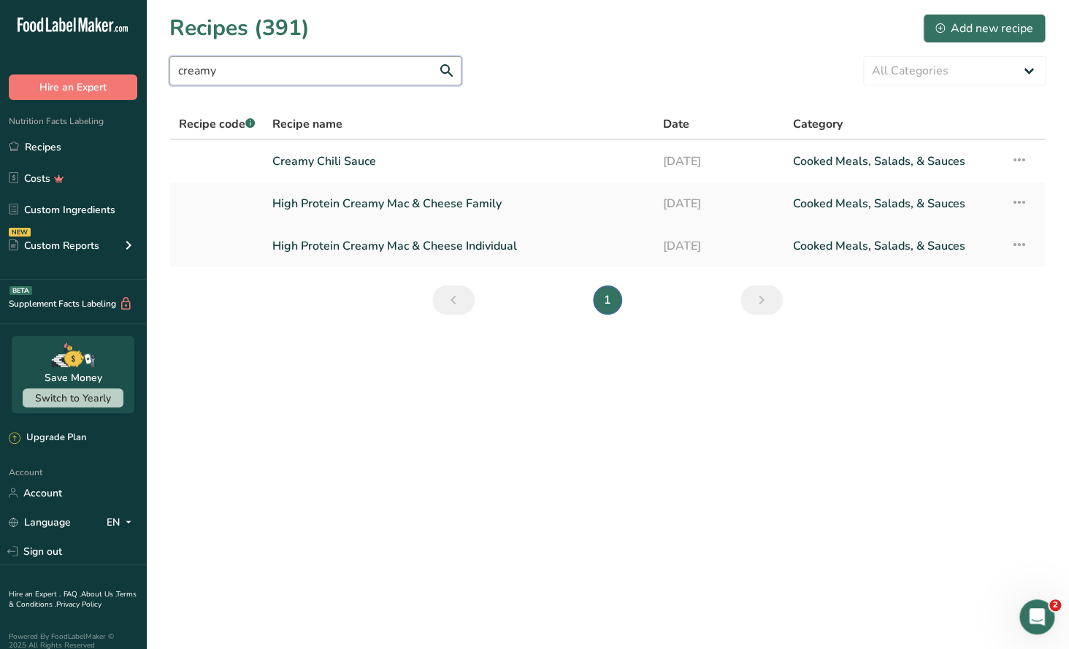
type input "creamy"
click at [435, 247] on link "High Protein Creamy Mac & Cheese Individual" at bounding box center [458, 246] width 372 height 31
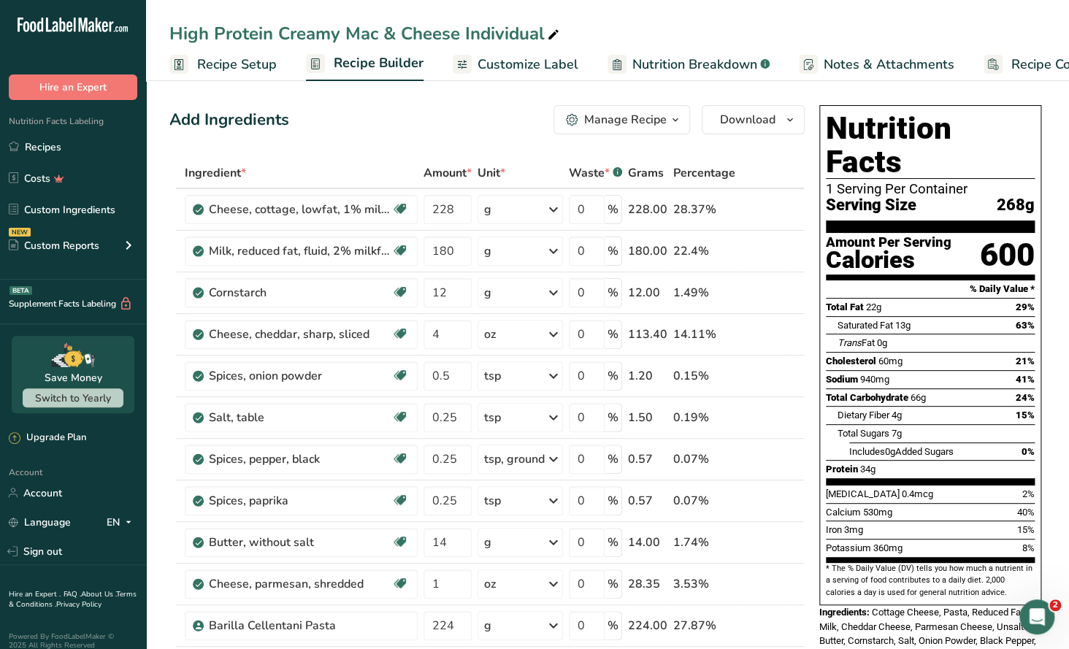
click at [658, 126] on div "Manage Recipe" at bounding box center [625, 120] width 82 height 18
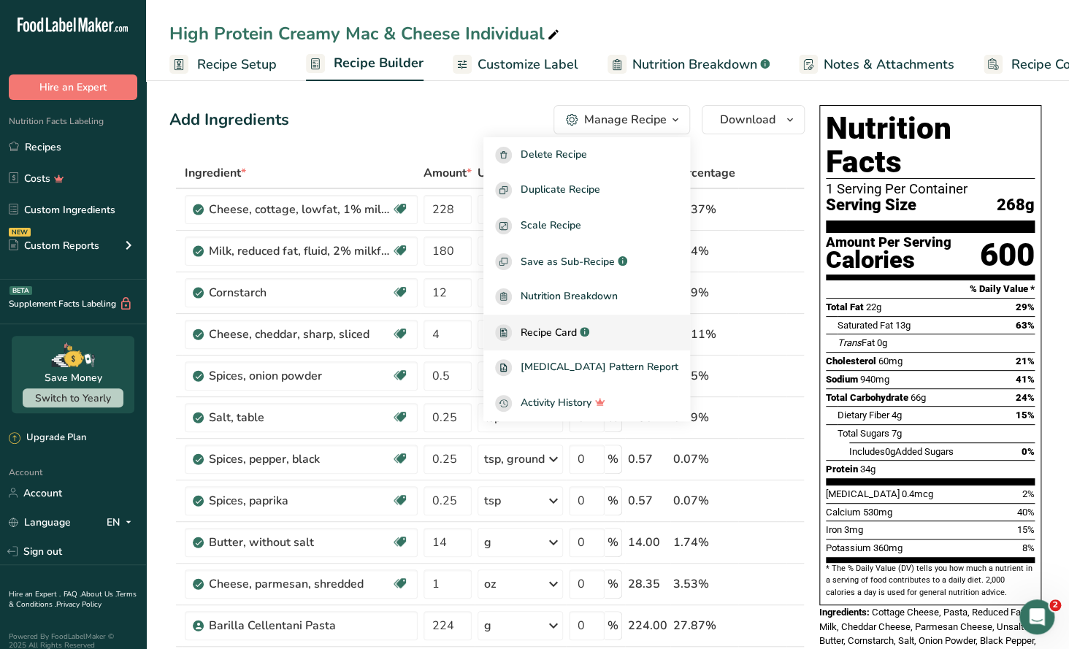
click at [577, 334] on span "Recipe Card" at bounding box center [549, 332] width 56 height 15
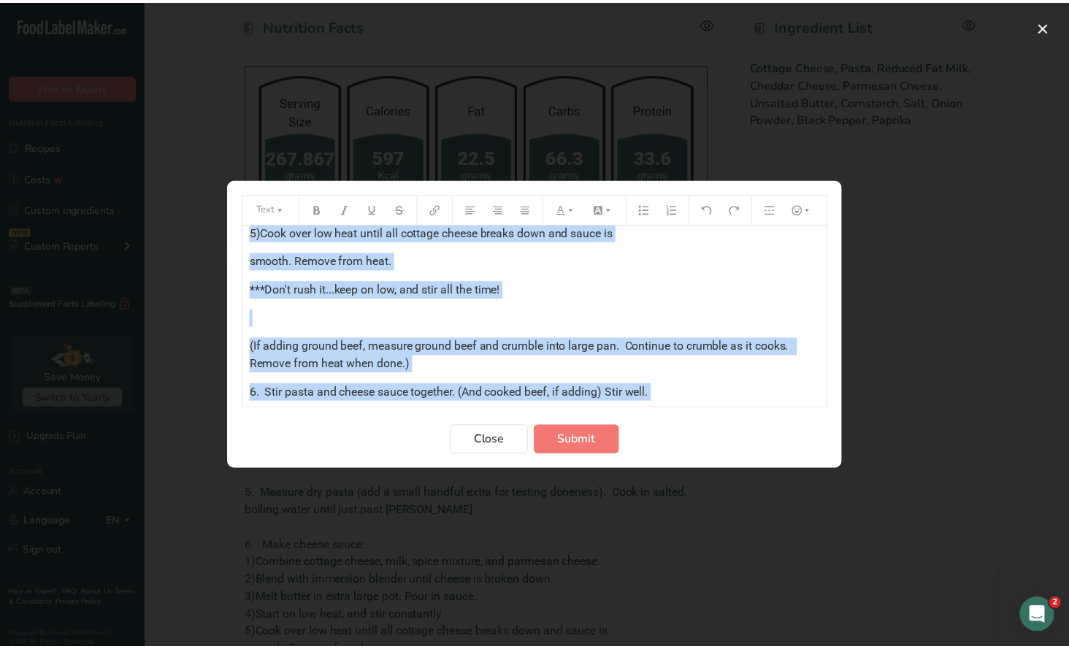
scroll to position [575, 0]
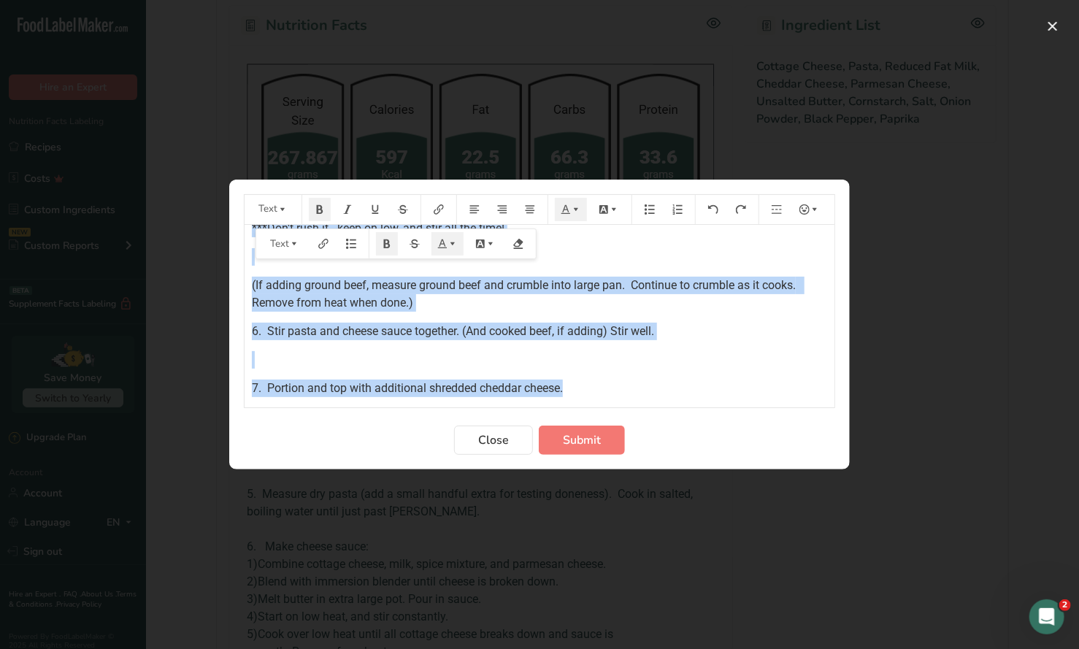
click at [669, 404] on div "*Note: Purchase extra shredded cheddar cheese for garnish. ﻿ 1. Measure cottage…" at bounding box center [540, 316] width 590 height 183
drag, startPoint x: 490, startPoint y: 447, endPoint x: 496, endPoint y: 440, distance: 9.3
click at [490, 447] on span "Close" at bounding box center [493, 440] width 31 height 18
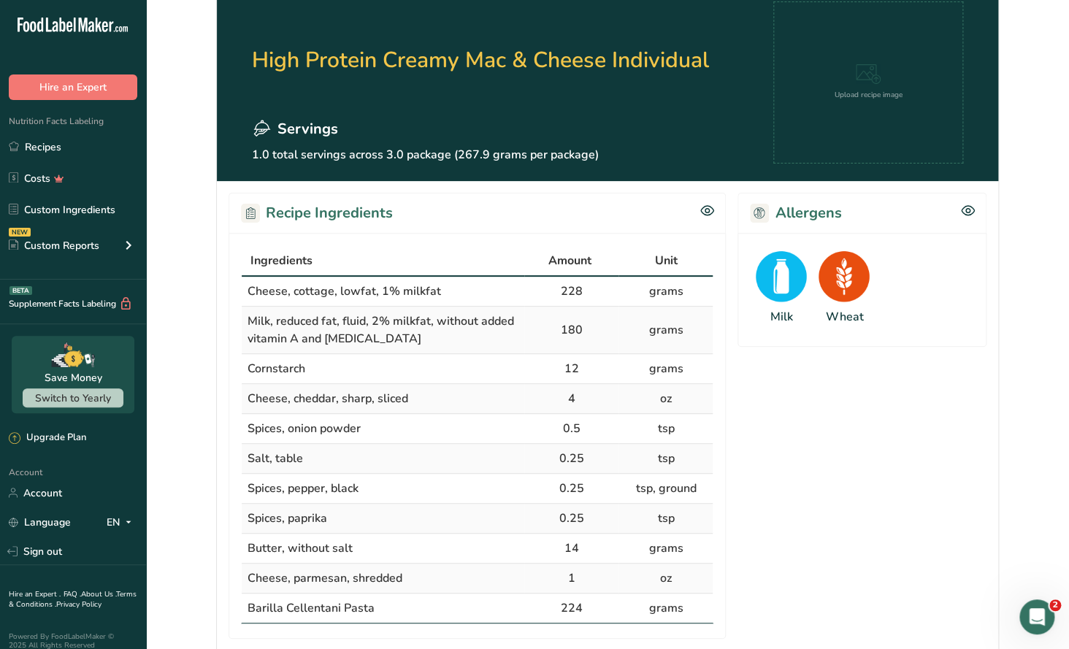
scroll to position [0, 0]
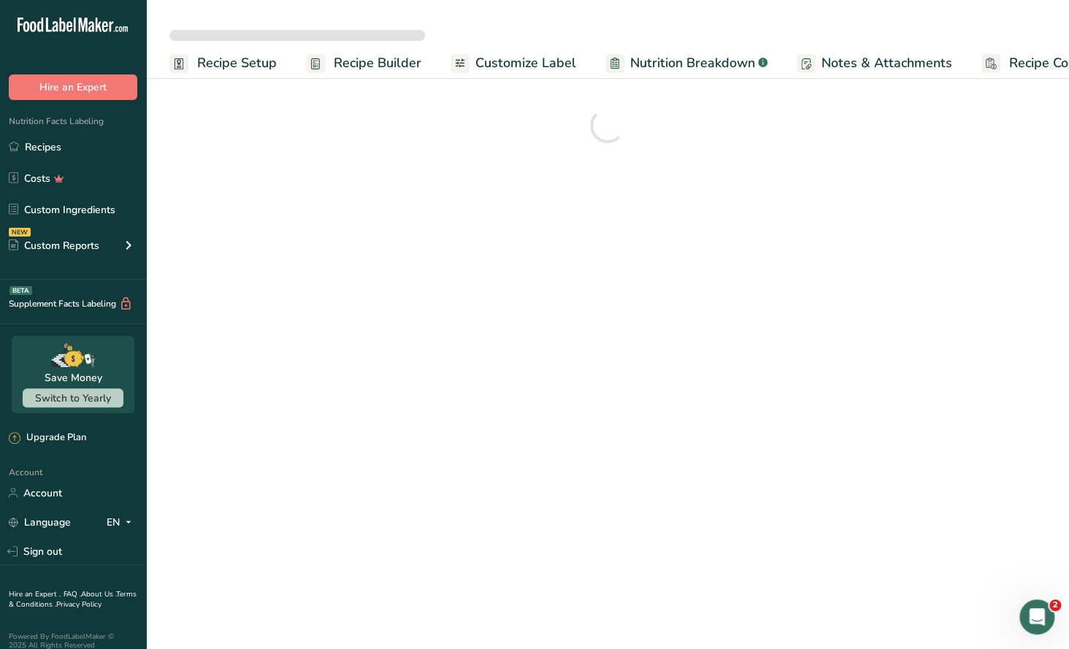
click at [231, 66] on span "Recipe Setup" at bounding box center [237, 63] width 80 height 20
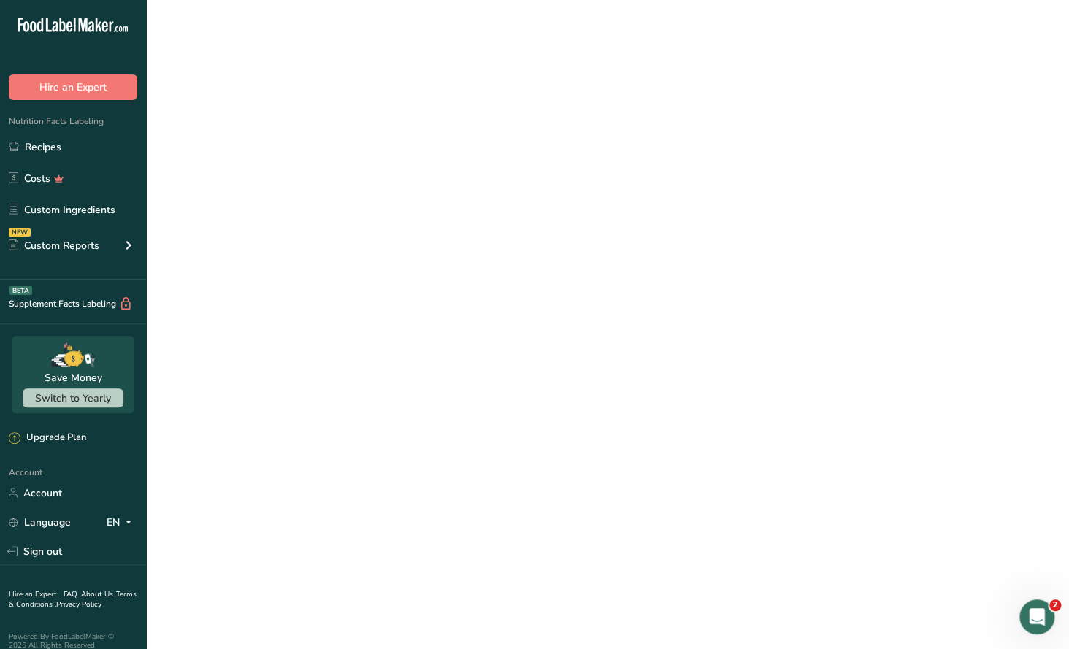
scroll to position [0, 4]
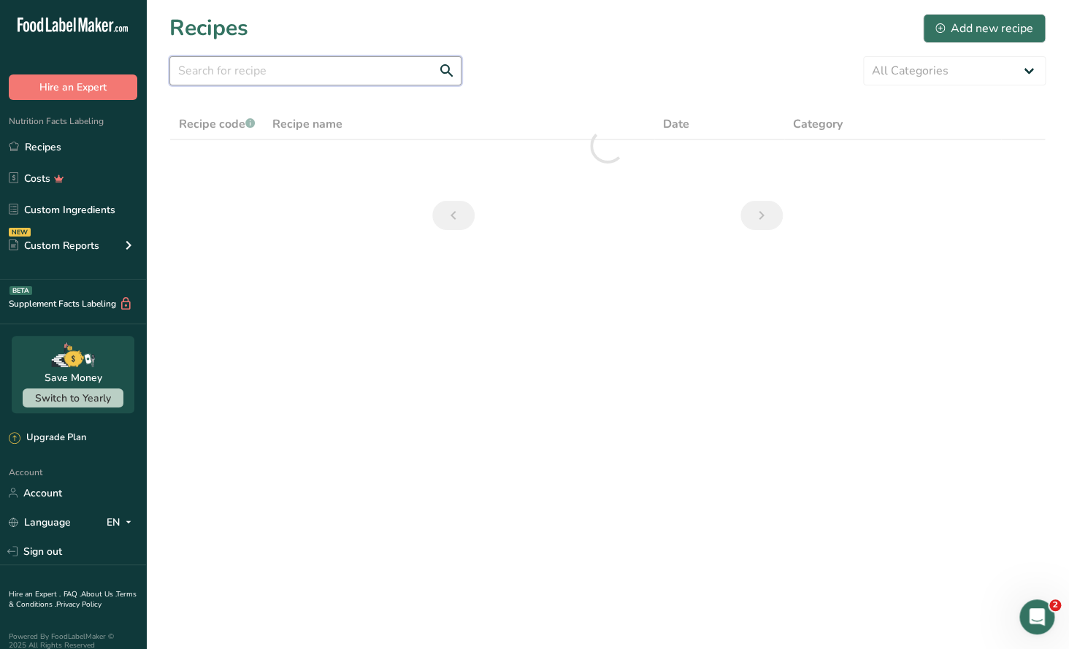
click at [200, 69] on input "text" at bounding box center [315, 70] width 292 height 29
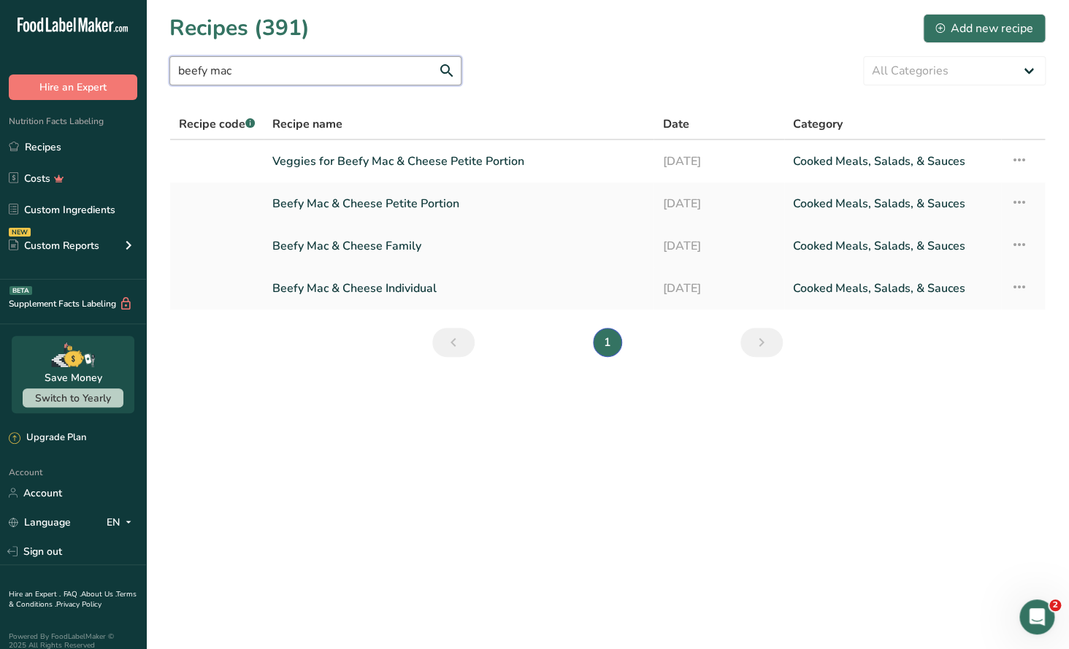
type input "beefy mac"
click at [410, 251] on link "Beefy Mac & Cheese Family" at bounding box center [458, 246] width 372 height 31
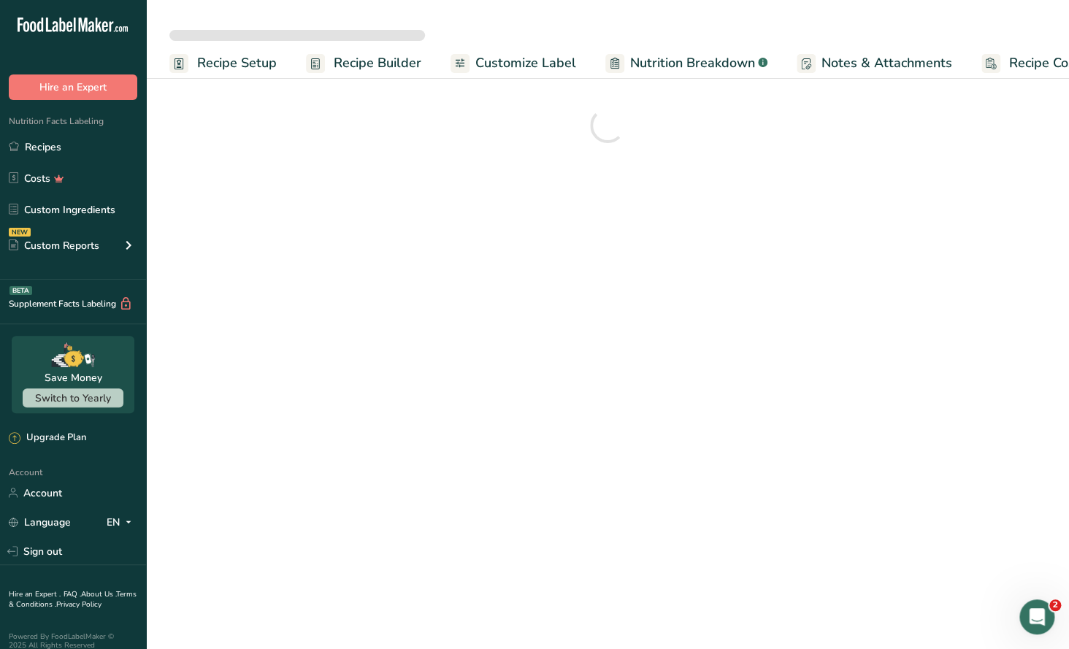
click at [257, 72] on span "Recipe Setup" at bounding box center [237, 63] width 80 height 20
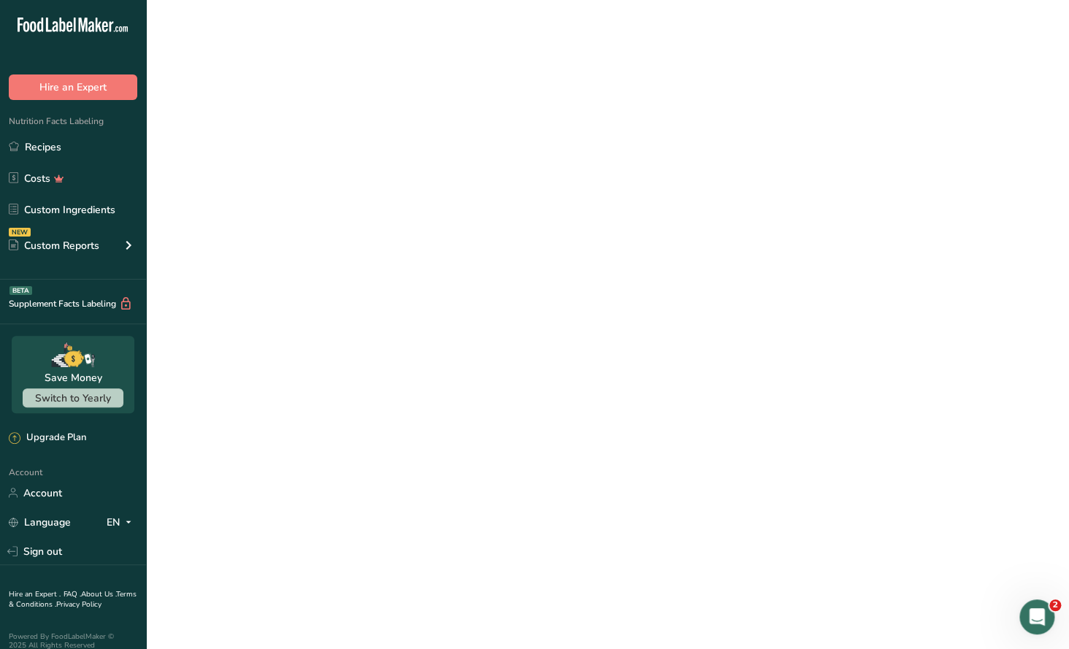
scroll to position [0, 4]
select select
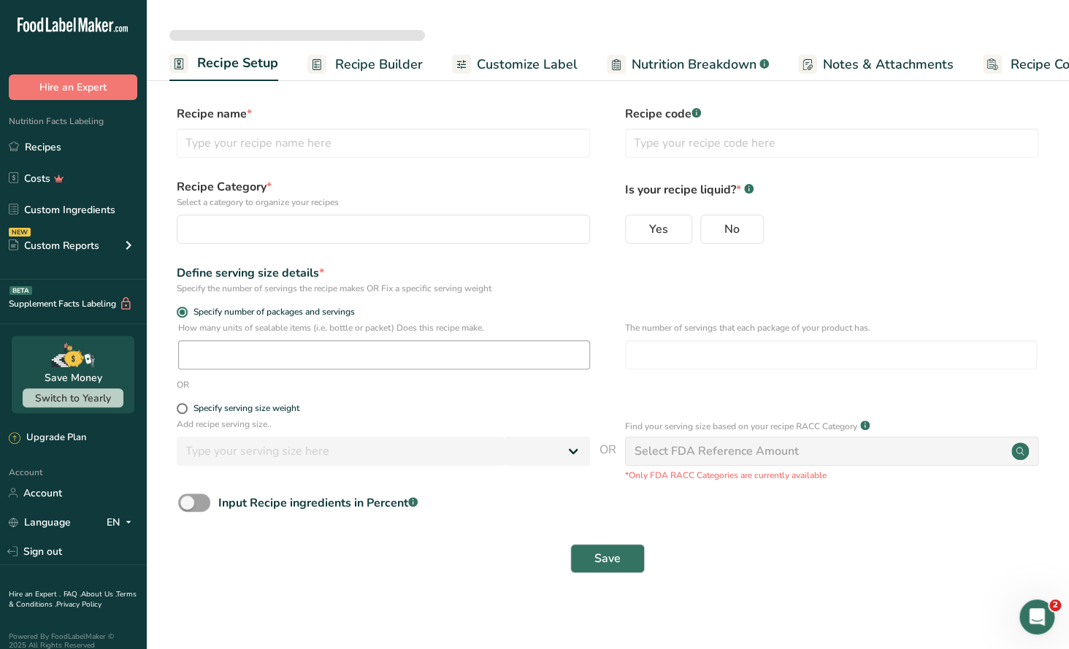
type input "Beefy Mac & Cheese Family"
radio input "true"
type input "1"
type input "4"
select select "0"
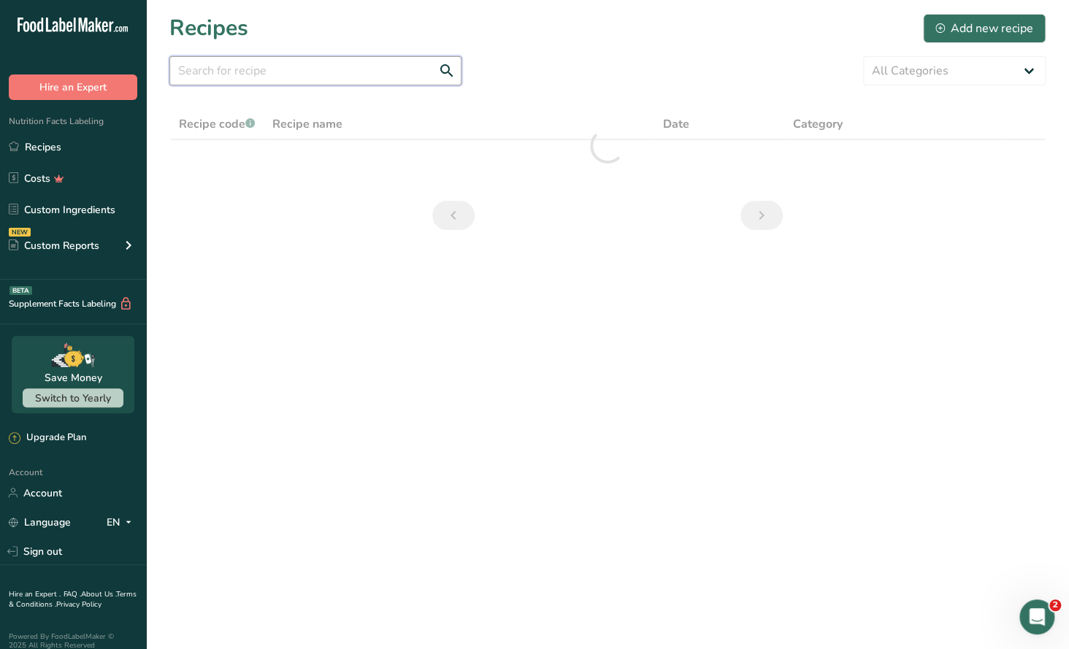
click at [280, 66] on input "text" at bounding box center [315, 70] width 292 height 29
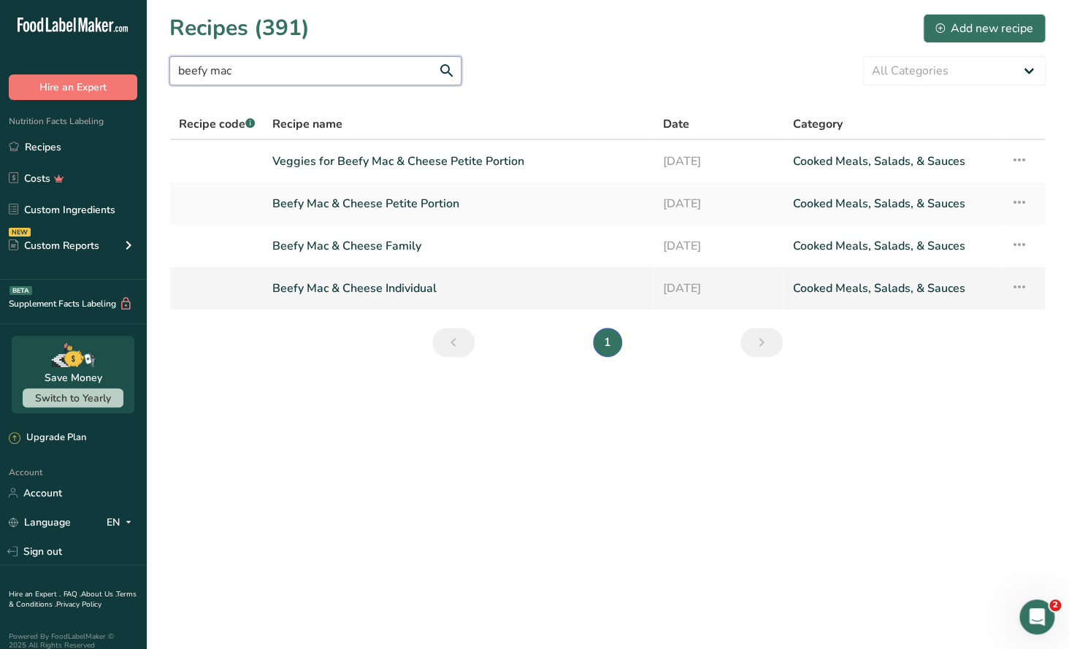
type input "beefy mac"
drag, startPoint x: 424, startPoint y: 291, endPoint x: 431, endPoint y: 286, distance: 7.9
click at [424, 290] on link "Beefy Mac & Cheese Individual" at bounding box center [458, 288] width 372 height 31
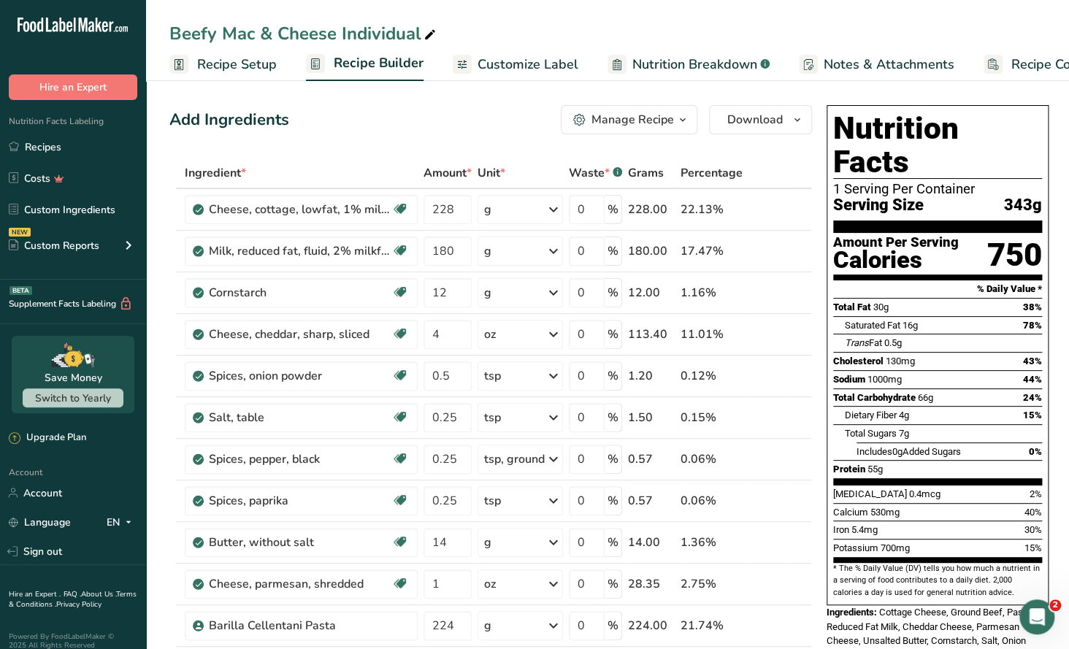
click at [254, 59] on span "Recipe Setup" at bounding box center [237, 65] width 80 height 20
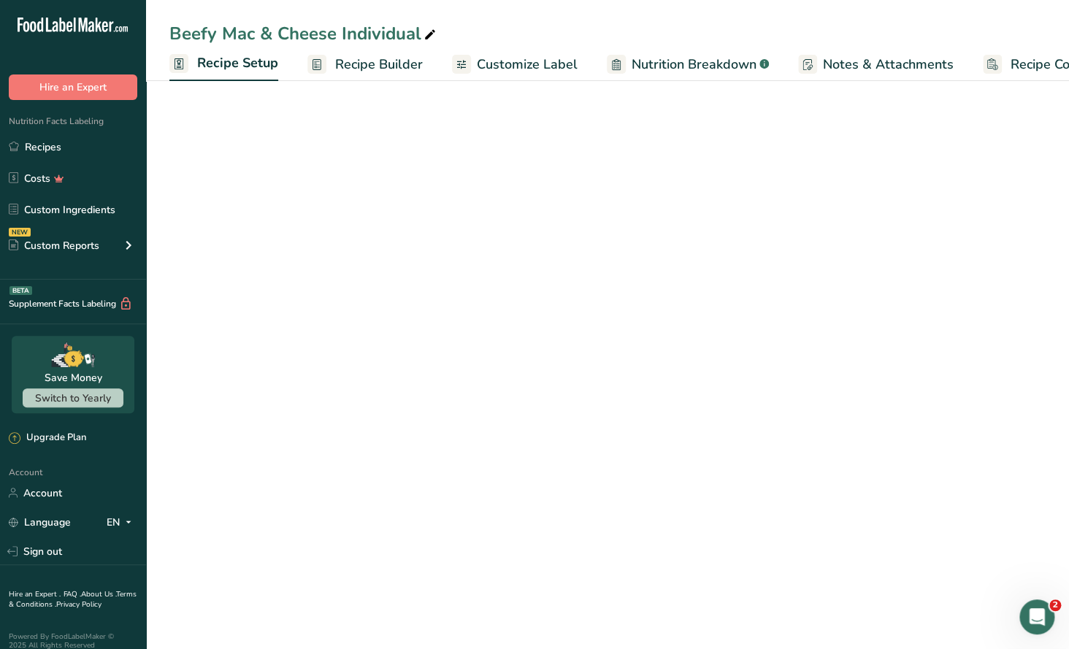
scroll to position [0, 4]
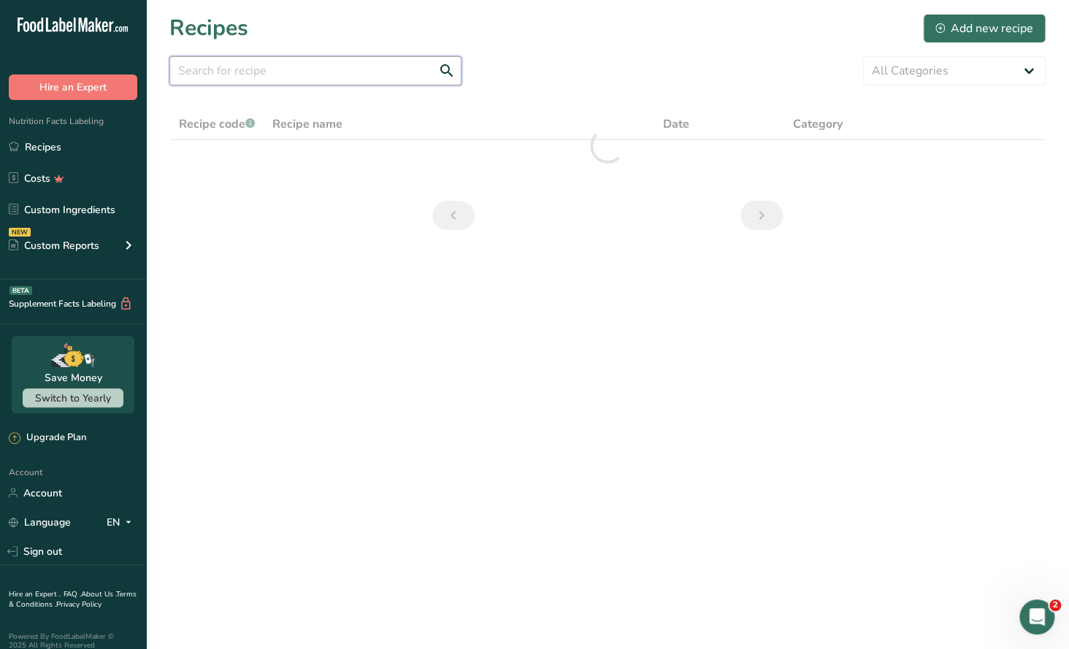
click at [226, 70] on input "text" at bounding box center [315, 70] width 292 height 29
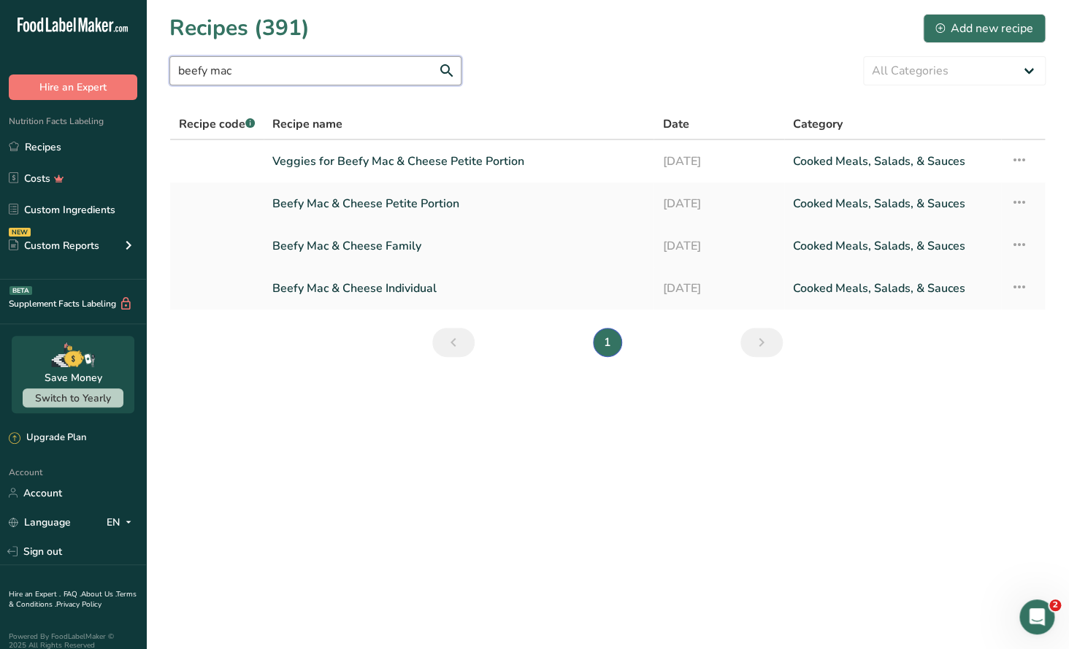
type input "beefy mac"
click at [394, 244] on link "Beefy Mac & Cheese Family" at bounding box center [458, 246] width 372 height 31
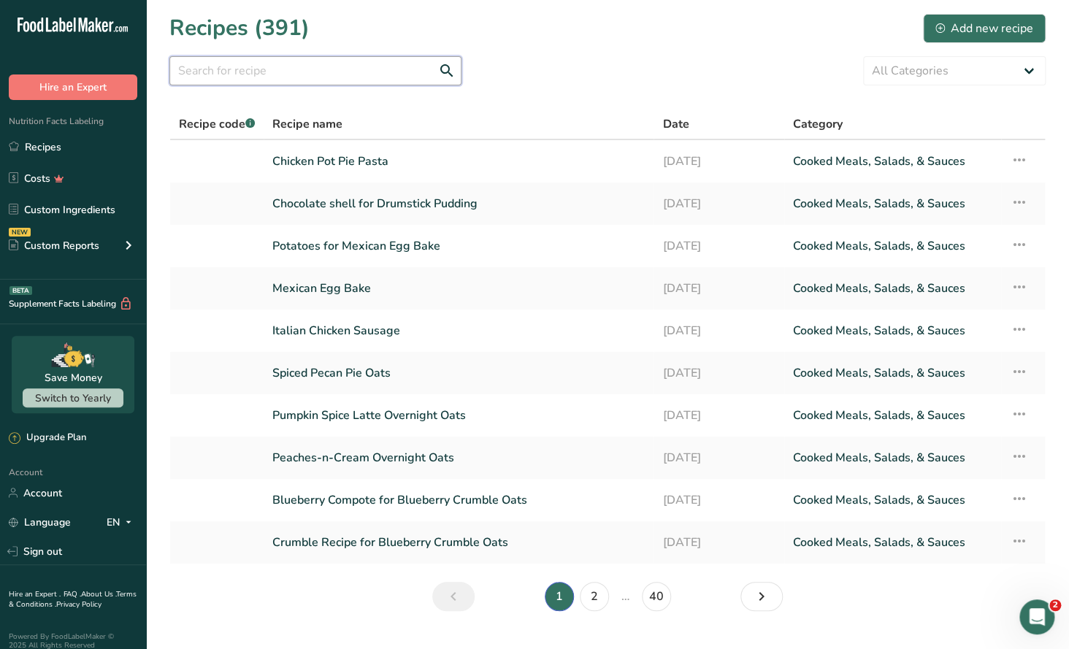
click at [206, 64] on input "text" at bounding box center [315, 70] width 292 height 29
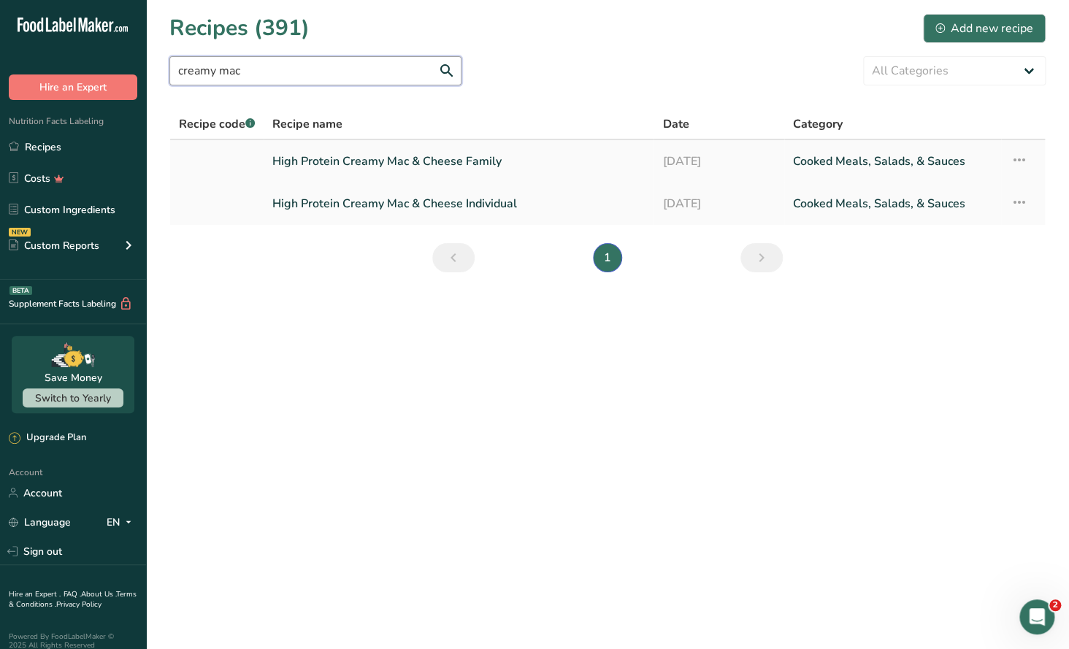
type input "creamy mac"
click at [431, 169] on link "High Protein Creamy Mac & Cheese Family" at bounding box center [458, 161] width 372 height 31
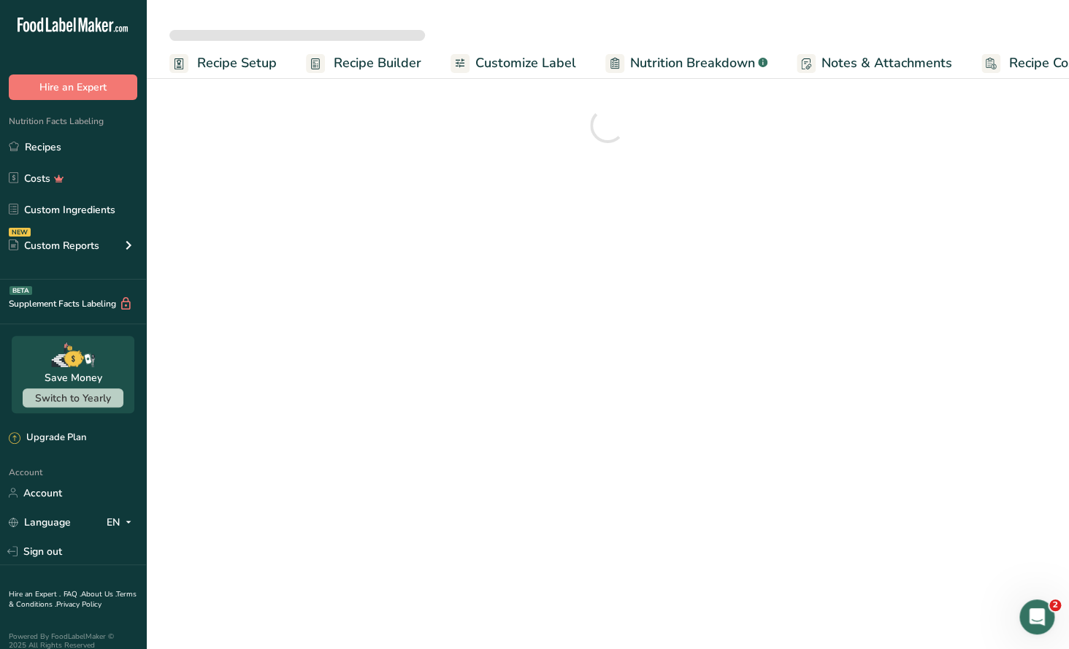
click at [242, 66] on span "Recipe Setup" at bounding box center [237, 63] width 80 height 20
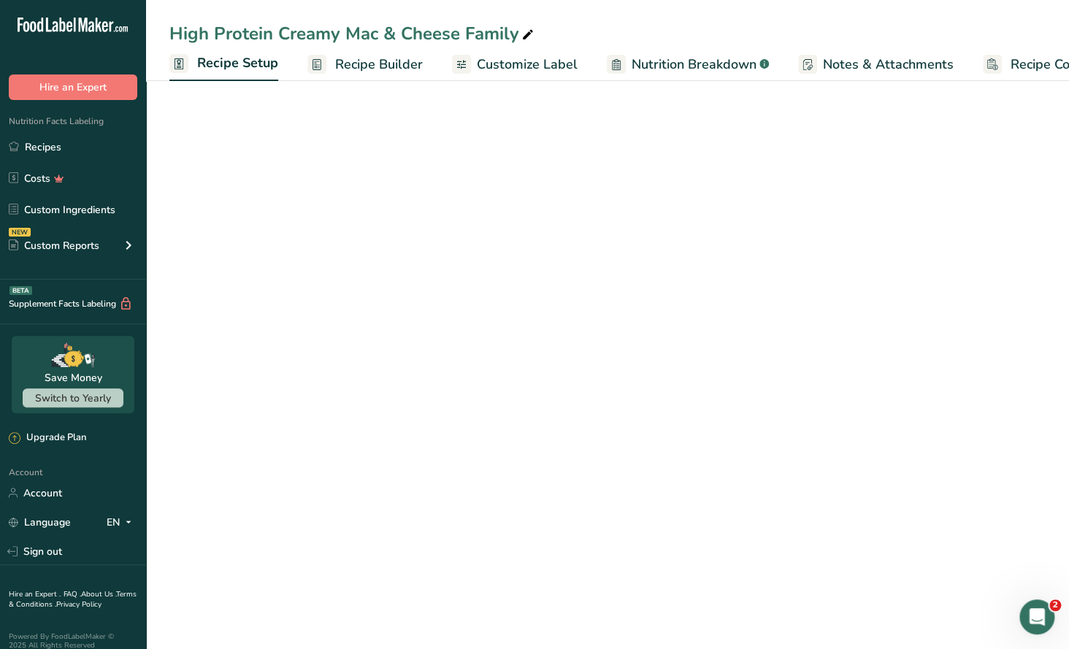
scroll to position [0, 4]
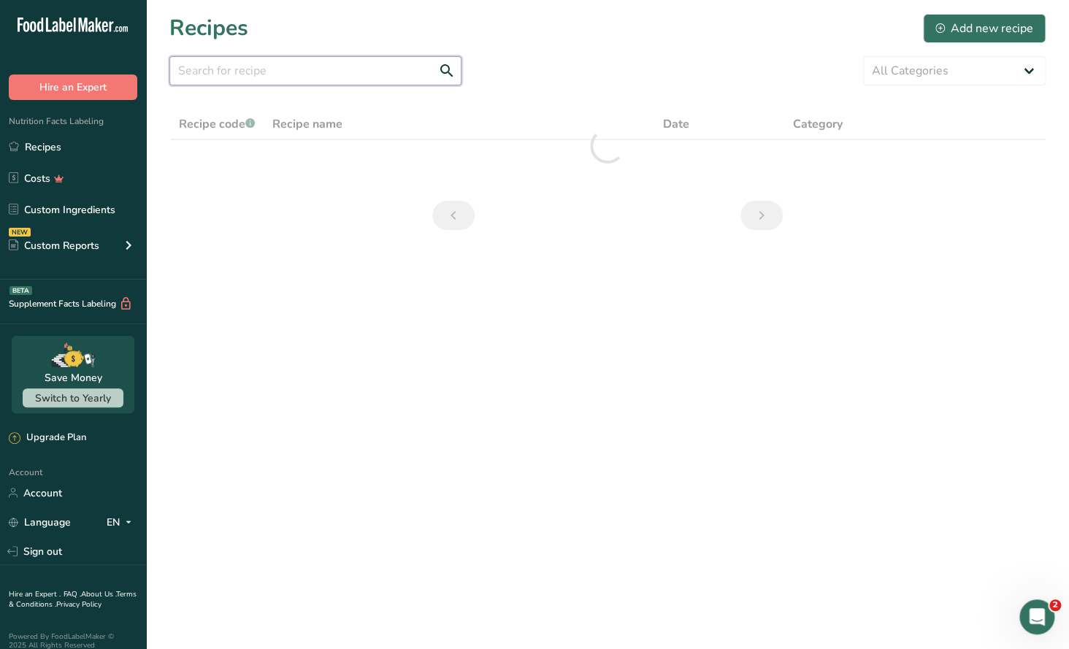
click at [209, 76] on input "text" at bounding box center [315, 70] width 292 height 29
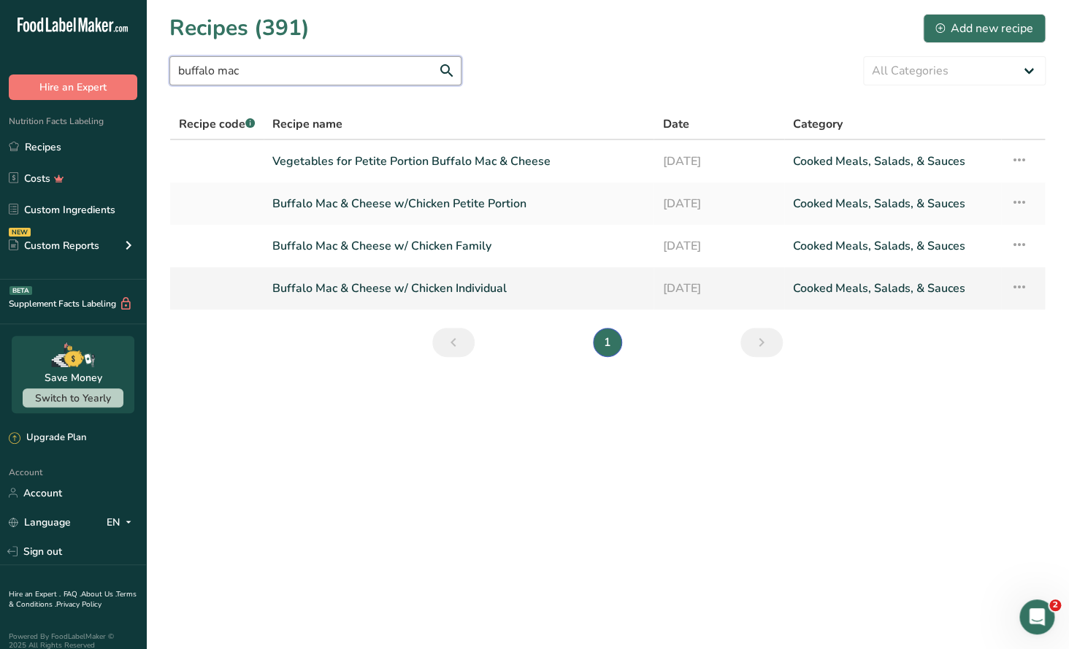
type input "buffalo mac"
click at [453, 296] on link "Buffalo Mac & Cheese w/ Chicken Individual" at bounding box center [458, 288] width 372 height 31
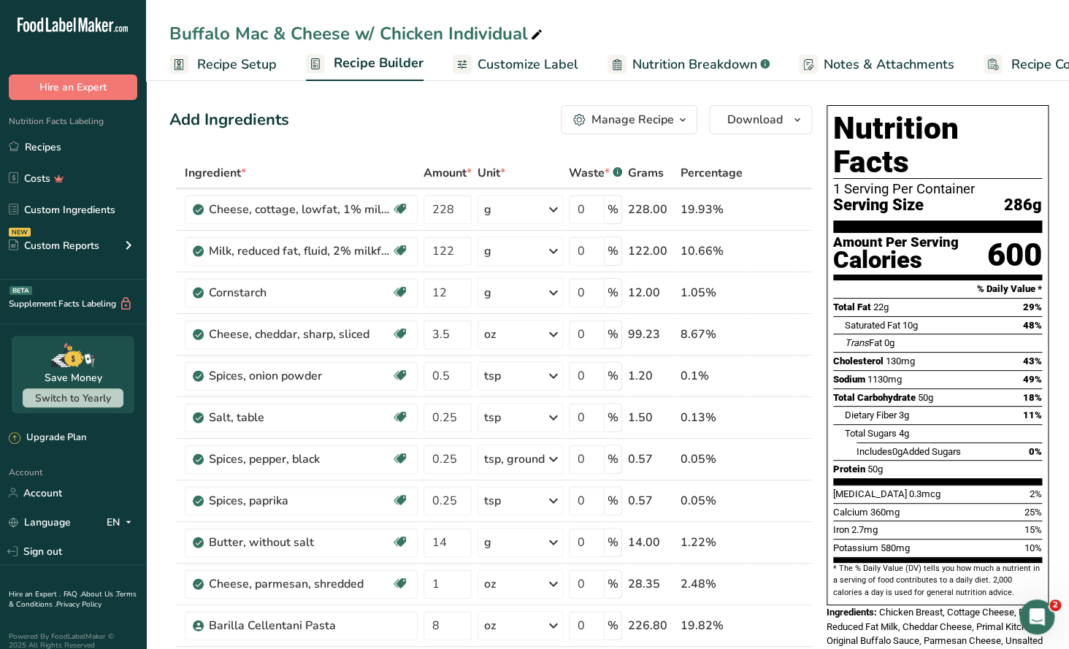
click at [249, 61] on span "Recipe Setup" at bounding box center [237, 65] width 80 height 20
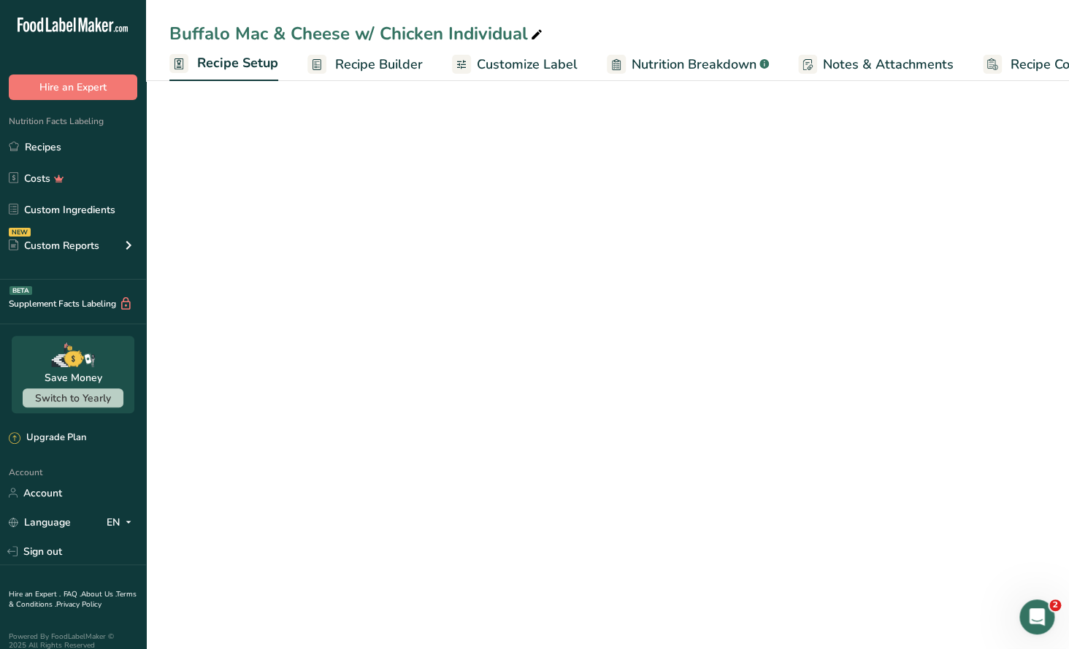
scroll to position [0, 4]
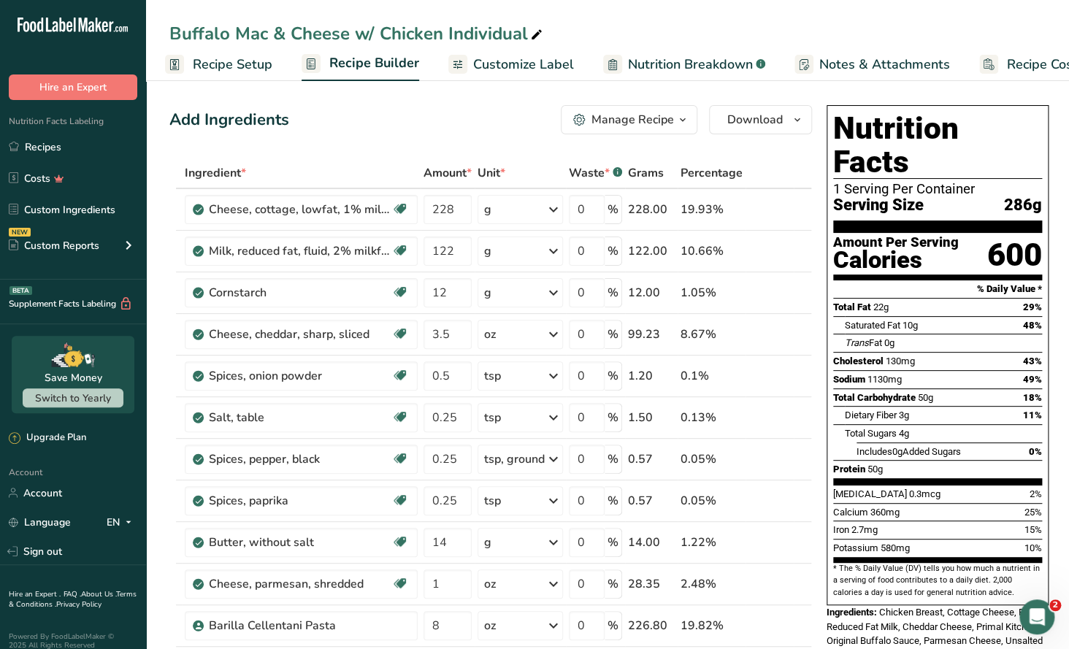
click at [677, 121] on icon "button" at bounding box center [683, 120] width 12 height 18
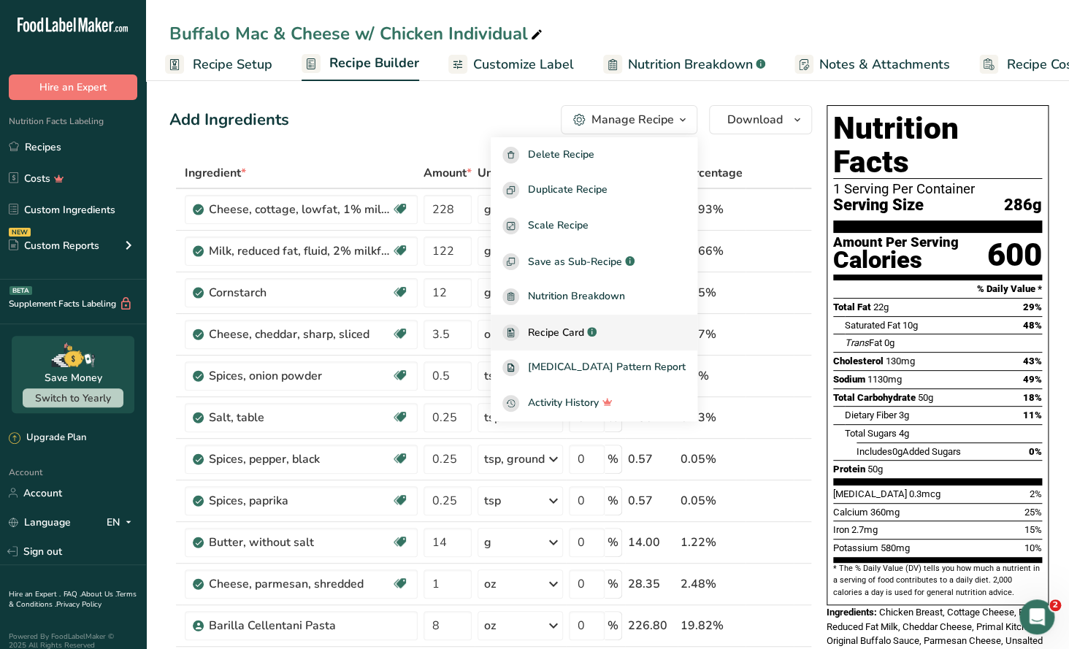
click at [584, 326] on span "Recipe Card" at bounding box center [556, 332] width 56 height 15
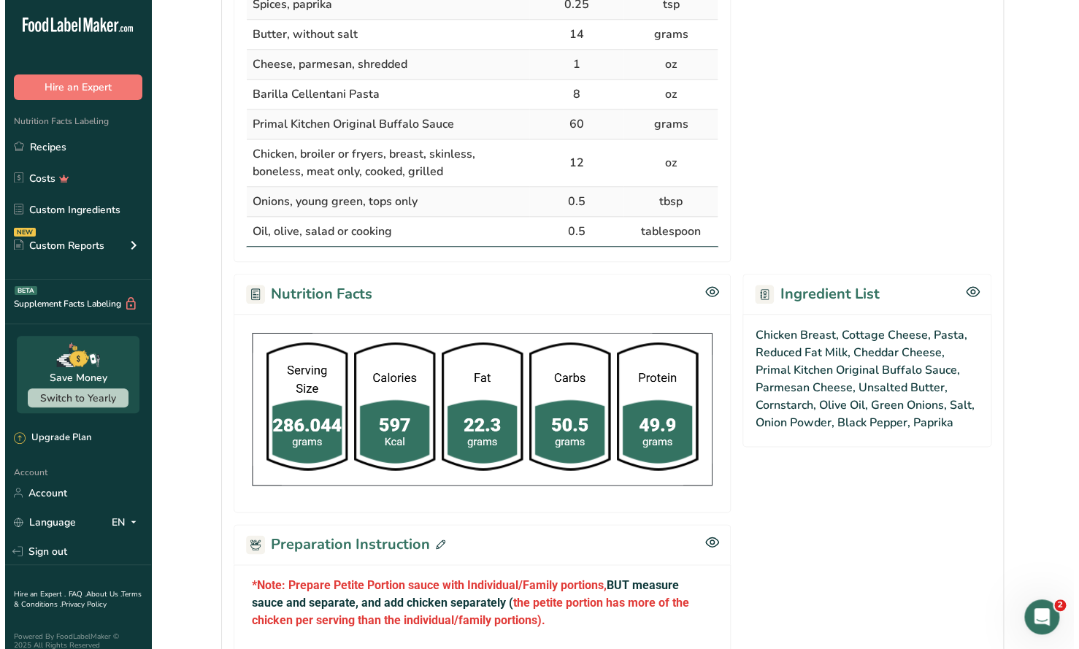
scroll to position [876, 0]
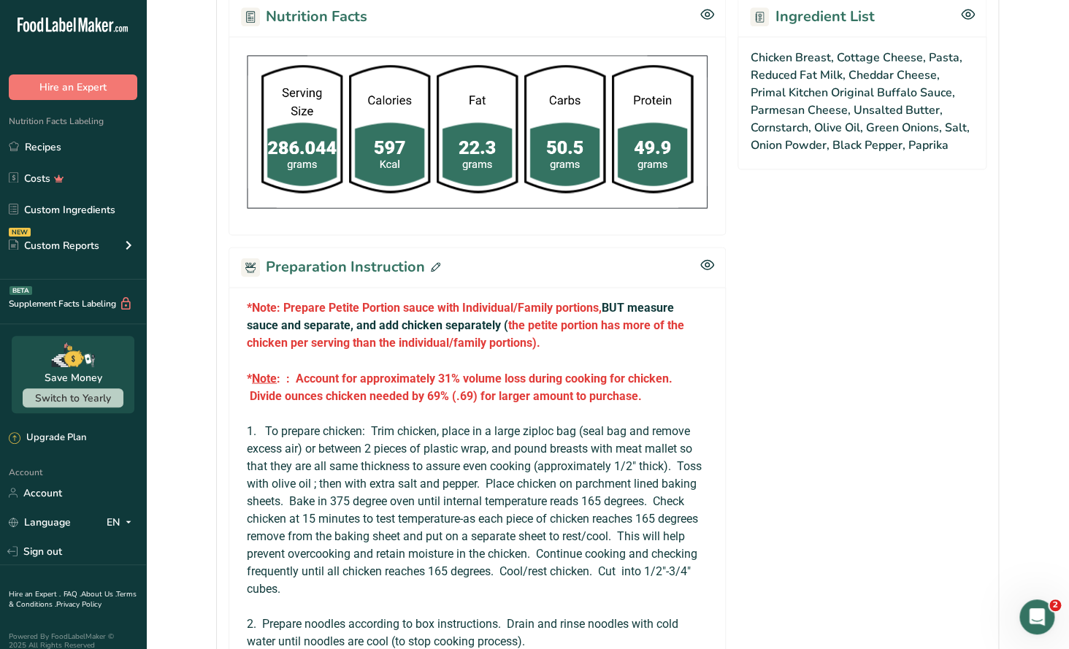
click at [431, 262] on icon at bounding box center [435, 266] width 9 height 9
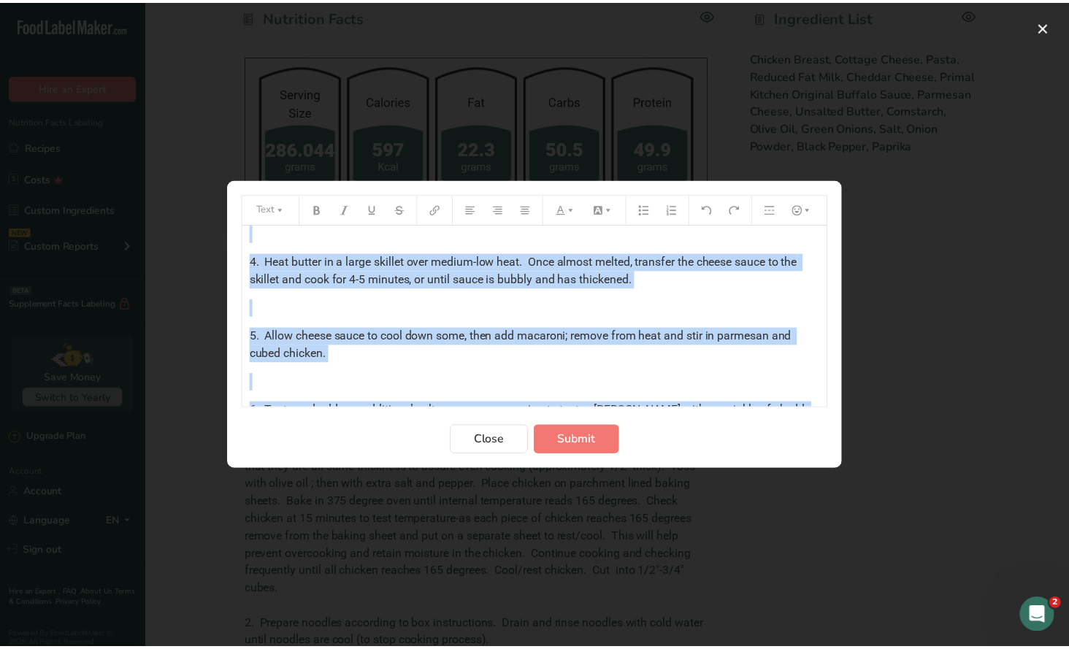
scroll to position [536, 0]
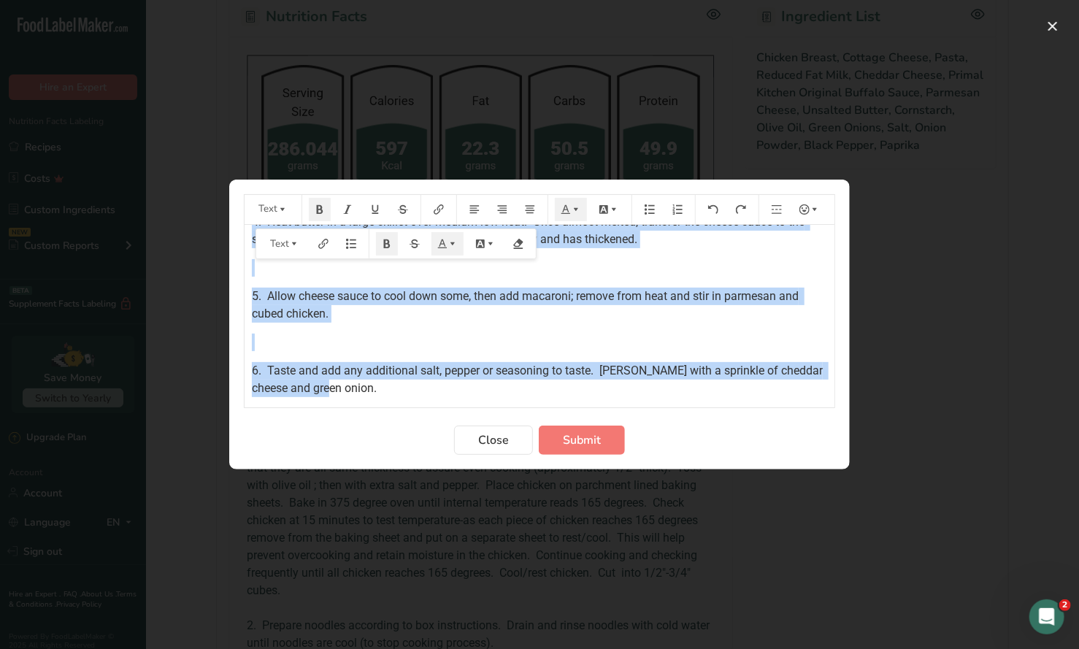
drag, startPoint x: 250, startPoint y: 244, endPoint x: 470, endPoint y: 406, distance: 273.6
click at [470, 406] on div "*Note: Prepare Petite Portion sauce with Individual/Family portions, BUT measur…" at bounding box center [540, 316] width 590 height 183
copy div "*Note: Prepare Petite Portion sauce with Individual/Family portions, BUT measur…"
drag, startPoint x: 484, startPoint y: 442, endPoint x: 475, endPoint y: 412, distance: 31.2
click at [484, 437] on span "Close" at bounding box center [493, 440] width 31 height 18
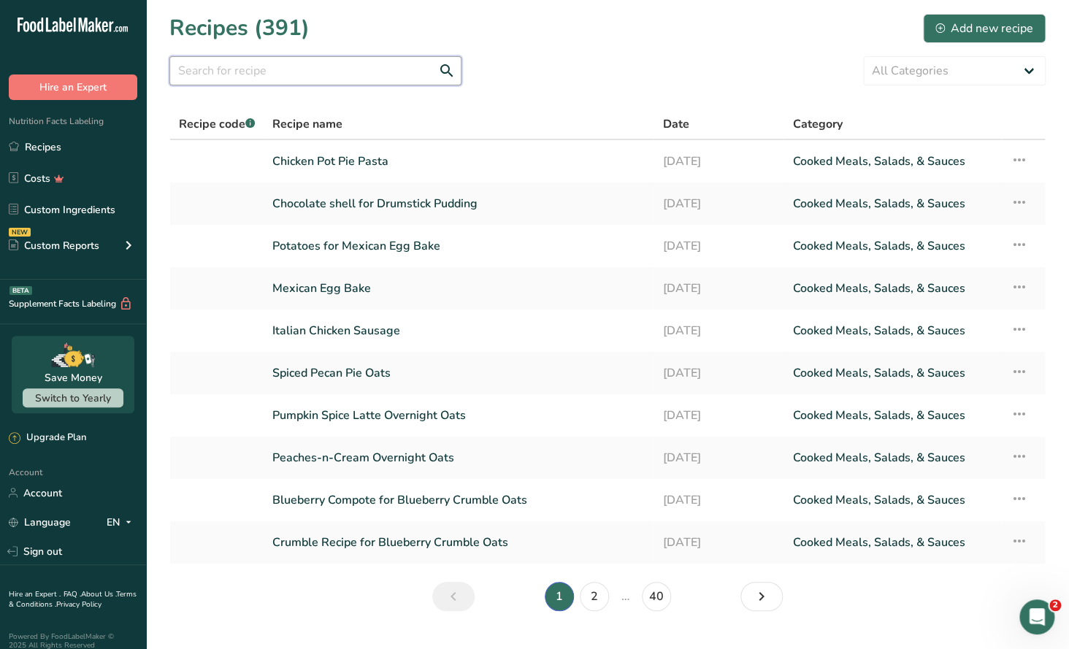
click at [211, 64] on input "text" at bounding box center [315, 70] width 292 height 29
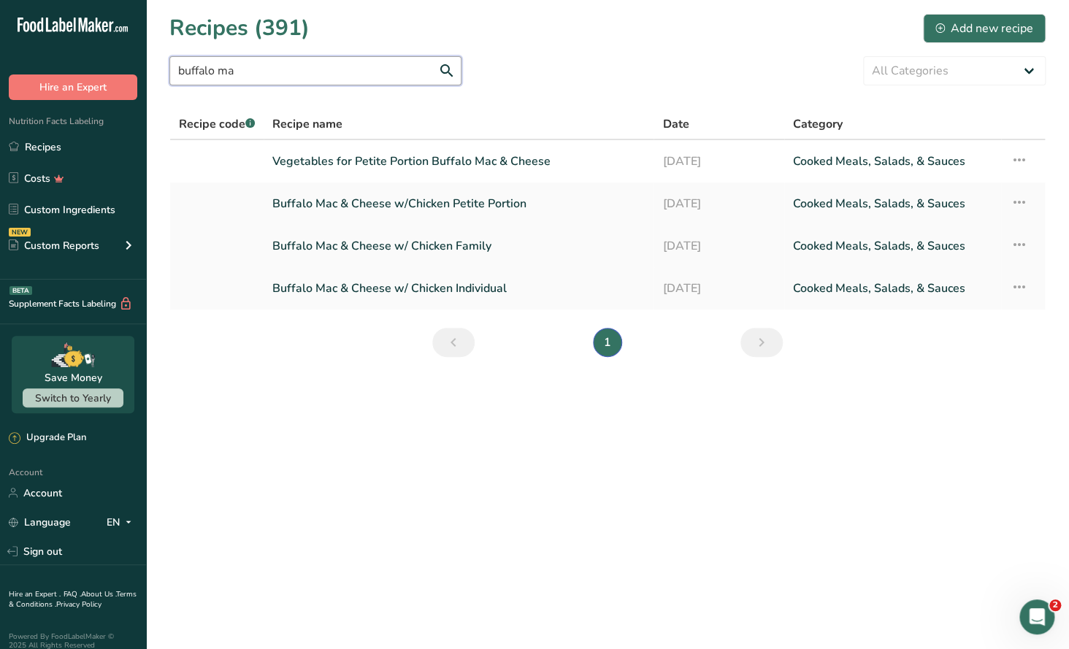
type input "buffalo ma"
click at [383, 251] on link "Buffalo Mac & Cheese w/ Chicken Family" at bounding box center [458, 246] width 372 height 31
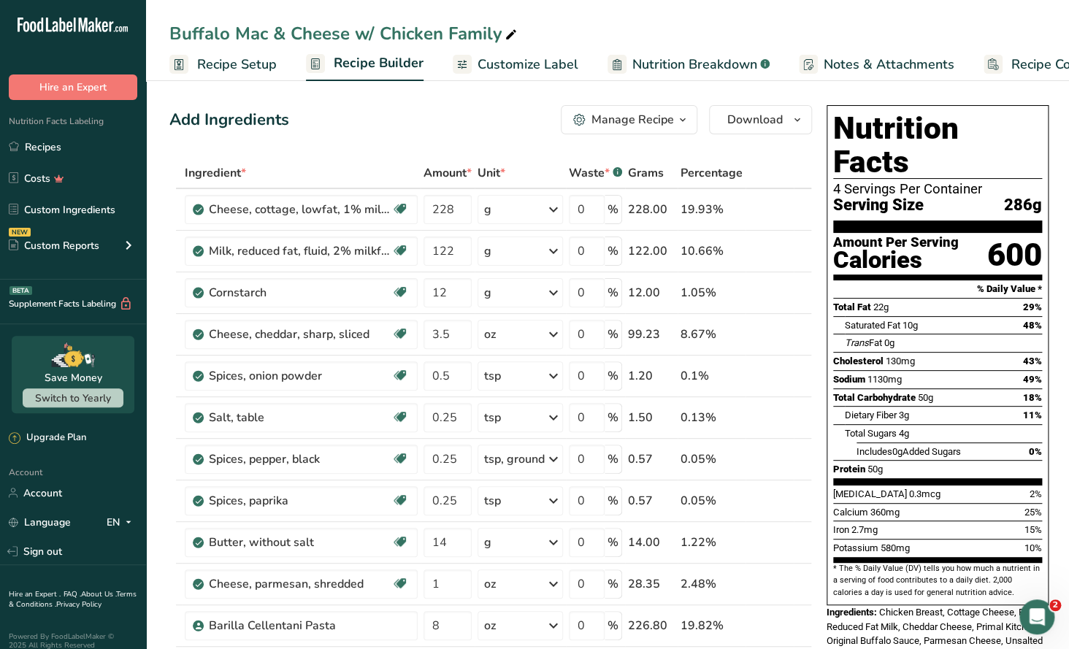
click at [238, 62] on span "Recipe Setup" at bounding box center [237, 65] width 80 height 20
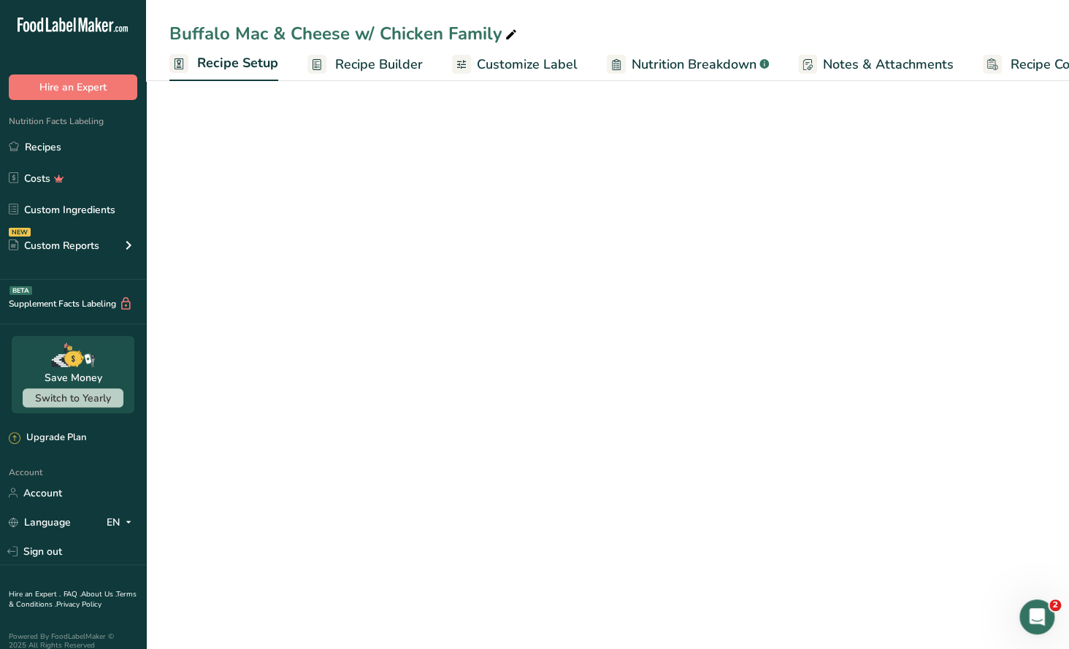
scroll to position [0, 4]
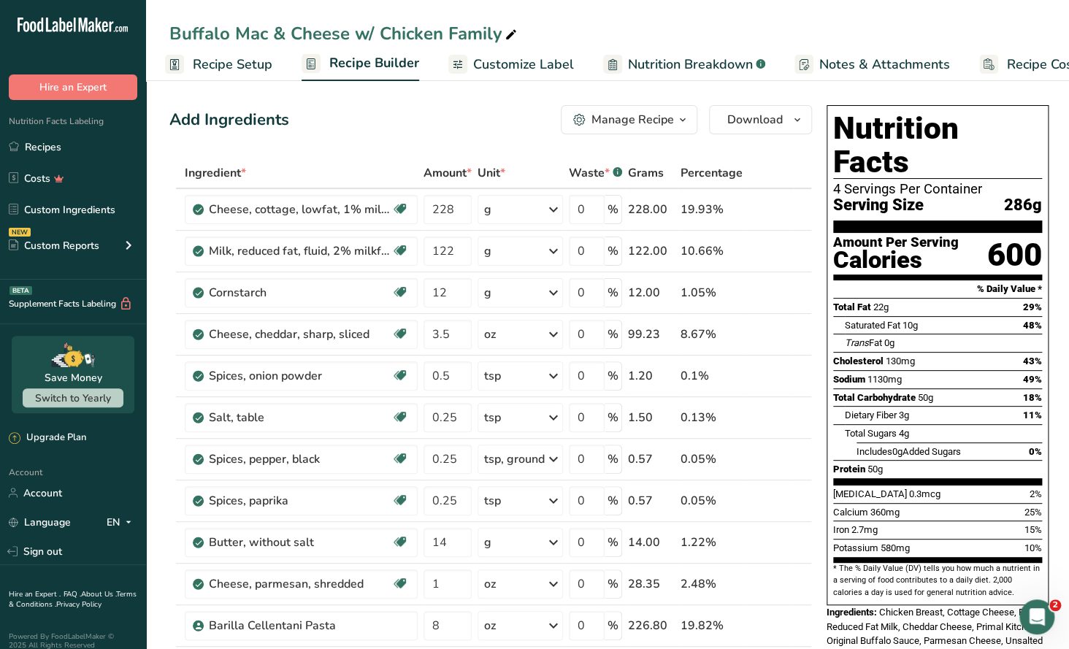
click at [637, 123] on div "Manage Recipe" at bounding box center [632, 120] width 82 height 18
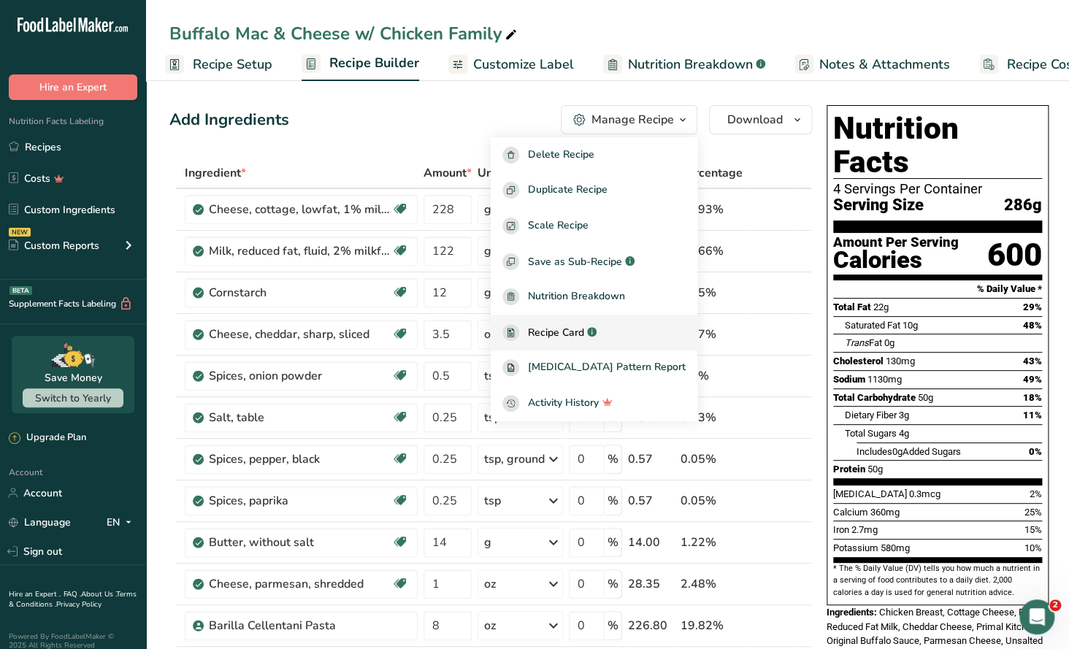
click at [575, 329] on span "Recipe Card" at bounding box center [556, 332] width 56 height 15
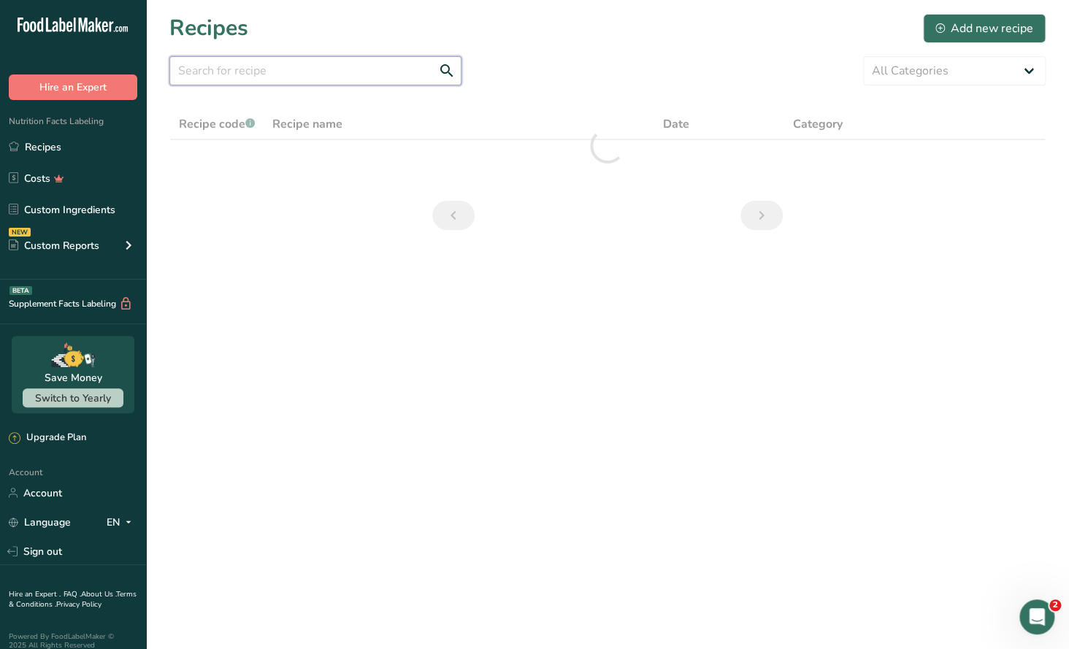
click at [202, 74] on input "text" at bounding box center [315, 70] width 292 height 29
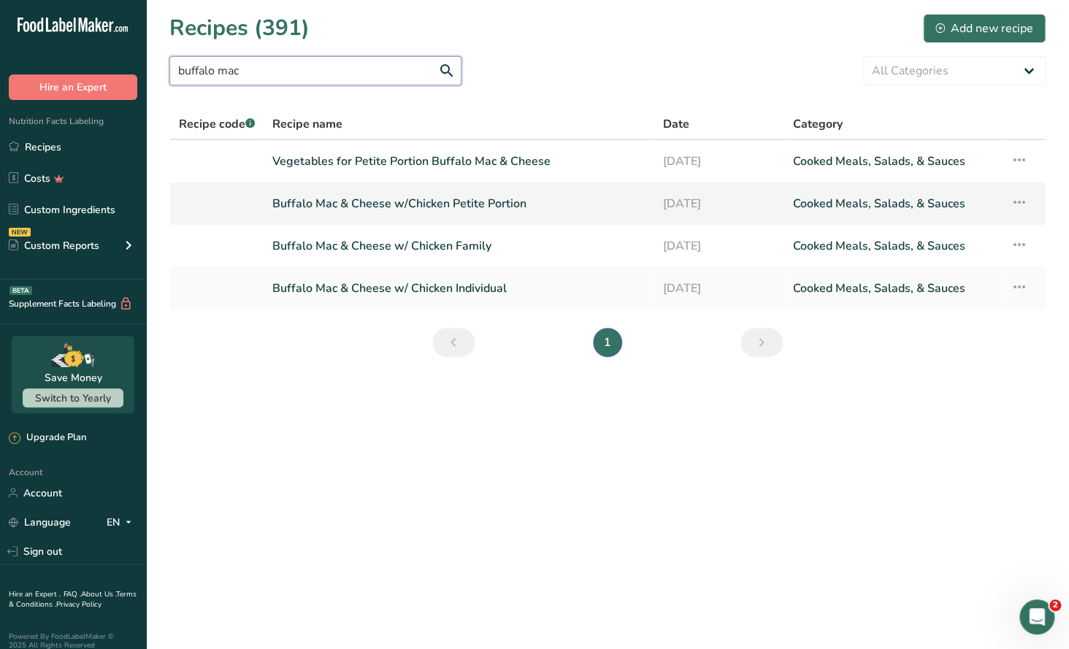
type input "buffalo mac"
click at [480, 210] on link "Buffalo Mac & Cheese w/Chicken Petite Portion" at bounding box center [458, 203] width 372 height 31
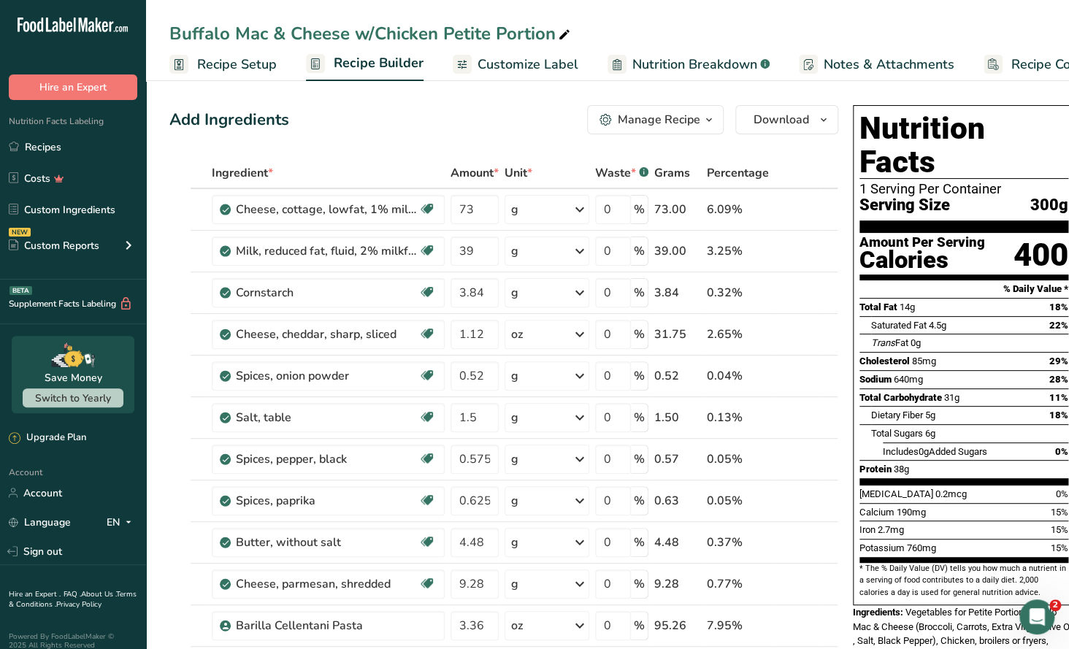
click at [707, 118] on icon "button" at bounding box center [709, 120] width 12 height 18
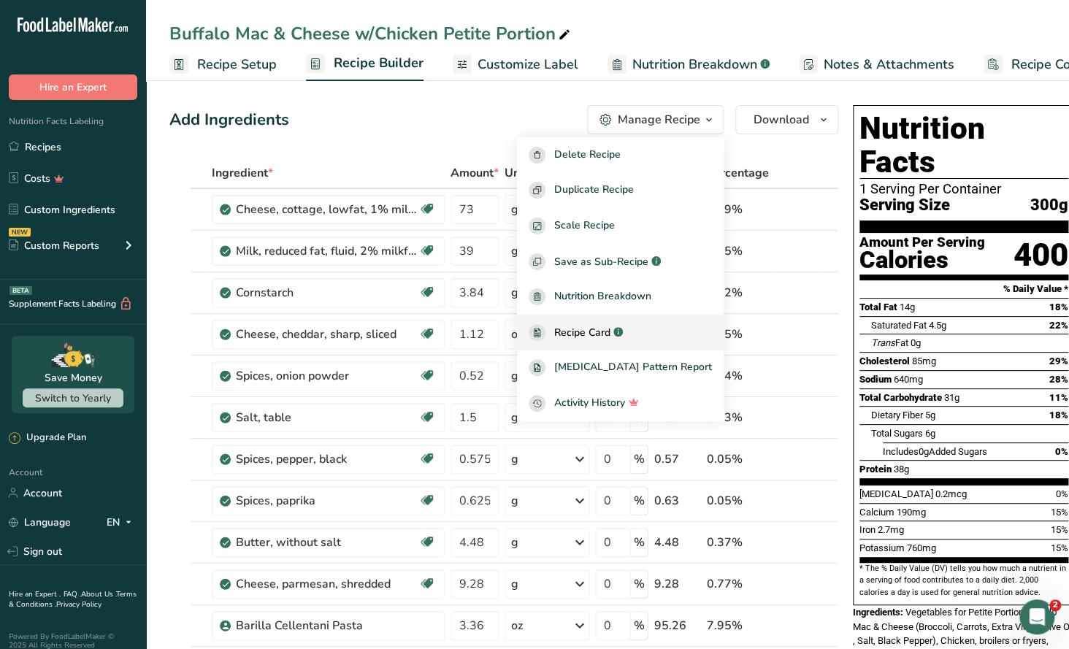
click at [605, 328] on span "Recipe Card" at bounding box center [582, 332] width 56 height 15
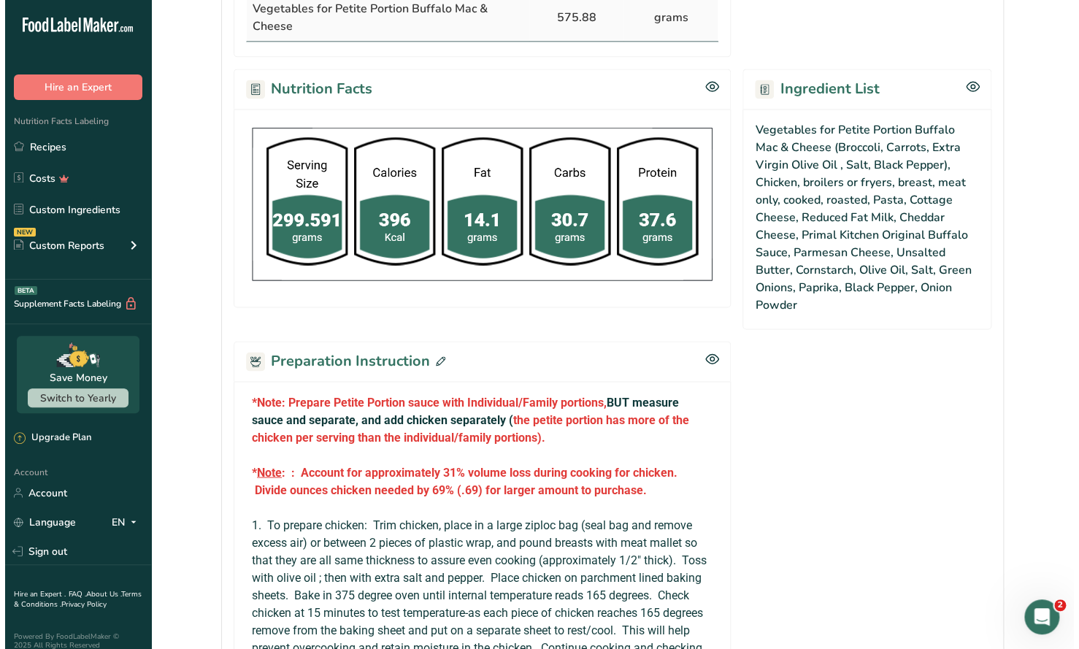
scroll to position [1021, 0]
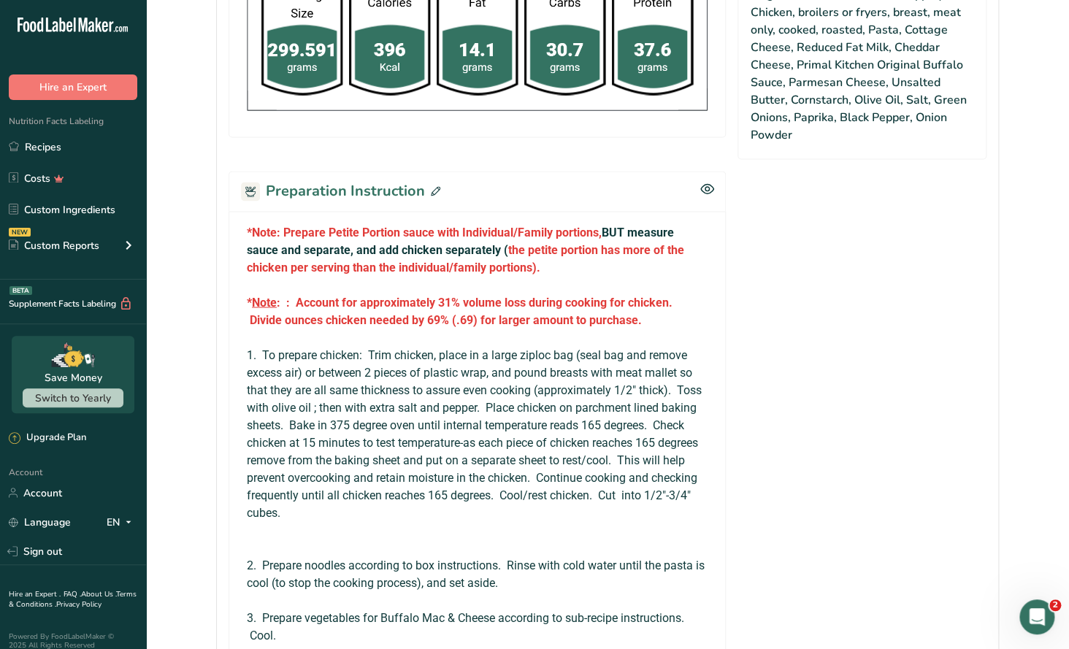
click at [432, 186] on icon at bounding box center [435, 190] width 9 height 9
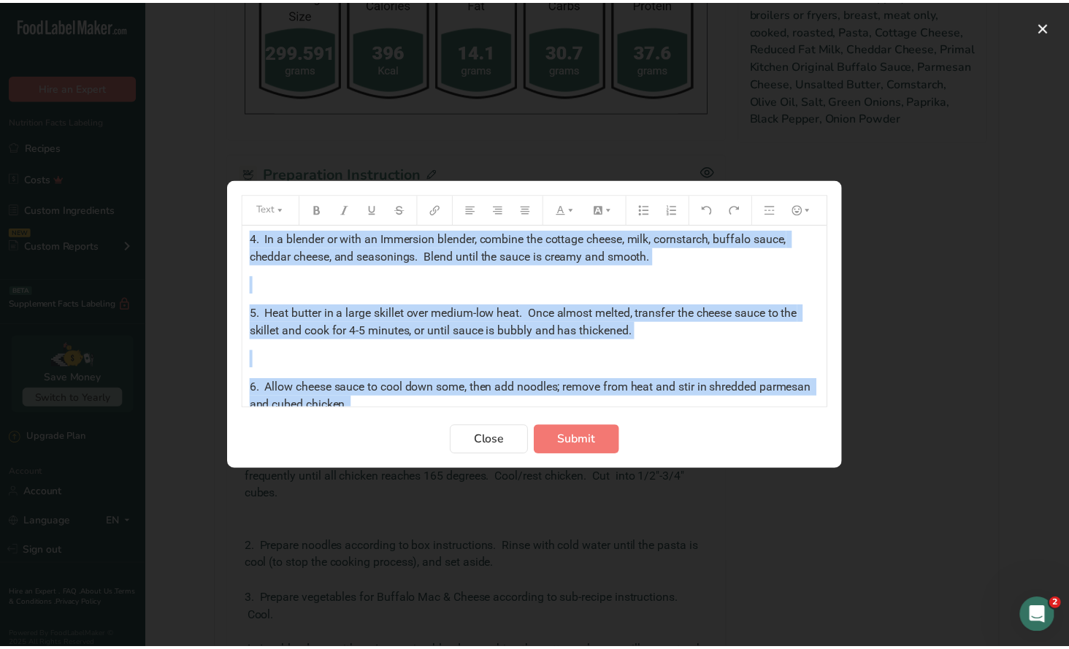
scroll to position [604, 0]
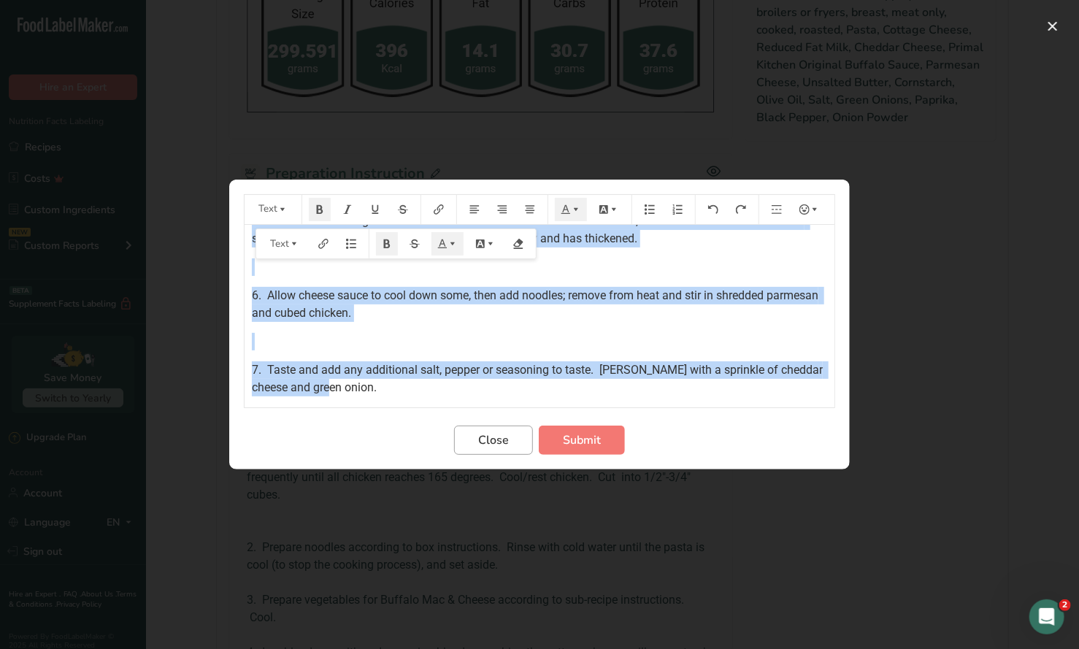
drag, startPoint x: 248, startPoint y: 241, endPoint x: 521, endPoint y: 434, distance: 333.6
click at [521, 431] on form "Text *Note: Prepare Petite Portion sauce with Individual/Family portions, BUT m…" at bounding box center [539, 324] width 591 height 261
copy div "*Note: Prepare Petite Portion sauce with Individual/Family portions, BUT measur…"
click at [497, 440] on span "Close" at bounding box center [493, 440] width 31 height 18
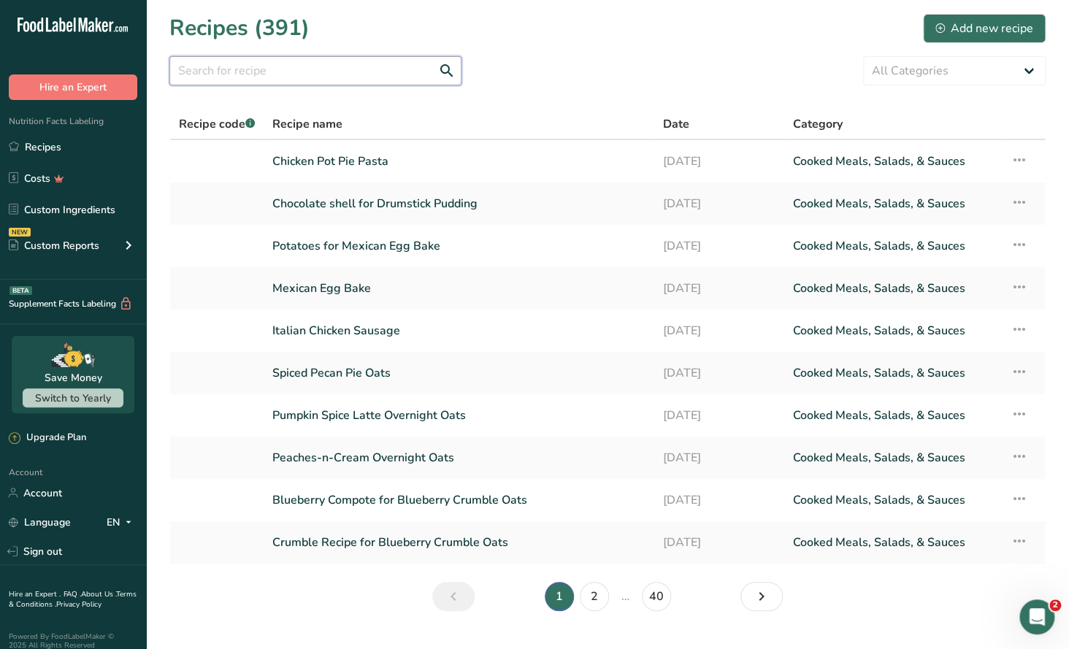
click at [197, 69] on input "text" at bounding box center [315, 70] width 292 height 29
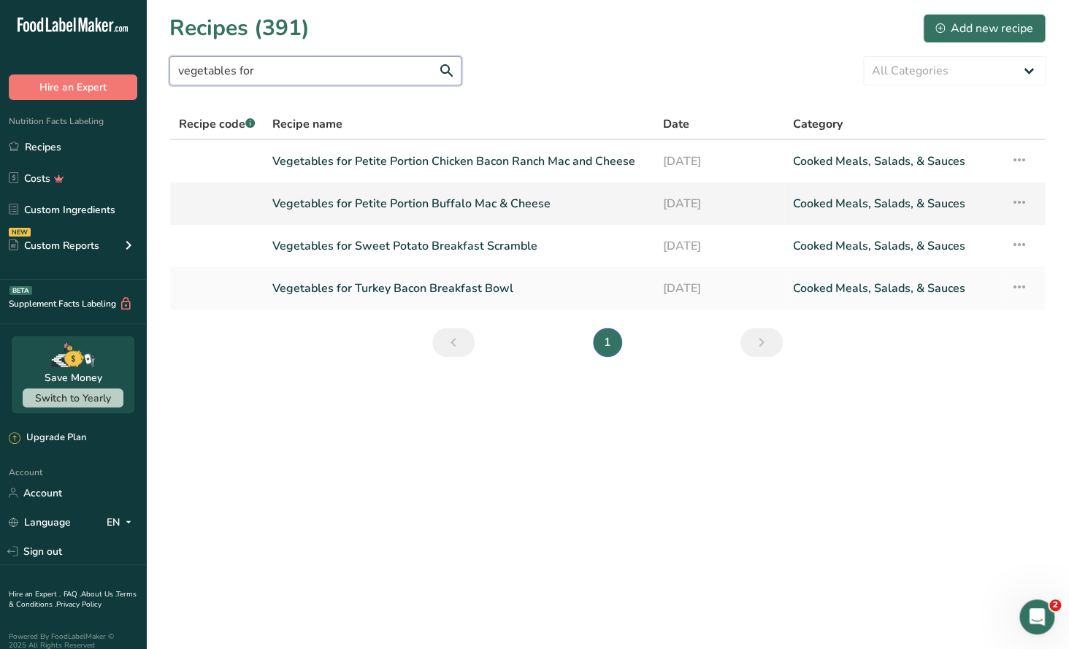
type input "vegetables for"
click at [477, 211] on link "Vegetables for Petite Portion Buffalo Mac & Cheese" at bounding box center [458, 203] width 372 height 31
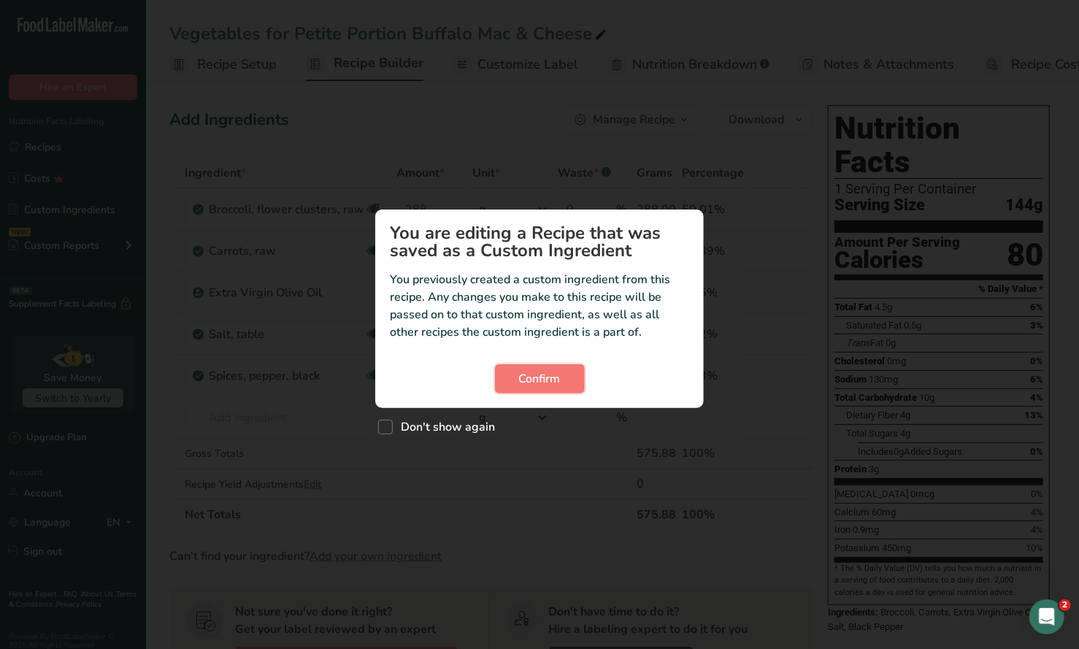
drag, startPoint x: 555, startPoint y: 383, endPoint x: 605, endPoint y: 291, distance: 105.5
click at [555, 383] on span "Confirm" at bounding box center [540, 379] width 42 height 18
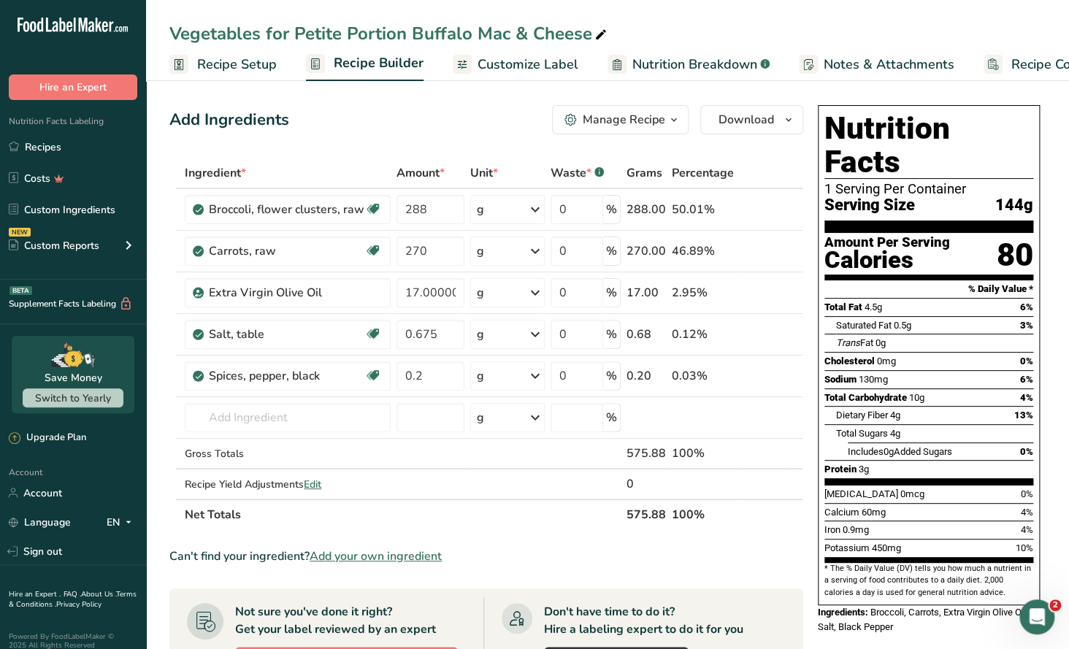
click at [665, 128] on span "button" at bounding box center [674, 120] width 18 height 18
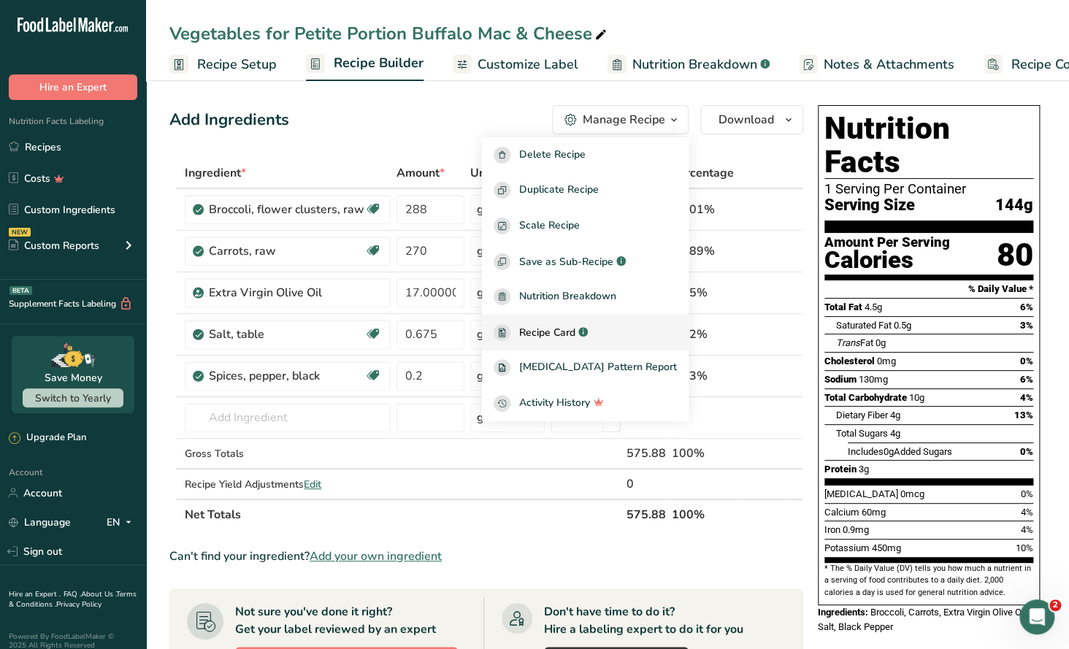
click at [575, 327] on span "Recipe Card" at bounding box center [547, 332] width 56 height 15
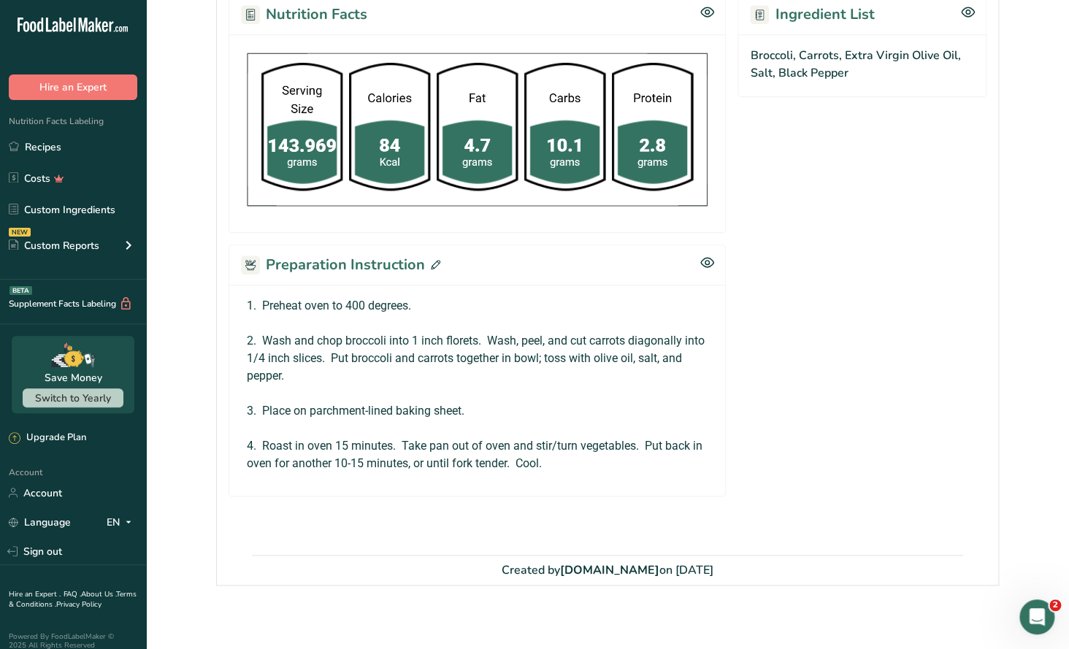
click at [433, 260] on icon at bounding box center [435, 264] width 9 height 9
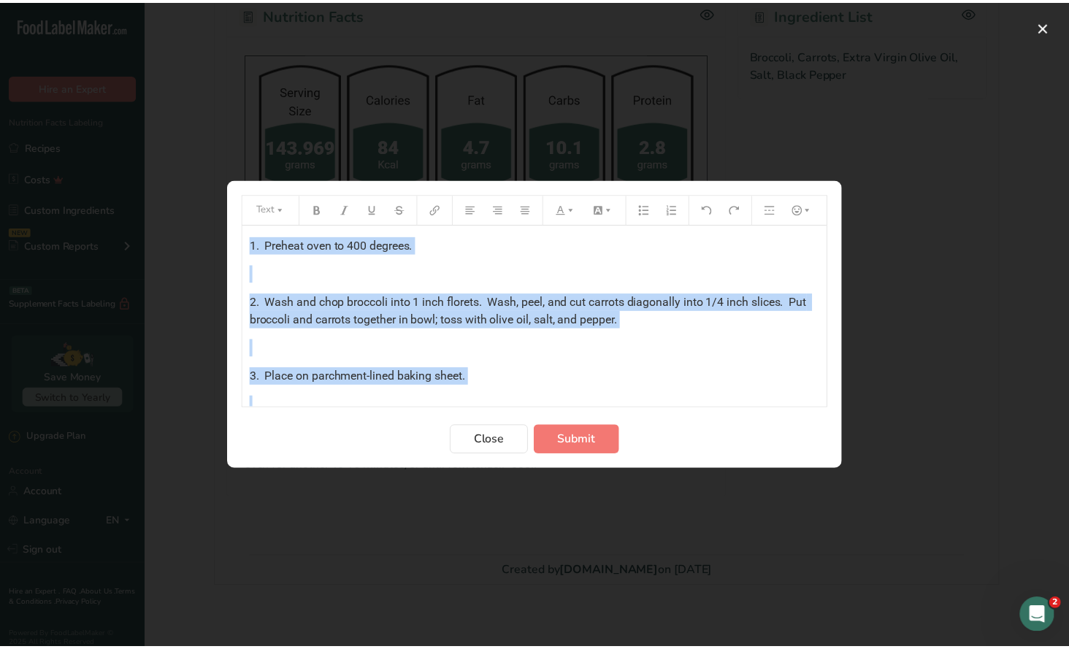
scroll to position [64, 0]
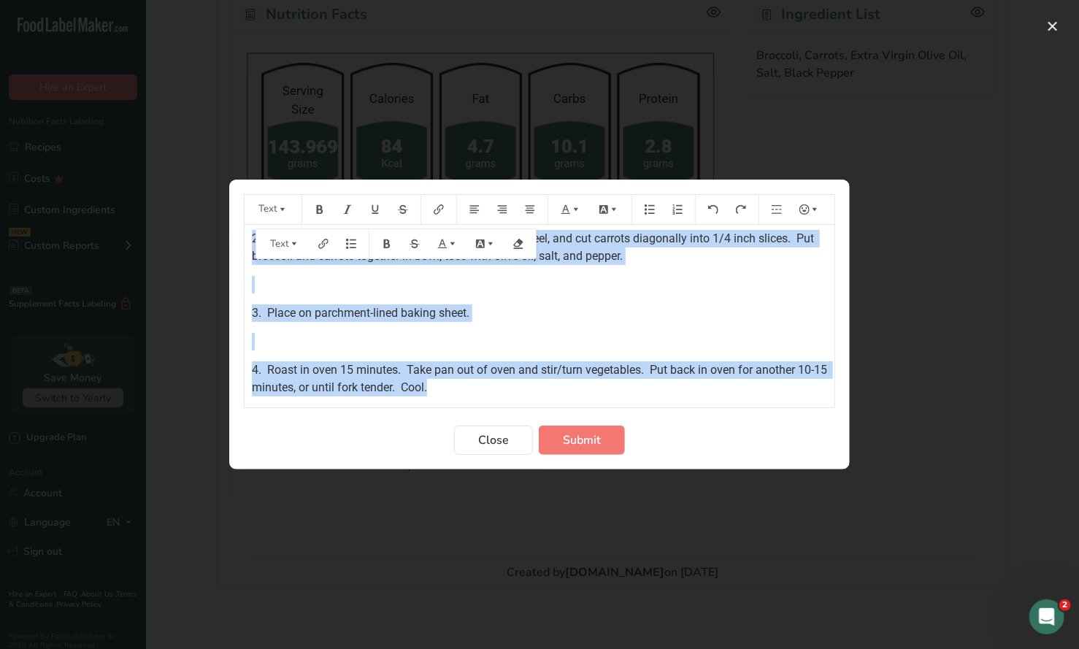
drag, startPoint x: 249, startPoint y: 238, endPoint x: 599, endPoint y: 383, distance: 378.4
click at [599, 383] on div "1. Preheat oven to 400 degrees. ﻿ 2. Wash and chop broccoli into 1 inch florets…" at bounding box center [540, 278] width 590 height 235
copy div "1. Preheat oven to 400 degrees. ﻿ 2. Wash and chop broccoli into 1 inch florets…"
drag, startPoint x: 494, startPoint y: 445, endPoint x: 445, endPoint y: 382, distance: 79.6
click at [494, 441] on span "Close" at bounding box center [493, 440] width 31 height 18
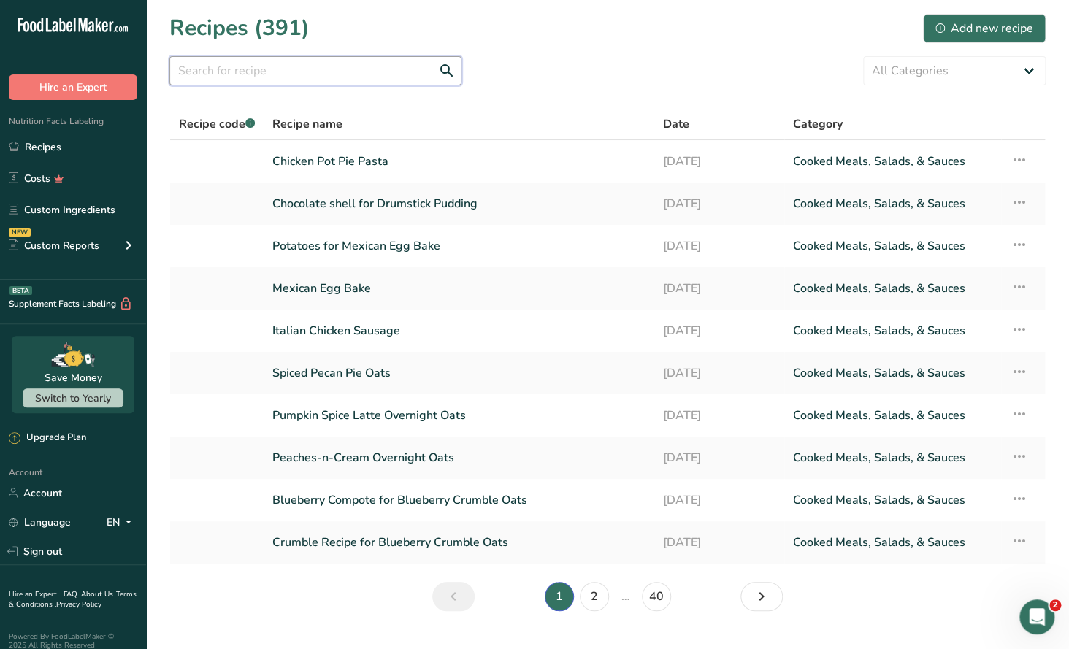
click at [237, 72] on input "text" at bounding box center [315, 70] width 292 height 29
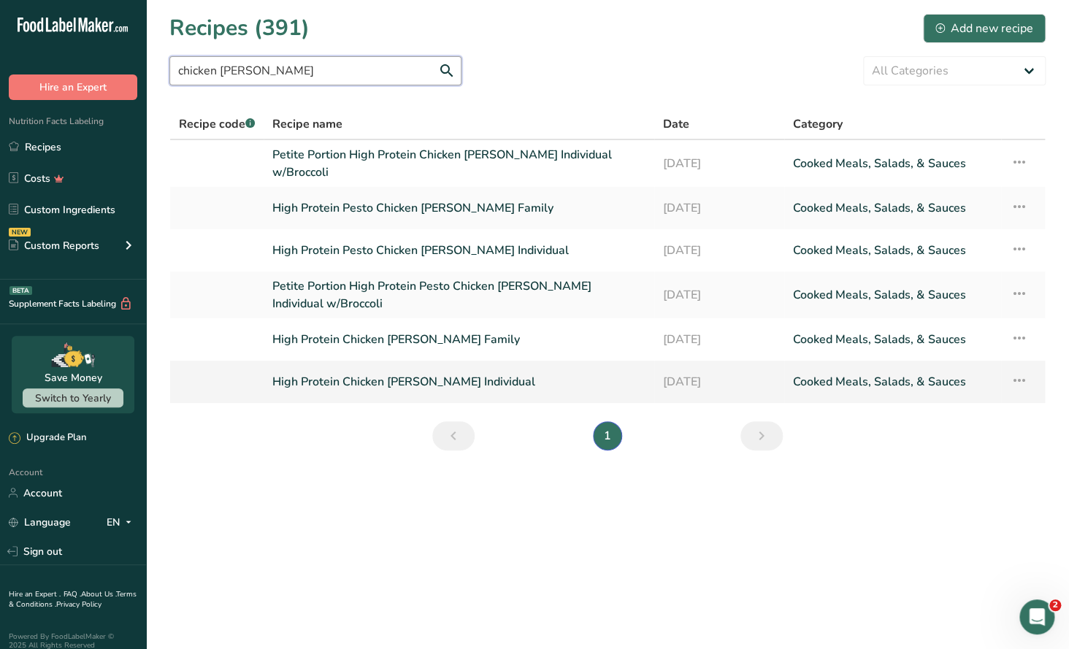
type input "chicken [PERSON_NAME]"
click at [443, 382] on link "High Protein Chicken [PERSON_NAME] Individual" at bounding box center [458, 381] width 373 height 31
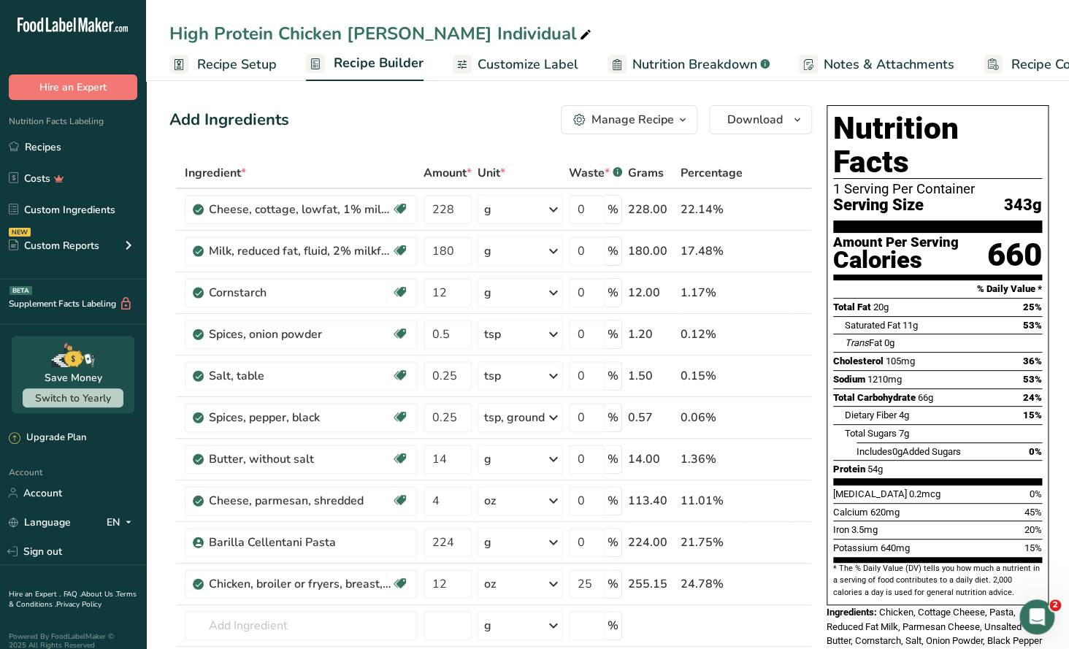
click at [657, 123] on div "Manage Recipe" at bounding box center [632, 120] width 82 height 18
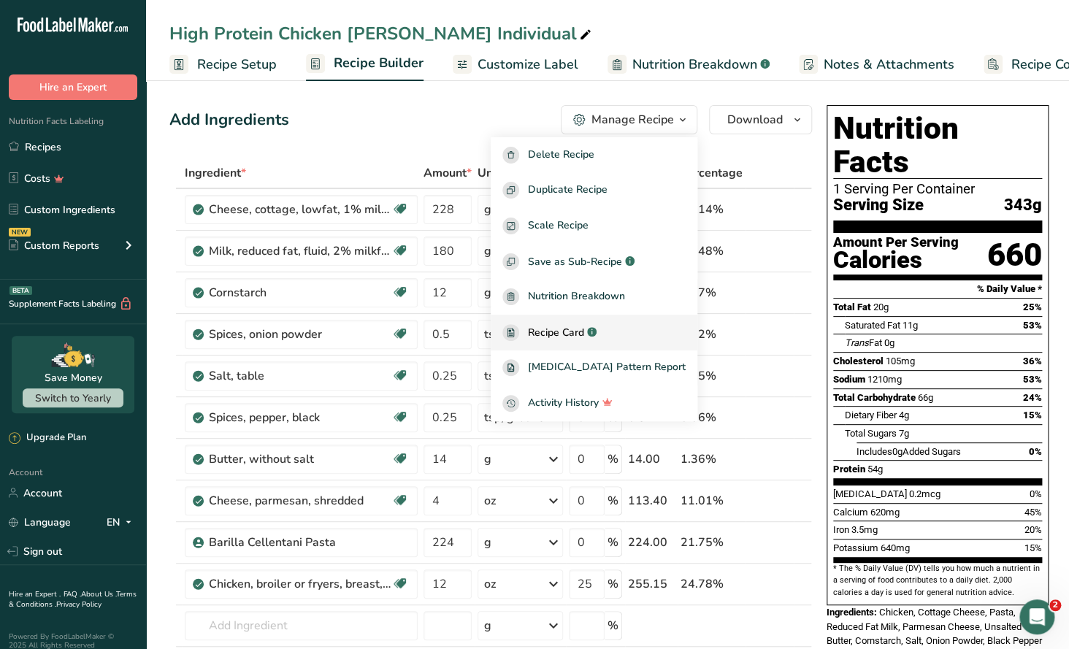
click at [584, 337] on span "Recipe Card" at bounding box center [556, 332] width 56 height 15
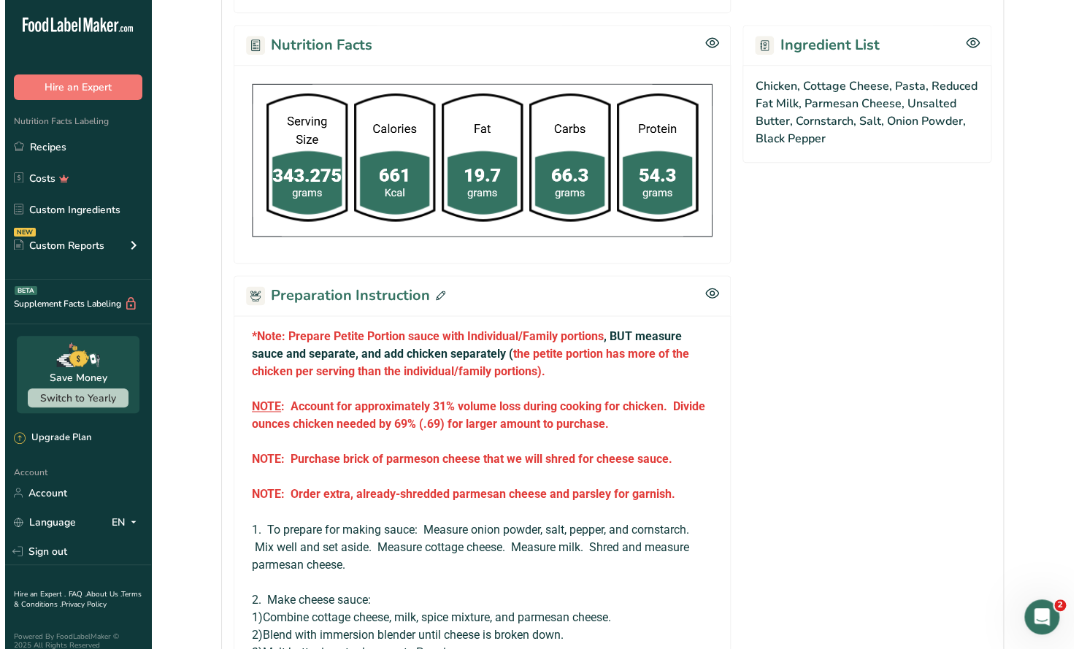
scroll to position [802, 0]
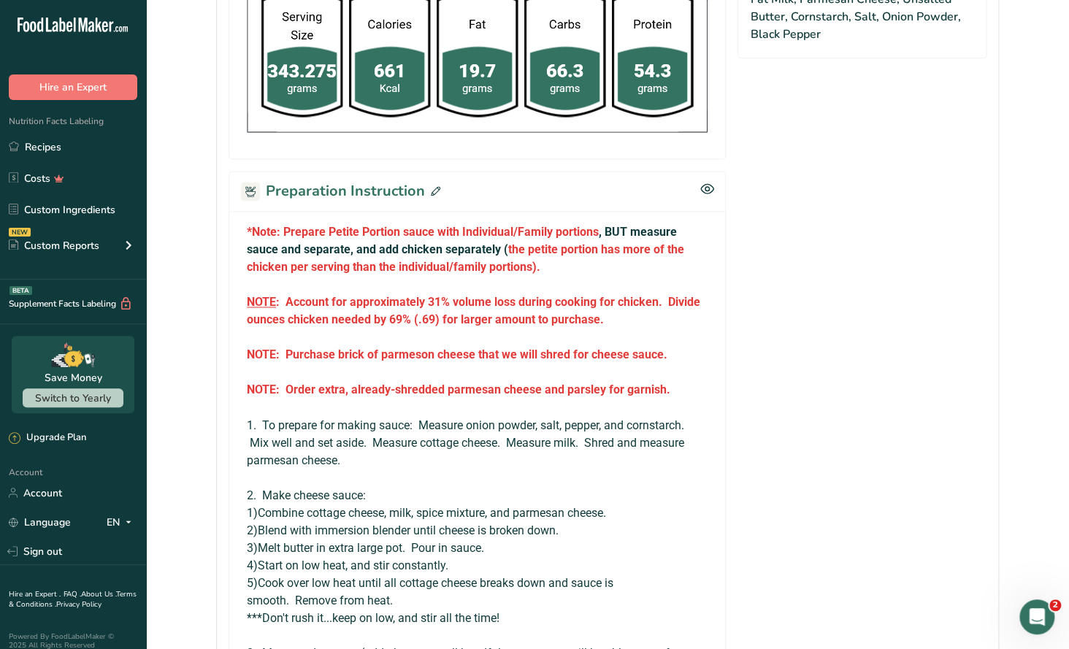
click at [431, 187] on icon at bounding box center [435, 190] width 9 height 9
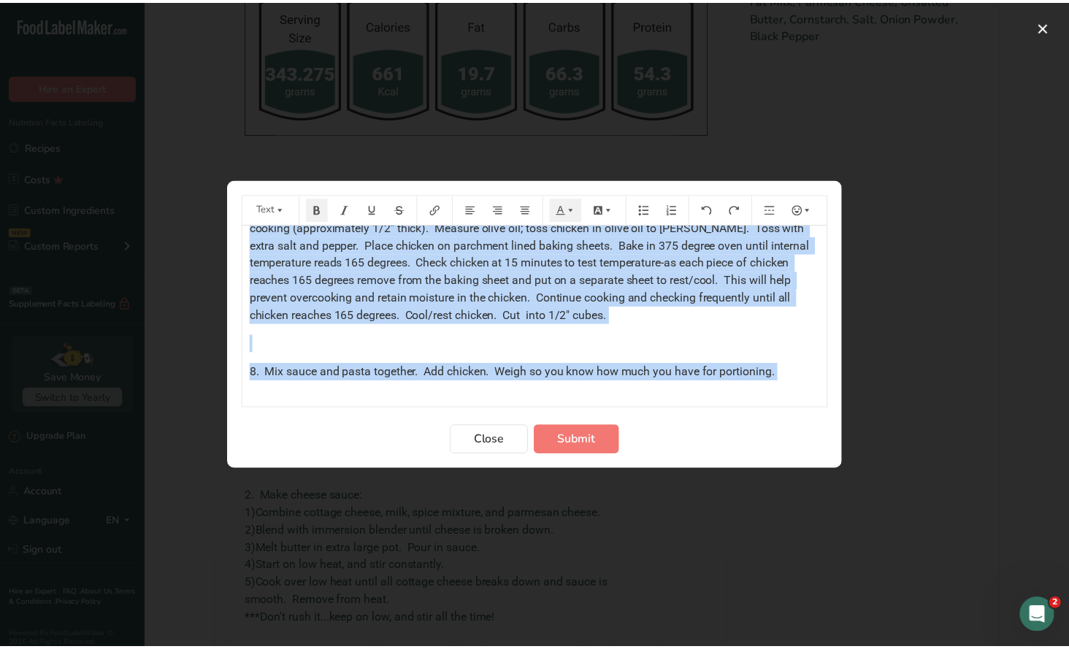
scroll to position [796, 0]
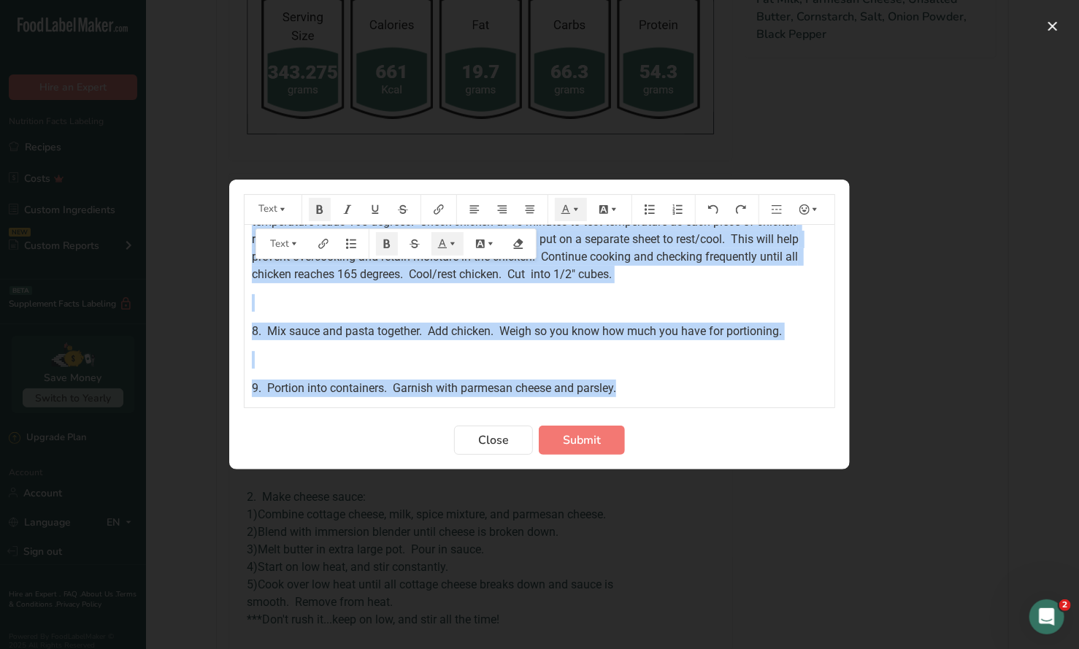
drag, startPoint x: 249, startPoint y: 242, endPoint x: 675, endPoint y: 405, distance: 455.7
click at [675, 405] on div "*Note: Prepare Petite Portion sauce with Individual/Family portions , BUT measu…" at bounding box center [540, 316] width 590 height 183
copy div "*Note: Prepare Petite Portion sauce with Individual/Family portions , BUT measu…"
drag, startPoint x: 490, startPoint y: 445, endPoint x: 455, endPoint y: 394, distance: 62.0
click at [490, 442] on span "Close" at bounding box center [493, 440] width 31 height 18
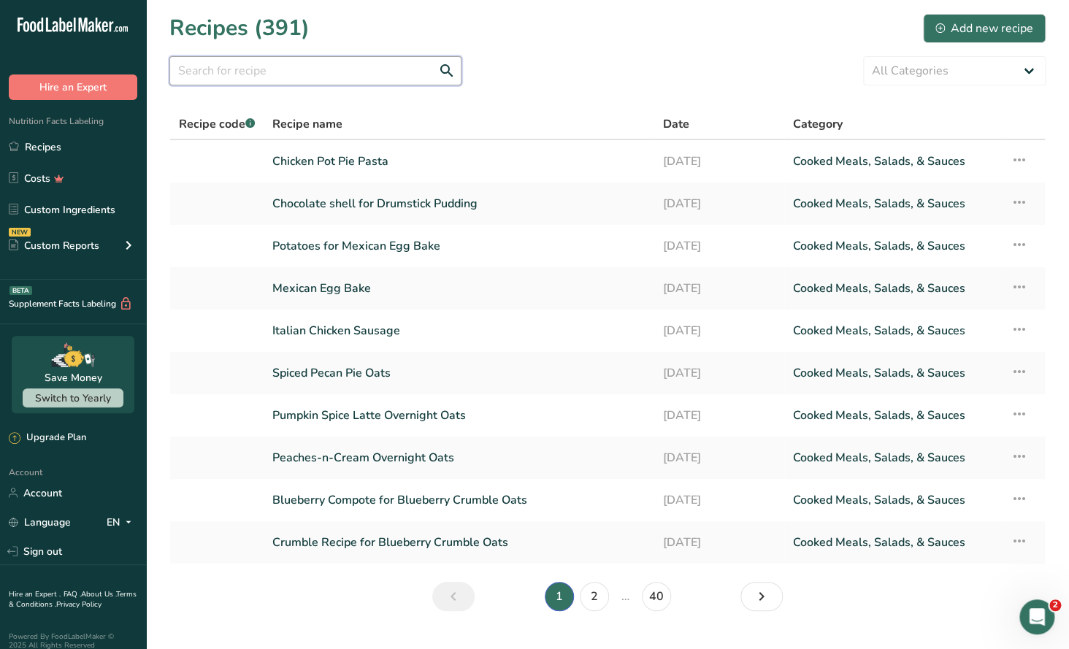
click at [219, 73] on input "text" at bounding box center [315, 70] width 292 height 29
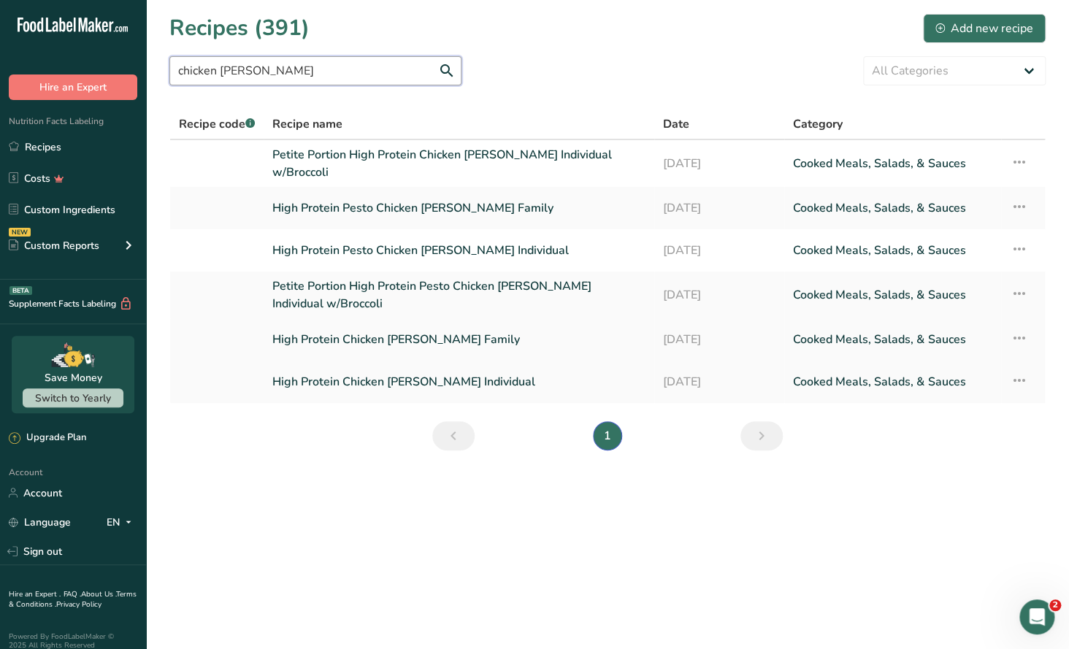
type input "chicken alfredo"
click at [385, 342] on link "High Protein Chicken Alfredo Family" at bounding box center [458, 339] width 373 height 31
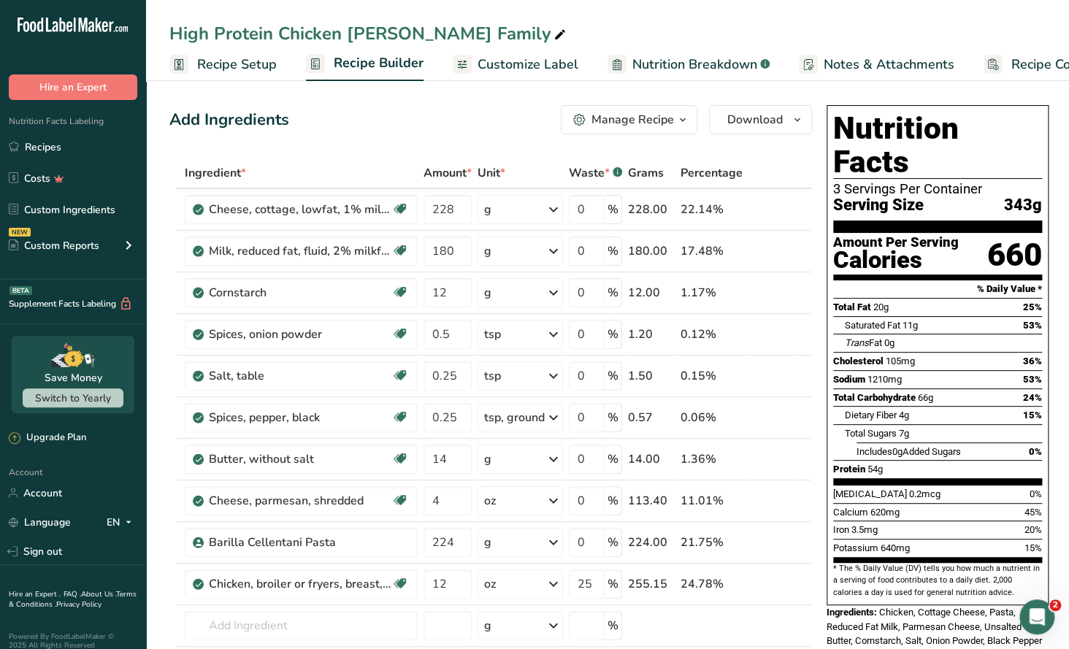
click at [251, 61] on span "Recipe Setup" at bounding box center [237, 65] width 80 height 20
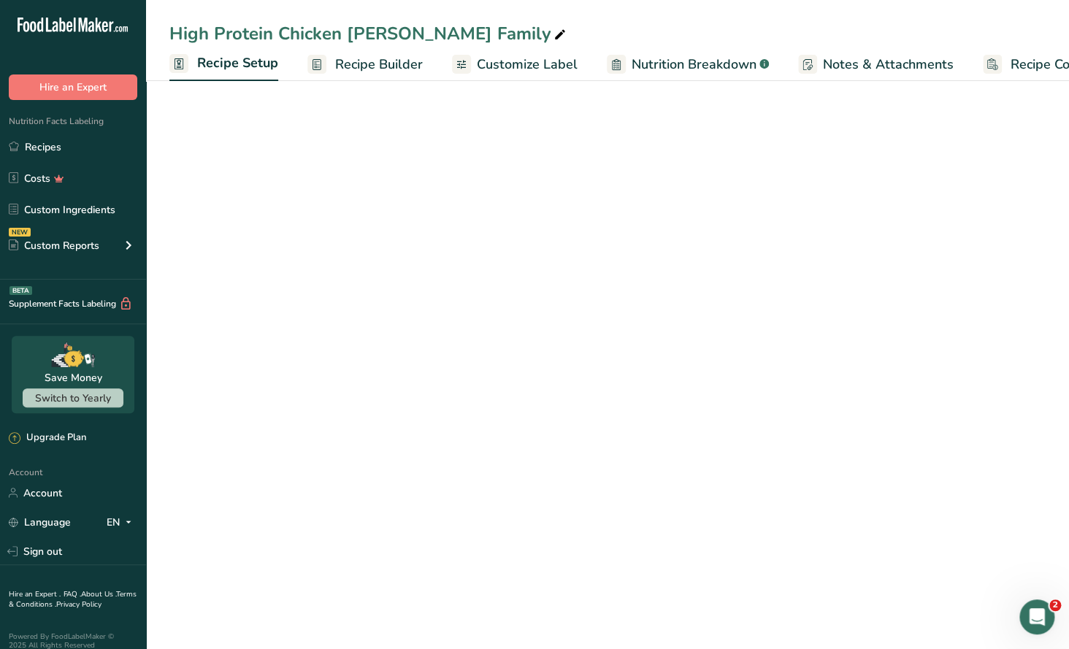
scroll to position [0, 4]
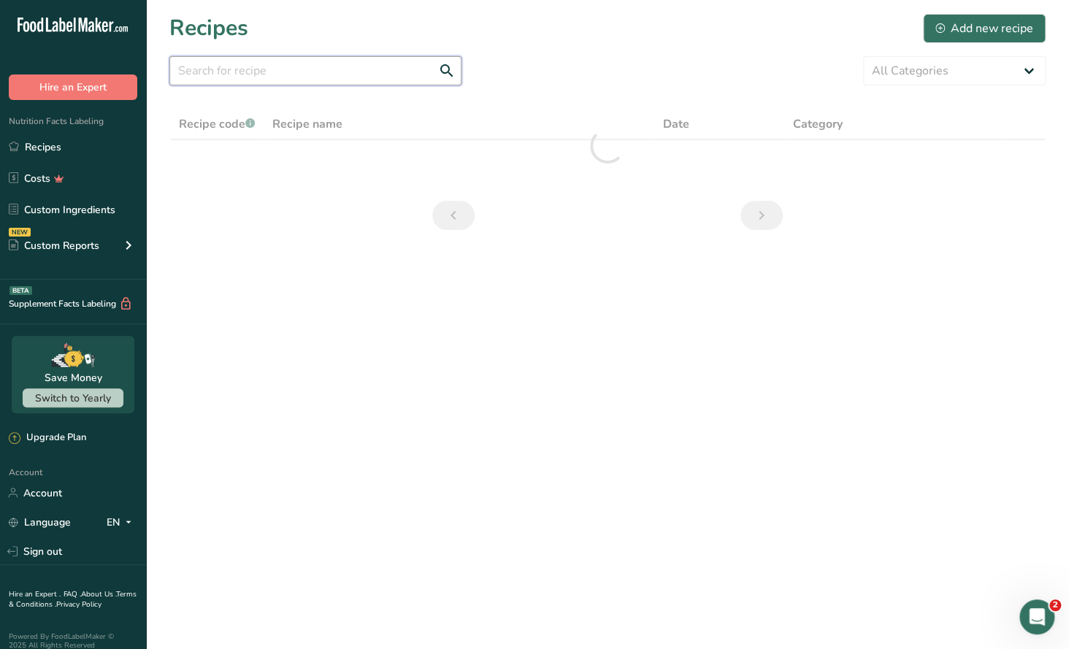
click at [240, 66] on input "text" at bounding box center [315, 70] width 292 height 29
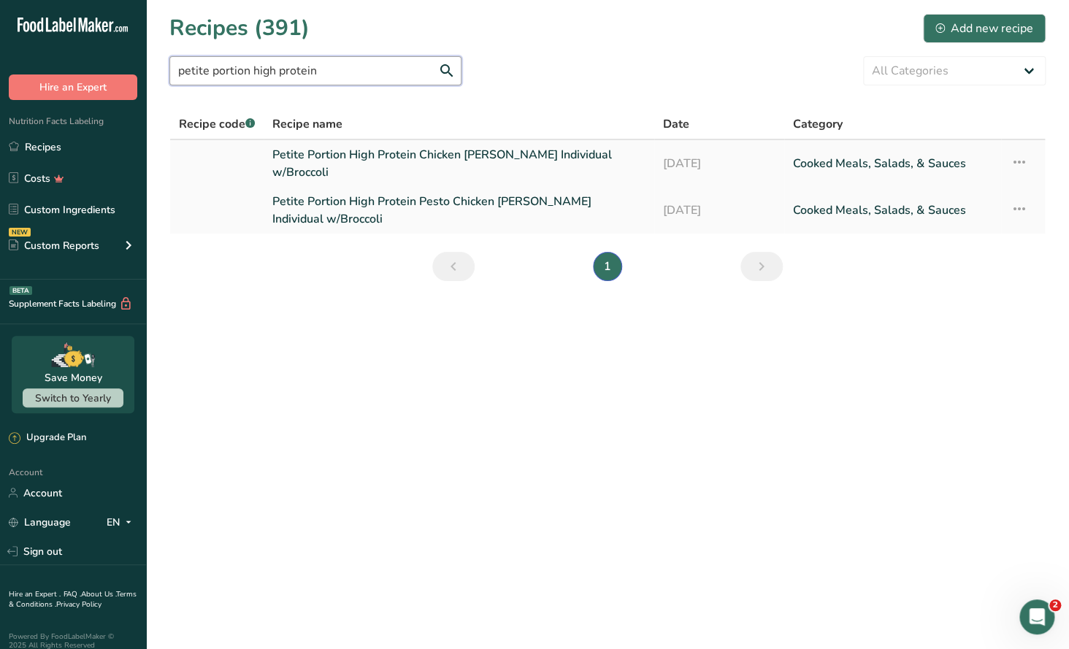
type input "petite portion high protein"
click at [416, 164] on link "Petite Portion High Protein Chicken [PERSON_NAME] Individual w/Broccoli" at bounding box center [458, 163] width 373 height 35
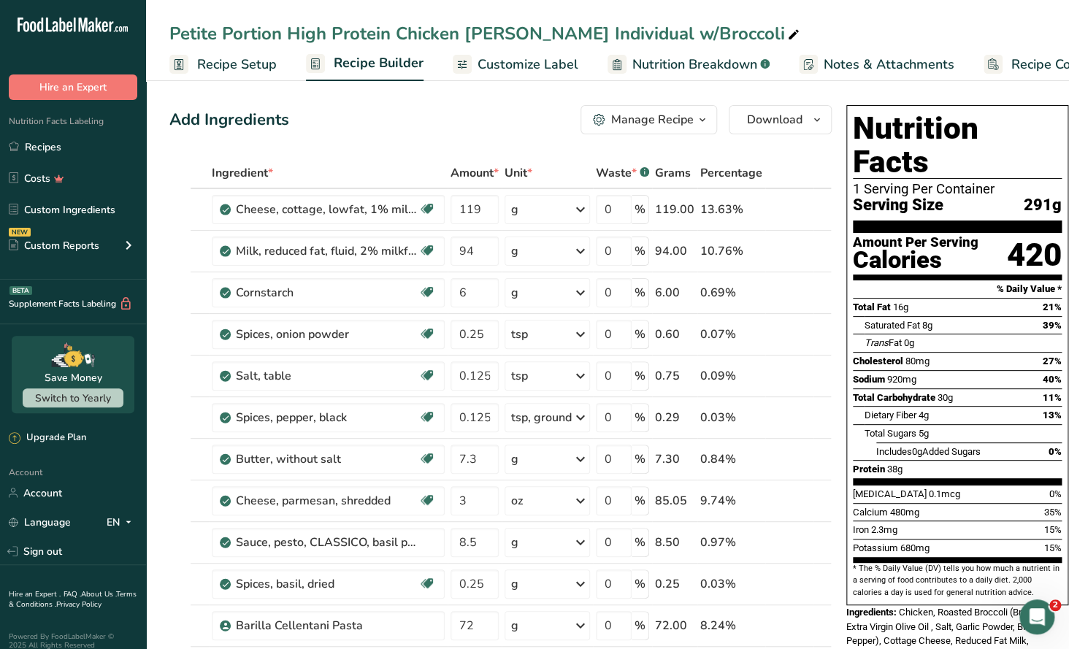
click at [696, 123] on icon "button" at bounding box center [702, 120] width 12 height 18
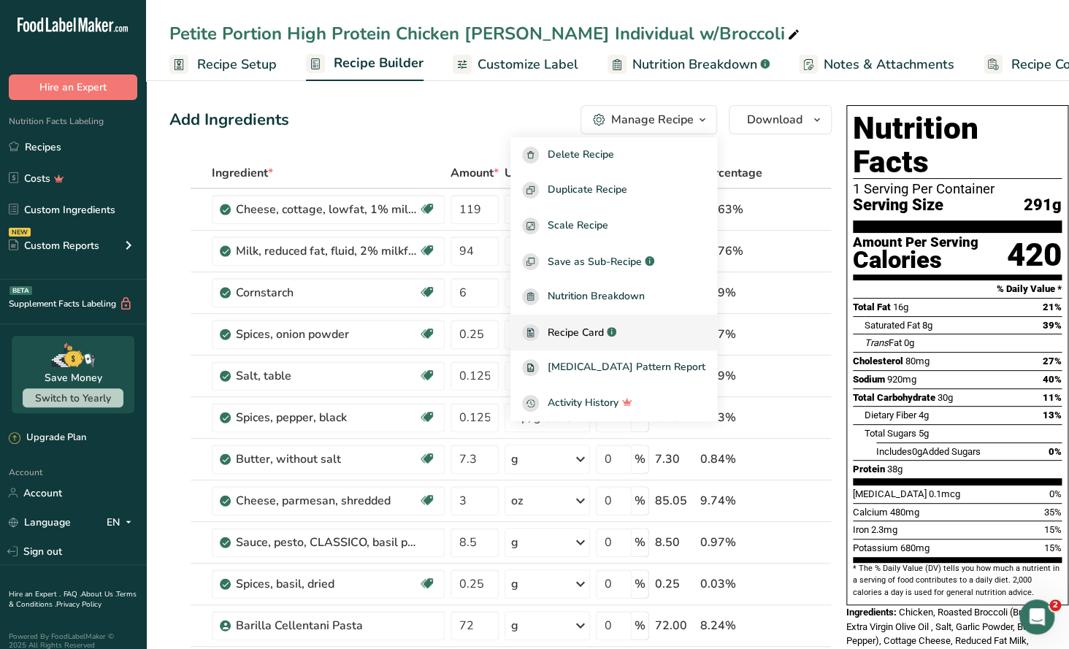
click at [616, 323] on link "Recipe Card .a-a{fill:#347362;}.b-a{fill:#fff;}" at bounding box center [613, 333] width 207 height 36
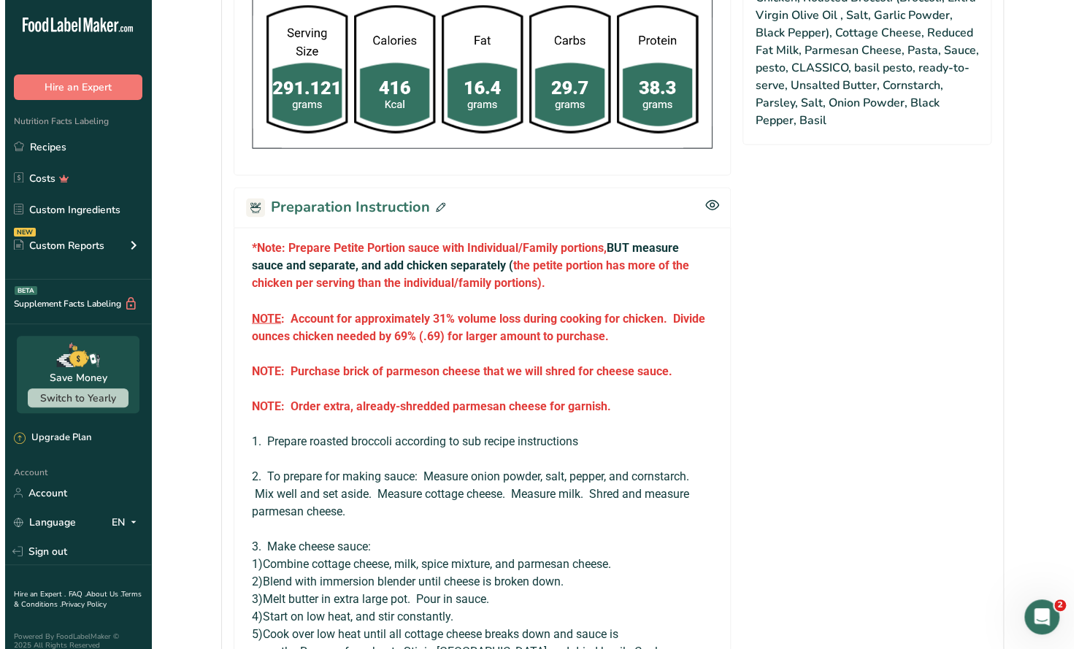
scroll to position [949, 0]
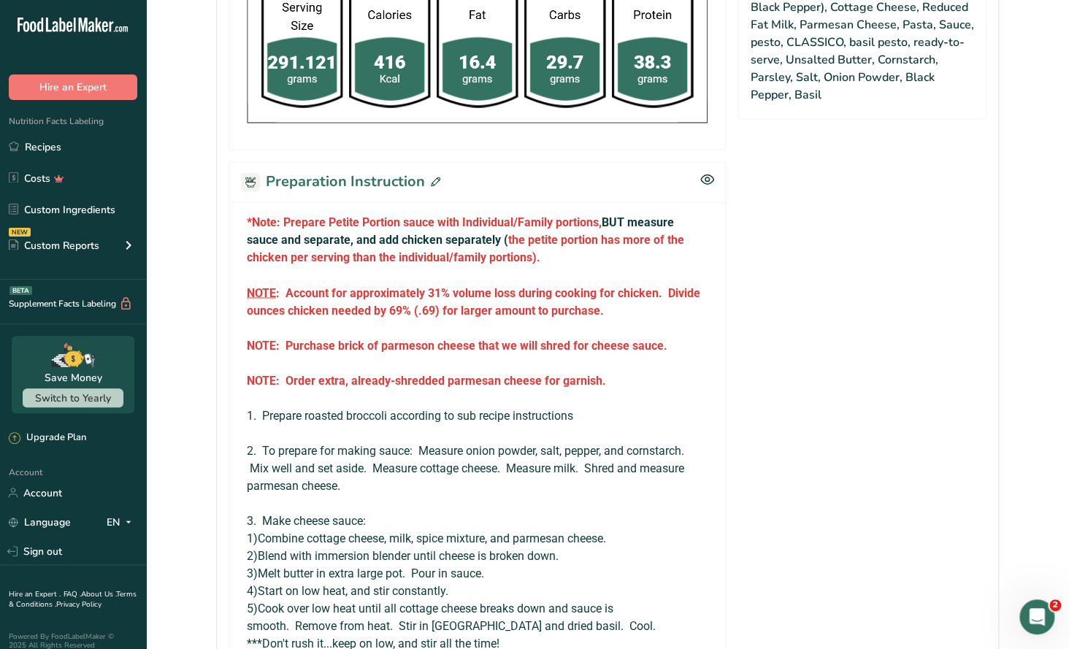
click at [436, 172] on span at bounding box center [432, 182] width 15 height 22
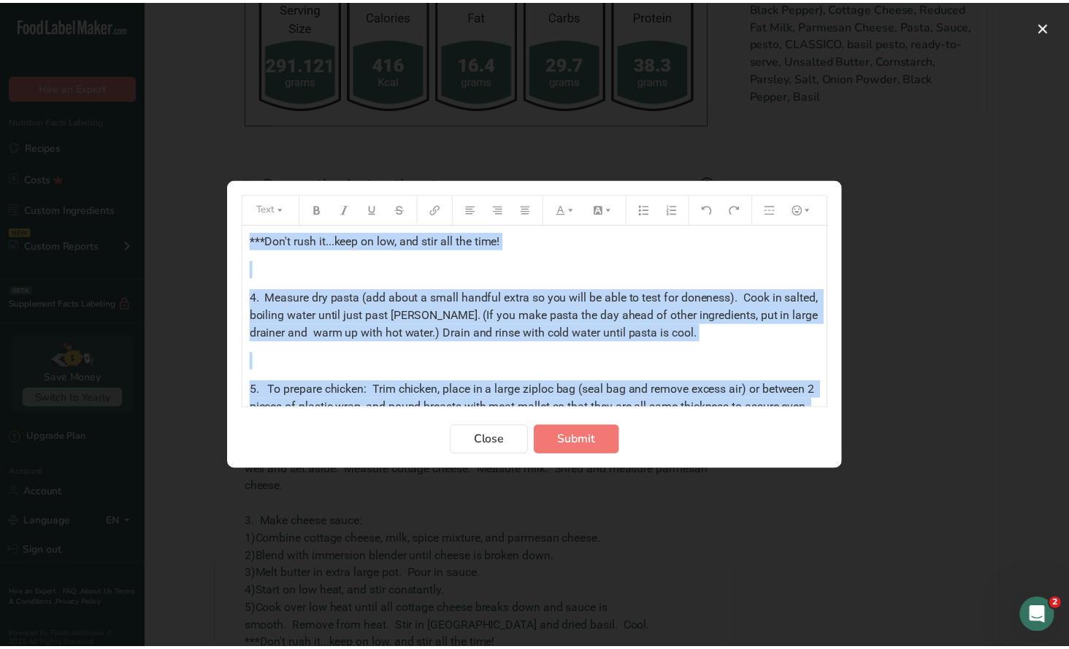
scroll to position [871, 0]
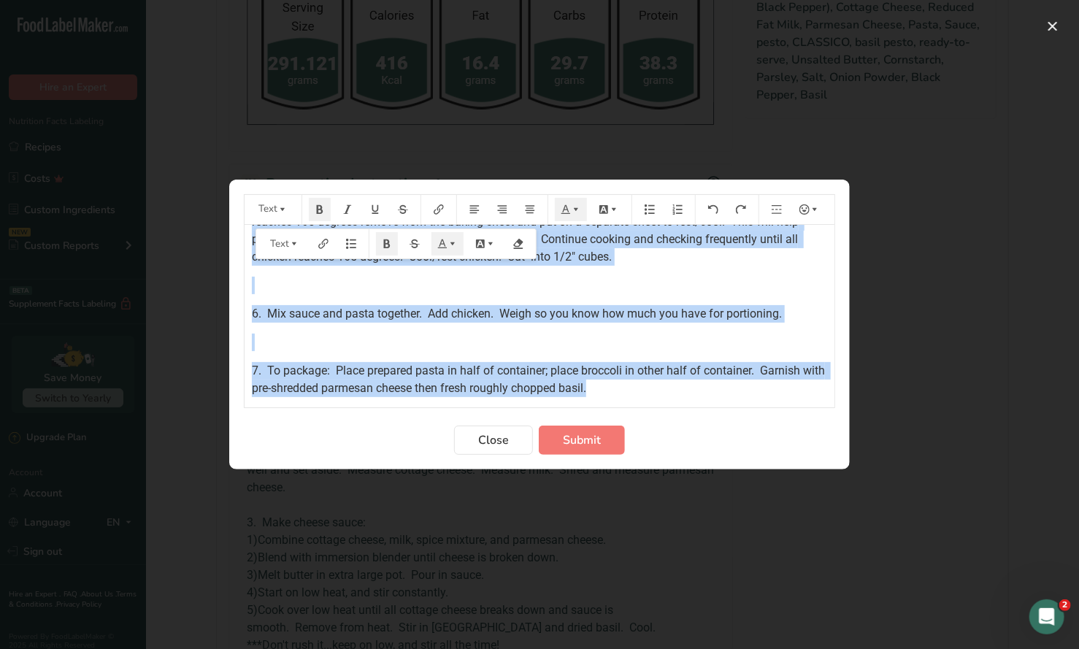
drag, startPoint x: 246, startPoint y: 242, endPoint x: 816, endPoint y: 400, distance: 591.8
click at [815, 400] on div "*Note: Prepare Petite Portion sauce with Individual/Family portions, BUT measur…" at bounding box center [540, 316] width 590 height 183
click at [499, 437] on span "Close" at bounding box center [493, 440] width 31 height 18
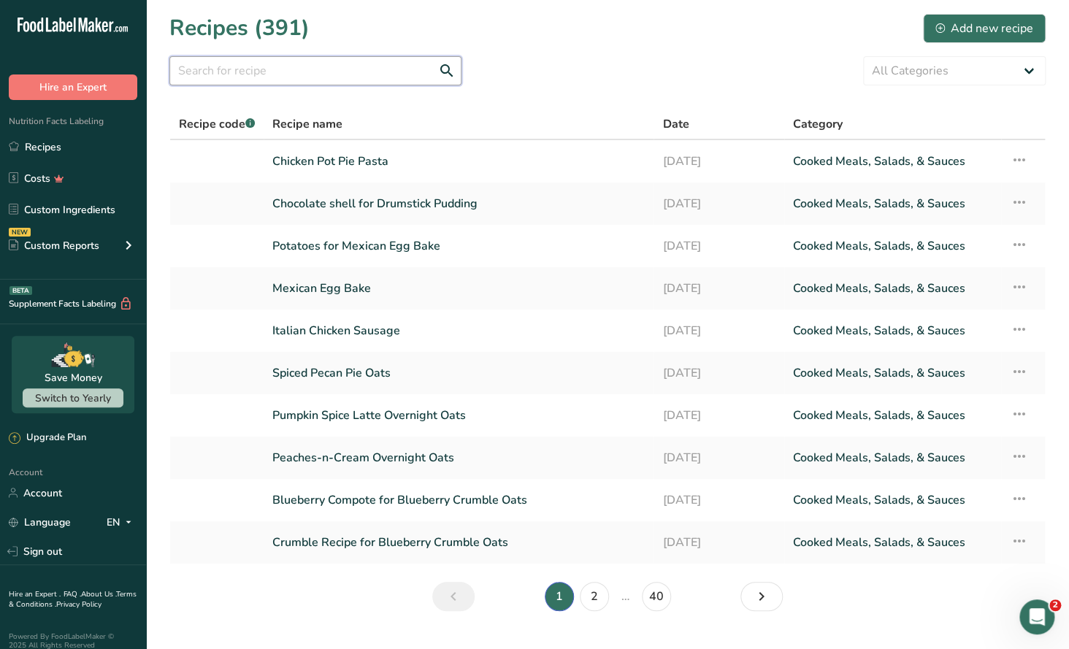
click at [205, 76] on input "text" at bounding box center [315, 70] width 292 height 29
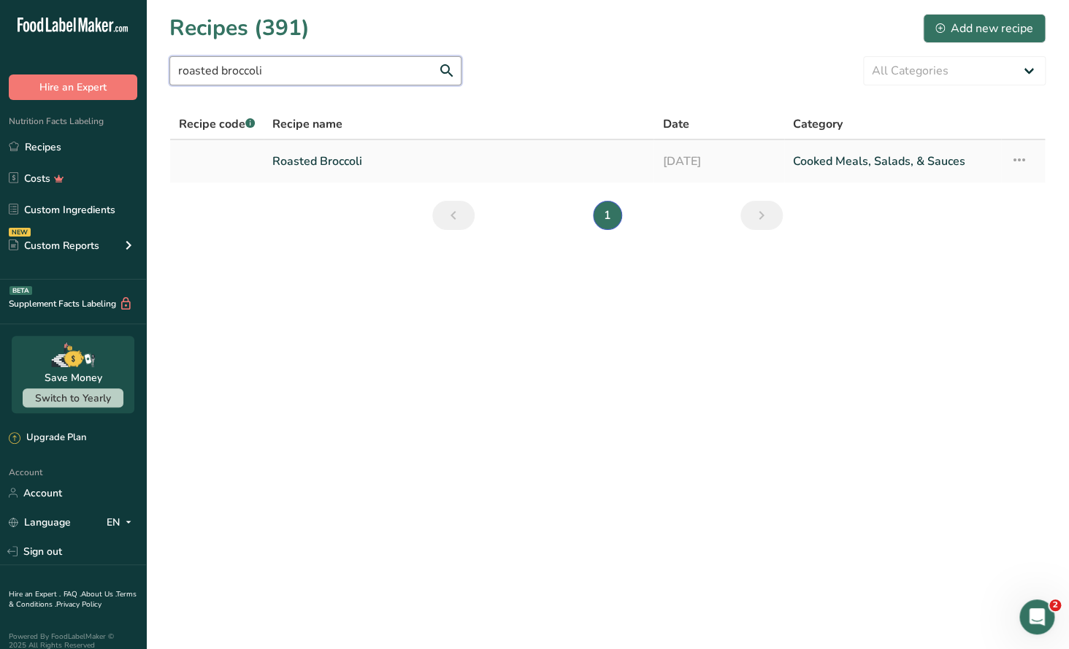
type input "roasted broccoli"
click at [314, 161] on link "Roasted Broccoli" at bounding box center [458, 161] width 372 height 31
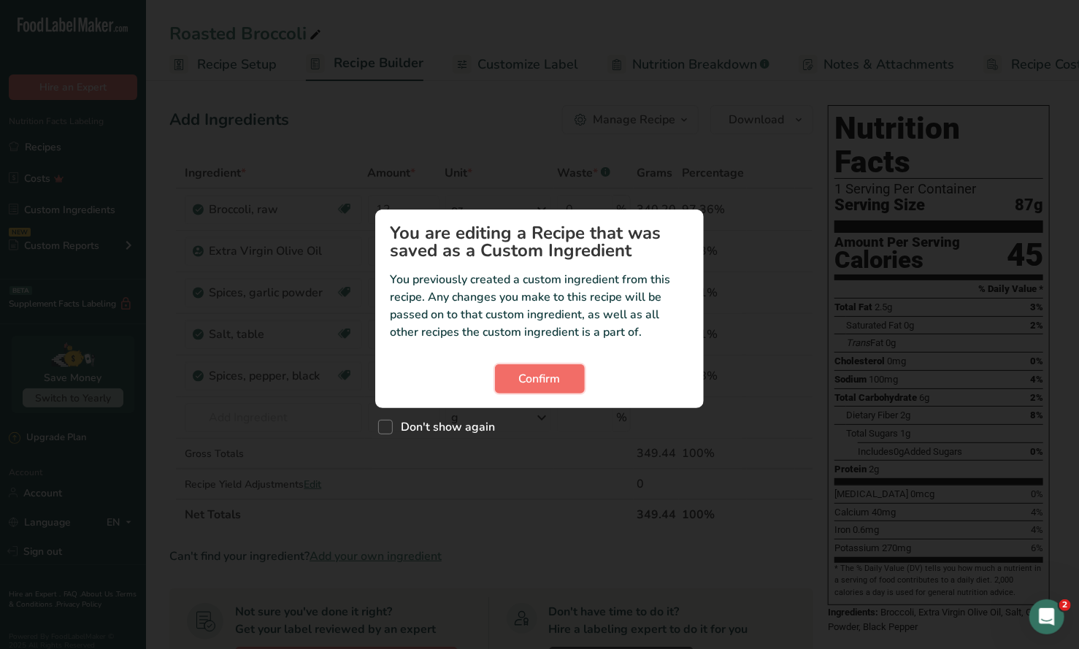
click at [560, 383] on span "Confirm" at bounding box center [540, 379] width 42 height 18
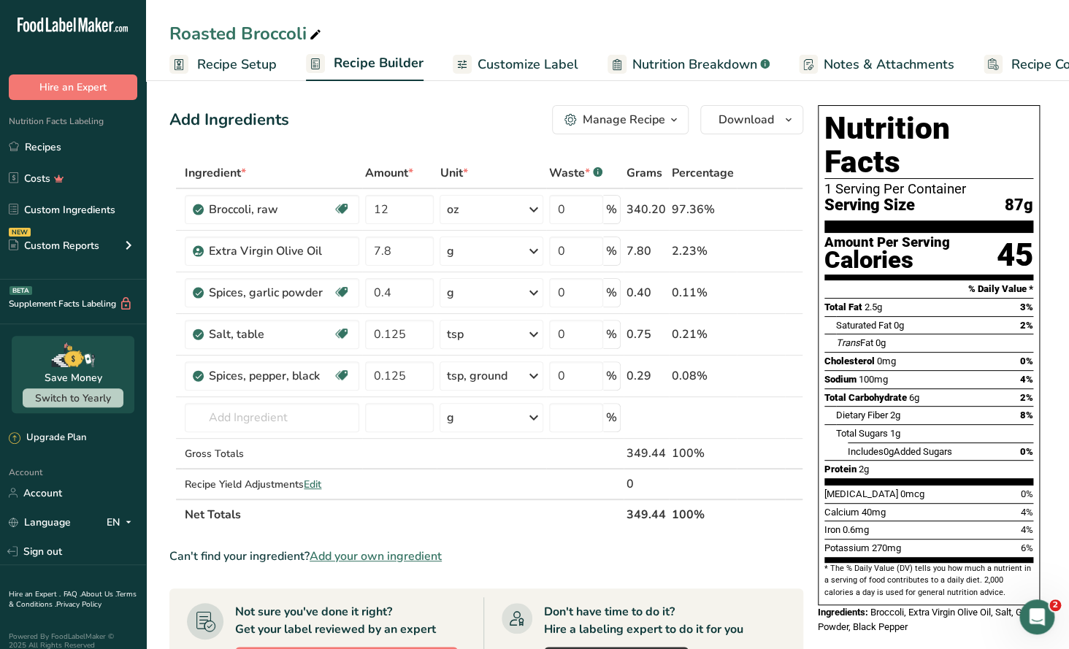
click at [665, 122] on span "button" at bounding box center [674, 120] width 18 height 18
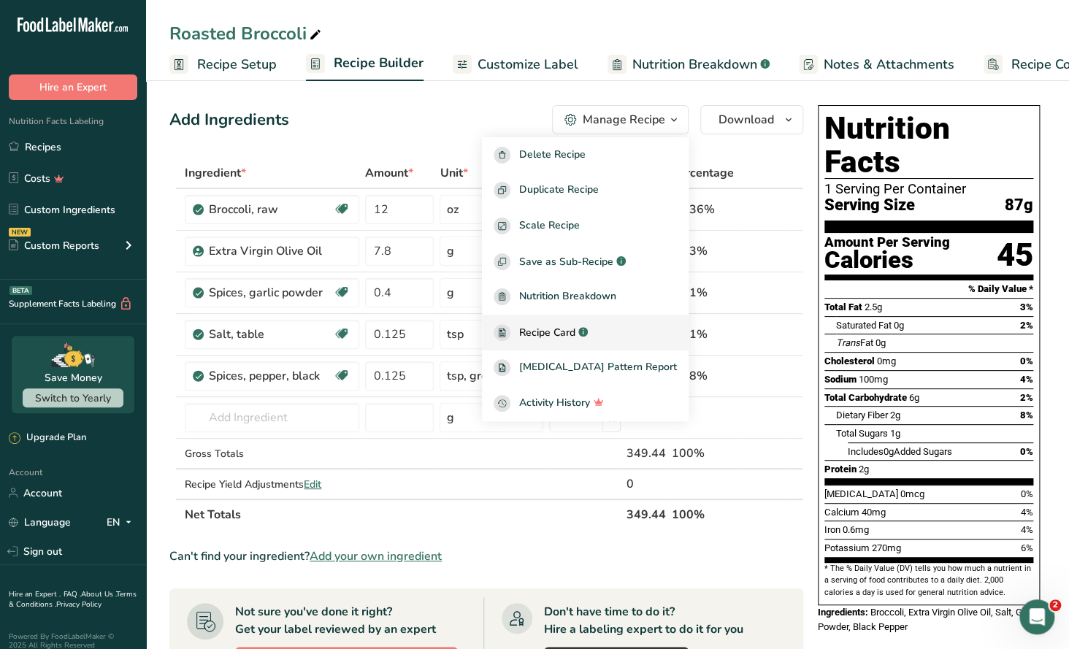
click at [574, 329] on span "Recipe Card" at bounding box center [547, 332] width 56 height 15
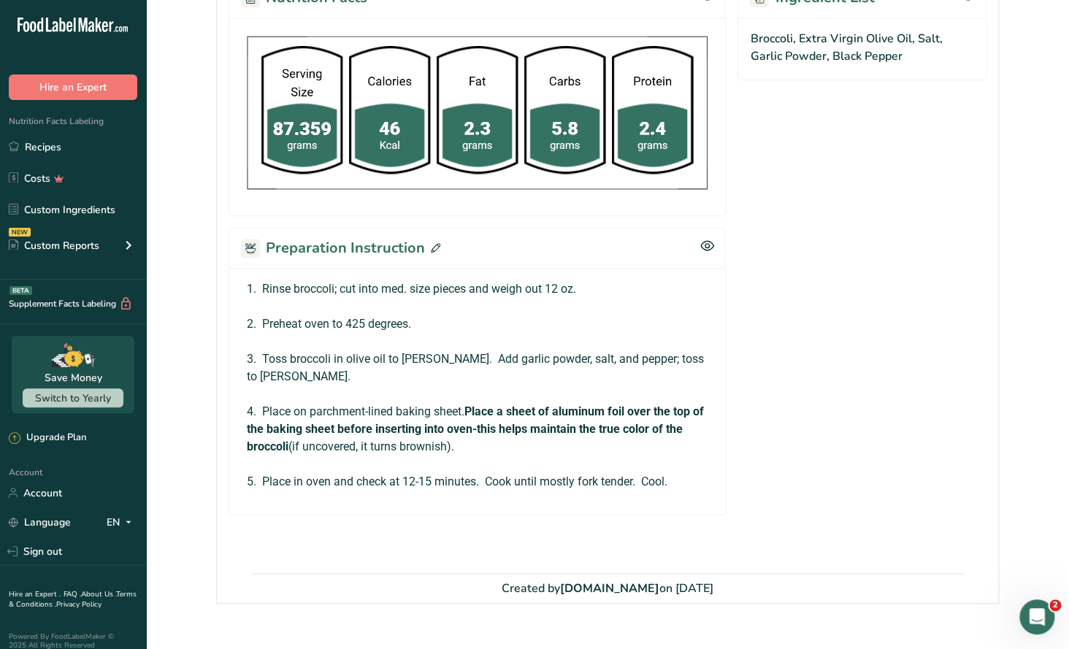
drag, startPoint x: 0, startPoint y: 0, endPoint x: 431, endPoint y: 244, distance: 495.0
click at [431, 244] on icon at bounding box center [435, 247] width 9 height 9
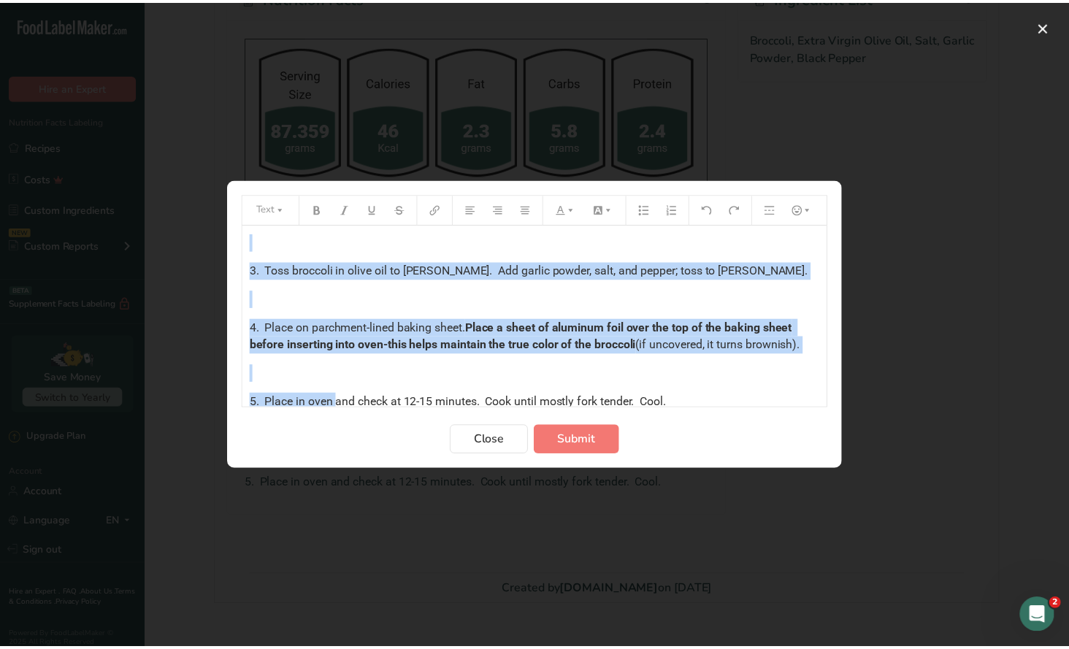
scroll to position [103, 0]
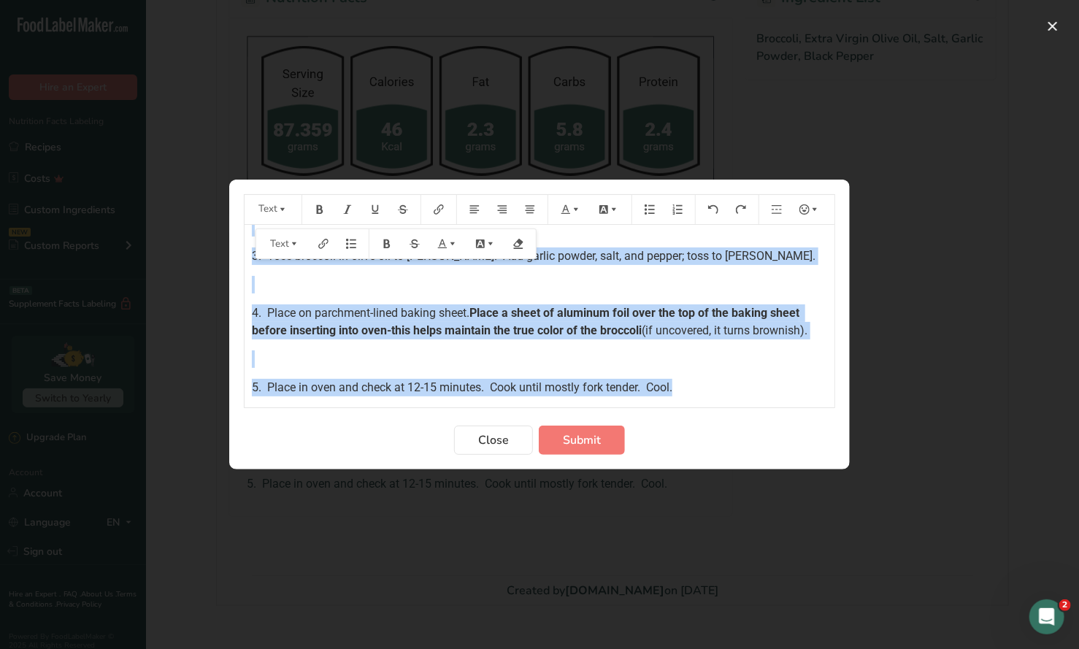
drag, startPoint x: 247, startPoint y: 242, endPoint x: 824, endPoint y: 387, distance: 594.8
click at [824, 387] on div "1. Rinse broccoli; cut into med. size pieces and weigh out 12 oz. ﻿ 2. Preheat …" at bounding box center [540, 316] width 590 height 183
copy div "1. Rinse broccoli; cut into med. size pieces and weigh out 12 oz. ﻿ 2. Preheat …"
drag, startPoint x: 507, startPoint y: 440, endPoint x: 291, endPoint y: 196, distance: 325.9
click at [505, 440] on span "Close" at bounding box center [493, 440] width 31 height 18
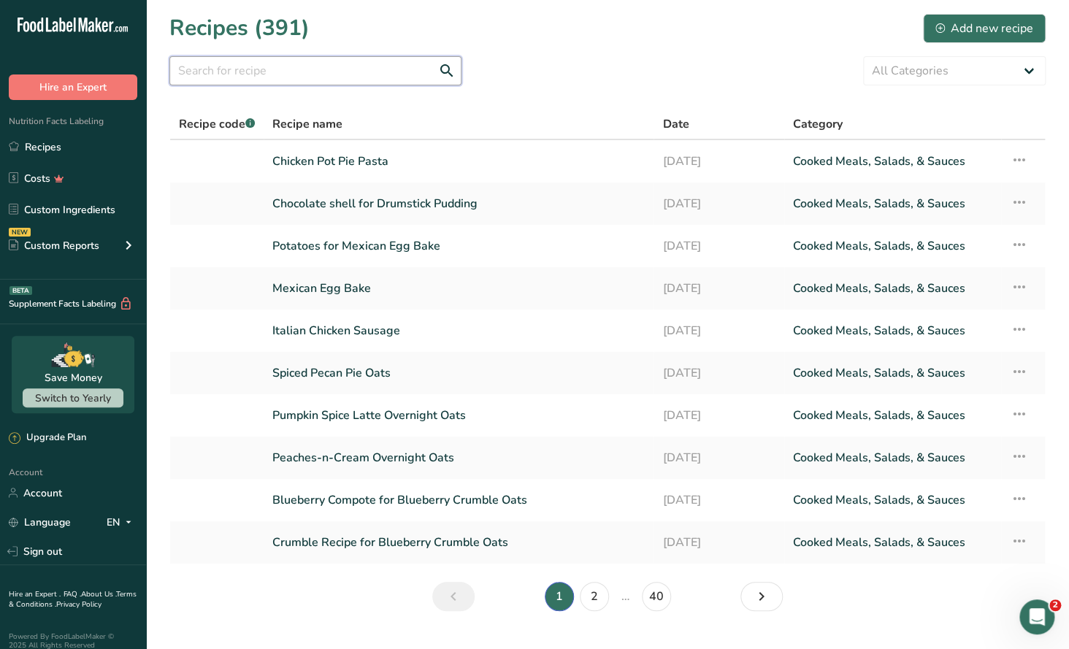
click at [220, 75] on input "text" at bounding box center [315, 70] width 292 height 29
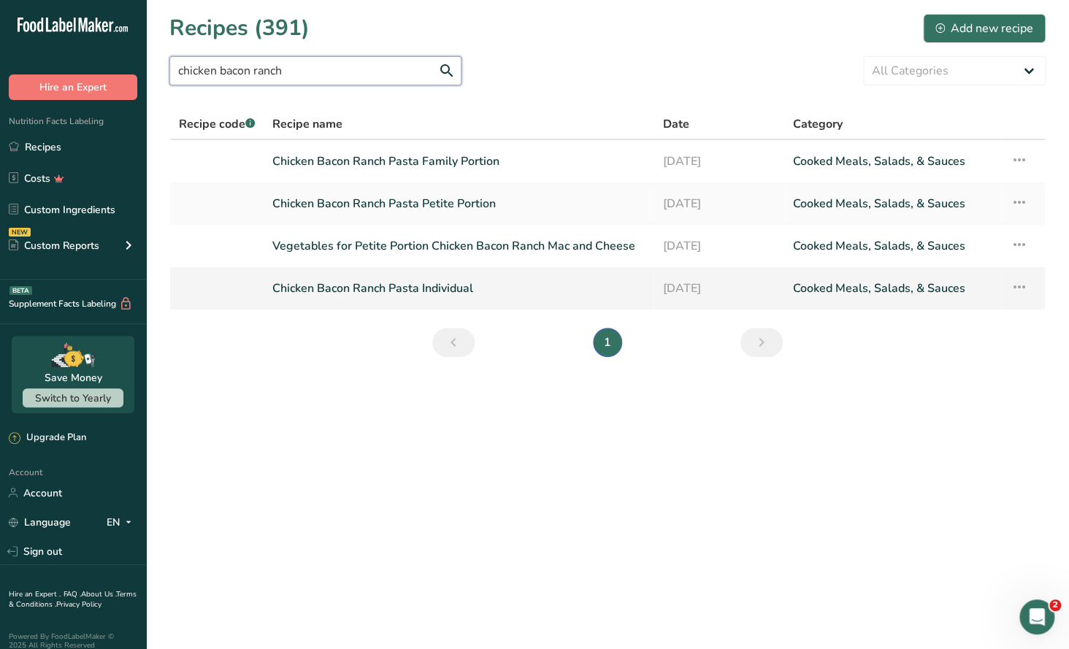
type input "chicken bacon ranch"
click at [464, 283] on link "Chicken Bacon Ranch Pasta Individual" at bounding box center [458, 288] width 372 height 31
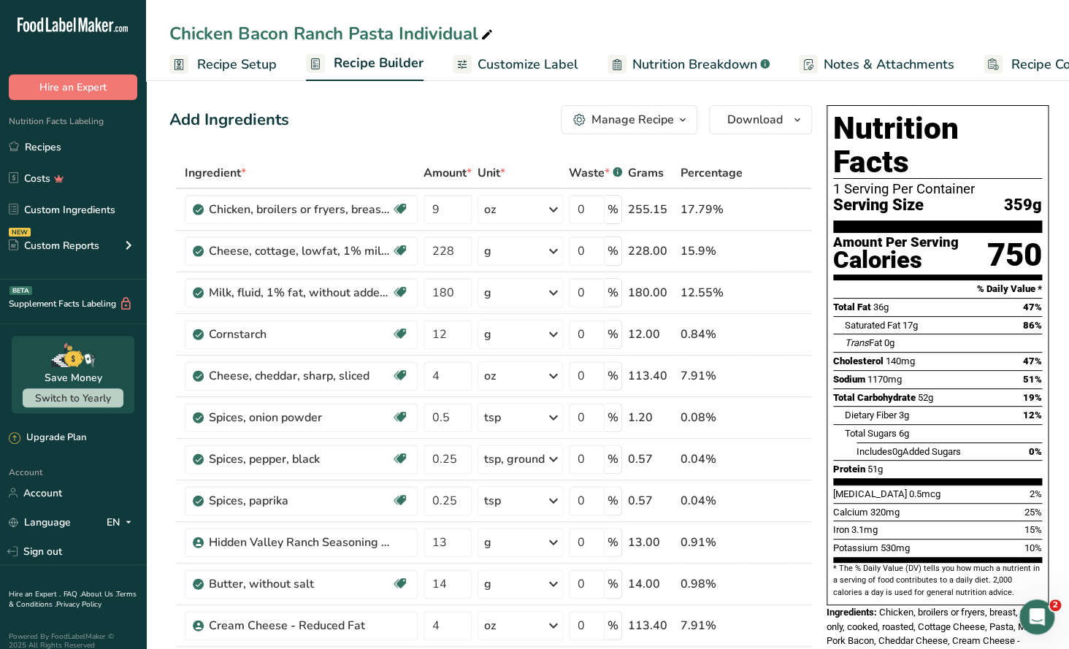
click at [258, 72] on span "Recipe Setup" at bounding box center [237, 65] width 80 height 20
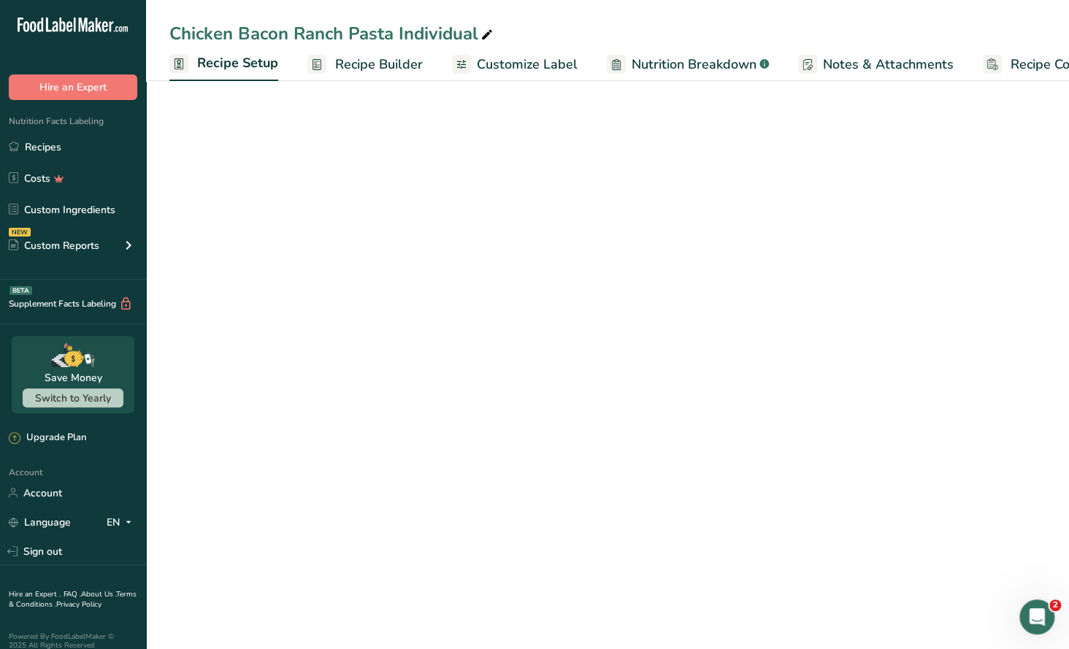
scroll to position [0, 4]
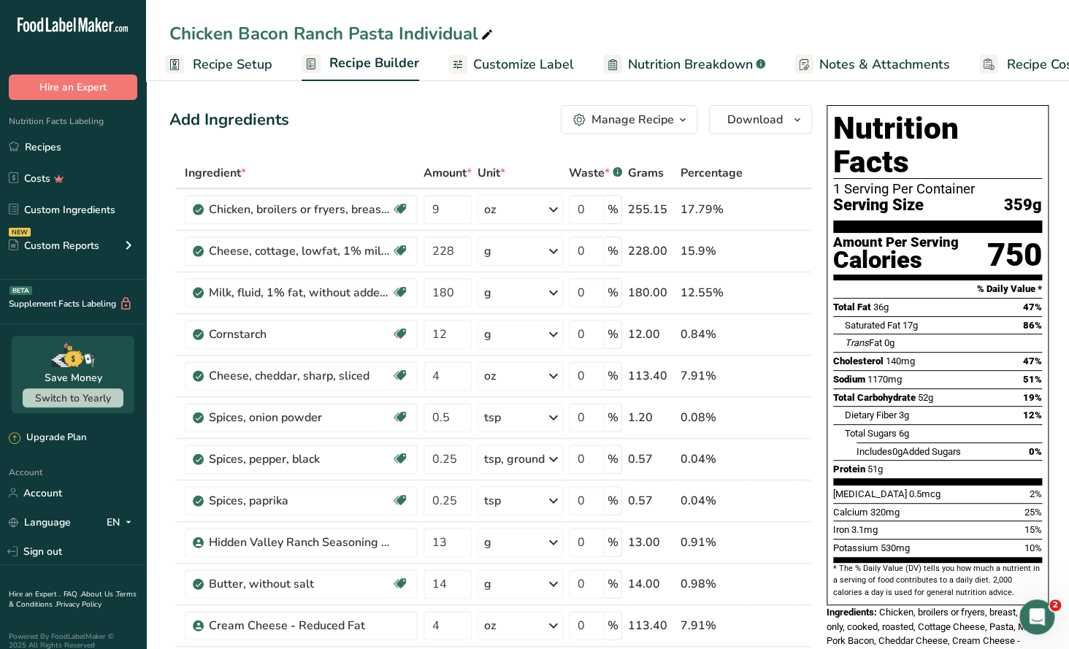
click at [650, 126] on div "Manage Recipe" at bounding box center [632, 120] width 82 height 18
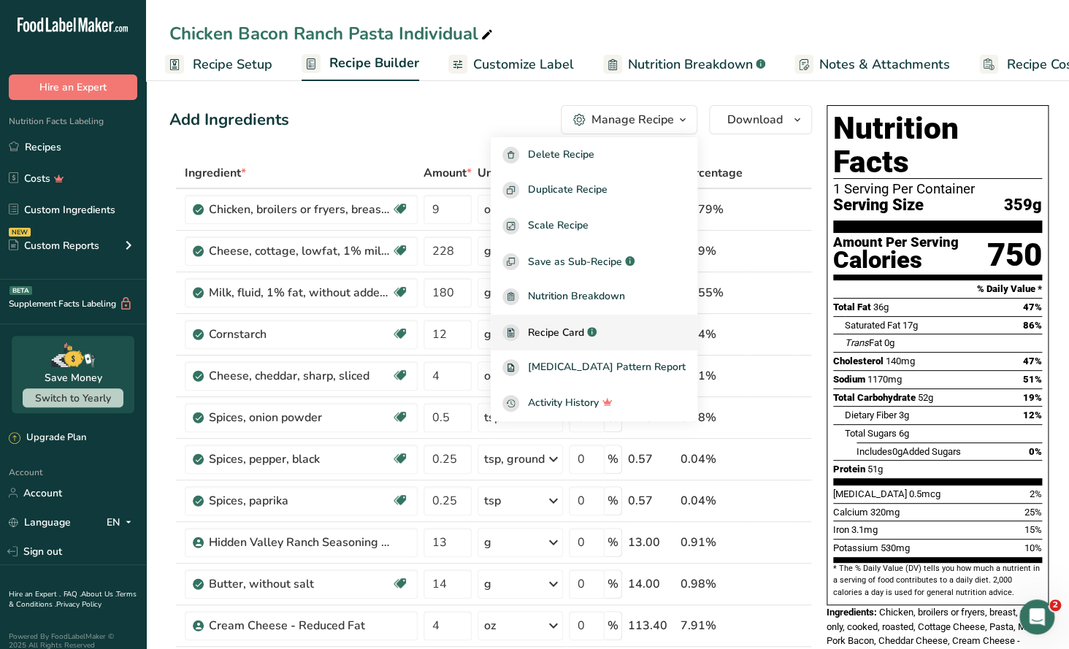
click at [579, 326] on span "Recipe Card" at bounding box center [556, 332] width 56 height 15
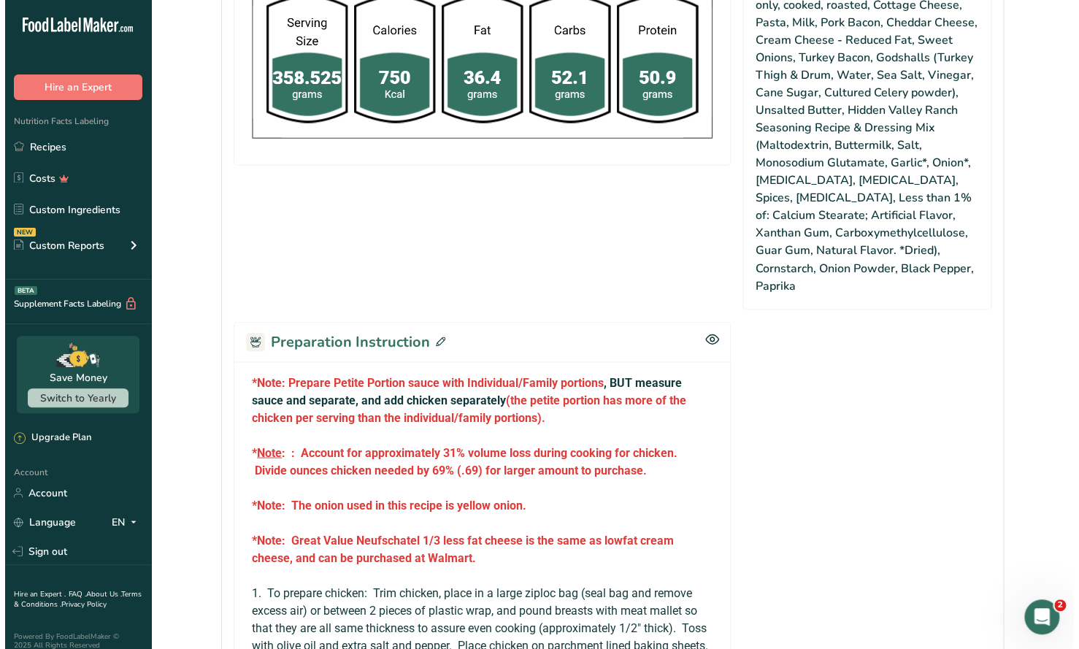
scroll to position [1095, 0]
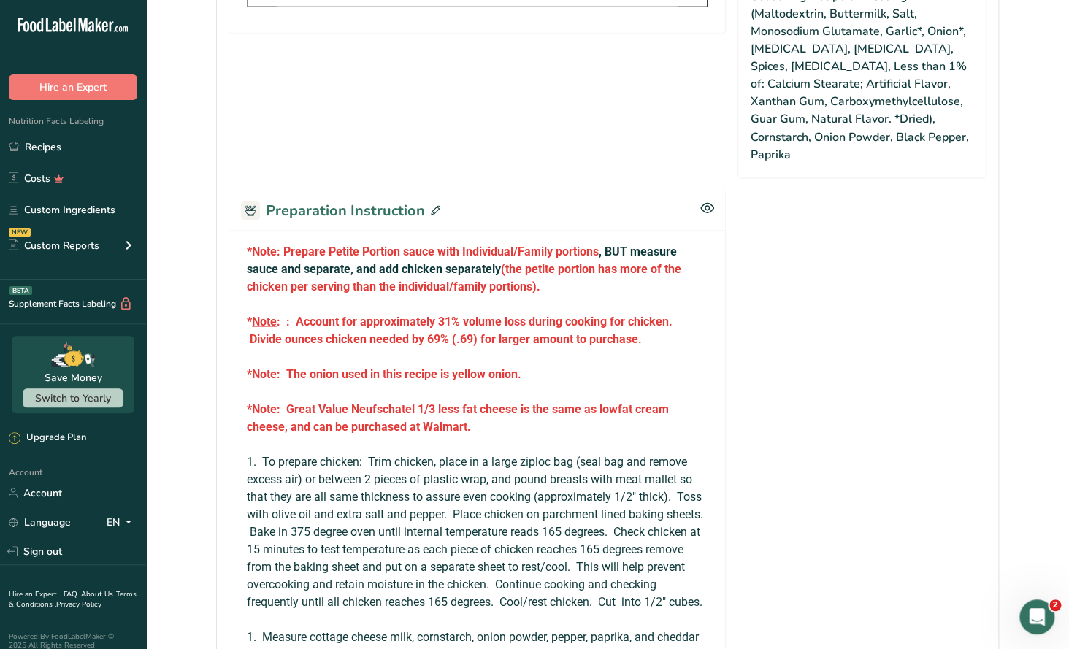
click at [431, 205] on icon at bounding box center [435, 209] width 9 height 9
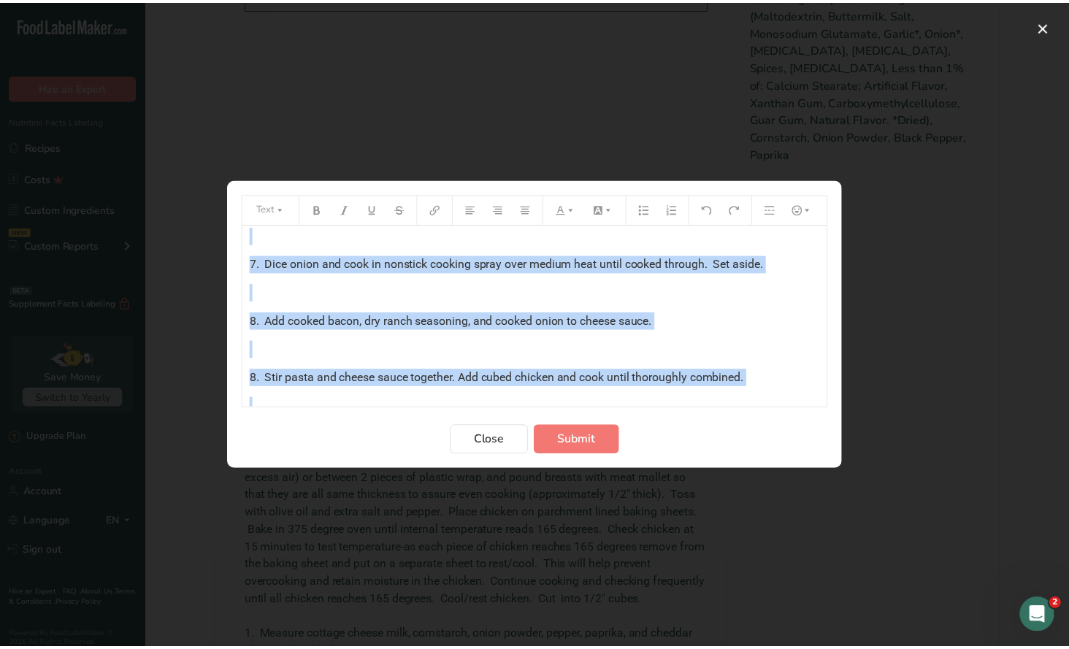
scroll to position [924, 0]
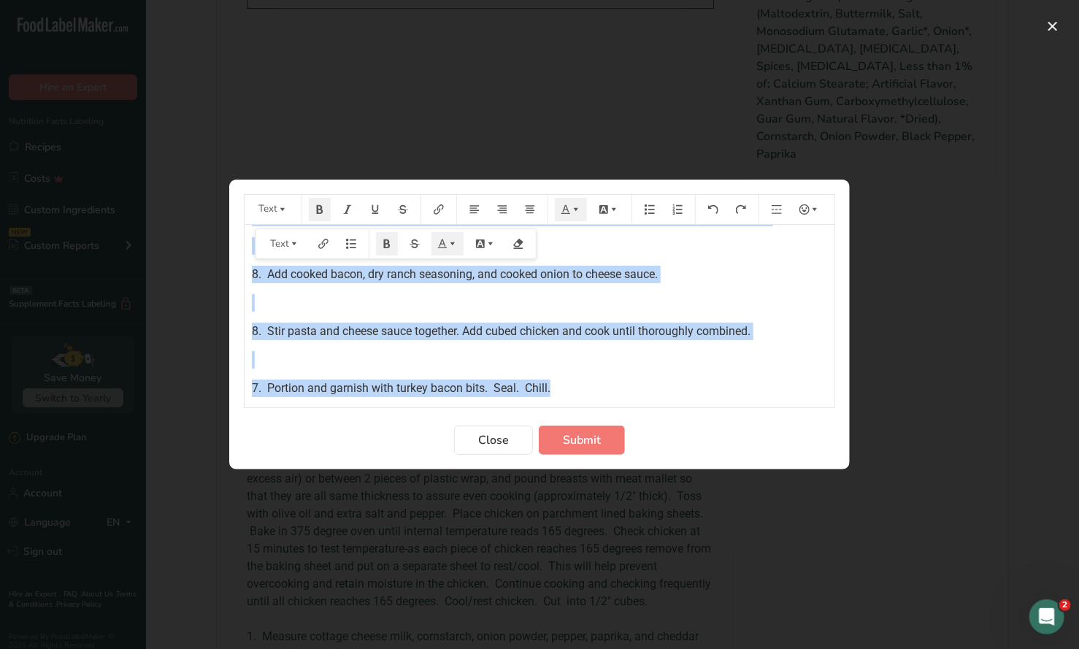
drag, startPoint x: 247, startPoint y: 240, endPoint x: 688, endPoint y: 469, distance: 496.6
click at [688, 469] on section "Text *Note: Prepare Petite Portion sauce with Individual/Family portions , BUT …" at bounding box center [539, 325] width 621 height 290
copy div "*Lore: Ipsumdo Sitame Consect adipi elit Seddoeiusm/Tempor incididu , UTL etdol…"
click at [502, 440] on span "Close" at bounding box center [493, 440] width 31 height 18
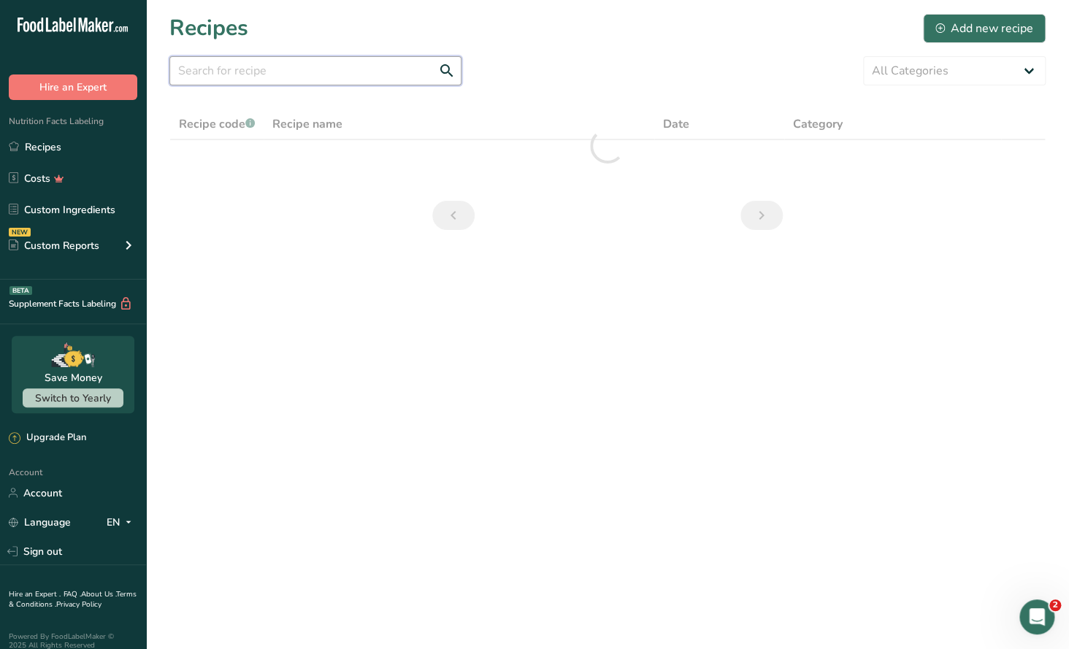
click at [212, 69] on input "text" at bounding box center [315, 70] width 292 height 29
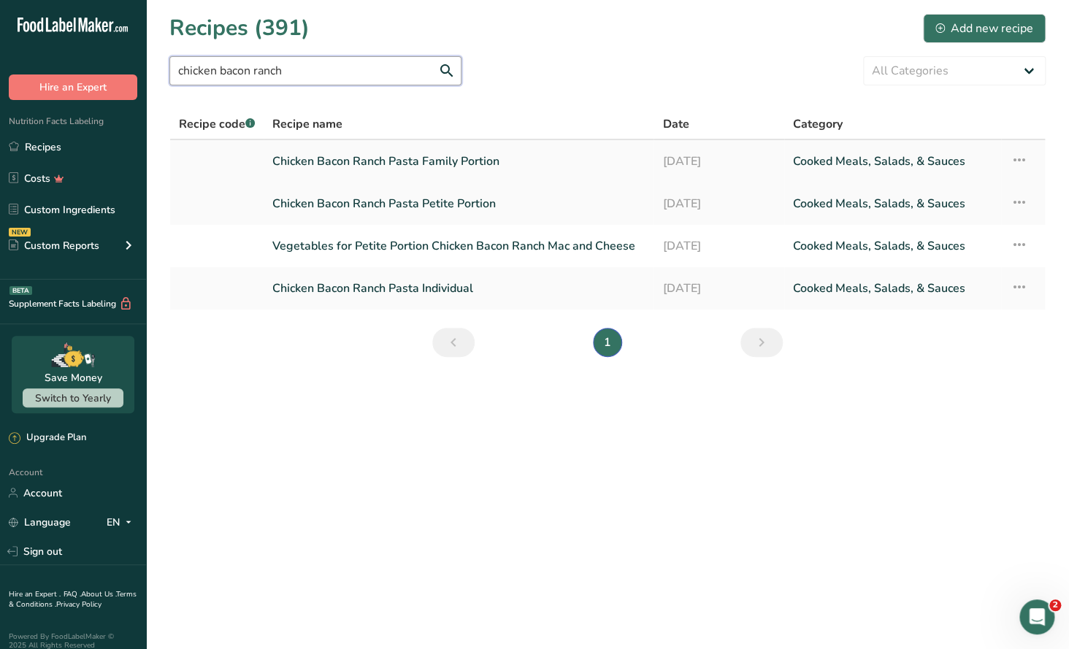
type input "chicken bacon ranch"
click at [465, 159] on link "Chicken Bacon Ranch Pasta Family Portion" at bounding box center [458, 161] width 372 height 31
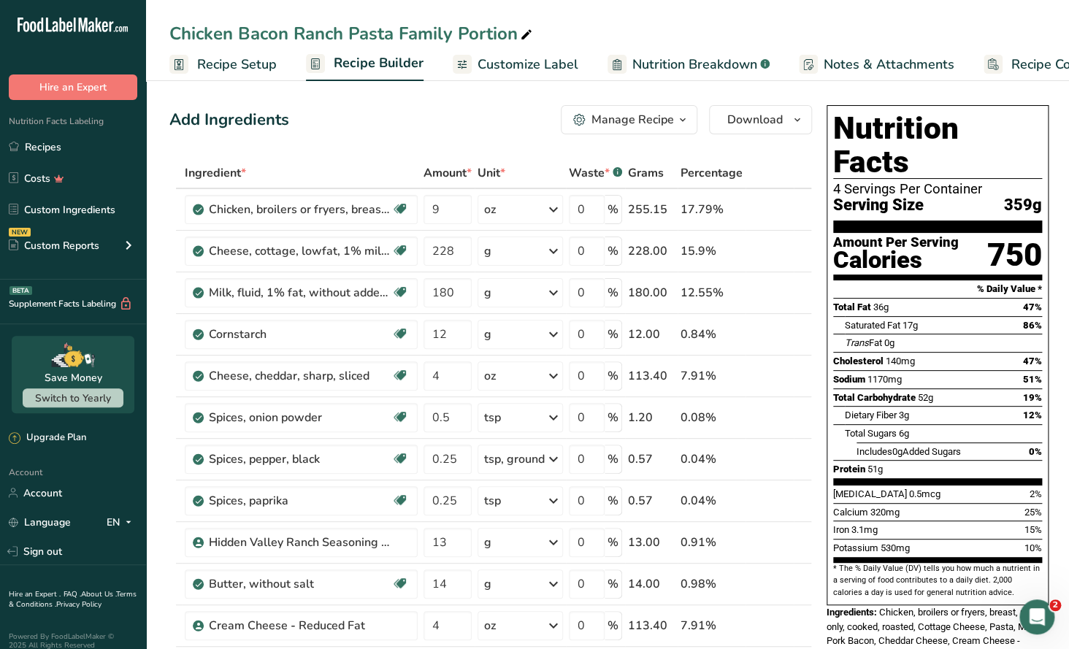
click at [252, 67] on span "Recipe Setup" at bounding box center [237, 65] width 80 height 20
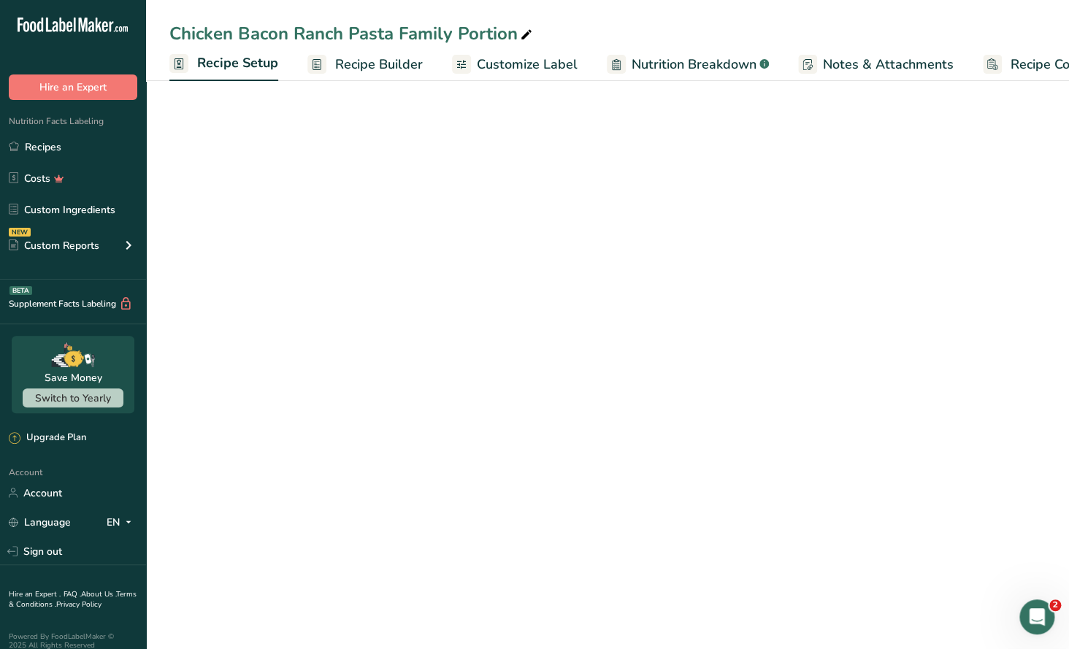
scroll to position [0, 4]
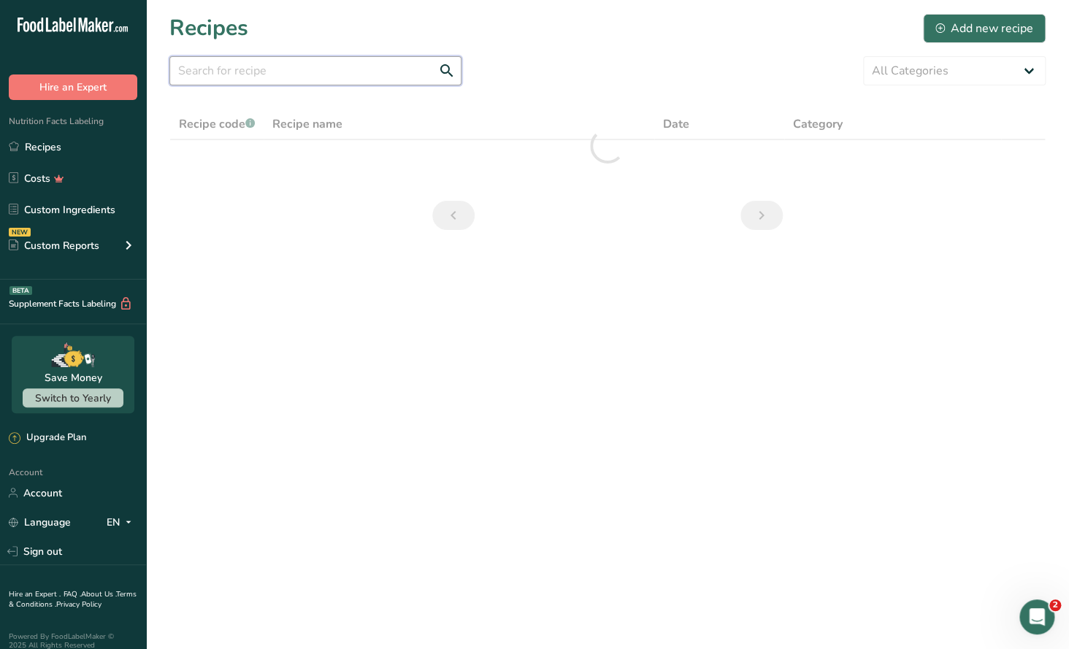
click at [249, 74] on input "text" at bounding box center [315, 70] width 292 height 29
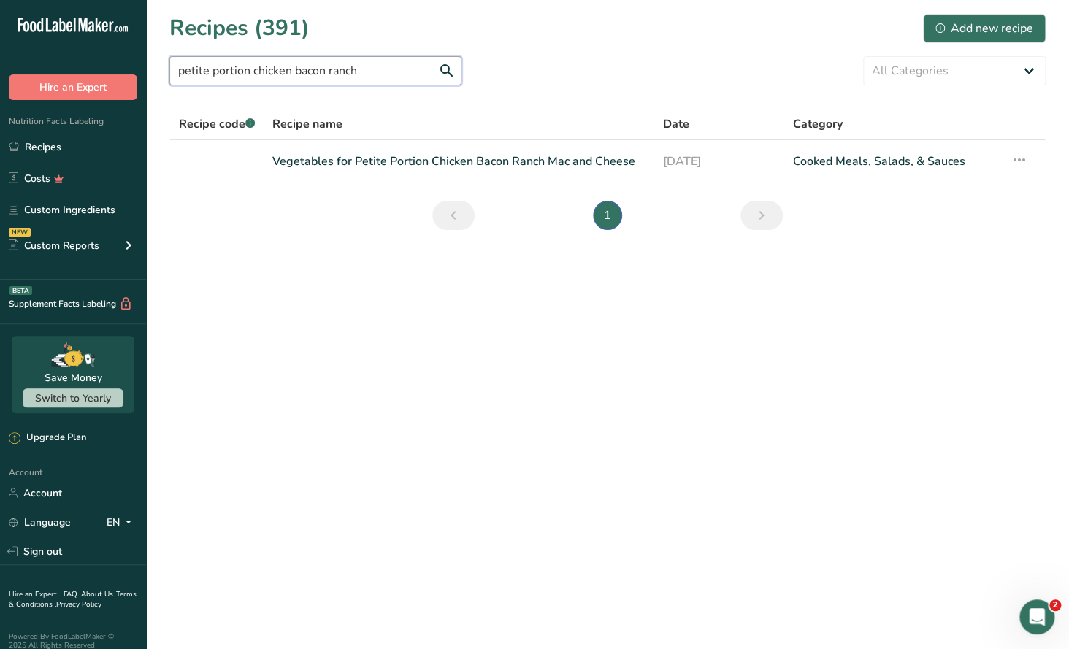
drag, startPoint x: 291, startPoint y: 70, endPoint x: 4, endPoint y: 68, distance: 287.7
click at [10, 70] on div ".a-20{fill:#fff;} Hire an Expert Nutrition Facts Labeling Recipes Costs Custom …" at bounding box center [534, 324] width 1069 height 649
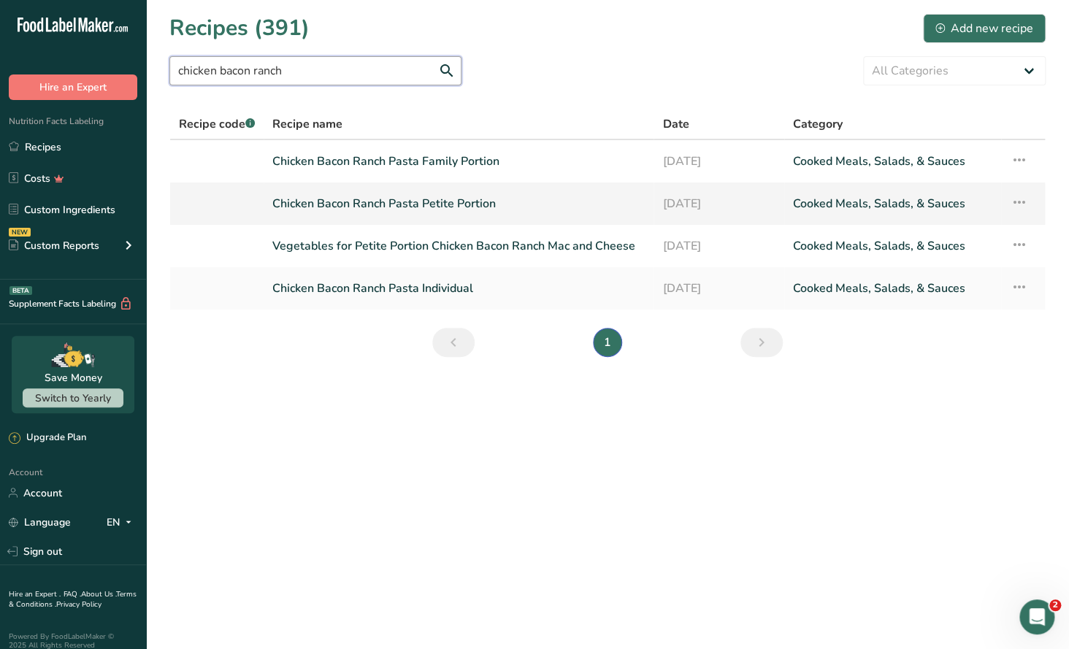
type input "chicken bacon ranch"
click at [437, 204] on link "Chicken Bacon Ranch Pasta Petite Portion" at bounding box center [458, 203] width 372 height 31
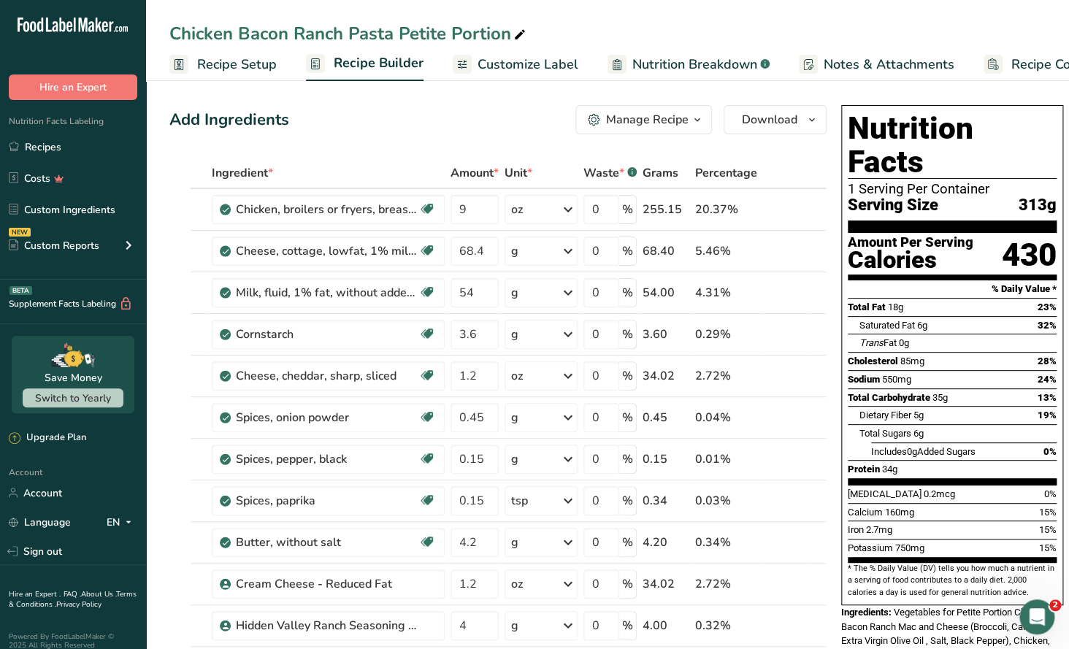
click at [680, 127] on div "Manage Recipe" at bounding box center [647, 120] width 82 height 18
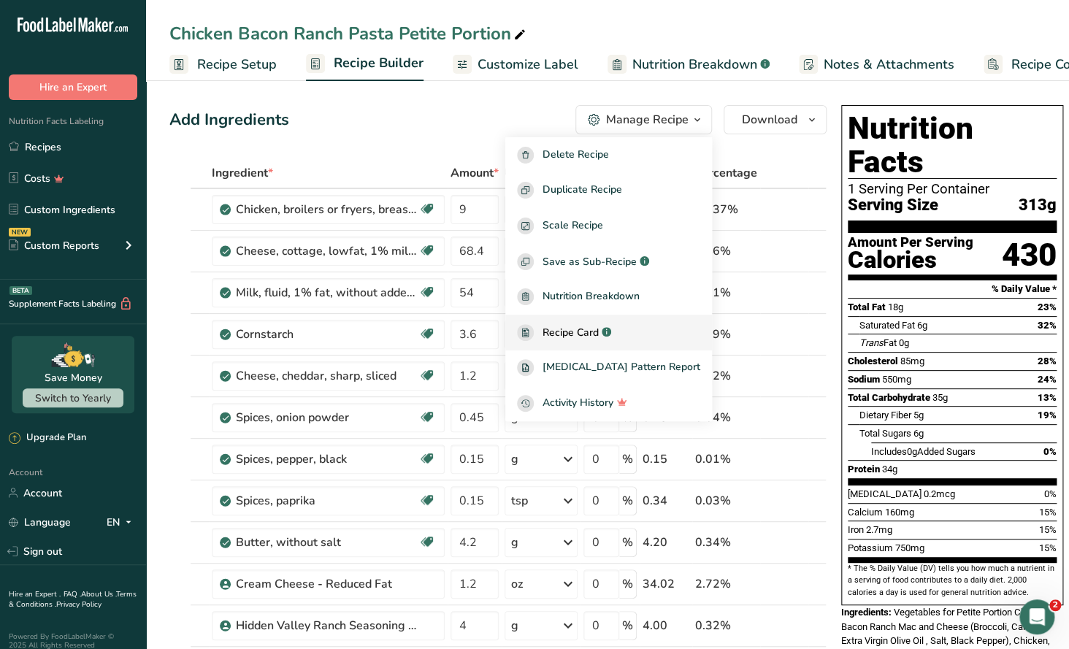
click at [599, 326] on span "Recipe Card" at bounding box center [570, 332] width 56 height 15
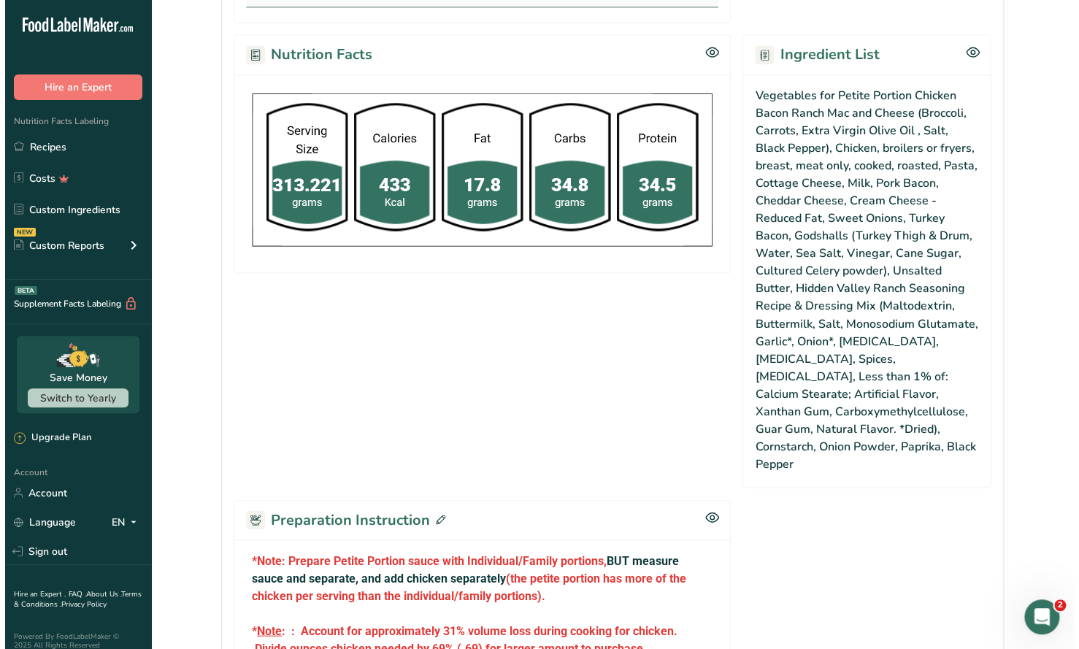
scroll to position [1095, 0]
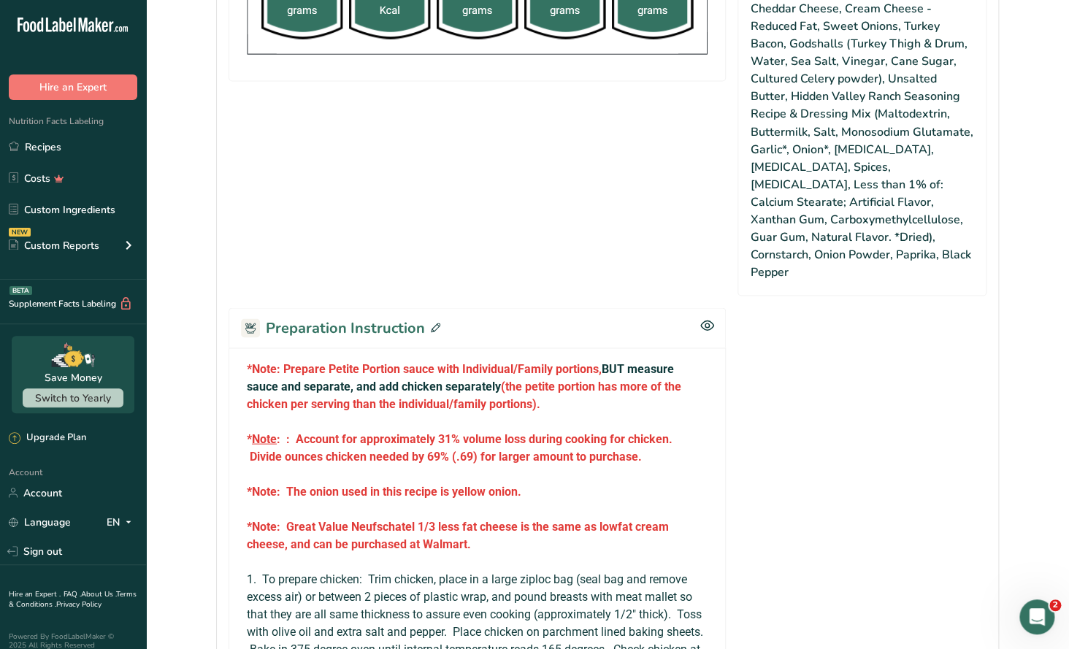
click at [431, 323] on icon at bounding box center [435, 327] width 9 height 9
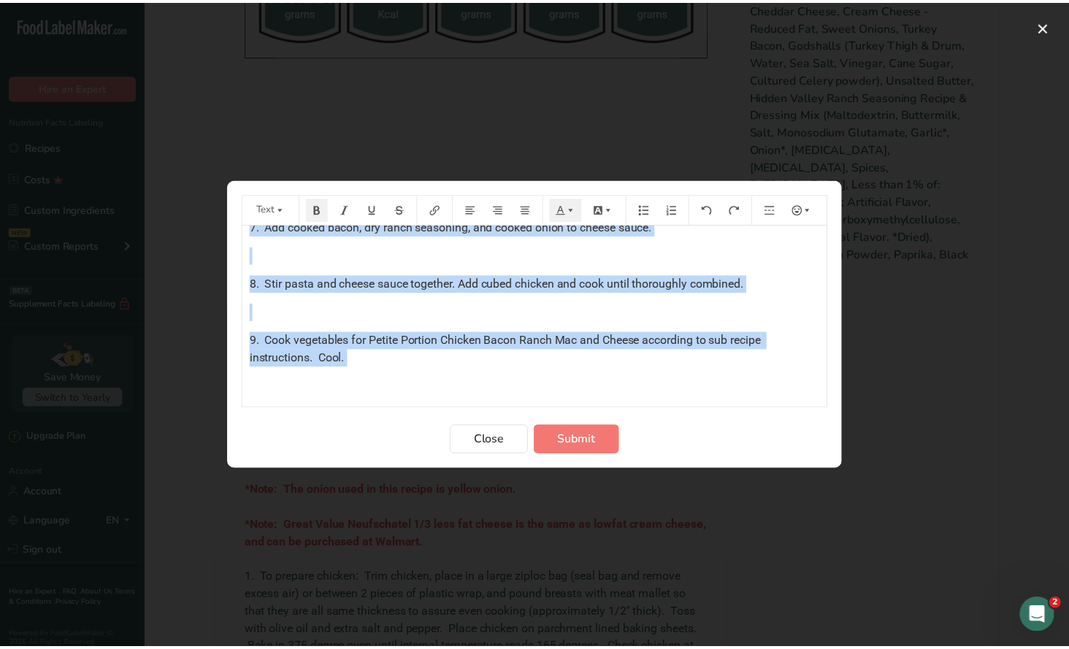
scroll to position [1005, 0]
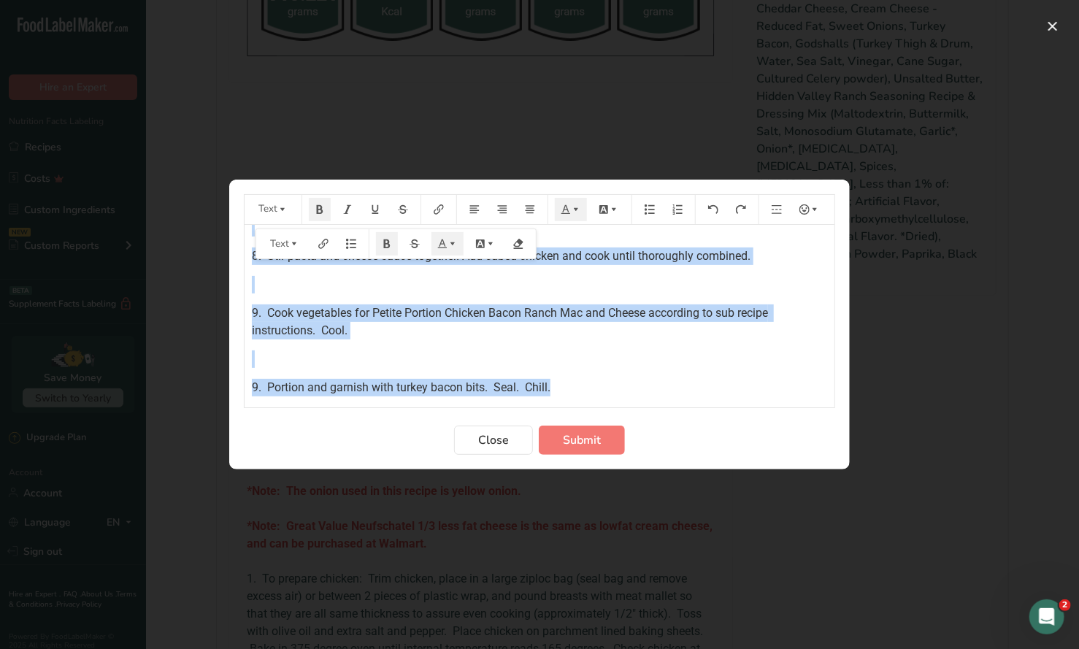
drag, startPoint x: 250, startPoint y: 242, endPoint x: 653, endPoint y: 401, distance: 433.3
click at [651, 403] on div "*Note: Prepare Petite Portion sauce with Individual/Family portions, BUT measur…" at bounding box center [540, 316] width 590 height 183
copy div "*Note: Prepare Petite Portion sauce with Individual/Family portions, BUT measur…"
drag, startPoint x: 474, startPoint y: 447, endPoint x: 16, endPoint y: 87, distance: 582.3
click at [472, 447] on button "Close" at bounding box center [493, 440] width 79 height 29
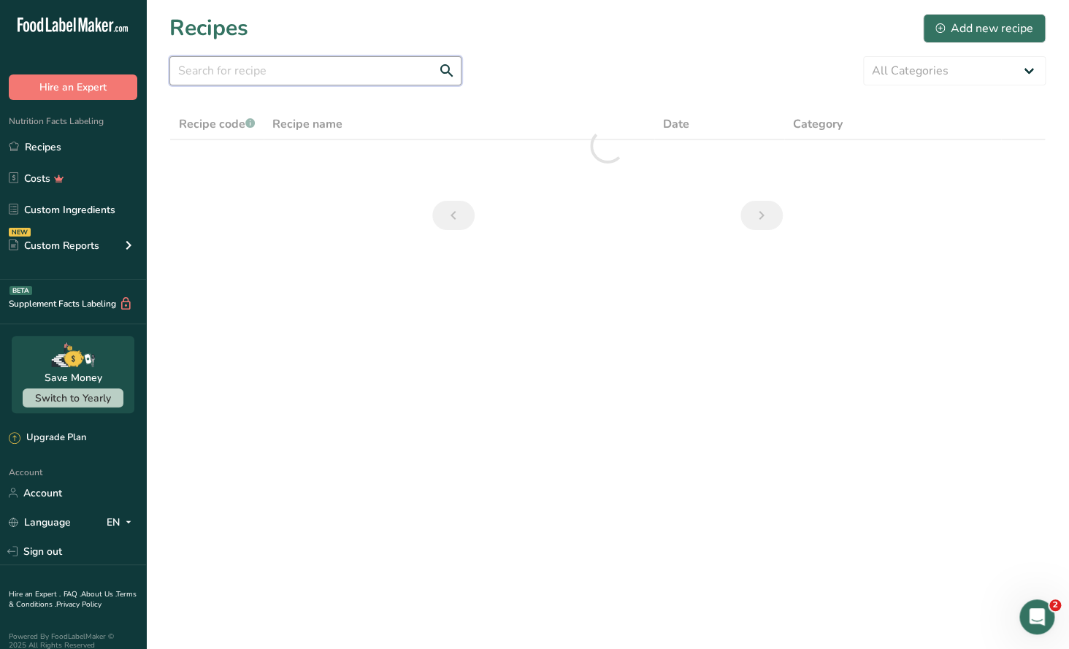
click at [220, 80] on input "text" at bounding box center [315, 70] width 292 height 29
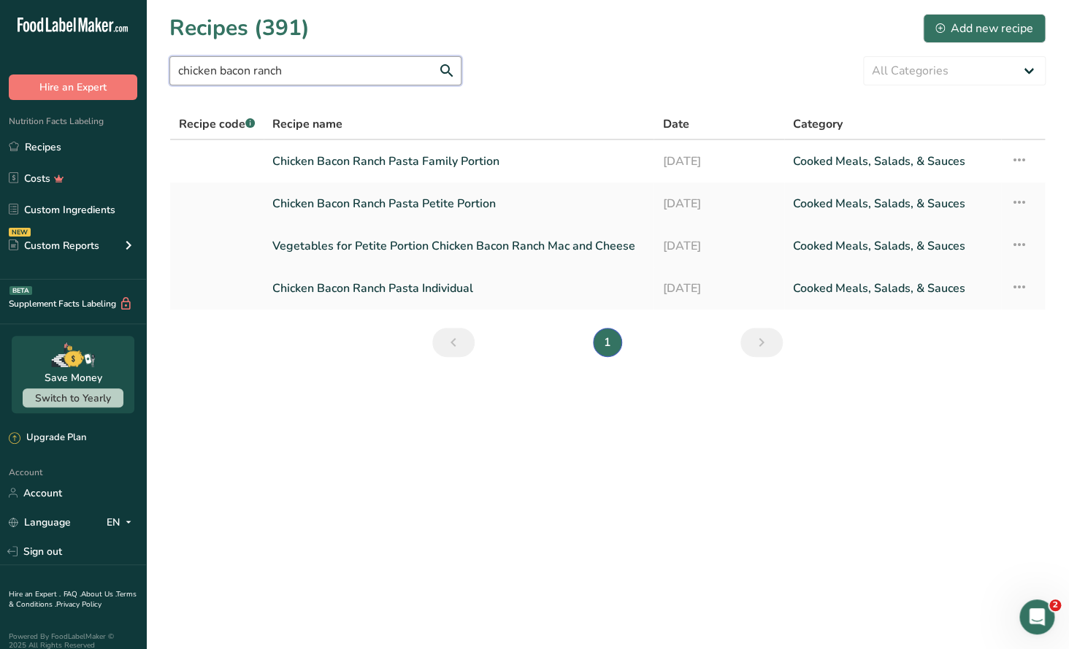
type input "chicken bacon ranch"
click at [509, 251] on link "Vegetables for Petite Portion Chicken Bacon Ranch Mac and Cheese" at bounding box center [458, 246] width 372 height 31
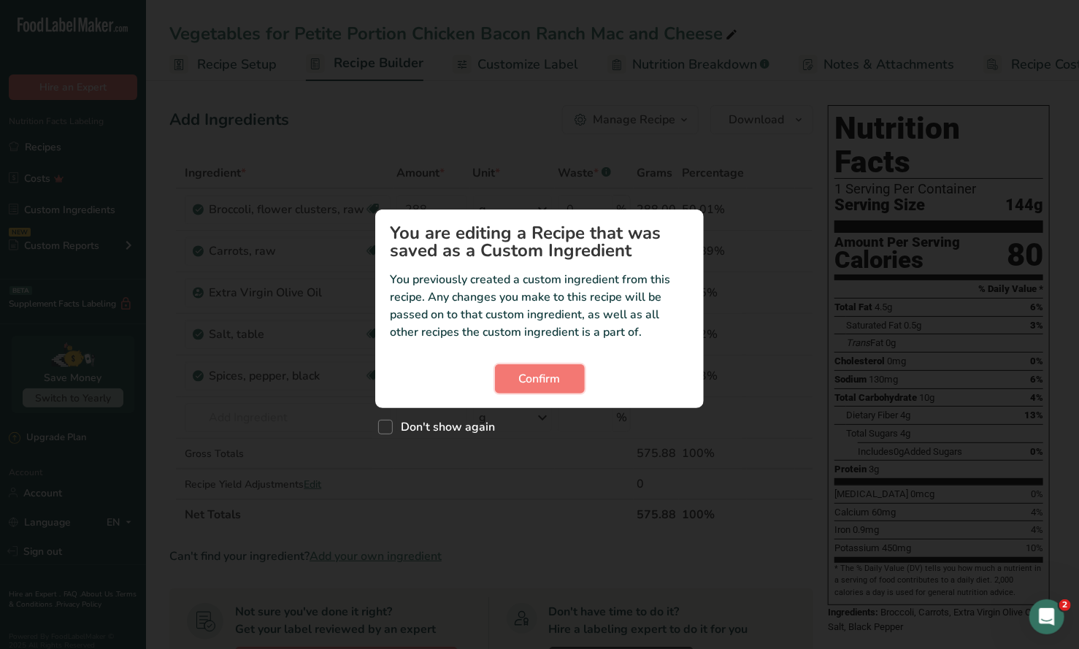
drag, startPoint x: 556, startPoint y: 382, endPoint x: 805, endPoint y: 256, distance: 278.2
click at [556, 382] on span "Confirm" at bounding box center [540, 379] width 42 height 18
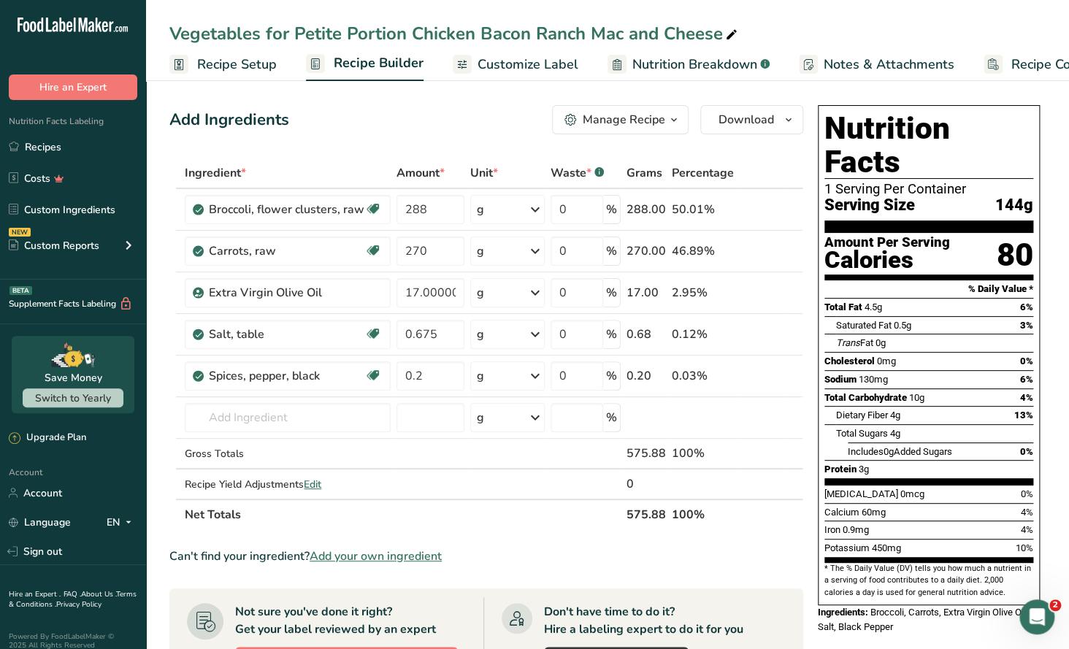
click at [665, 123] on span "button" at bounding box center [674, 120] width 18 height 18
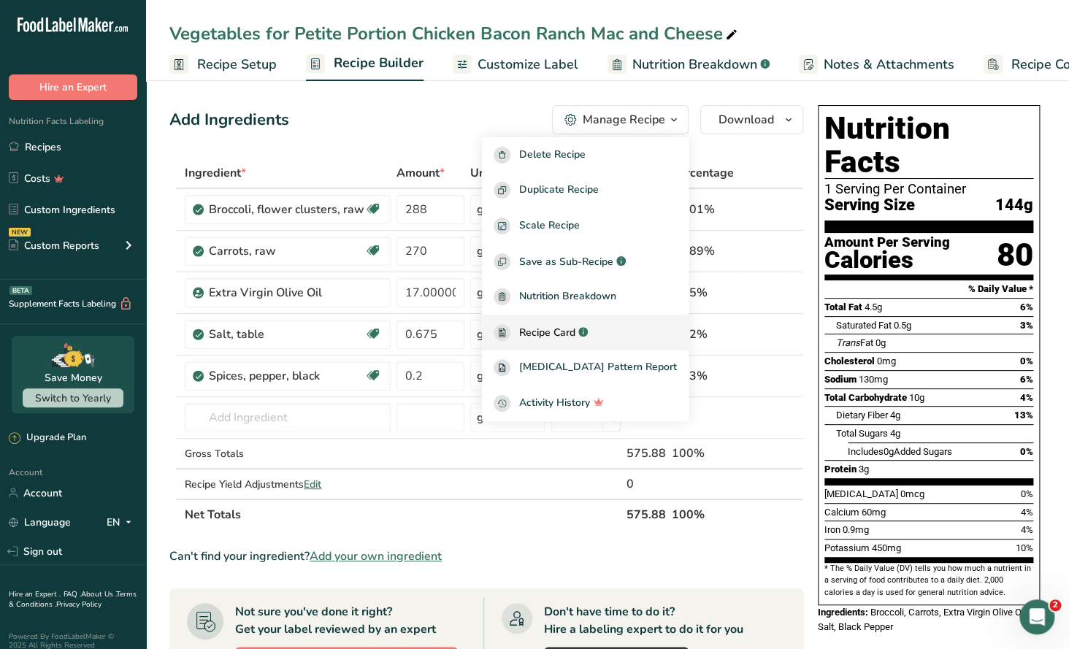
click at [571, 332] on span "Recipe Card" at bounding box center [547, 332] width 56 height 15
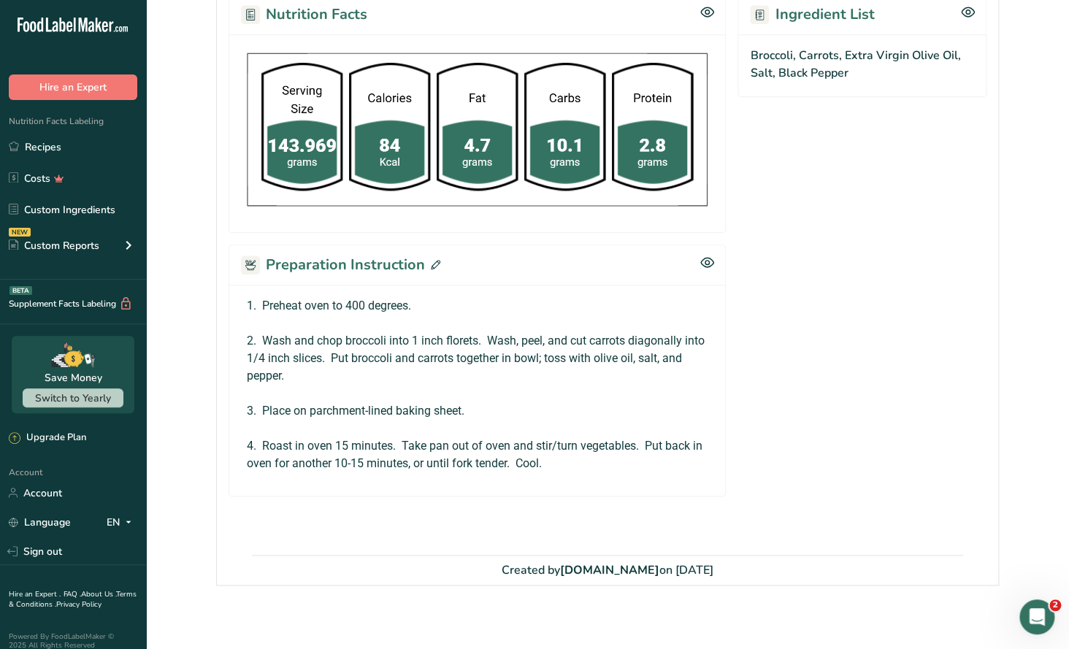
click at [435, 264] on icon at bounding box center [435, 264] width 9 height 9
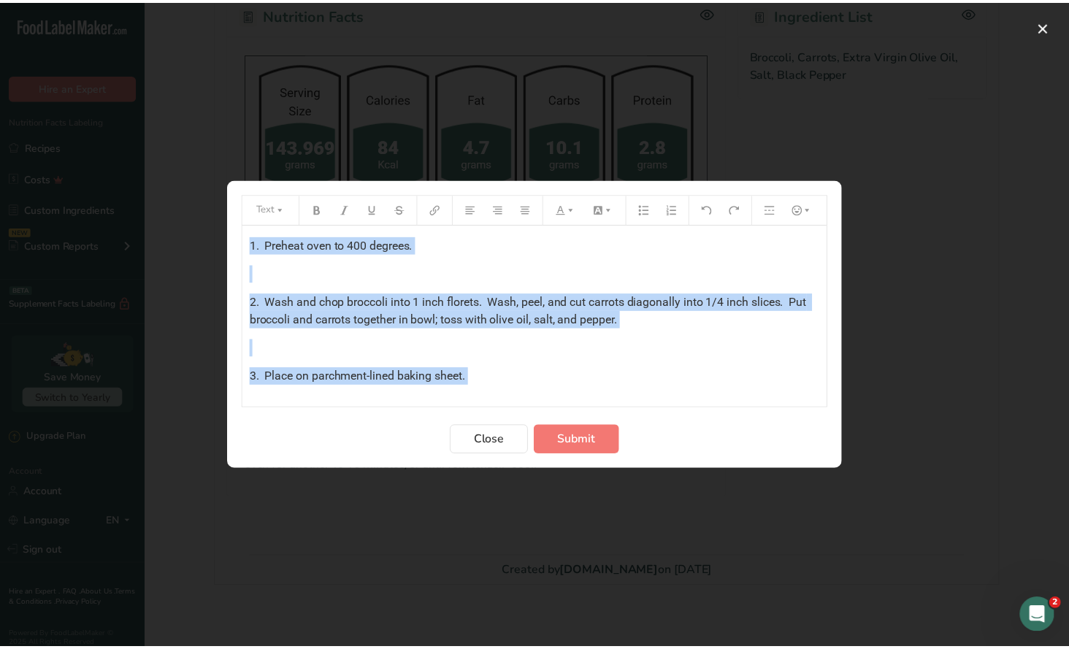
scroll to position [64, 0]
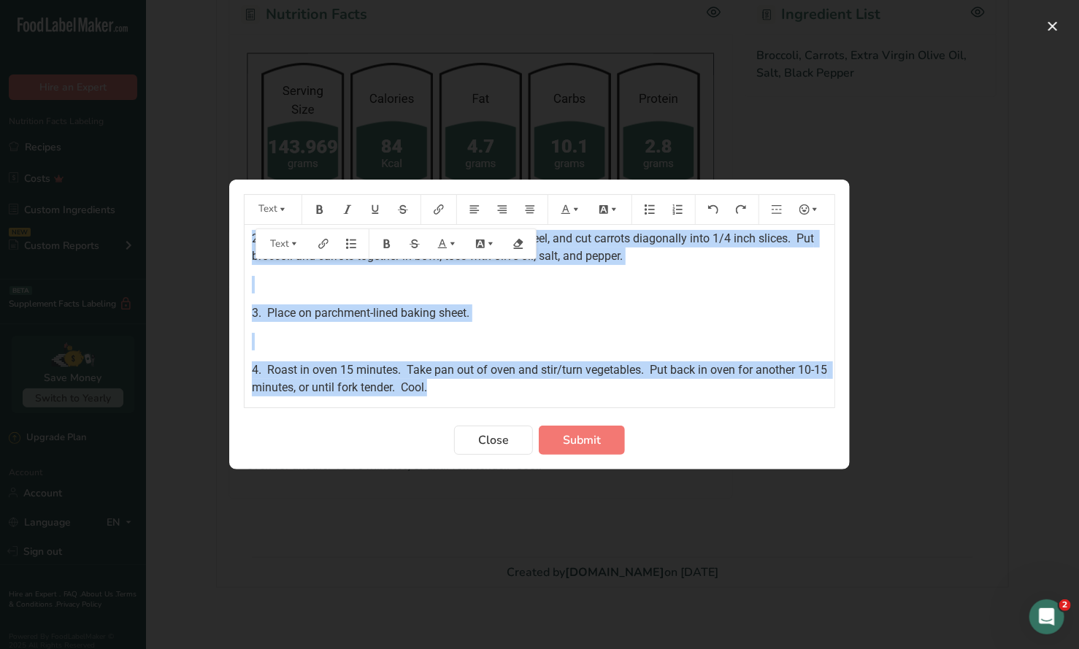
drag, startPoint x: 250, startPoint y: 246, endPoint x: 544, endPoint y: 391, distance: 328.1
click at [544, 391] on div "1. Preheat oven to 400 degrees. ﻿ 2. Wash and chop broccoli into 1 inch florets…" at bounding box center [540, 278] width 590 height 235
copy div "1. Preheat oven to 400 degrees. ﻿ 2. Wash and chop broccoli into 1 inch florets…"
click at [503, 442] on span "Close" at bounding box center [493, 440] width 31 height 18
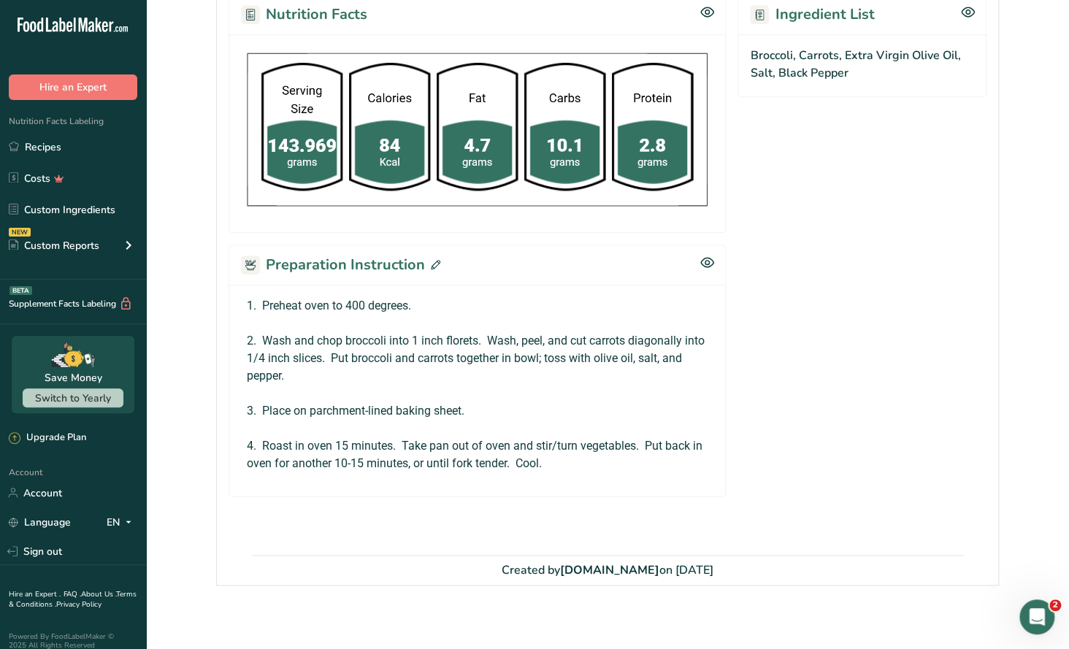
scroll to position [544, 0]
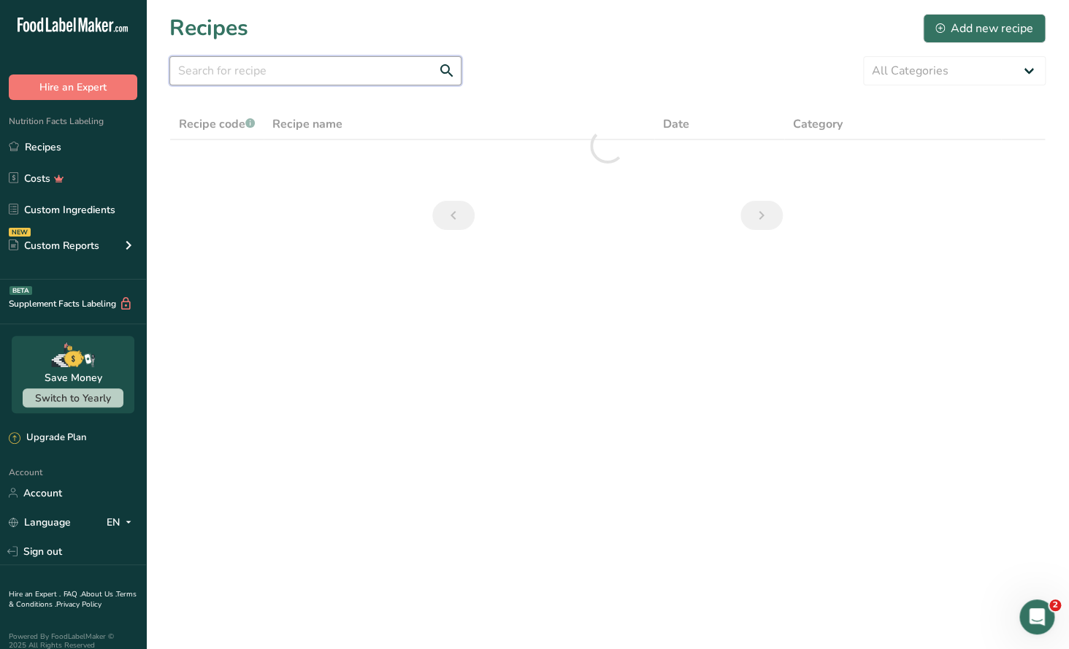
click at [220, 76] on input "text" at bounding box center [315, 70] width 292 height 29
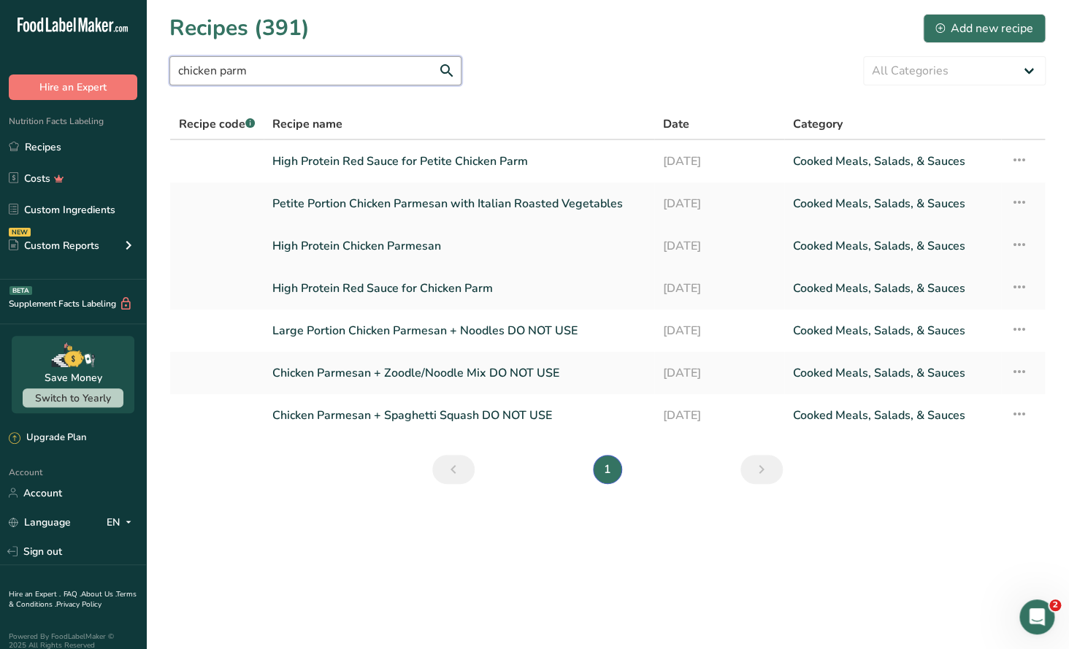
type input "chicken parm"
click at [397, 254] on link "High Protein Chicken Parmesan" at bounding box center [458, 246] width 373 height 31
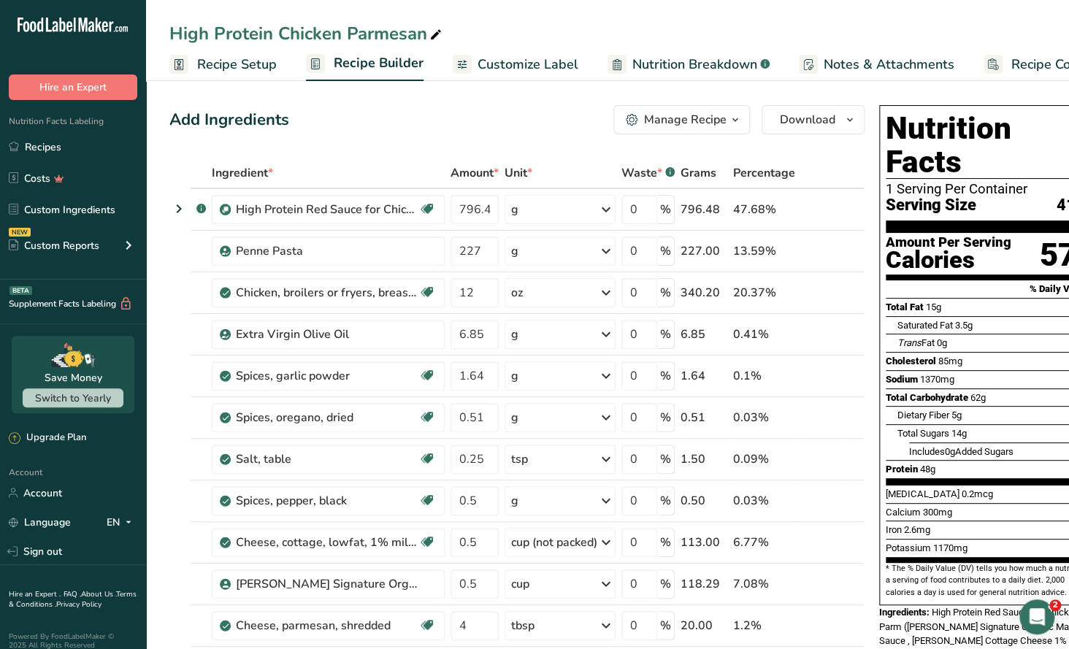
click at [721, 121] on div "Manage Recipe" at bounding box center [685, 120] width 82 height 18
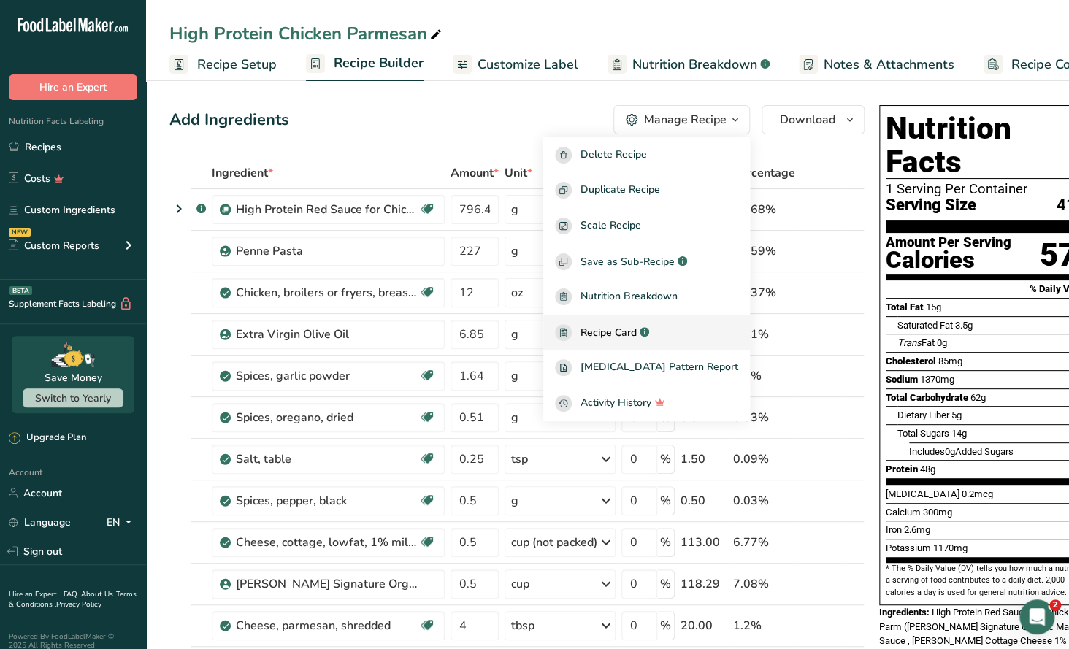
click at [637, 329] on span "Recipe Card" at bounding box center [608, 332] width 56 height 15
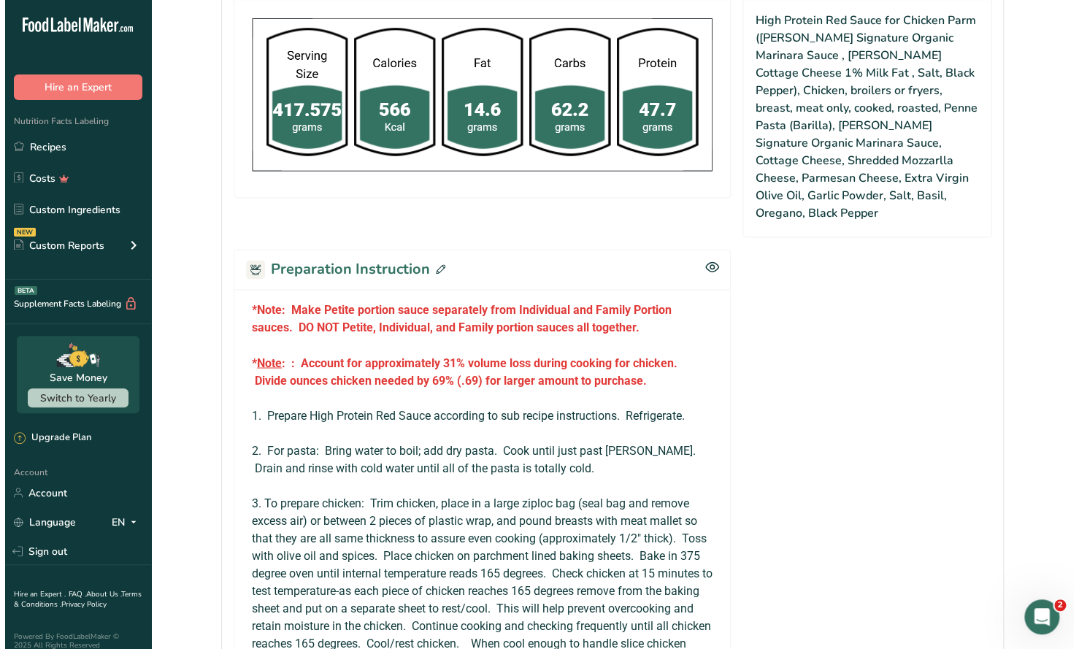
scroll to position [1021, 0]
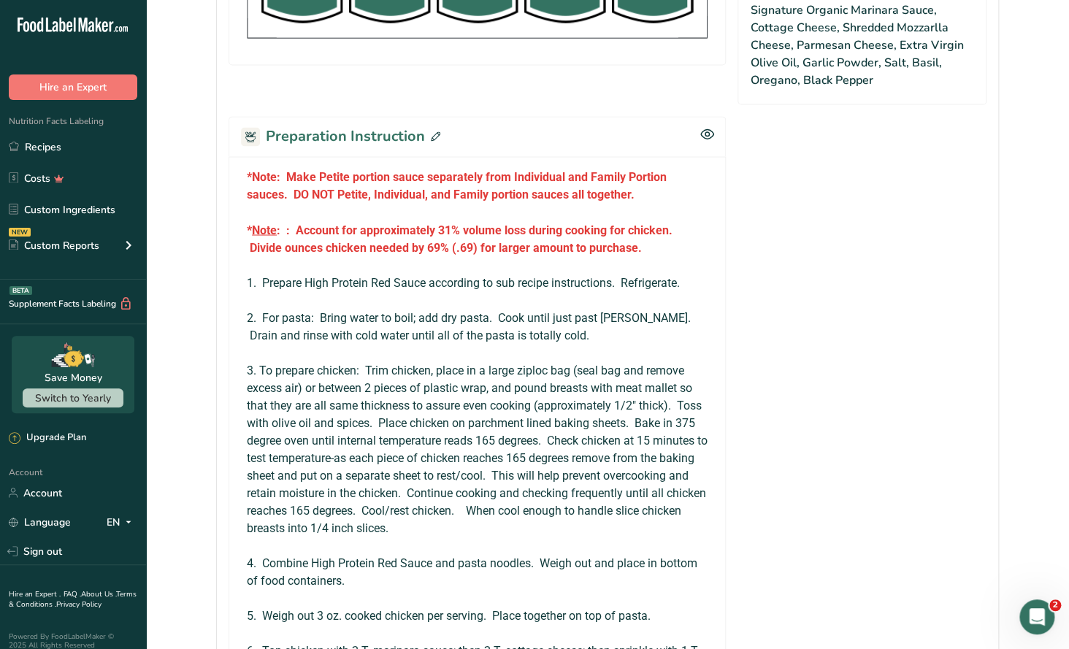
click at [434, 131] on icon at bounding box center [435, 135] width 9 height 9
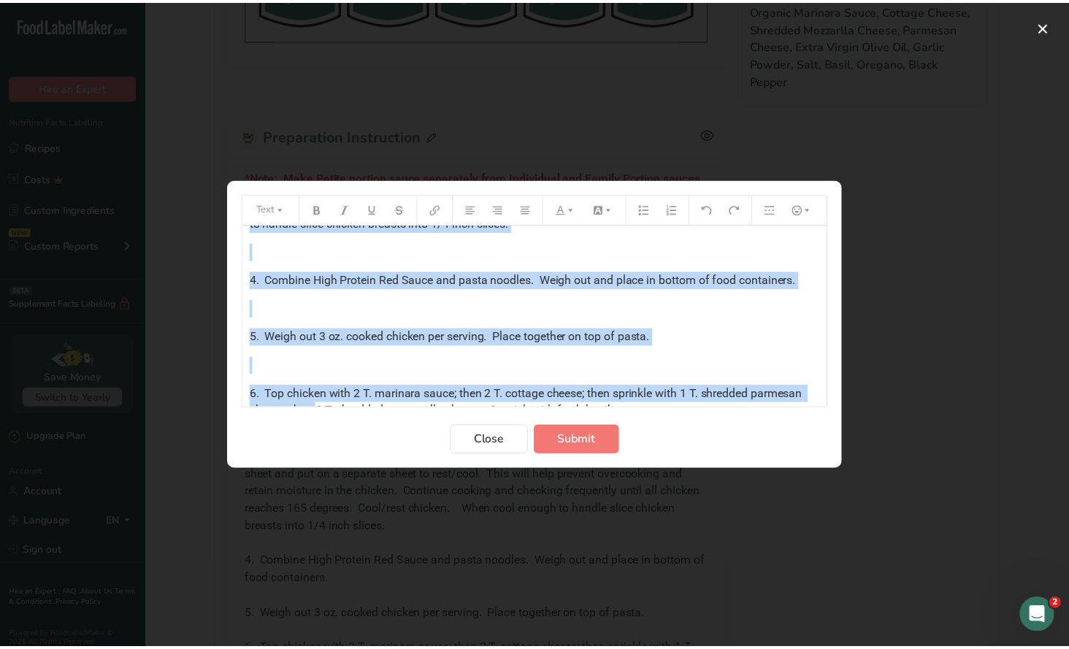
scroll to position [449, 0]
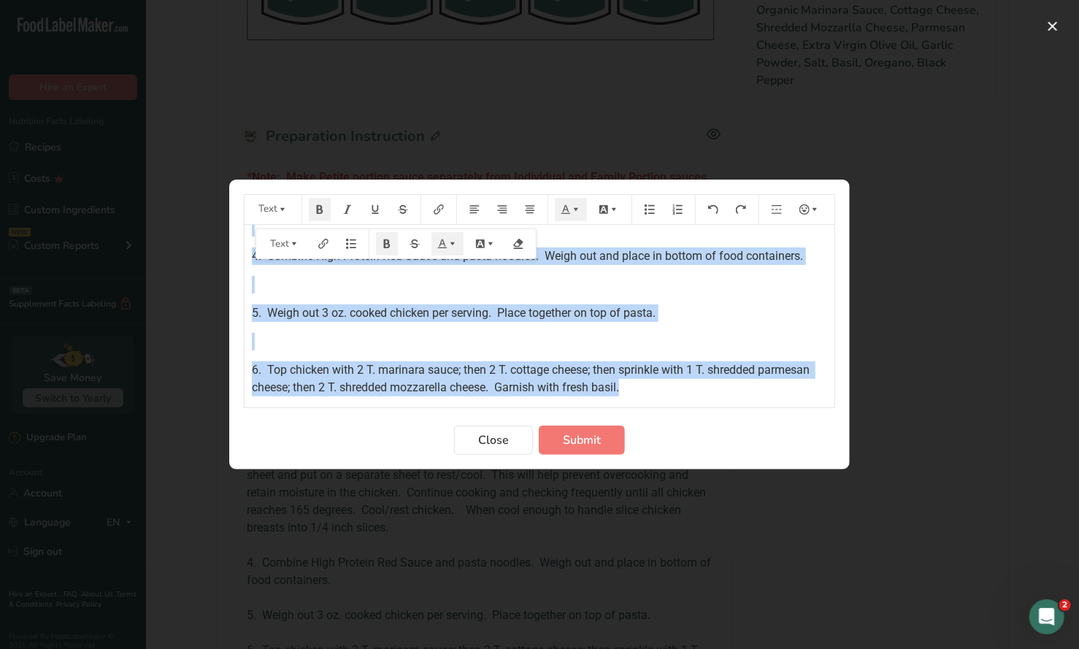
drag, startPoint x: 250, startPoint y: 242, endPoint x: 693, endPoint y: 389, distance: 467.0
click at [697, 387] on div "*Note: Make Petite portion sauce separately from Individual and Family Portion …" at bounding box center [540, 86] width 590 height 621
copy div "*Note: Make Petite portion sauce separately from Individual and Family Portion …"
click at [493, 444] on span "Close" at bounding box center [493, 440] width 31 height 18
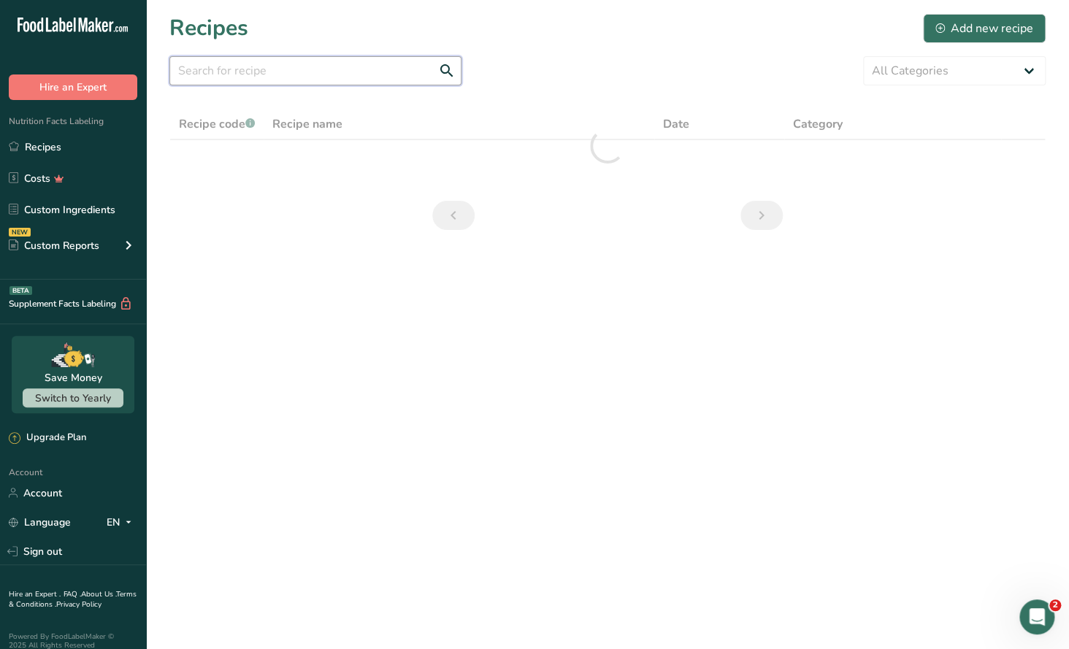
click at [204, 72] on input "text" at bounding box center [315, 70] width 292 height 29
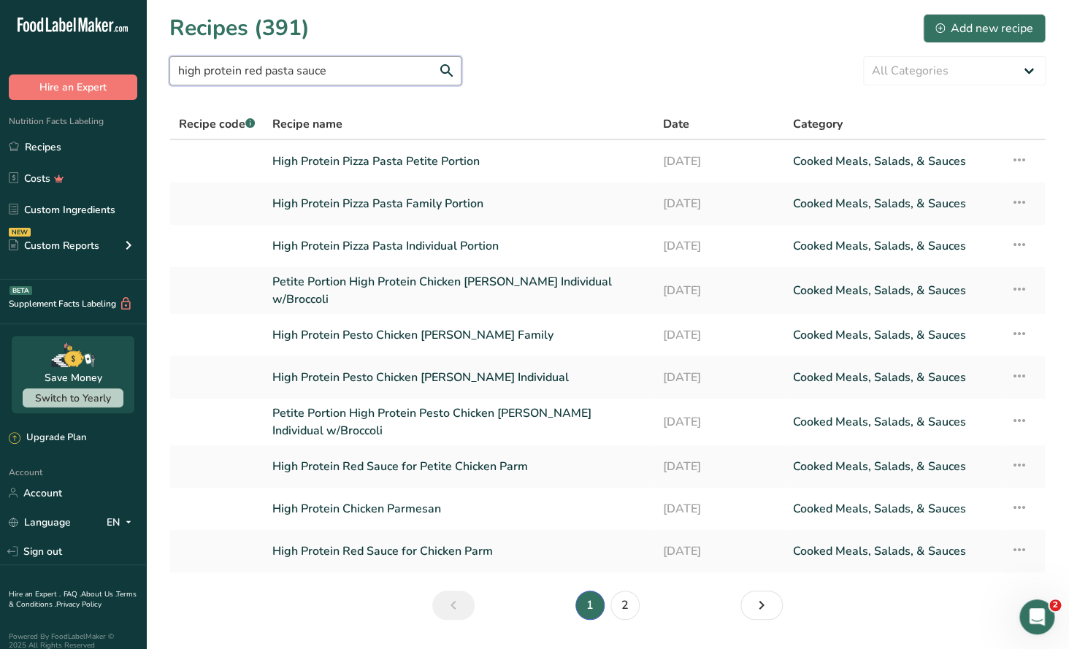
drag, startPoint x: 329, startPoint y: 67, endPoint x: 261, endPoint y: 71, distance: 68.0
click at [261, 71] on input "high protein red pasta sauce" at bounding box center [315, 70] width 292 height 29
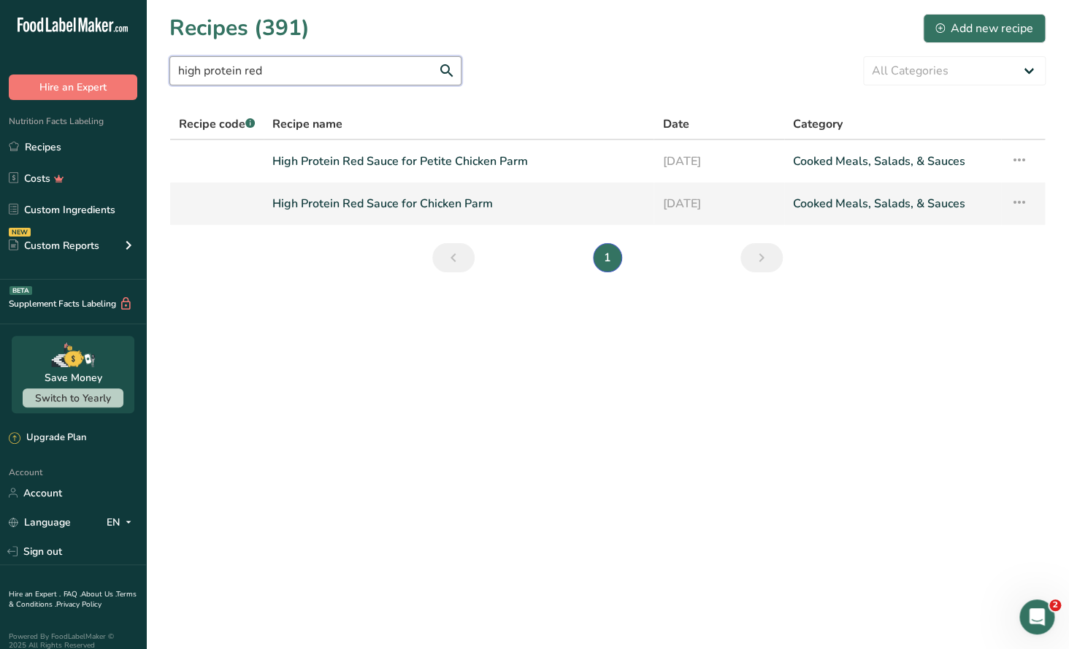
type input "high protein red"
click at [450, 210] on link "High Protein Red Sauce for Chicken Parm" at bounding box center [458, 203] width 372 height 31
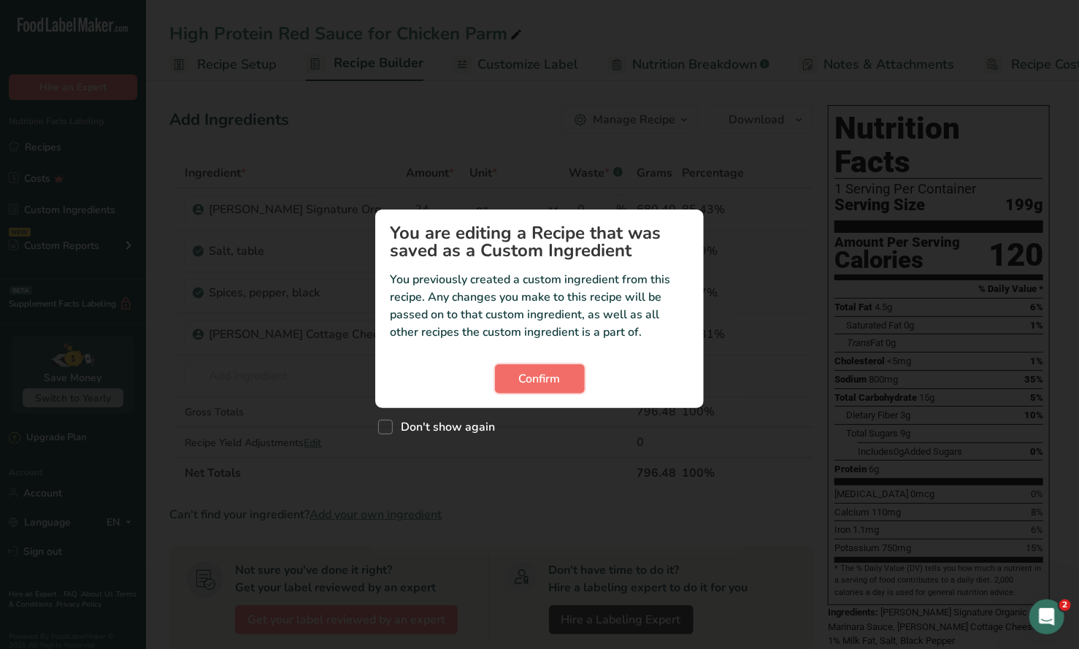
drag, startPoint x: 544, startPoint y: 385, endPoint x: 561, endPoint y: 373, distance: 21.1
click at [543, 383] on span "Confirm" at bounding box center [540, 379] width 42 height 18
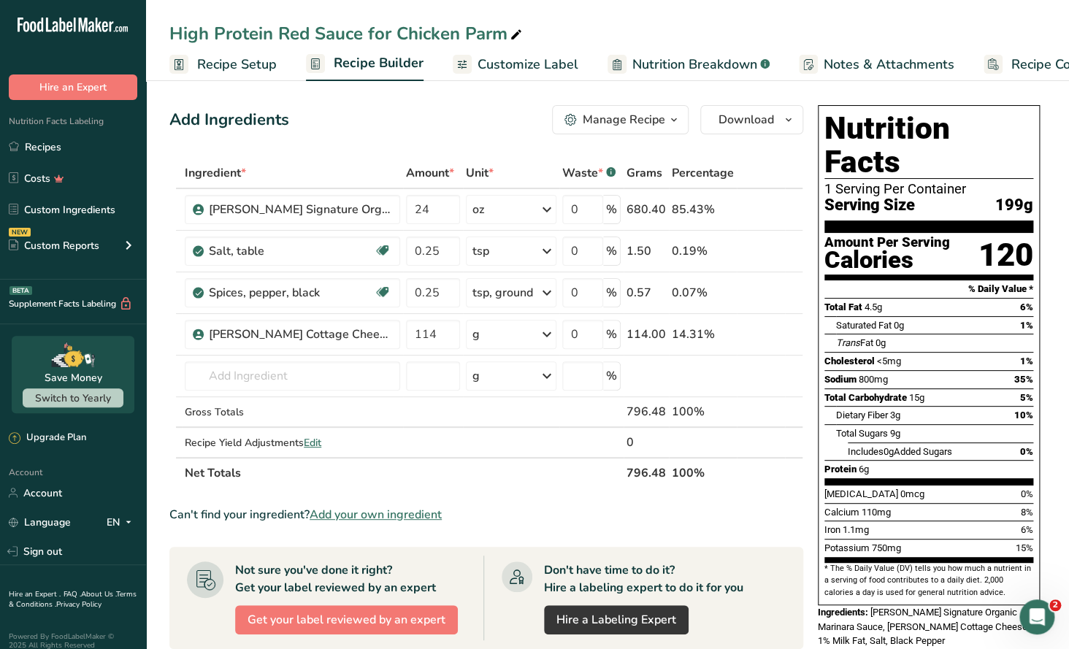
click at [643, 120] on div "Manage Recipe" at bounding box center [624, 120] width 82 height 18
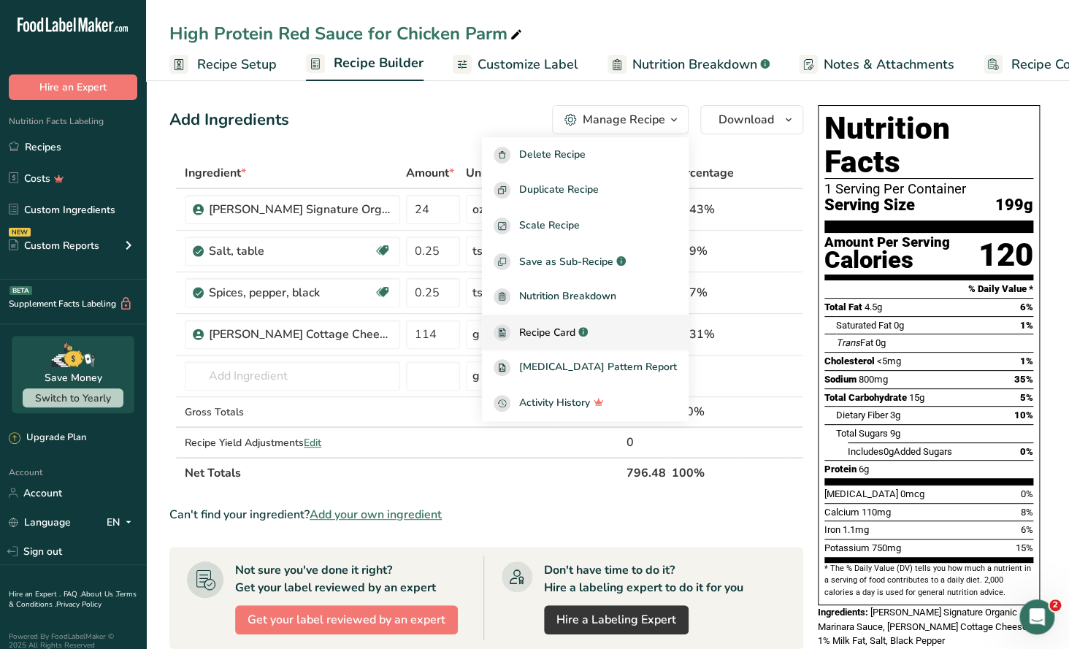
click at [566, 339] on span "Recipe Card" at bounding box center [547, 332] width 56 height 15
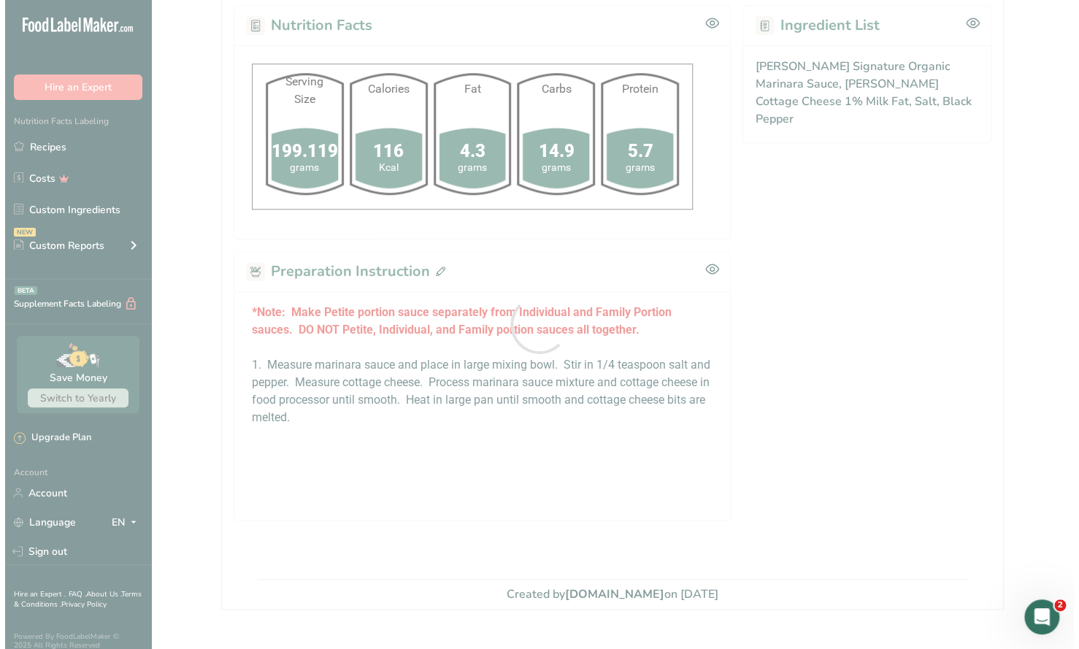
scroll to position [531, 0]
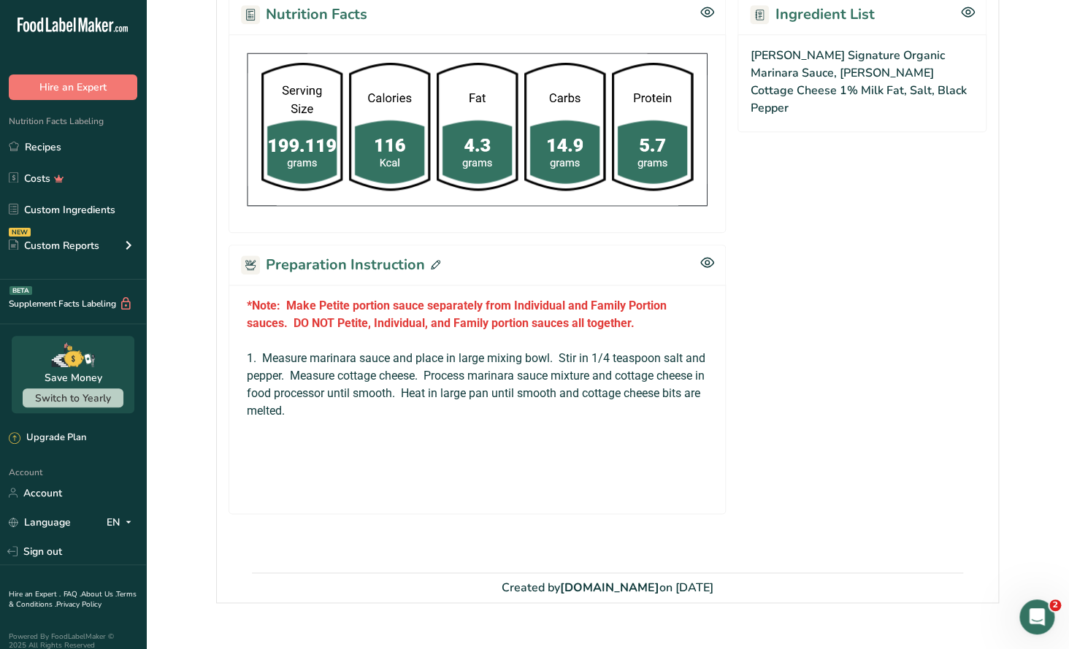
click at [432, 260] on icon at bounding box center [435, 264] width 9 height 9
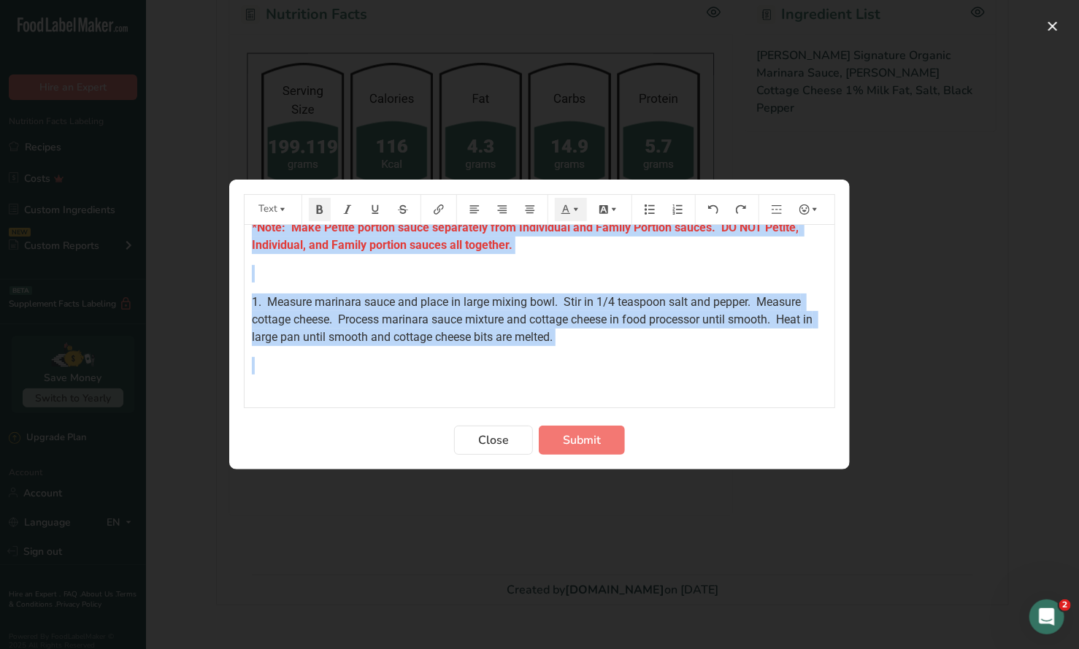
drag, startPoint x: 250, startPoint y: 280, endPoint x: 788, endPoint y: 395, distance: 551.0
click at [788, 395] on div "*Note: Make Petite portion sauce separately from Individual and Family Portion …" at bounding box center [540, 333] width 590 height 253
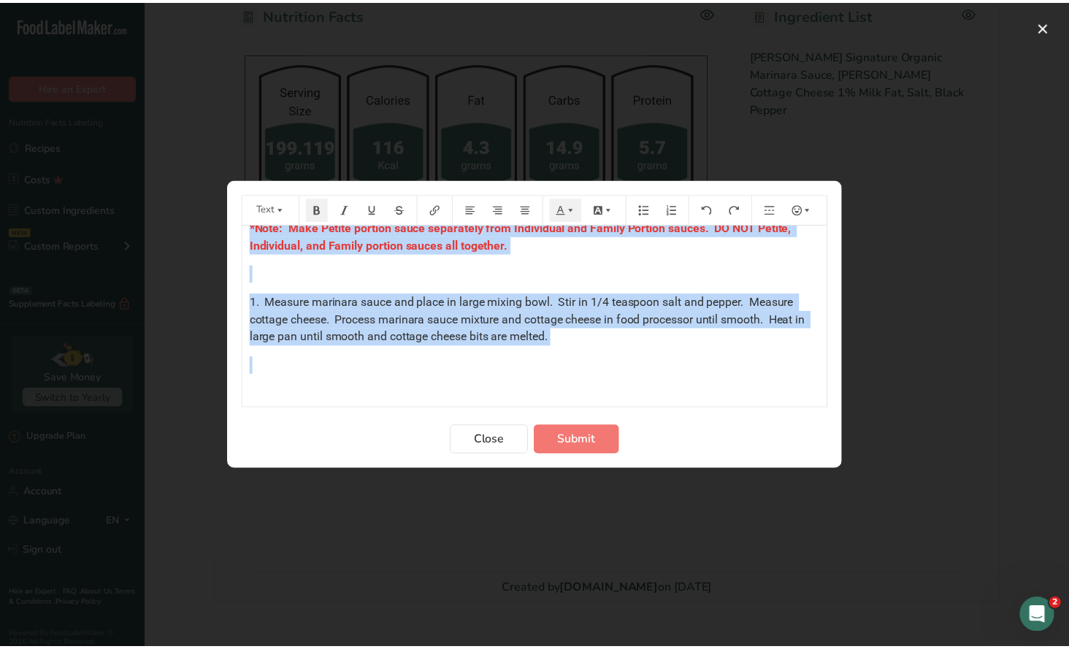
scroll to position [23, 0]
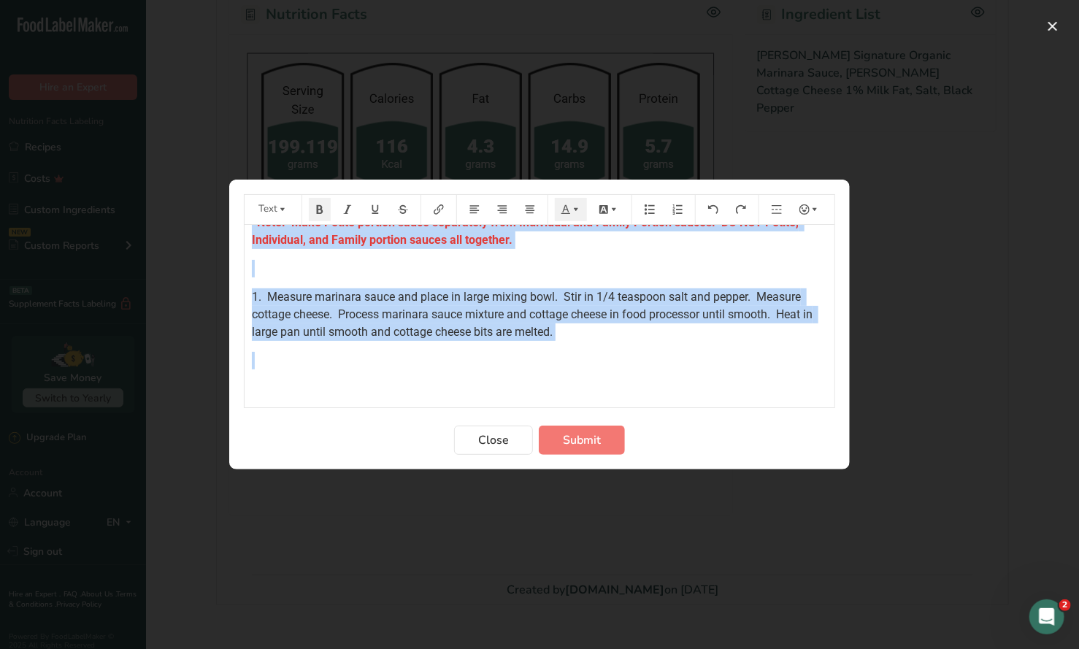
copy div "*Note: Make Petite portion sauce separately from Individual and Family Portion …"
click at [507, 449] on button "Close" at bounding box center [493, 440] width 79 height 29
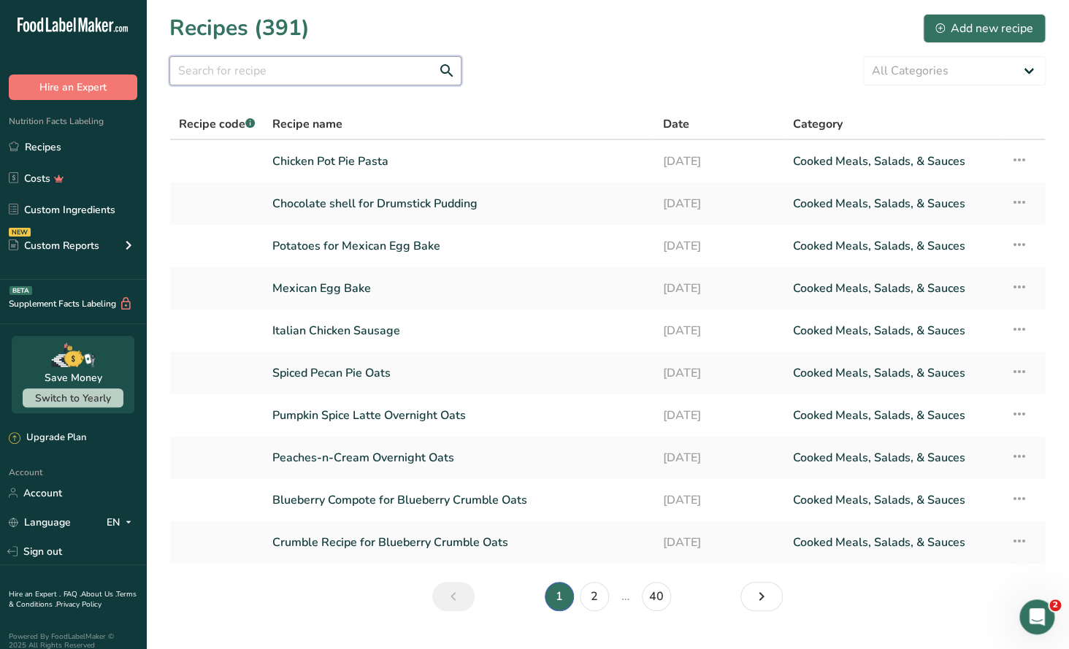
click at [199, 72] on input "text" at bounding box center [315, 70] width 292 height 29
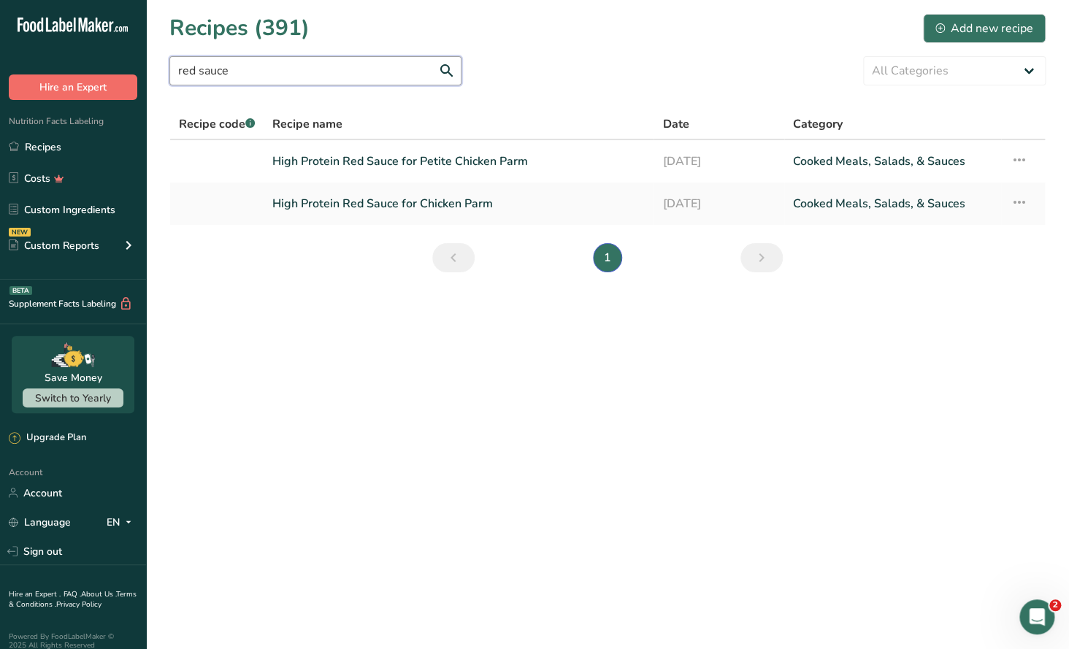
drag, startPoint x: 235, startPoint y: 68, endPoint x: 95, endPoint y: 74, distance: 140.3
click at [96, 74] on div ".a-20{fill:#fff;} Hire an Expert Nutrition Facts Labeling Recipes Costs Custom …" at bounding box center [534, 324] width 1069 height 649
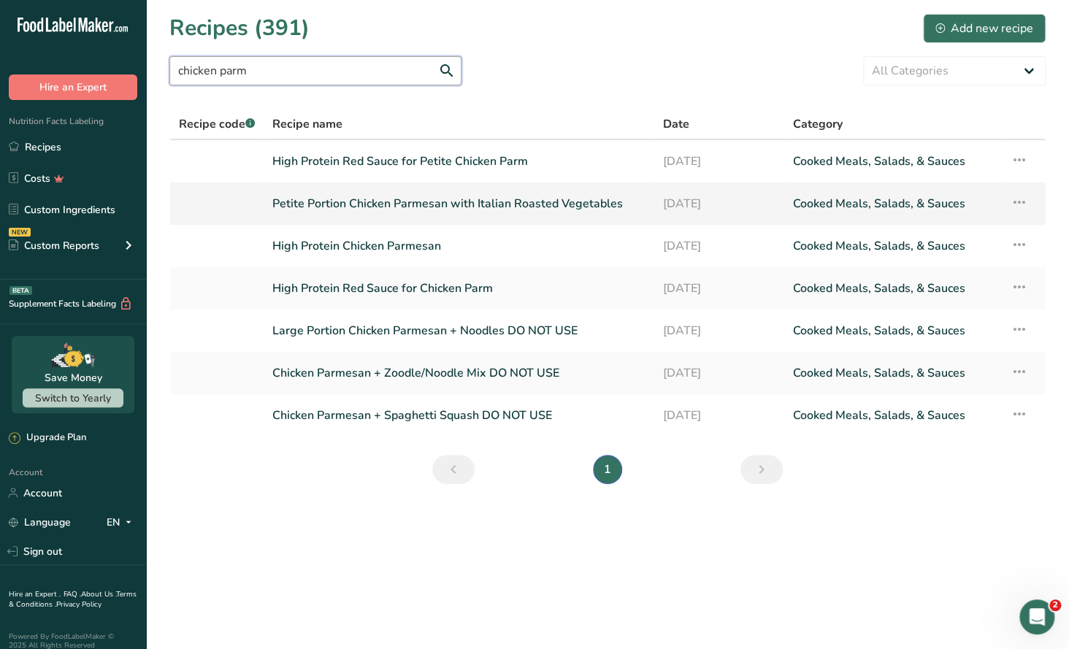
type input "chicken parm"
click at [472, 210] on link "Petite Portion Chicken Parmesan with Italian Roasted Vegetables" at bounding box center [458, 203] width 373 height 31
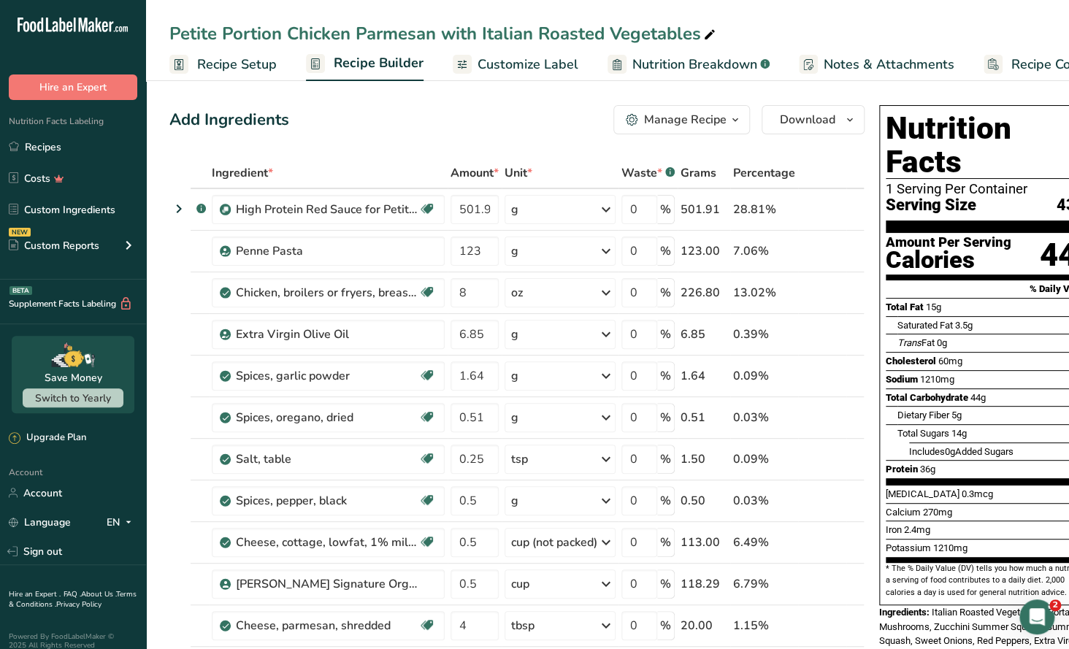
click at [734, 121] on icon "button" at bounding box center [735, 120] width 12 height 18
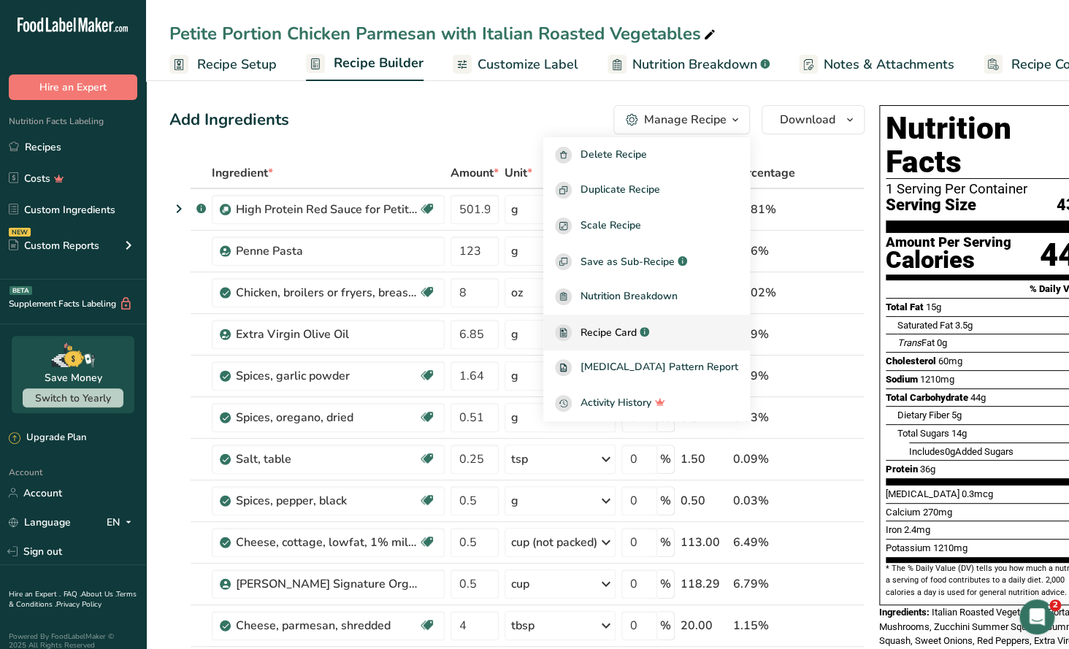
click at [637, 326] on span "Recipe Card" at bounding box center [608, 332] width 56 height 15
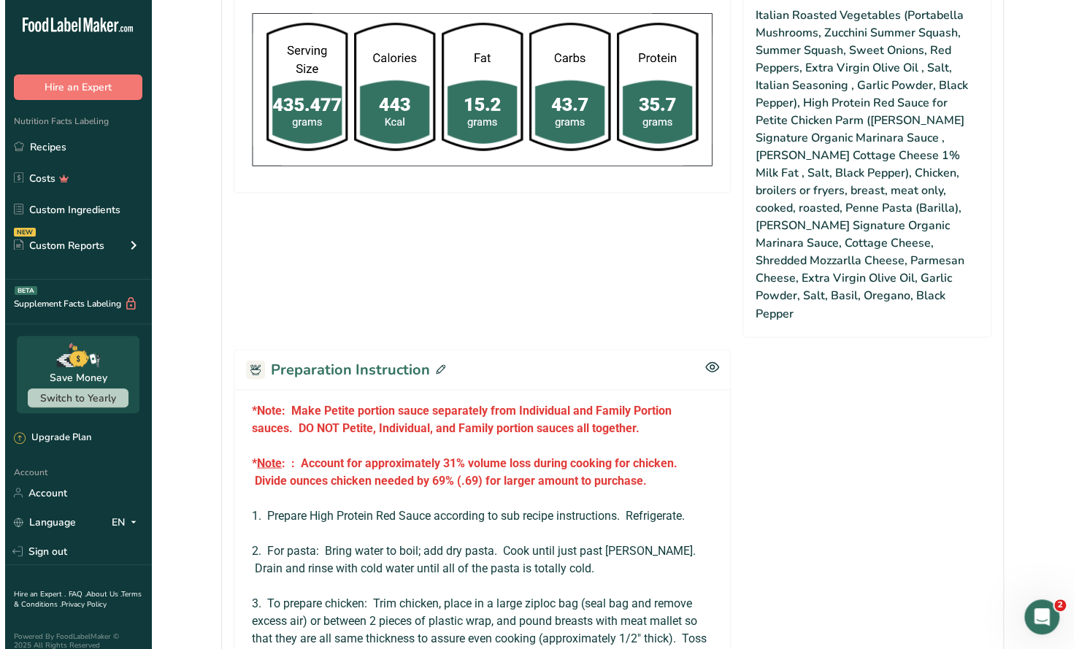
scroll to position [1095, 0]
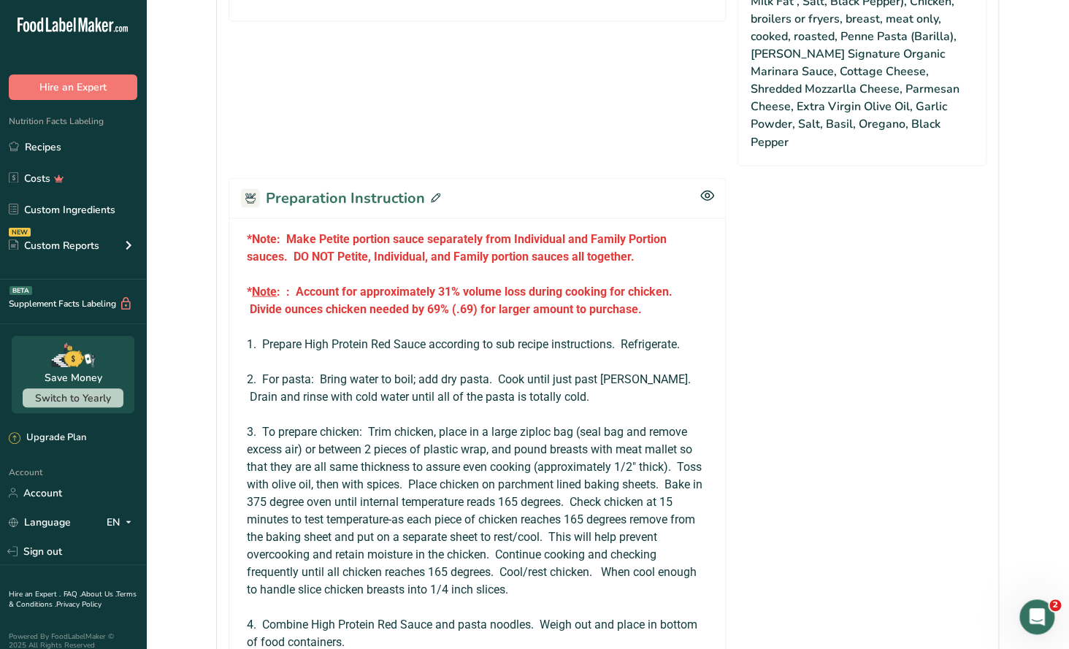
click at [436, 193] on icon at bounding box center [435, 197] width 9 height 9
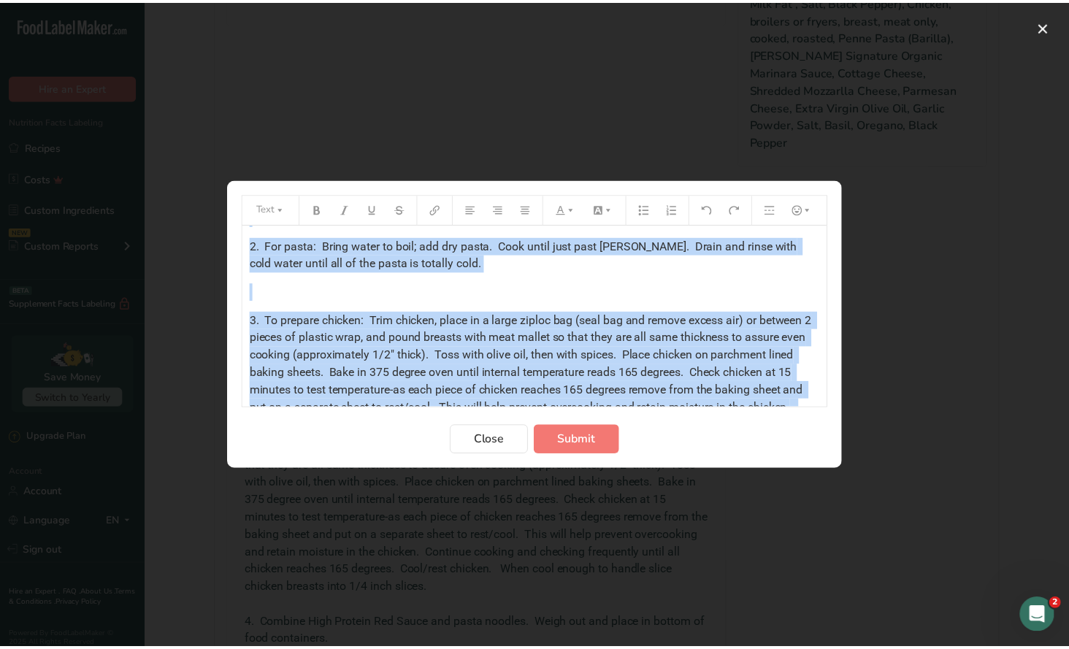
scroll to position [449, 0]
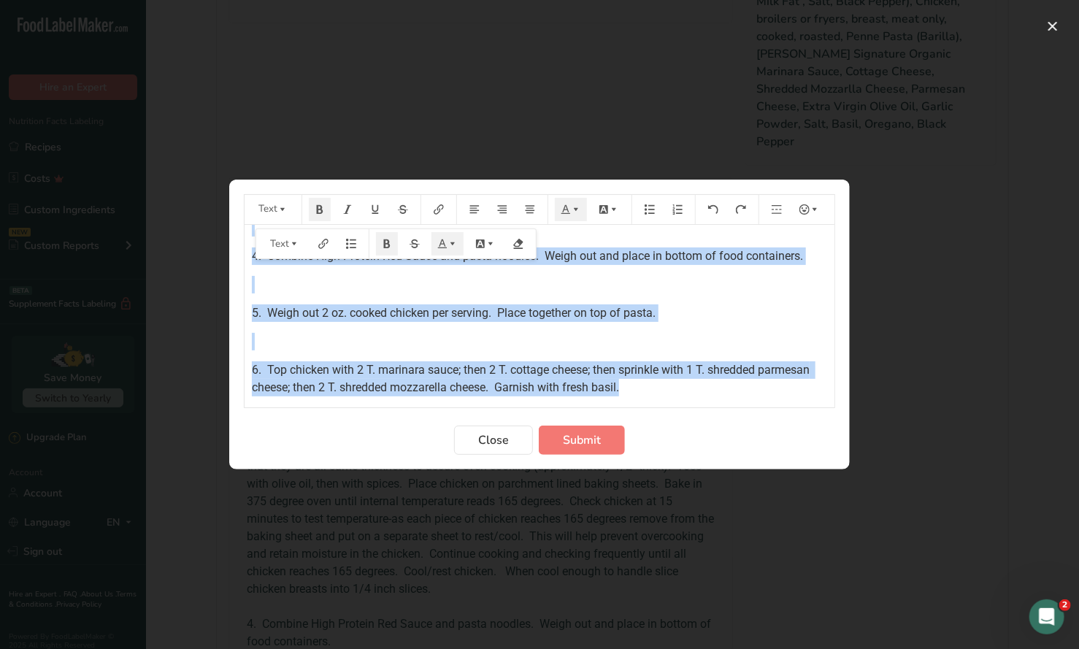
drag, startPoint x: 250, startPoint y: 243, endPoint x: 748, endPoint y: 389, distance: 518.9
click at [737, 414] on form "Text *Note: Make Petite portion sauce separately from Individual and Family Por…" at bounding box center [539, 324] width 591 height 261
copy div "*Note: Make Petite portion sauce separately from Individual and Family Portion …"
drag, startPoint x: 510, startPoint y: 434, endPoint x: 334, endPoint y: 86, distance: 390.2
click at [509, 434] on button "Close" at bounding box center [493, 440] width 79 height 29
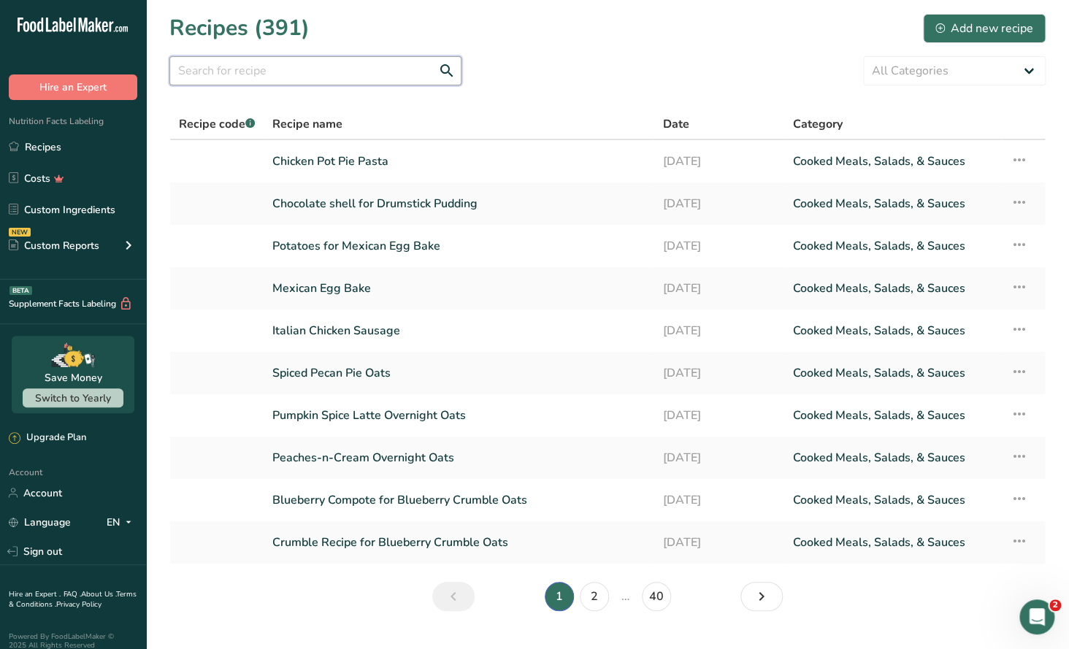
drag, startPoint x: 215, startPoint y: 60, endPoint x: 203, endPoint y: 63, distance: 12.7
click at [216, 65] on input "text" at bounding box center [315, 70] width 292 height 29
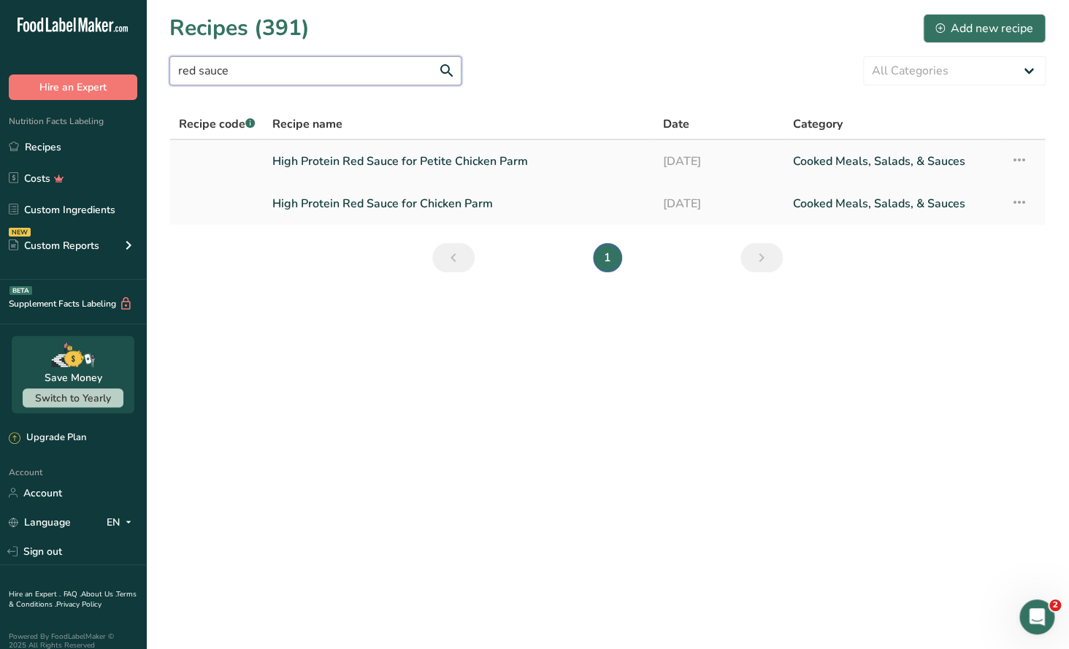
type input "red sauce"
click at [442, 153] on link "High Protein Red Sauce for Petite Chicken Parm" at bounding box center [458, 161] width 372 height 31
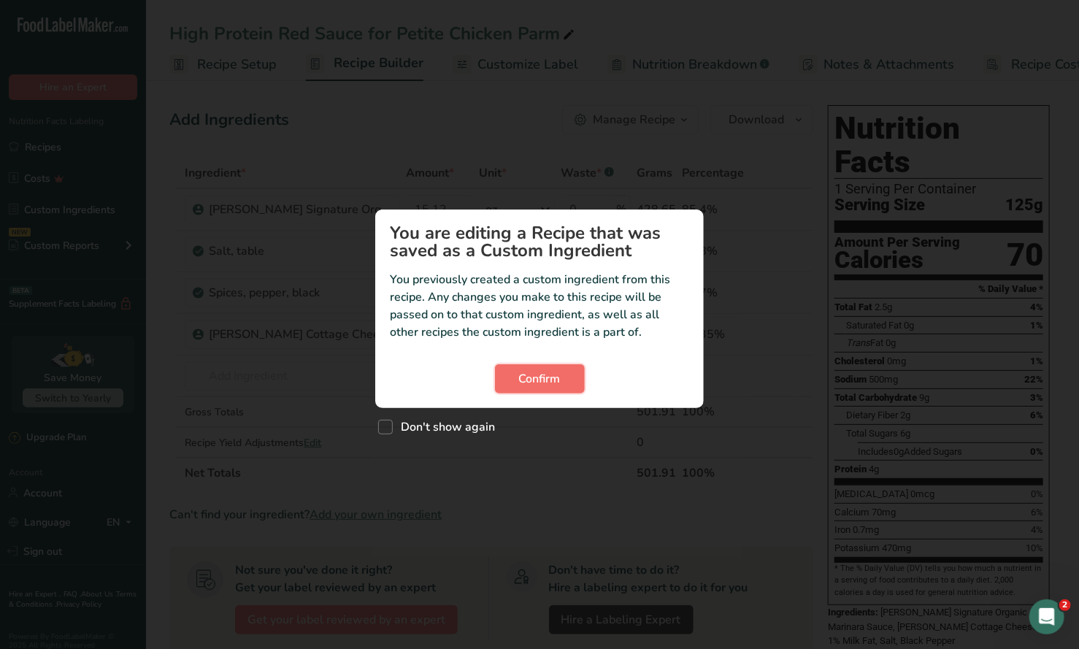
click at [544, 386] on span "Confirm" at bounding box center [540, 379] width 42 height 18
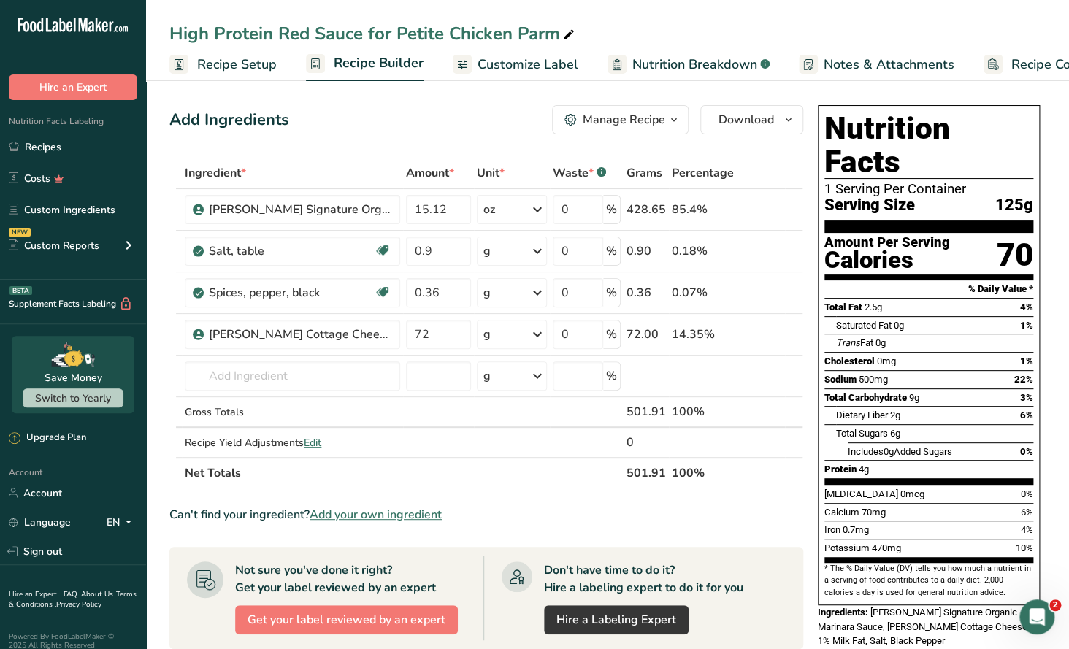
click at [656, 126] on div "Manage Recipe" at bounding box center [624, 120] width 82 height 18
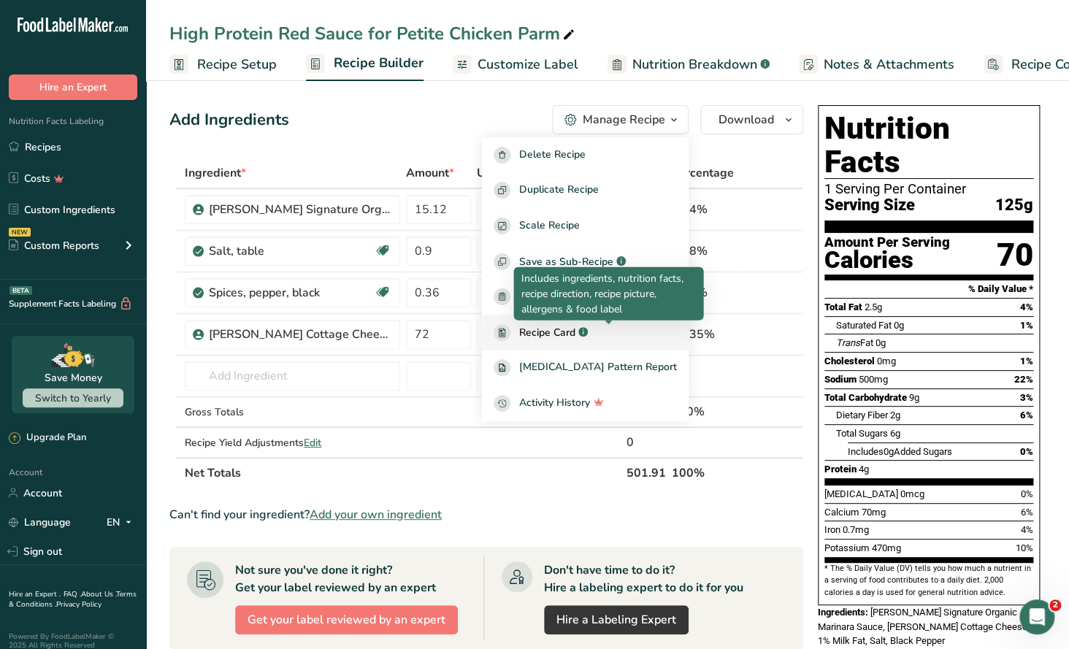
click at [588, 334] on rect at bounding box center [582, 331] width 9 height 9
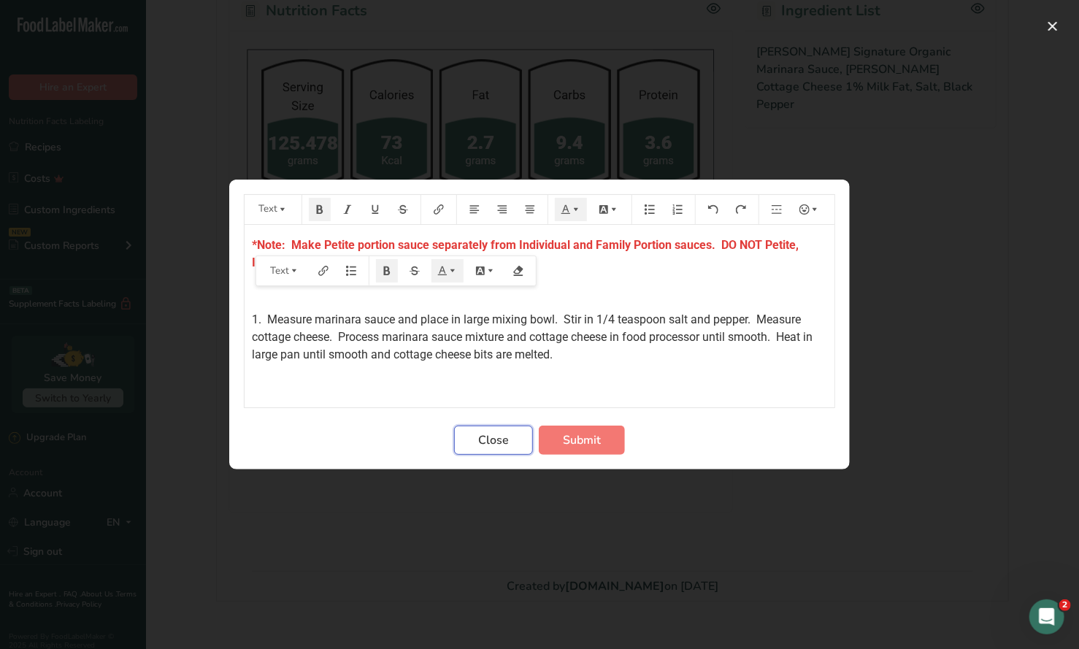
click at [515, 441] on button "Close" at bounding box center [493, 440] width 79 height 29
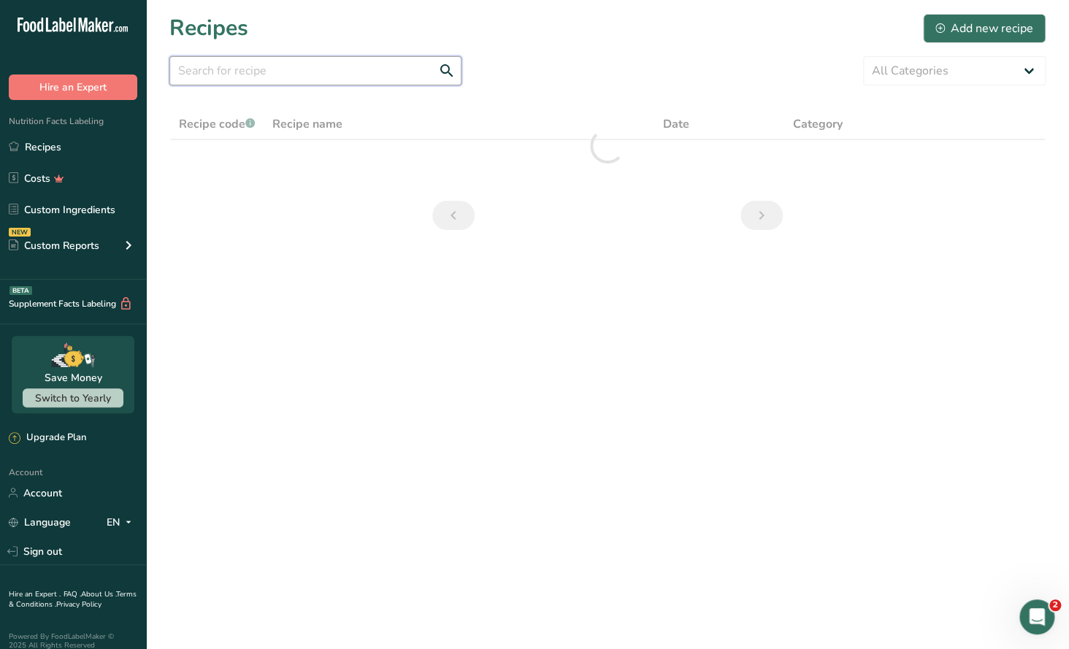
click at [258, 71] on input "text" at bounding box center [315, 70] width 292 height 29
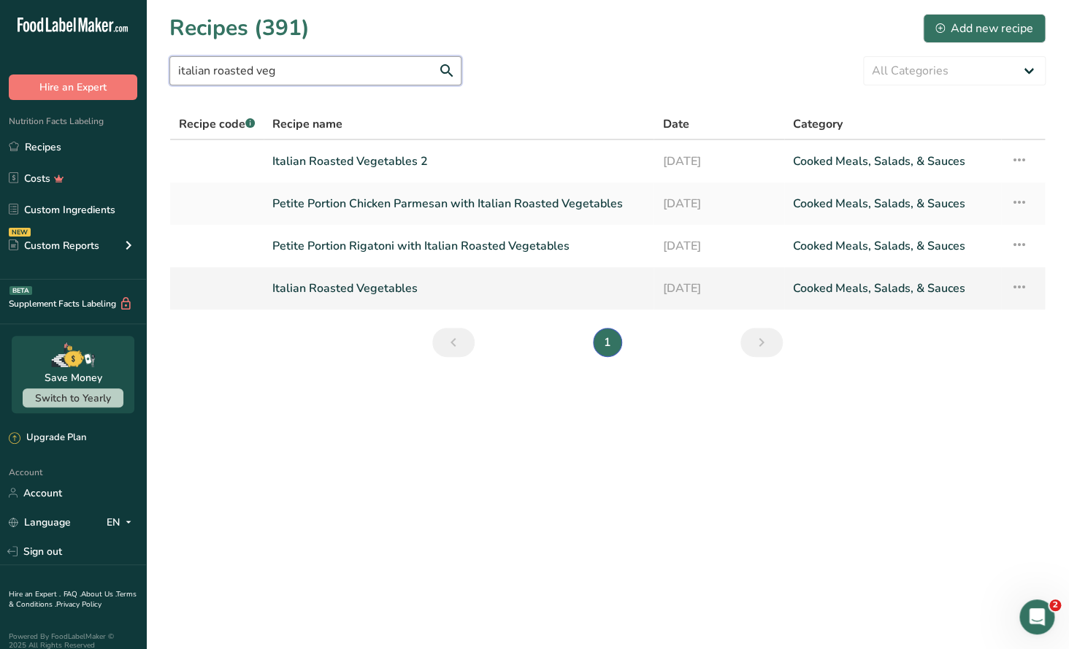
type input "italian roasted veg"
click at [391, 284] on link "Italian Roasted Vegetables" at bounding box center [458, 288] width 372 height 31
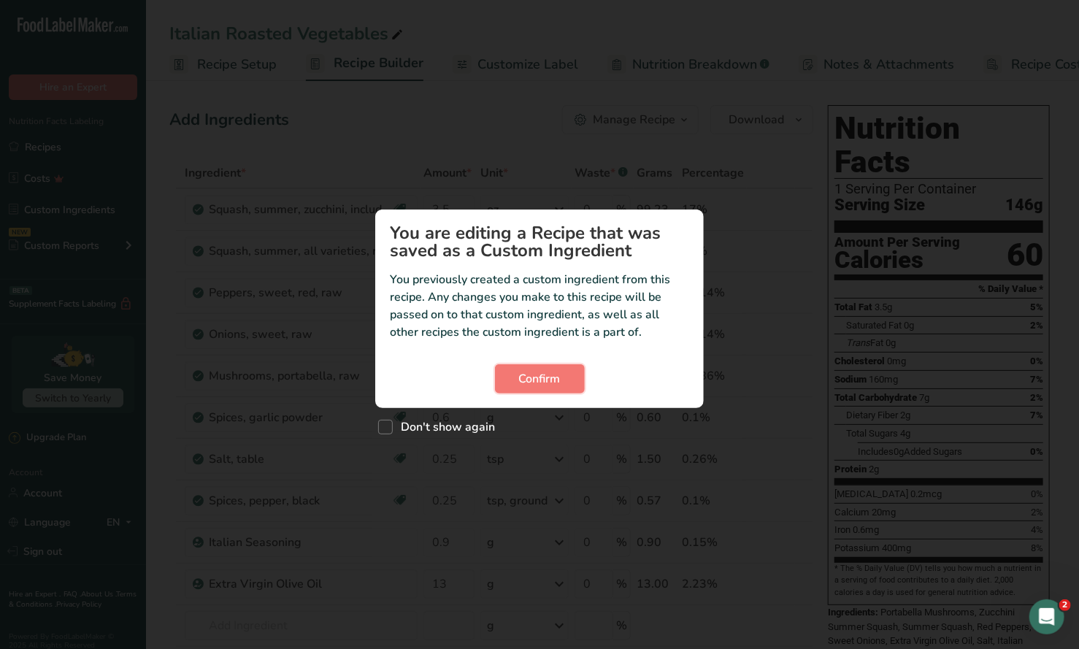
drag, startPoint x: 546, startPoint y: 372, endPoint x: 613, endPoint y: 303, distance: 96.5
click at [547, 372] on span "Confirm" at bounding box center [540, 379] width 42 height 18
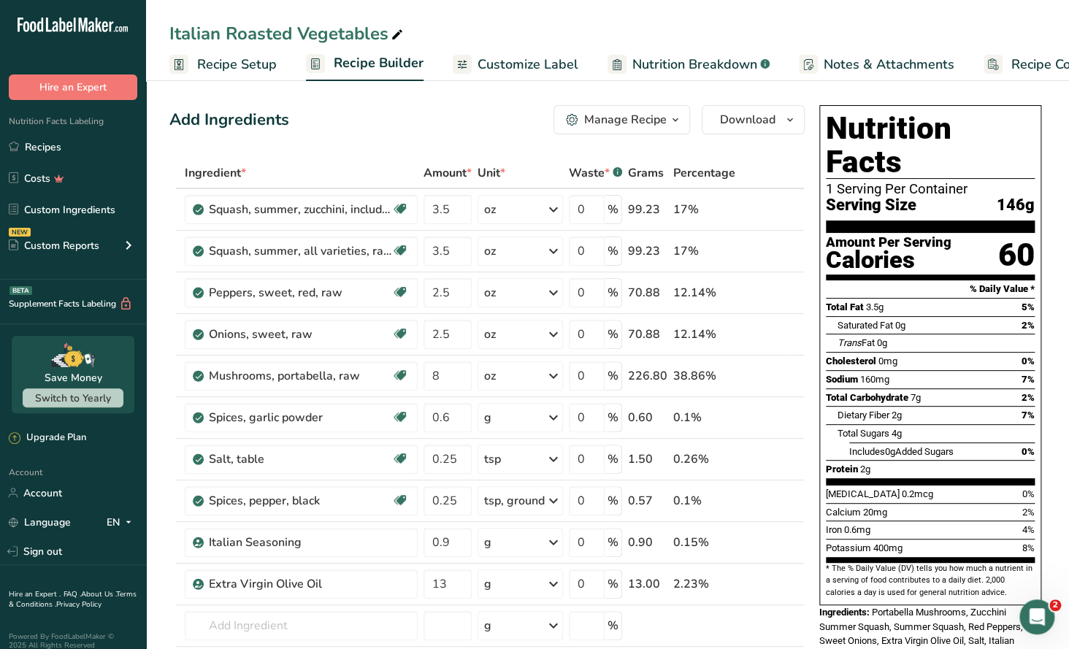
click at [664, 126] on div "Manage Recipe" at bounding box center [625, 120] width 82 height 18
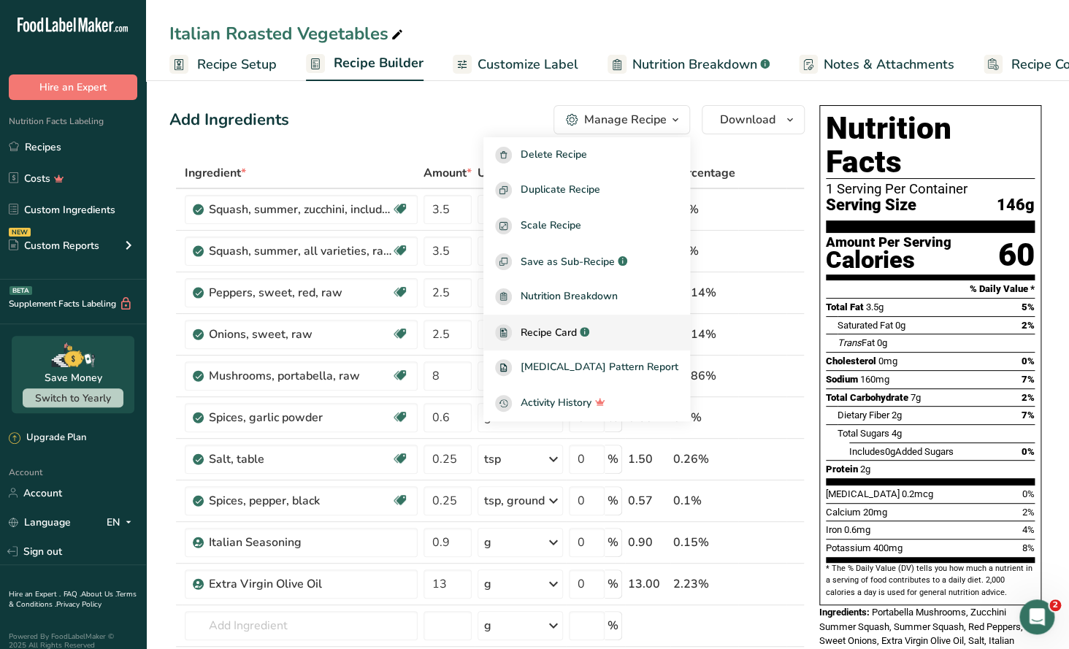
click at [577, 330] on span "Recipe Card" at bounding box center [549, 332] width 56 height 15
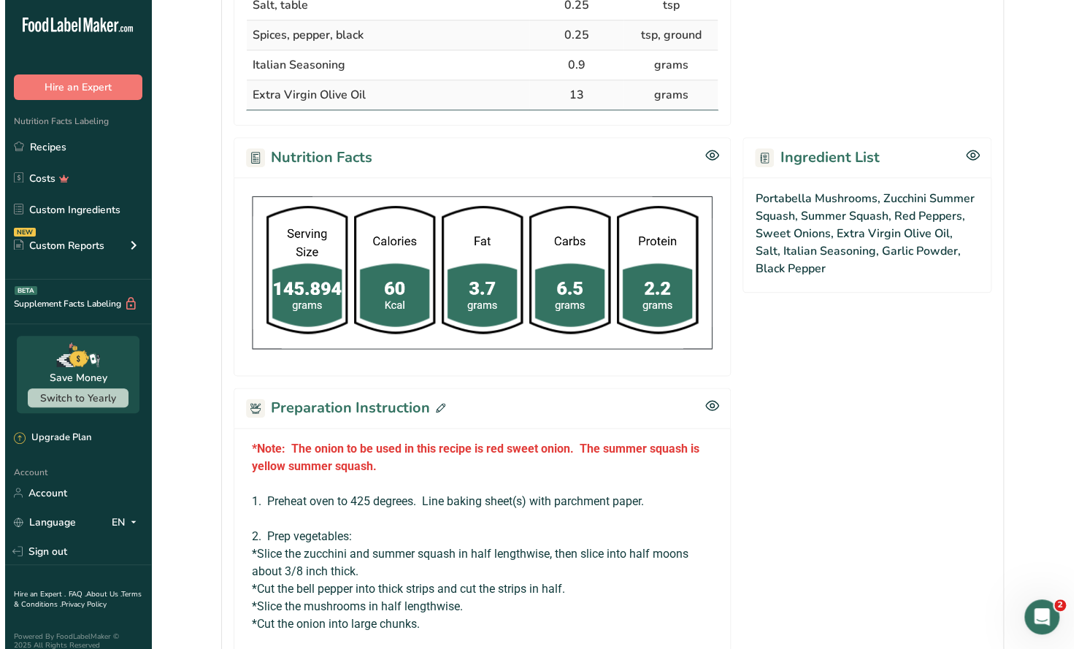
scroll to position [730, 0]
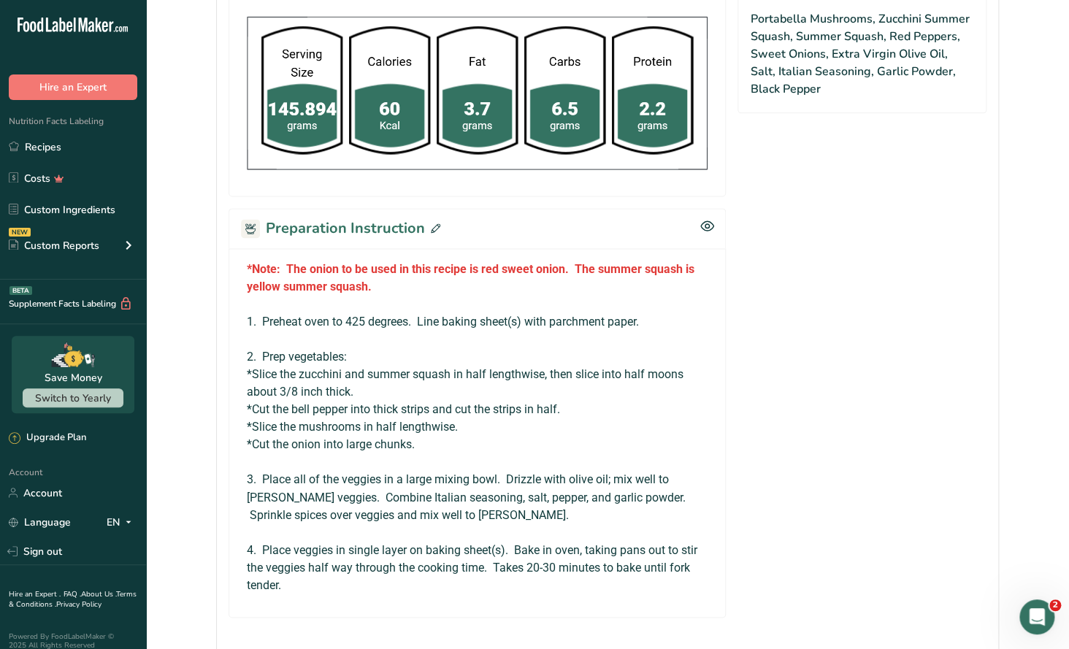
click at [433, 225] on icon at bounding box center [435, 227] width 9 height 9
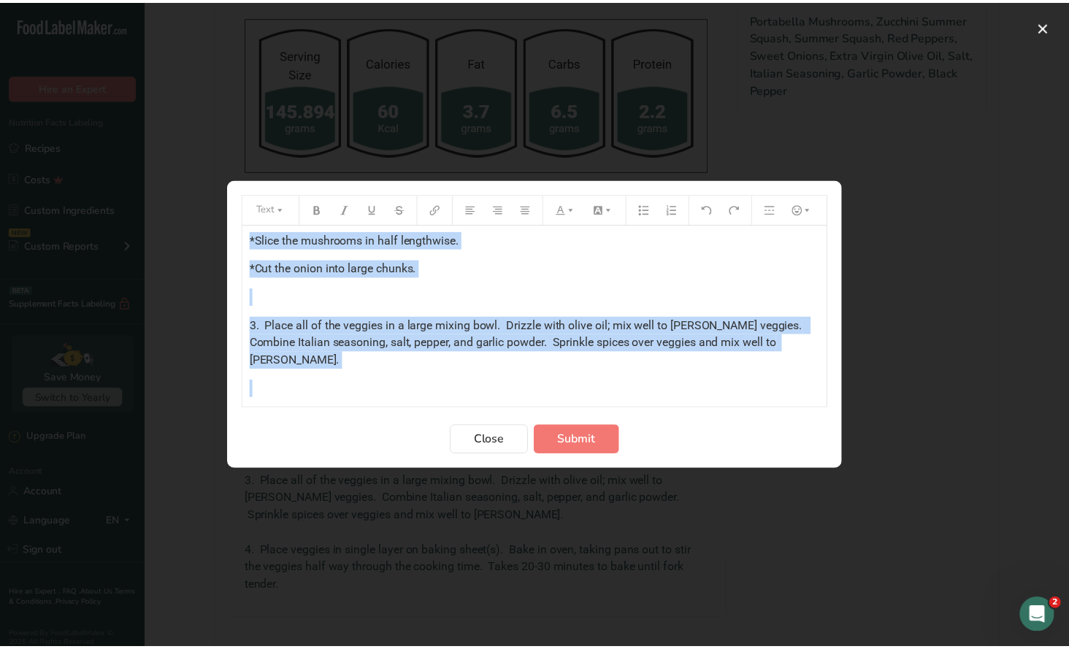
scroll to position [251, 0]
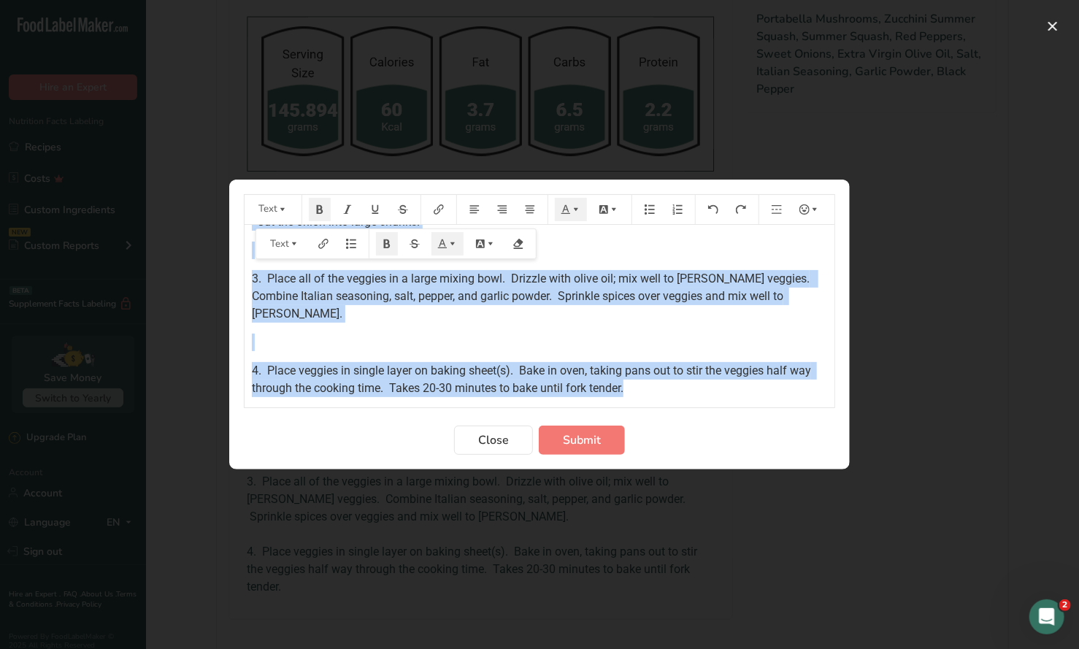
drag, startPoint x: 251, startPoint y: 243, endPoint x: 758, endPoint y: 417, distance: 535.6
click at [765, 417] on form "Text *Note: The onion to be used in this recipe is red sweet onion. The summer …" at bounding box center [539, 324] width 591 height 261
copy div "*Note: The onion to be used in this recipe is red sweet onion. The summer squas…"
click at [489, 442] on span "Close" at bounding box center [493, 440] width 31 height 18
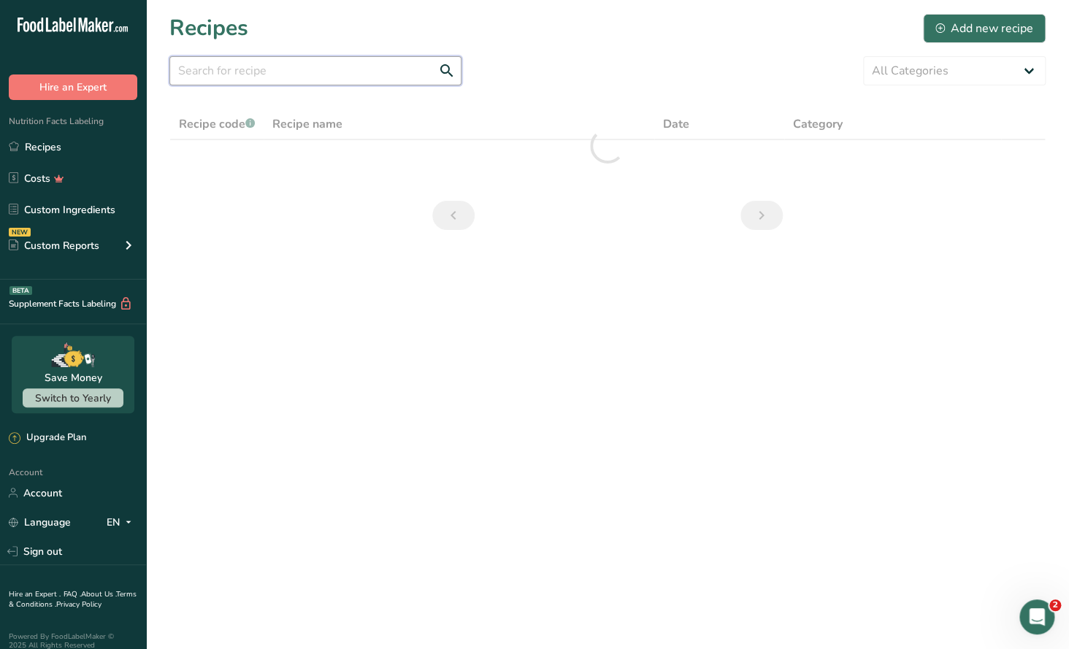
click at [230, 80] on input "text" at bounding box center [315, 70] width 292 height 29
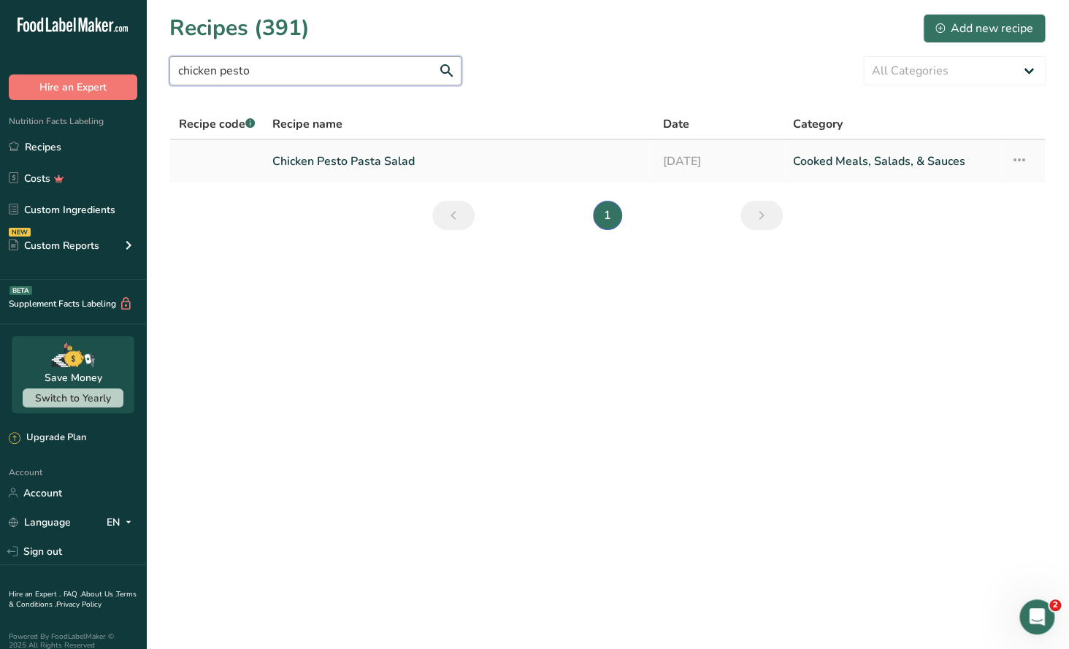
type input "chicken pesto"
click at [345, 152] on link "Chicken Pesto Pasta Salad" at bounding box center [458, 161] width 372 height 31
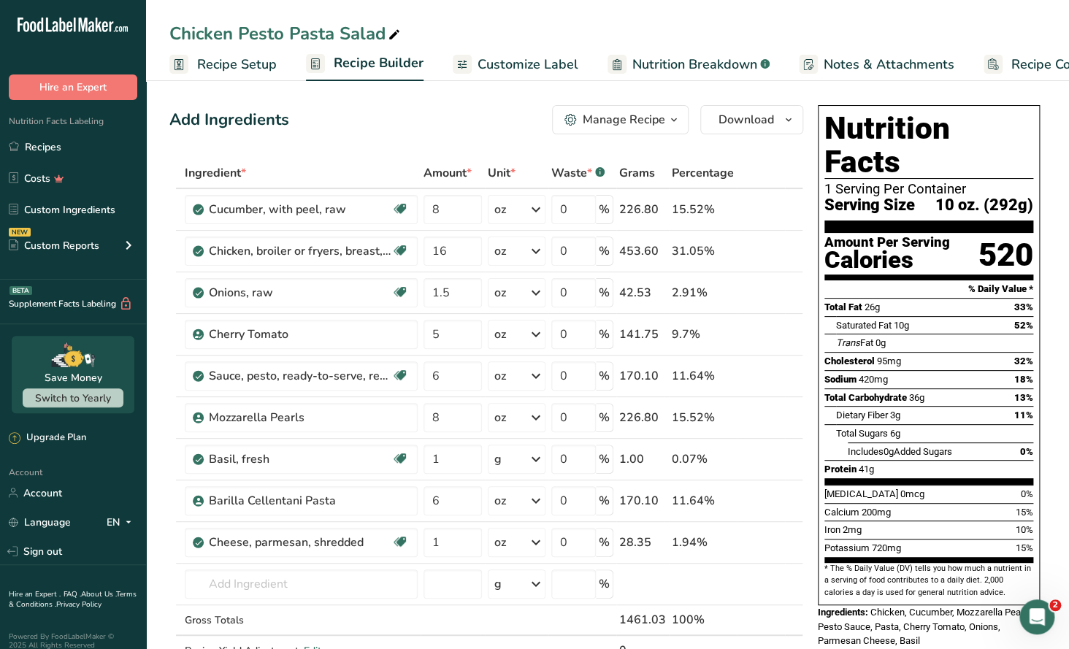
click at [666, 121] on span "button" at bounding box center [674, 120] width 18 height 18
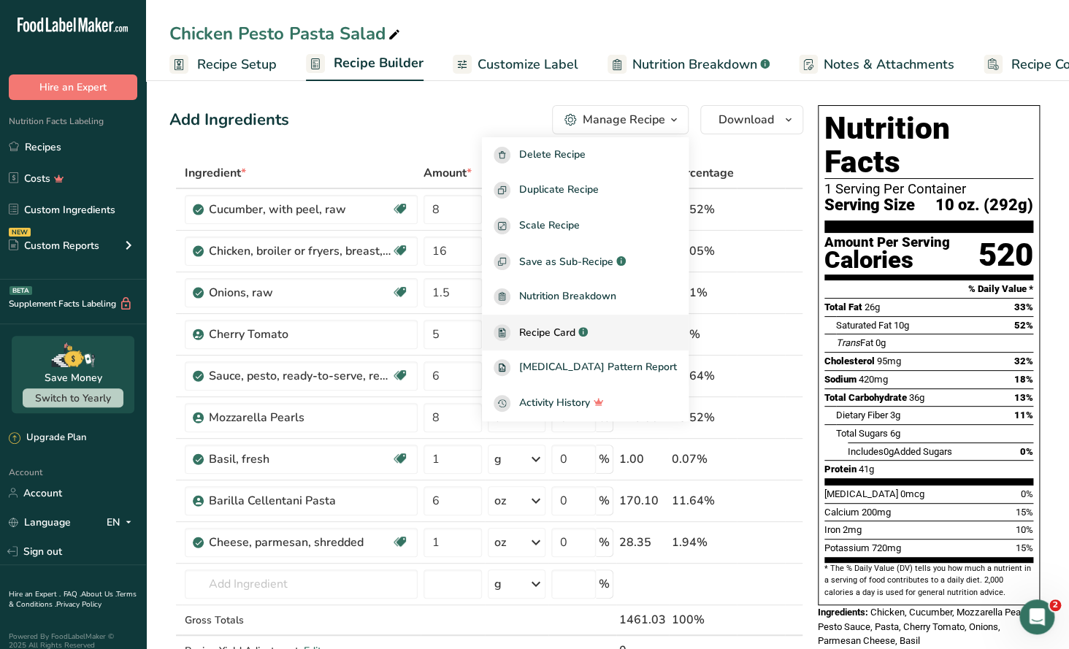
click at [575, 337] on span "Recipe Card" at bounding box center [547, 332] width 56 height 15
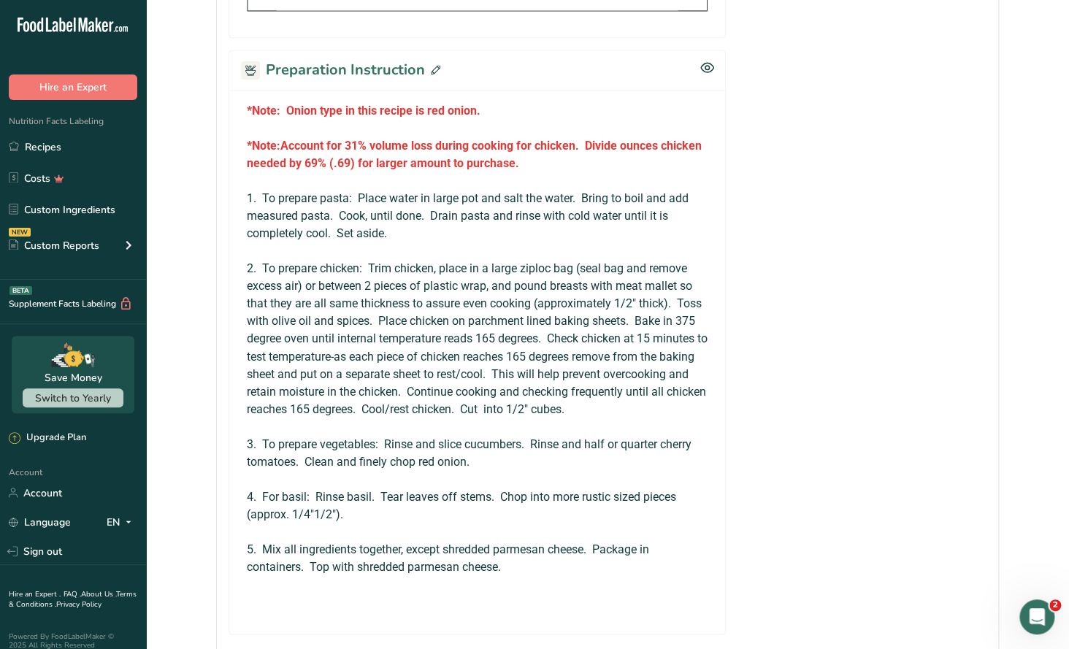
click at [433, 62] on div at bounding box center [534, 324] width 1069 height 649
click at [431, 66] on icon at bounding box center [435, 69] width 9 height 9
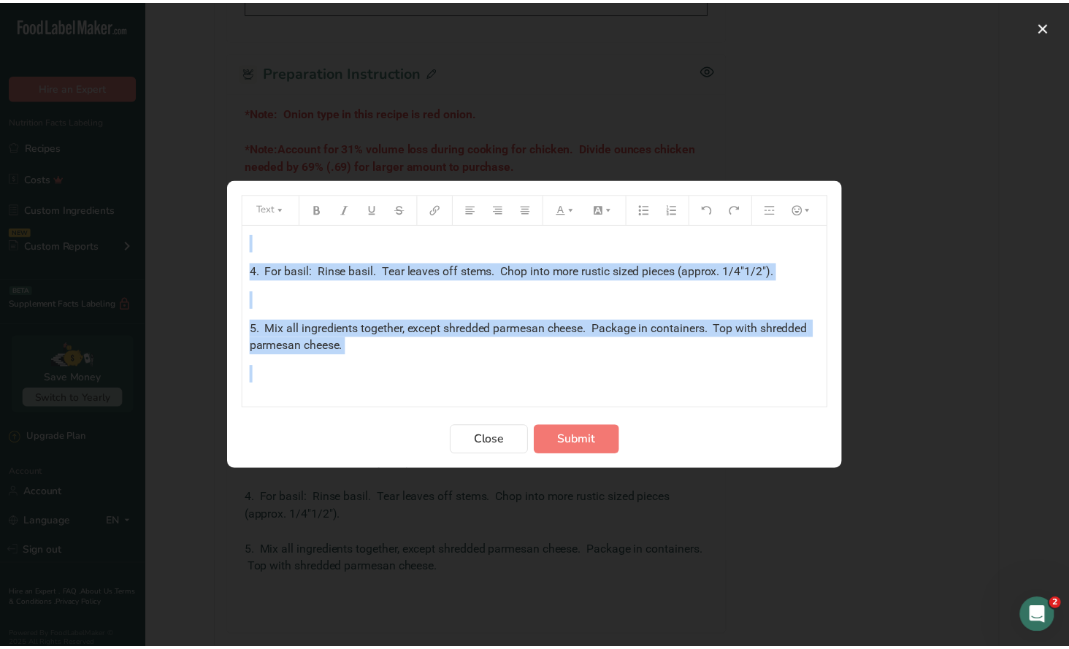
scroll to position [449, 0]
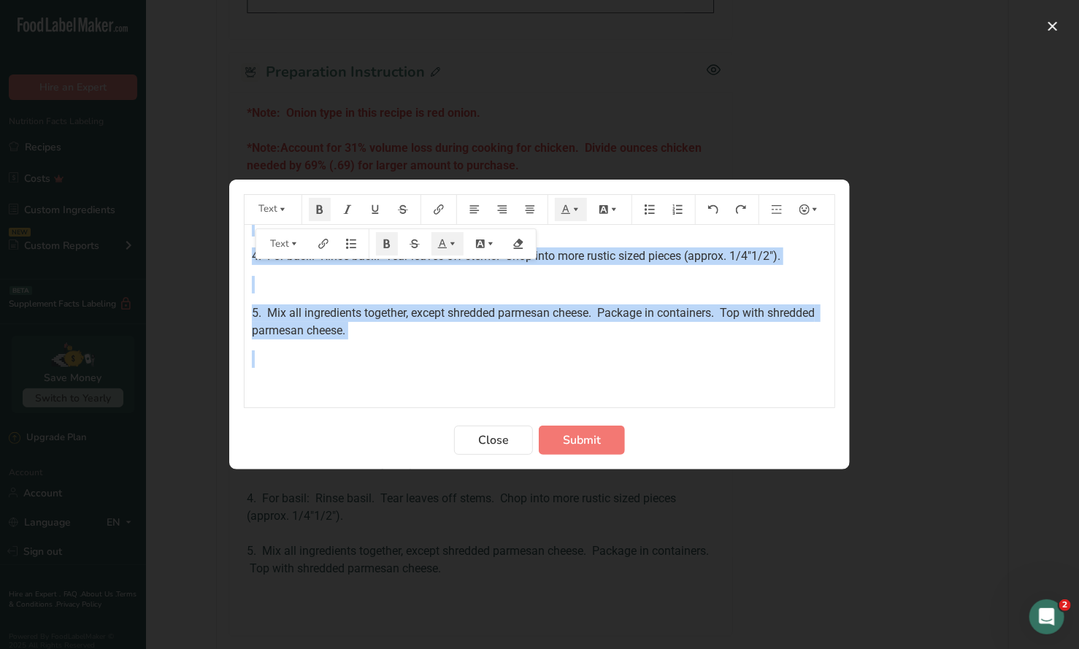
drag, startPoint x: 248, startPoint y: 242, endPoint x: 591, endPoint y: 382, distance: 370.0
click at [591, 382] on div "*Note: Onion type in this recipe is red onion. ﻿ *Note: Account for 31% volume …" at bounding box center [540, 94] width 590 height 603
copy div "*Lore: Ipsum dolo si amet consec ad eli seddo. ﻿ *Eius: Tempori utl 59% etdolo …"
drag, startPoint x: 498, startPoint y: 444, endPoint x: 497, endPoint y: 429, distance: 14.6
click at [498, 442] on span "Close" at bounding box center [493, 440] width 31 height 18
